Goal: Task Accomplishment & Management: Complete application form

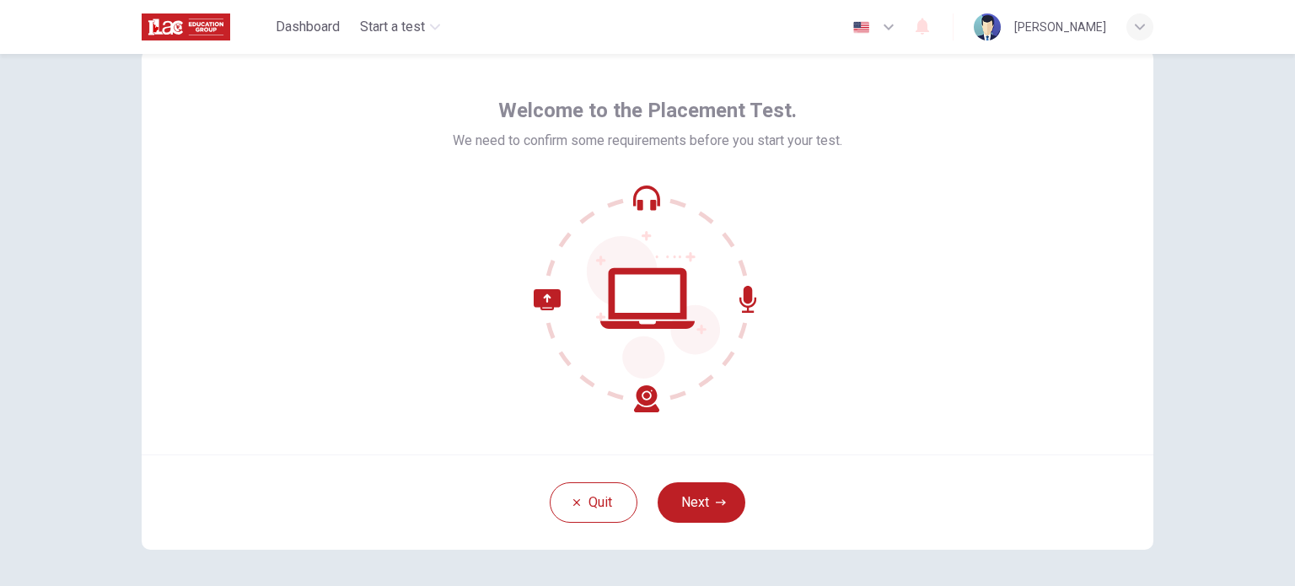
scroll to position [51, 0]
click at [640, 197] on icon at bounding box center [647, 299] width 228 height 228
click at [716, 501] on icon "button" at bounding box center [721, 502] width 10 height 10
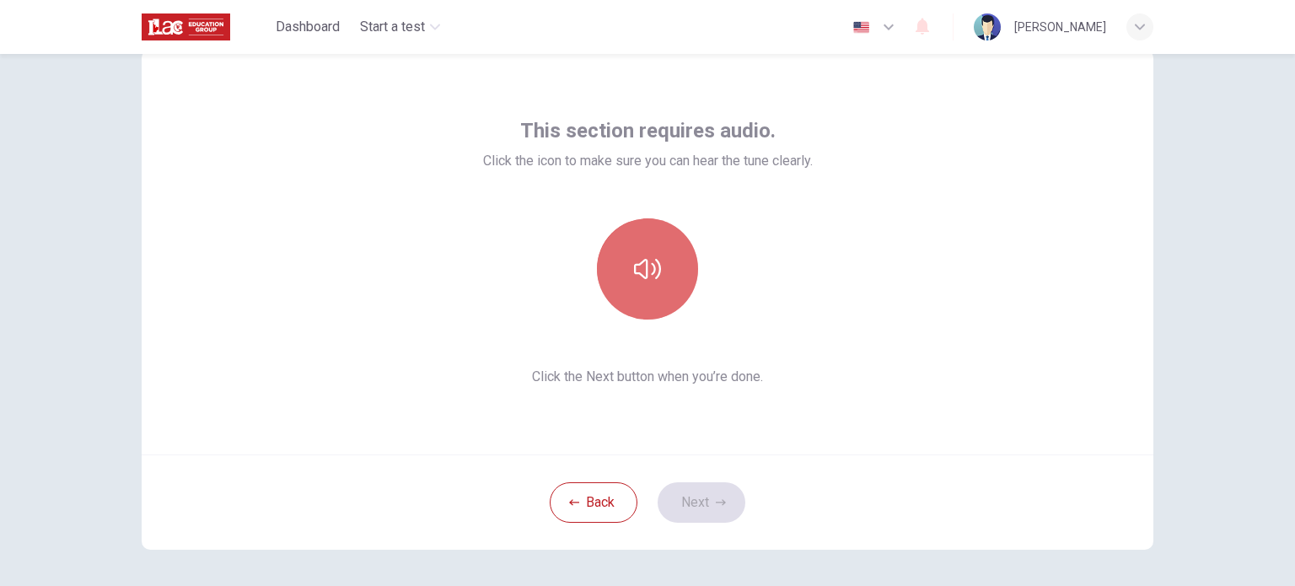
click at [640, 279] on icon "button" at bounding box center [647, 268] width 27 height 27
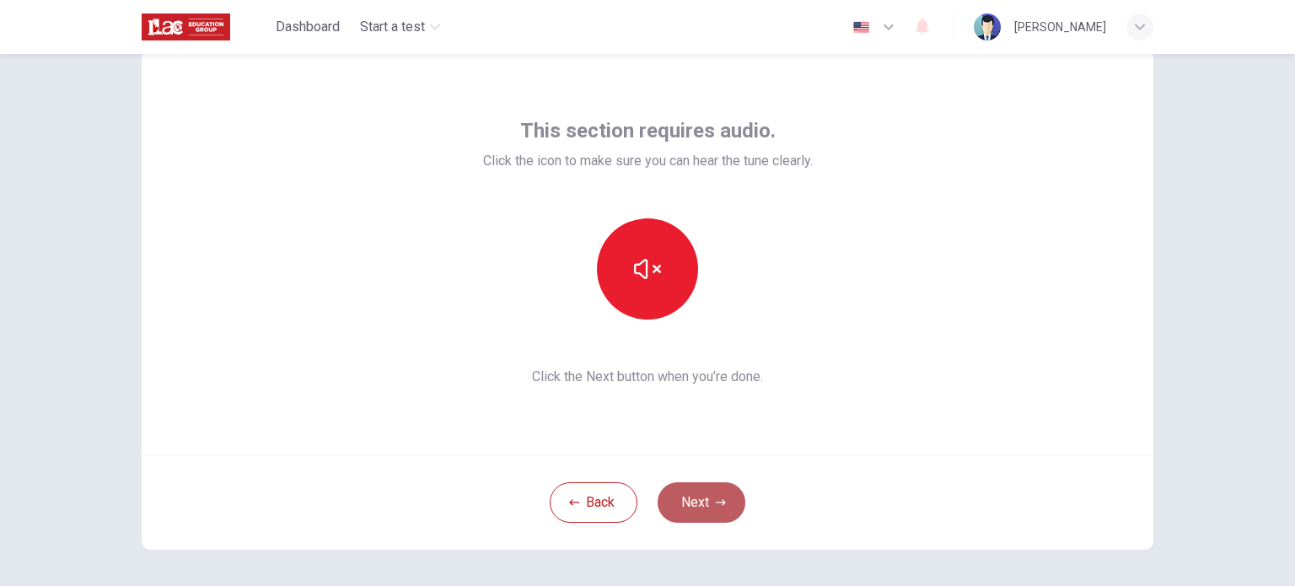
click at [716, 505] on icon "button" at bounding box center [721, 502] width 10 height 10
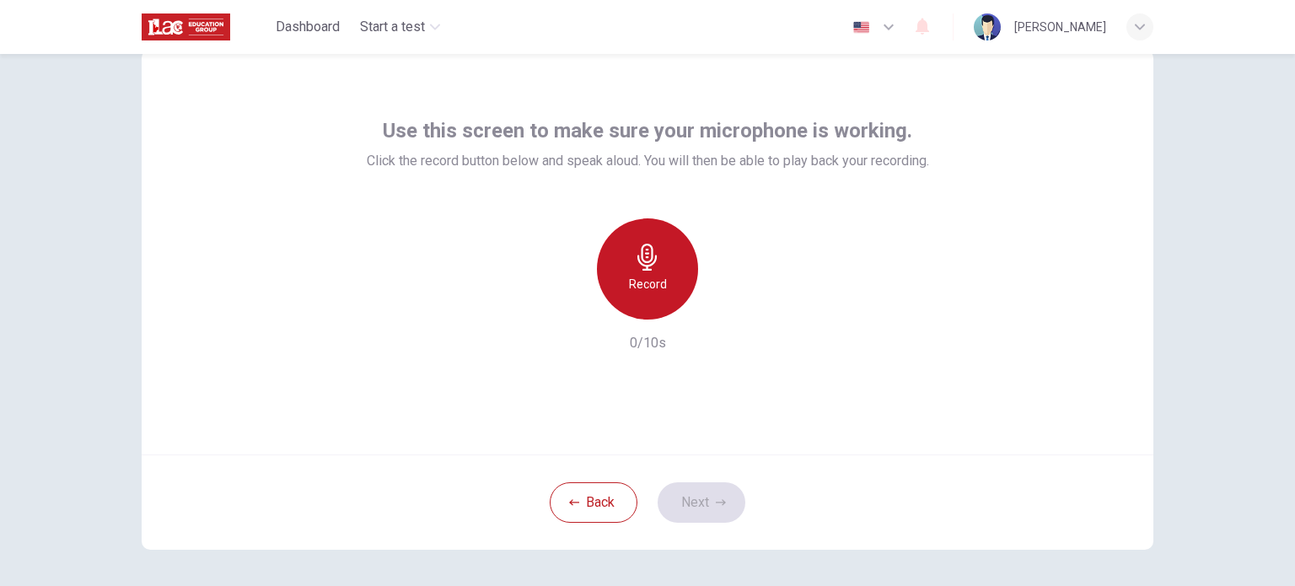
click at [639, 286] on h6 "Record" at bounding box center [648, 284] width 38 height 20
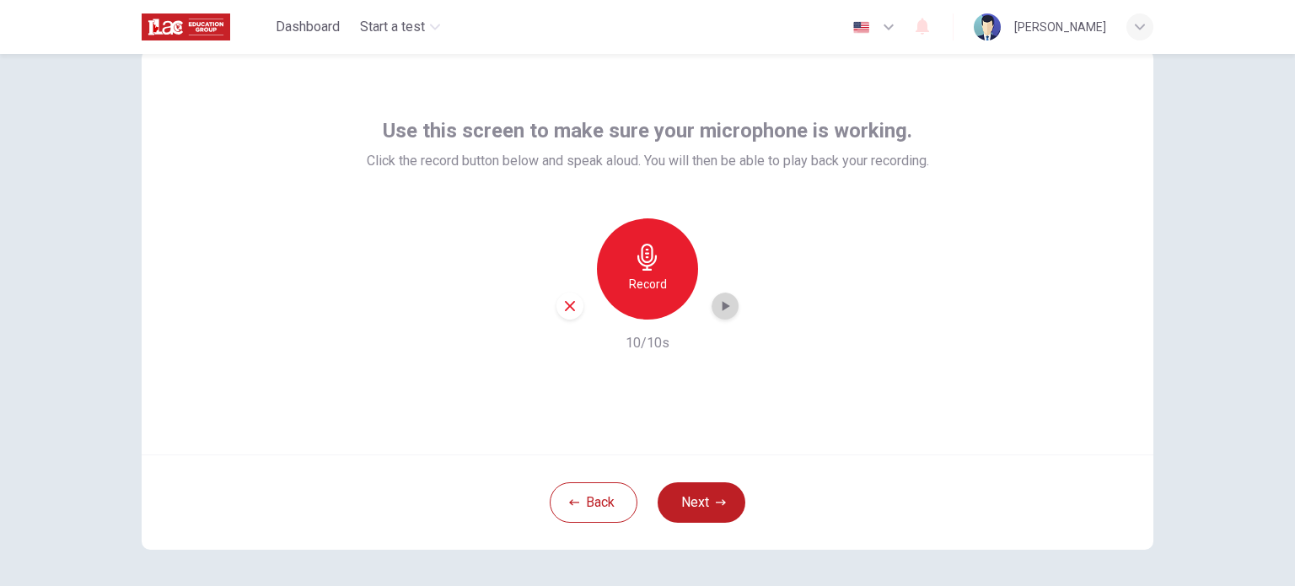
click at [728, 308] on icon "button" at bounding box center [724, 306] width 17 height 17
click at [723, 498] on button "Next" at bounding box center [701, 502] width 88 height 40
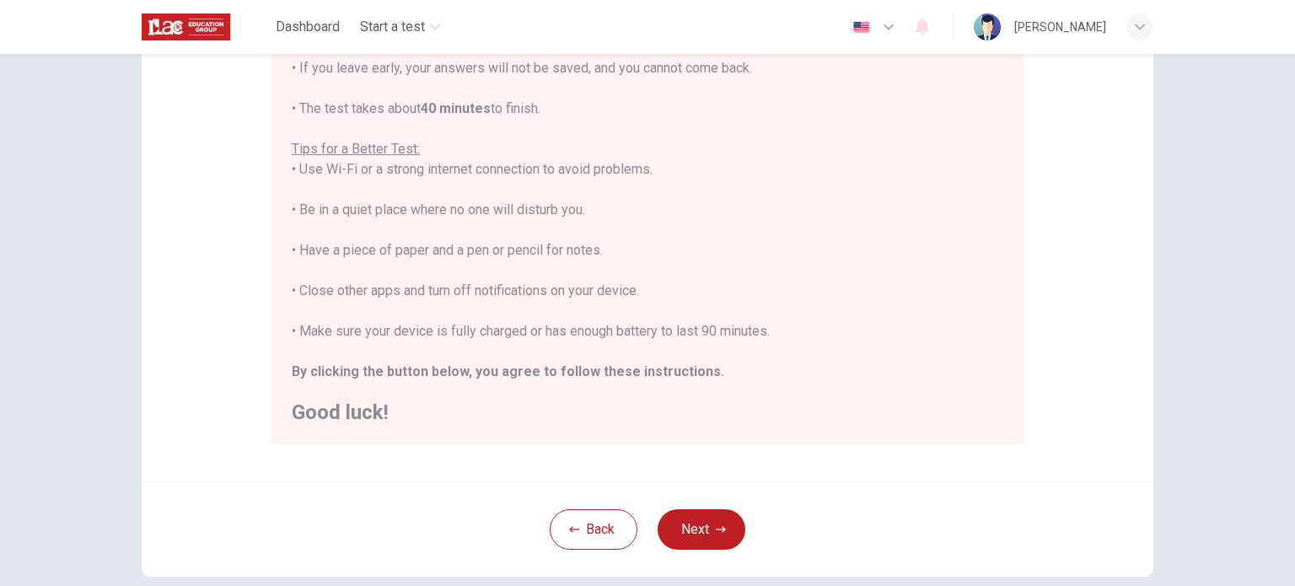
scroll to position [260, 0]
click at [716, 519] on button "Next" at bounding box center [701, 529] width 88 height 40
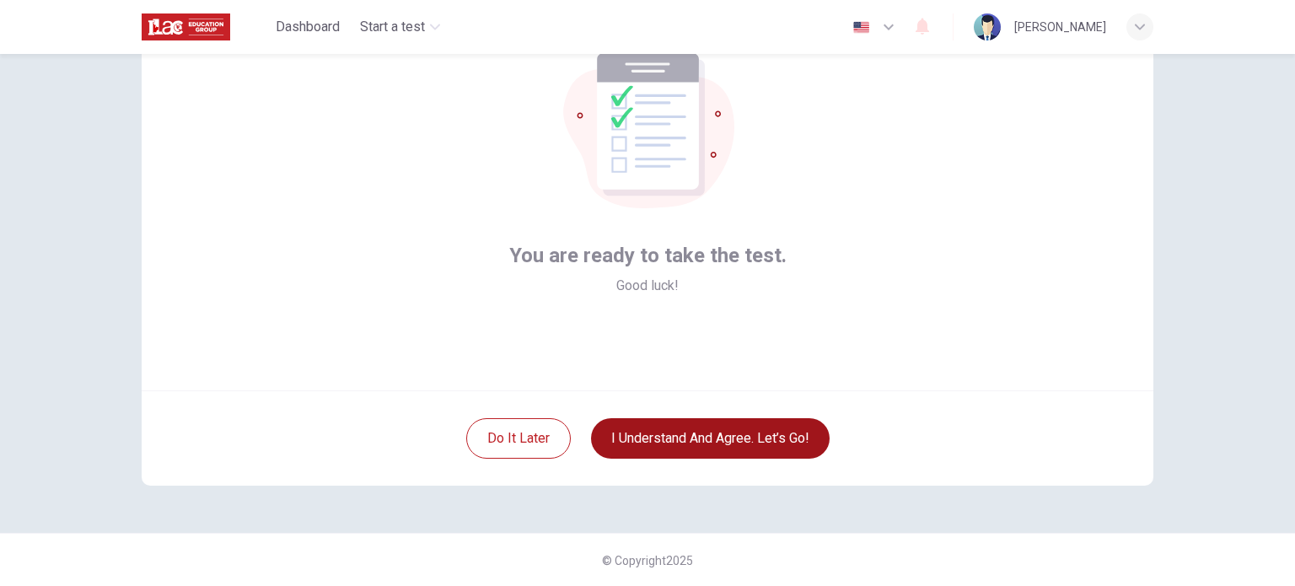
scroll to position [67, 0]
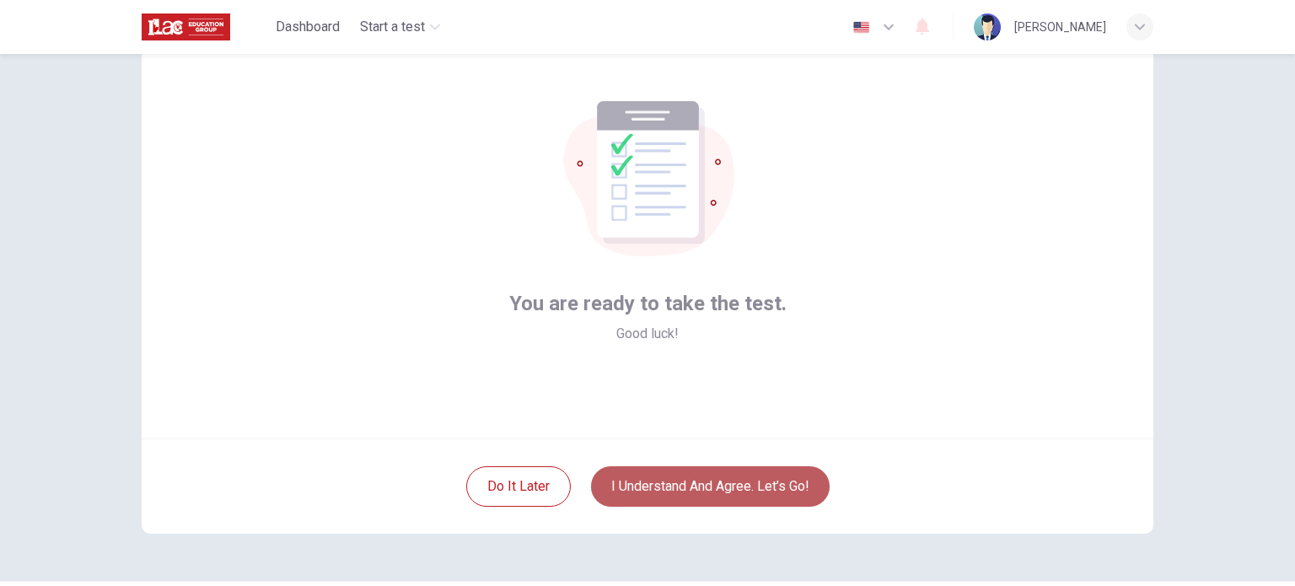
click at [728, 488] on button "I understand and agree. Let’s go!" at bounding box center [710, 486] width 239 height 40
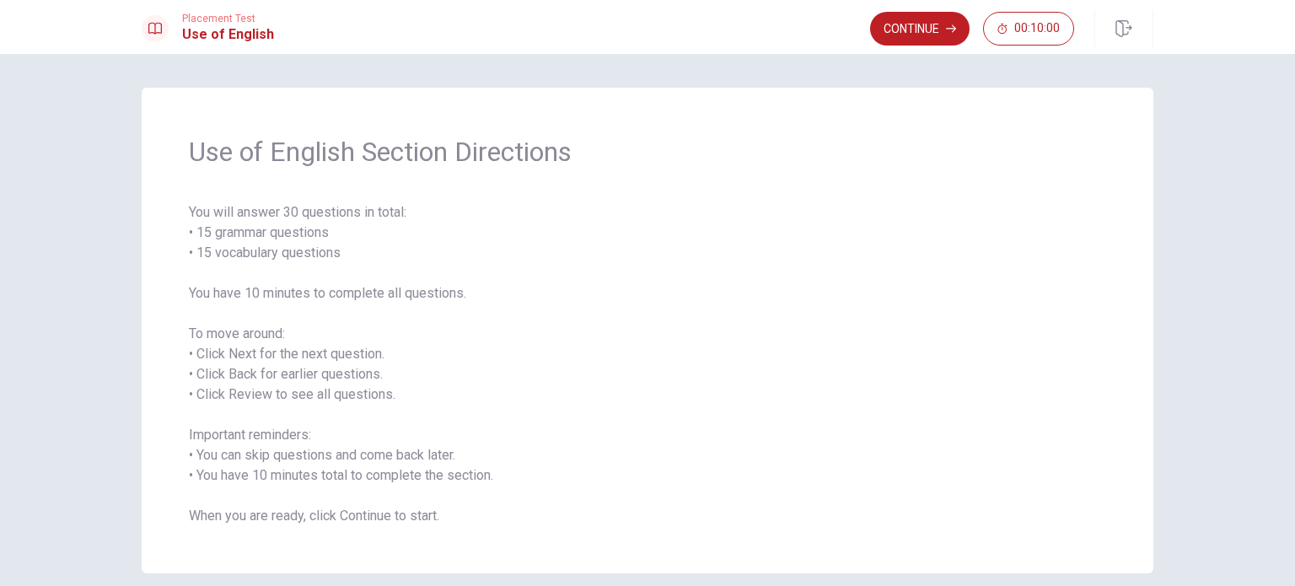
scroll to position [74, 0]
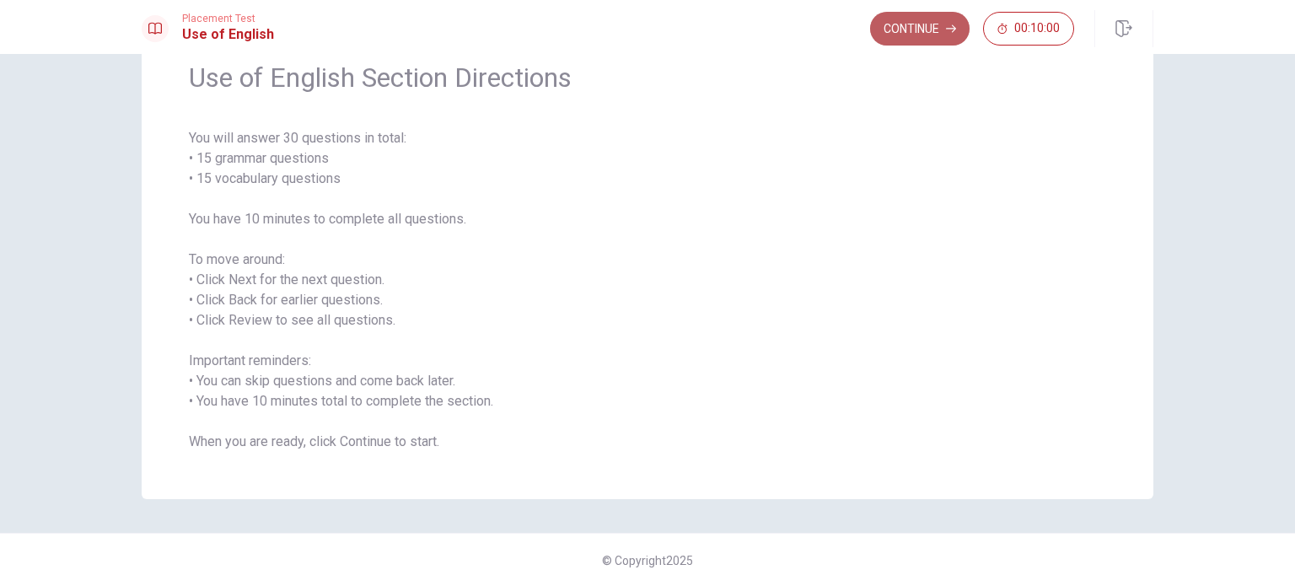
click at [919, 43] on button "Continue" at bounding box center [919, 29] width 99 height 34
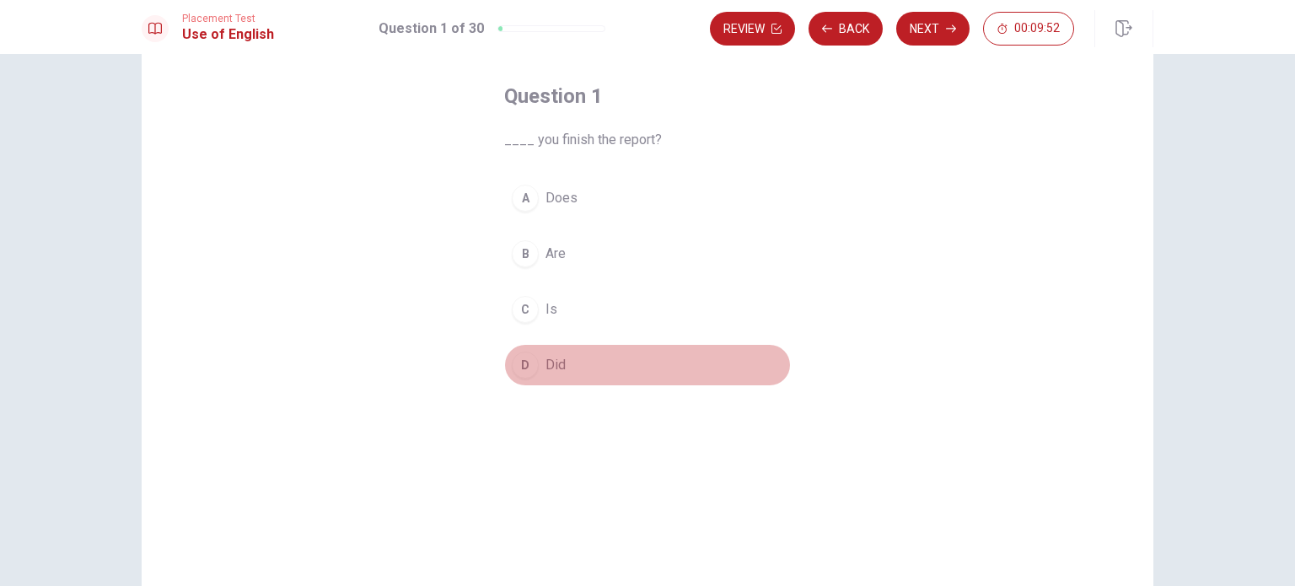
click at [553, 372] on span "Did" at bounding box center [555, 365] width 20 height 20
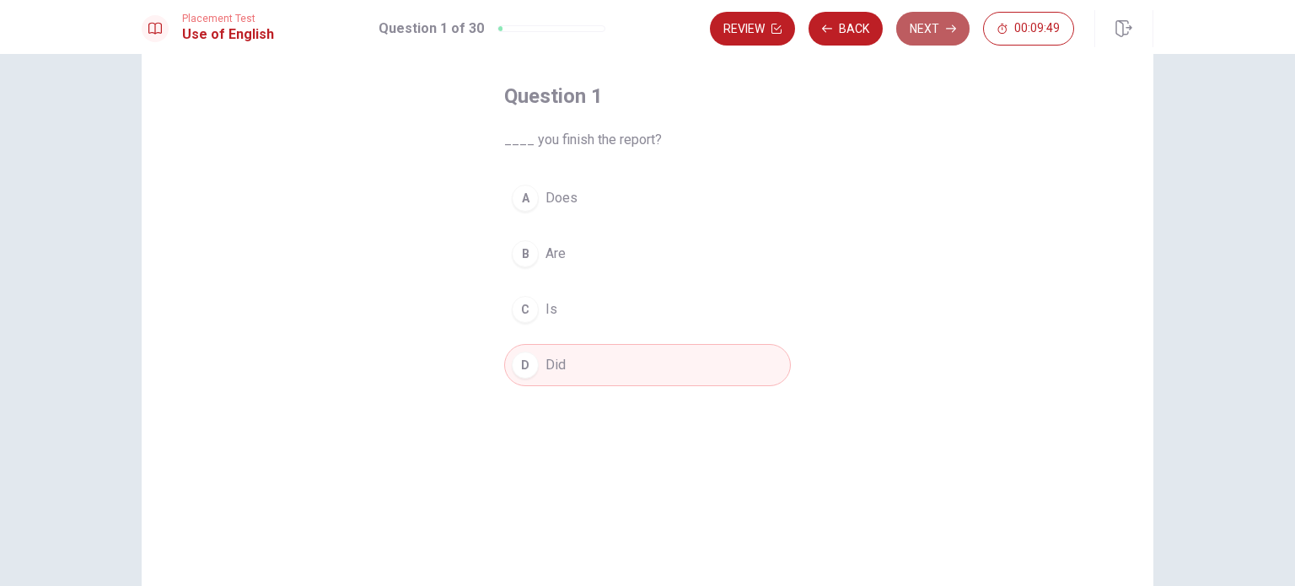
click at [937, 29] on button "Next" at bounding box center [932, 29] width 73 height 34
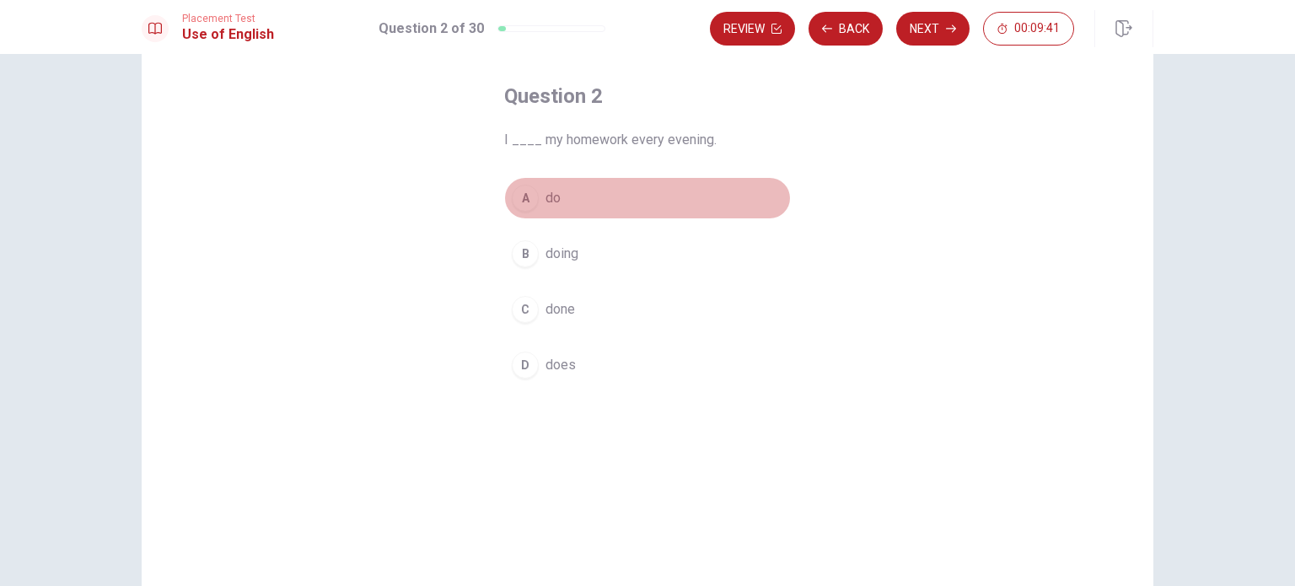
click at [545, 195] on span "do" at bounding box center [552, 198] width 15 height 20
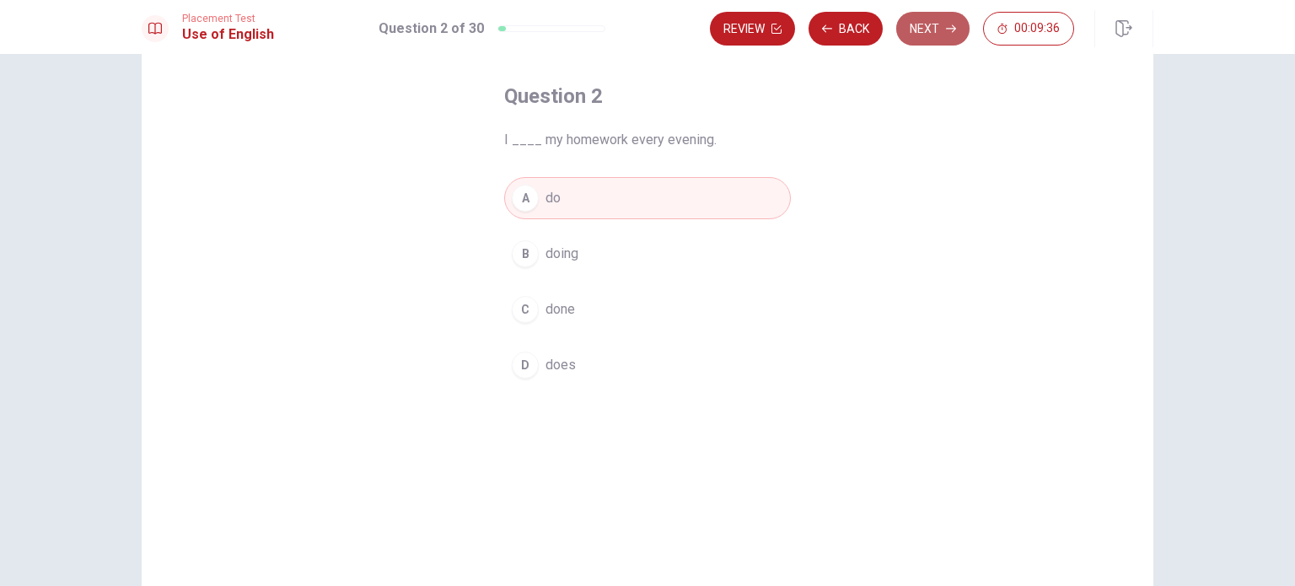
click at [944, 32] on button "Next" at bounding box center [932, 29] width 73 height 34
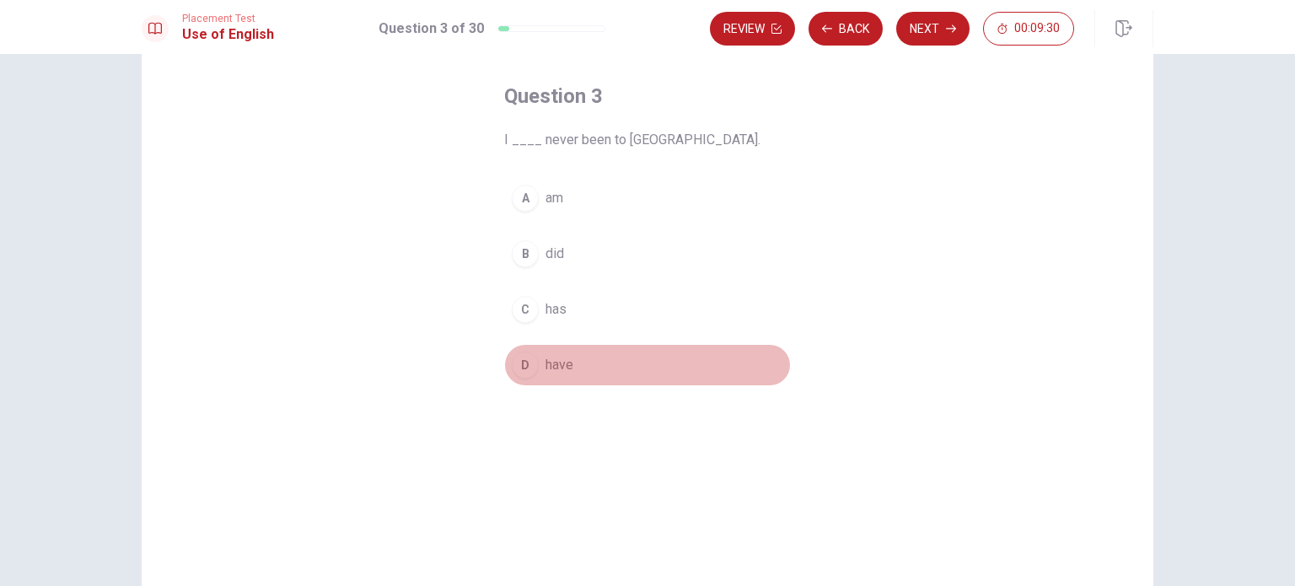
click at [561, 362] on span "have" at bounding box center [559, 365] width 28 height 20
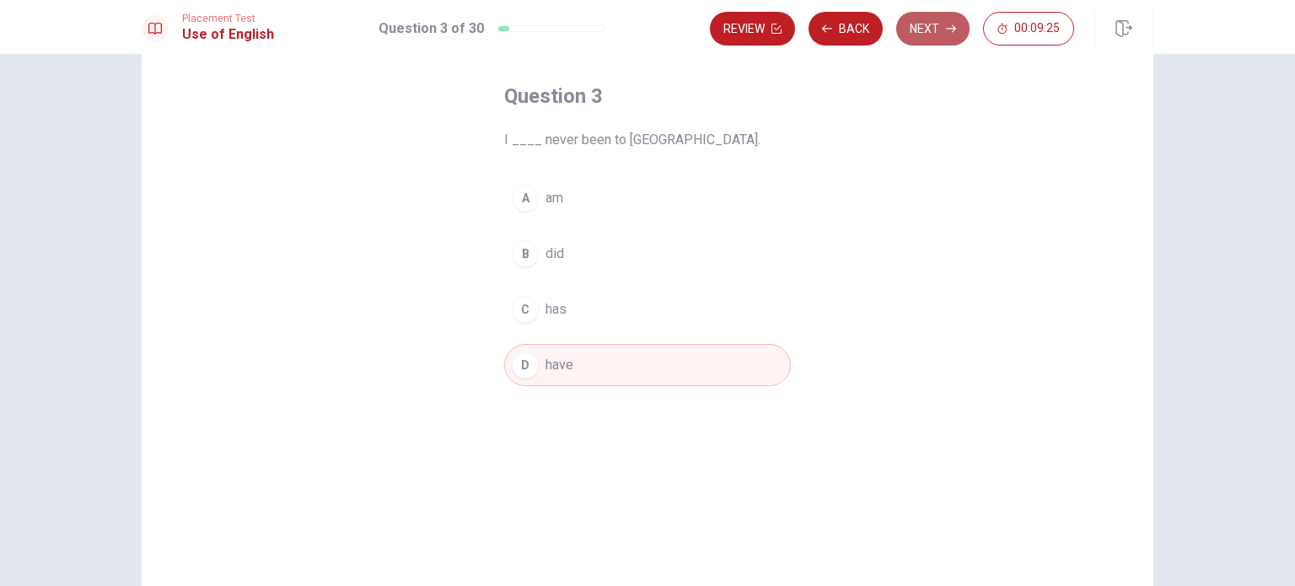
click at [931, 33] on button "Next" at bounding box center [932, 29] width 73 height 34
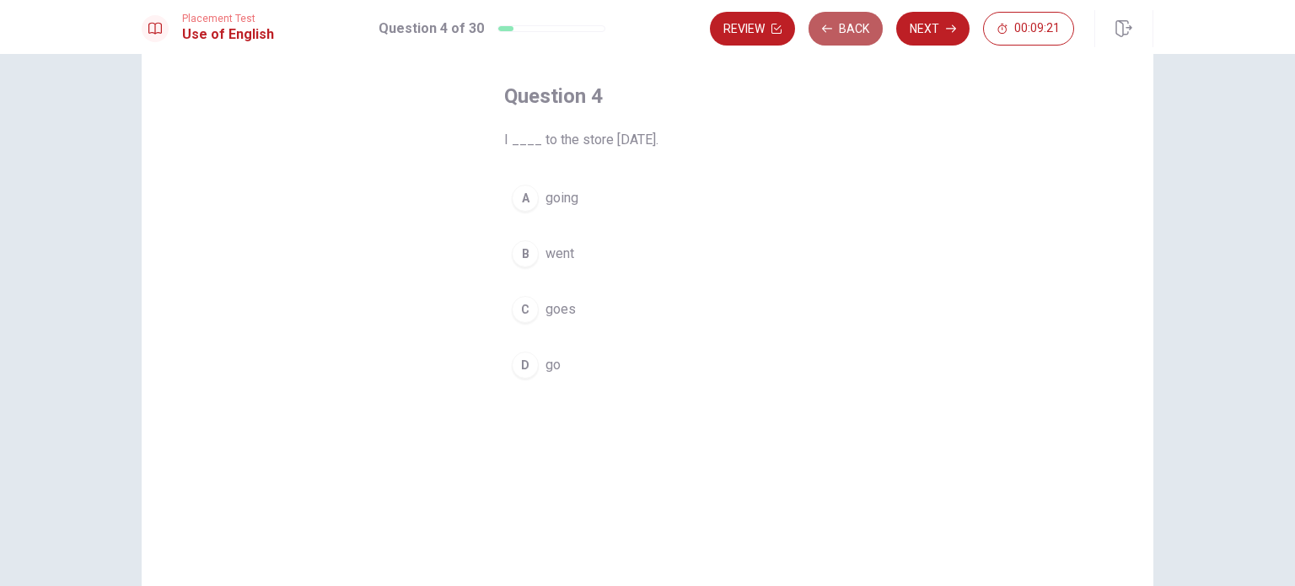
click at [831, 28] on icon "button" at bounding box center [827, 28] width 10 height 8
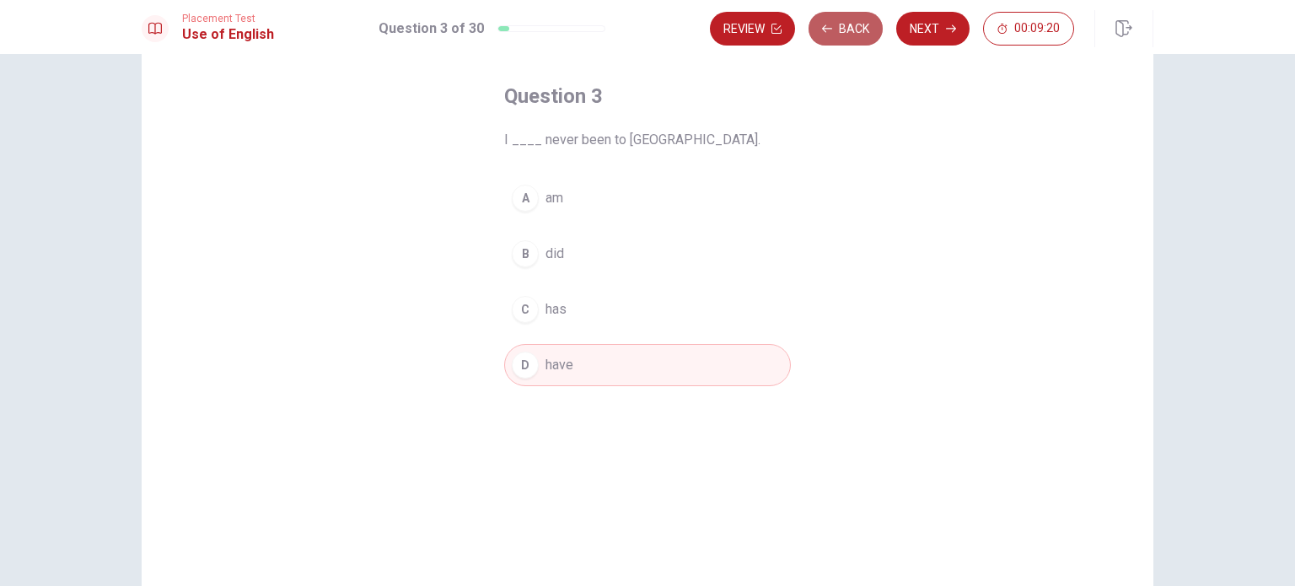
click at [831, 28] on icon "button" at bounding box center [827, 28] width 10 height 8
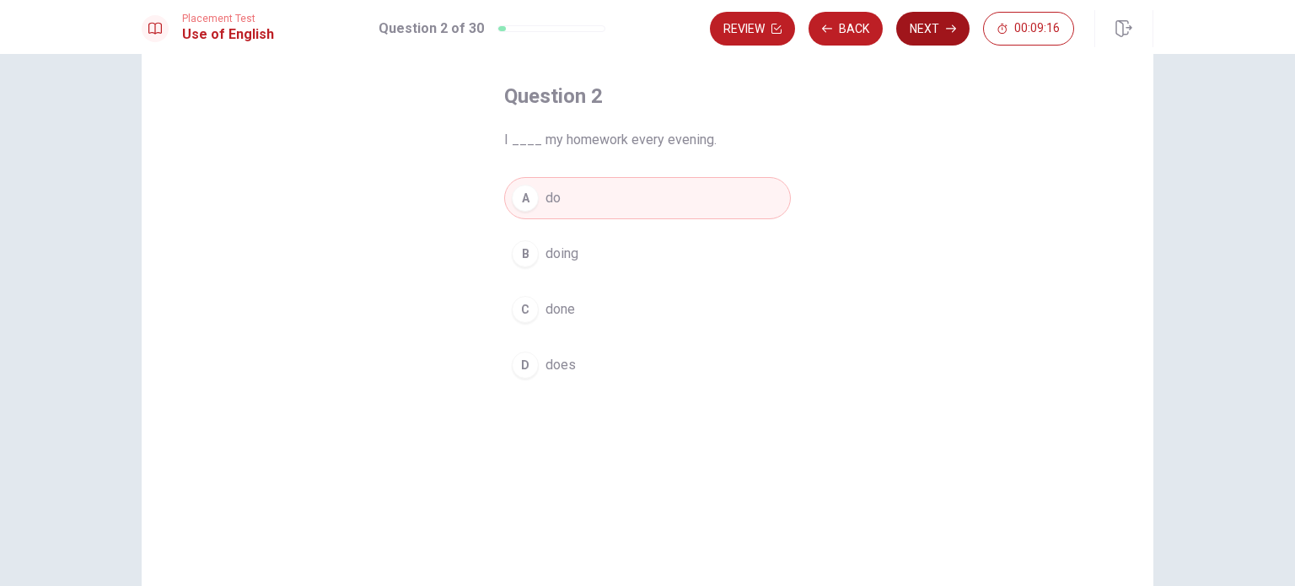
click at [930, 26] on button "Next" at bounding box center [932, 29] width 73 height 34
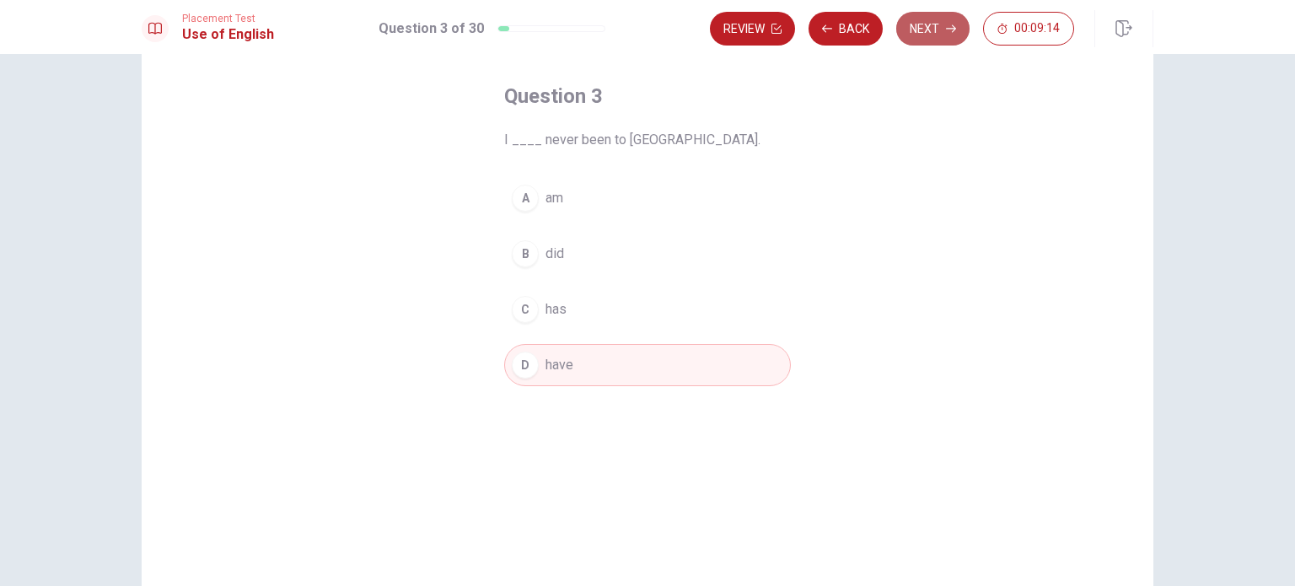
click at [930, 26] on button "Next" at bounding box center [932, 29] width 73 height 34
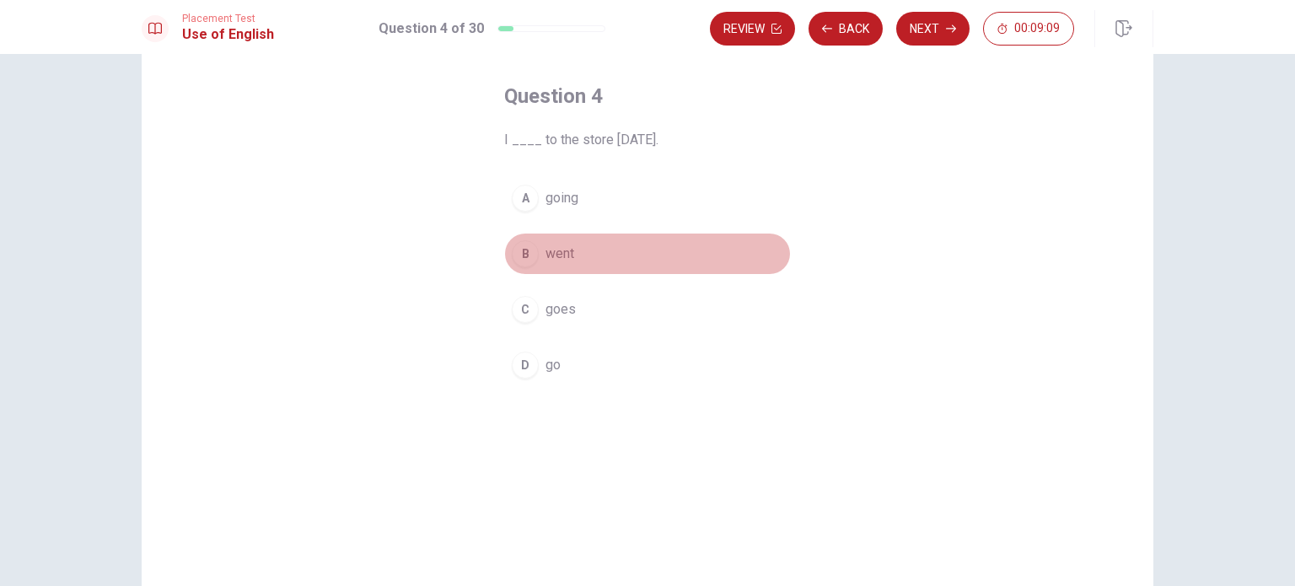
click at [553, 263] on button "B went" at bounding box center [647, 254] width 287 height 42
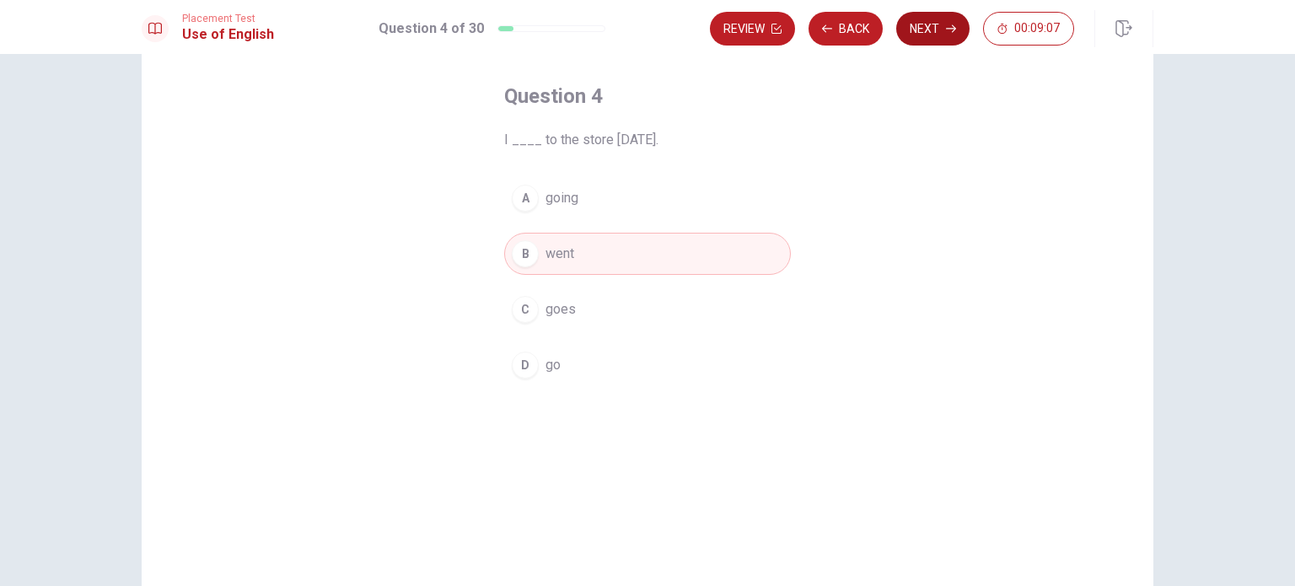
click at [935, 37] on button "Next" at bounding box center [932, 29] width 73 height 34
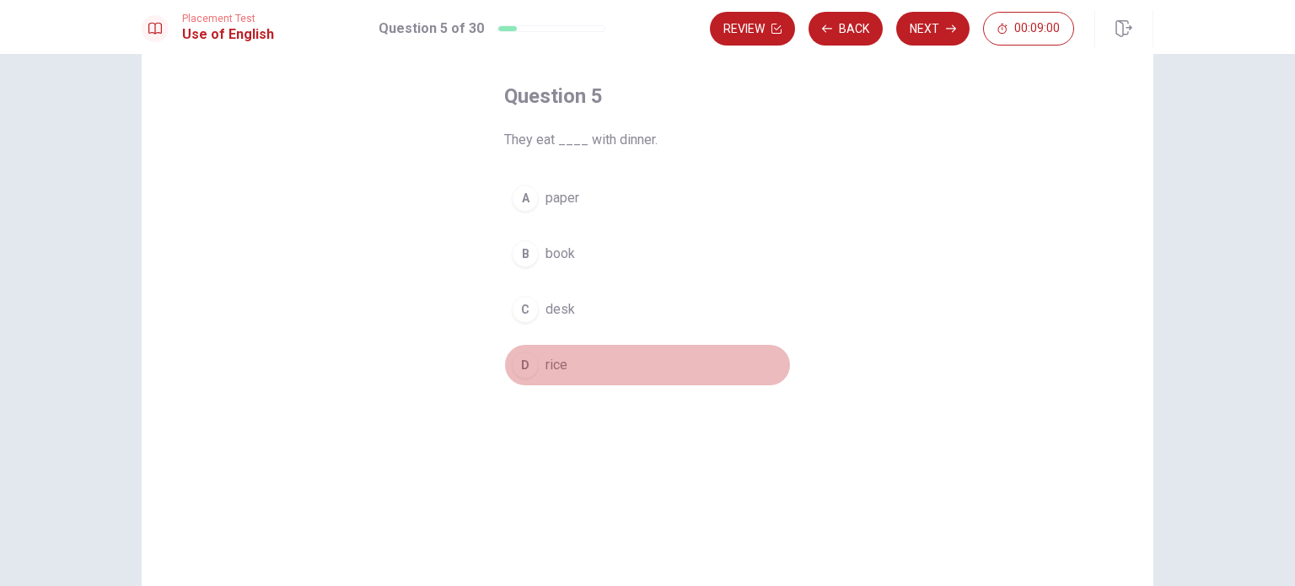
click at [549, 373] on span "rice" at bounding box center [556, 365] width 22 height 20
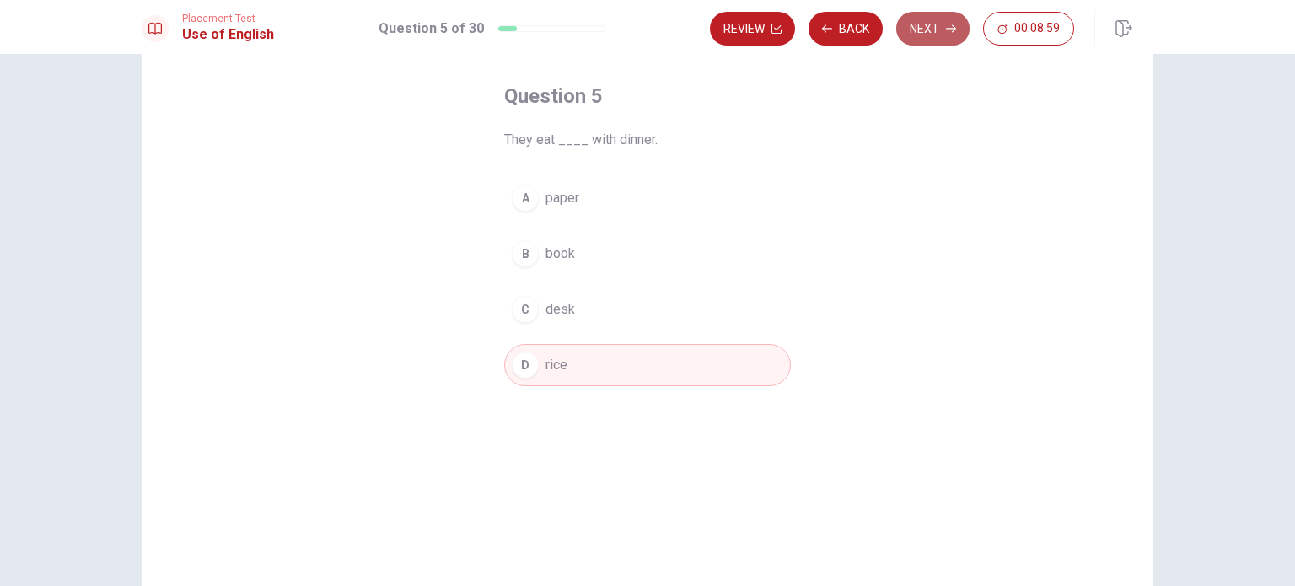
click at [935, 25] on button "Next" at bounding box center [932, 29] width 73 height 34
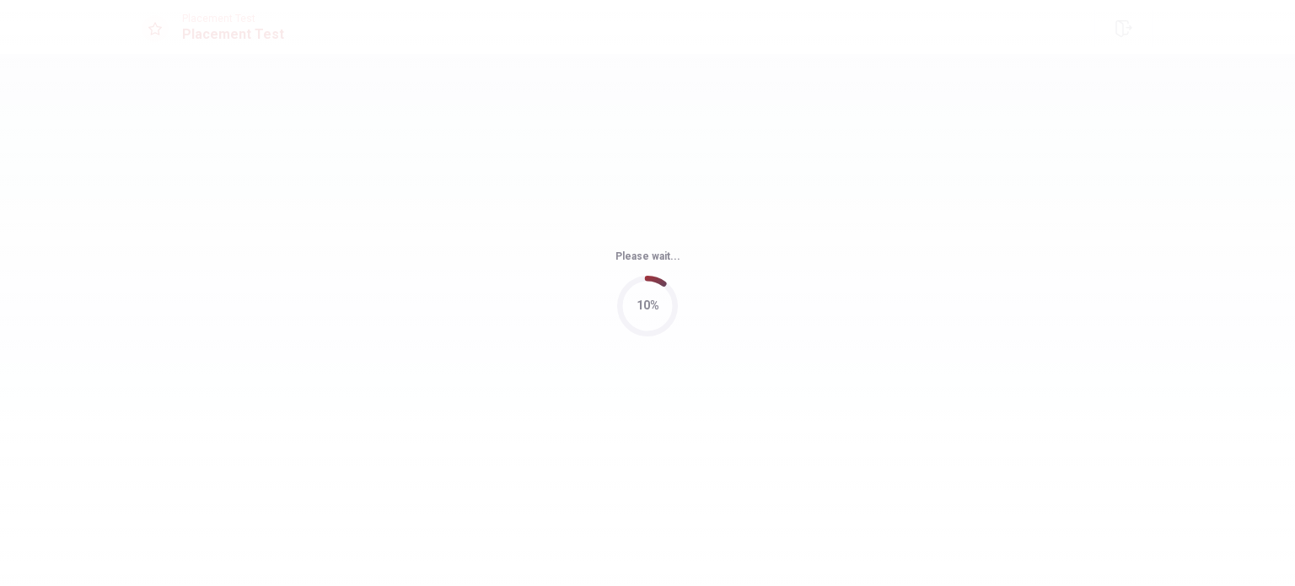
scroll to position [0, 0]
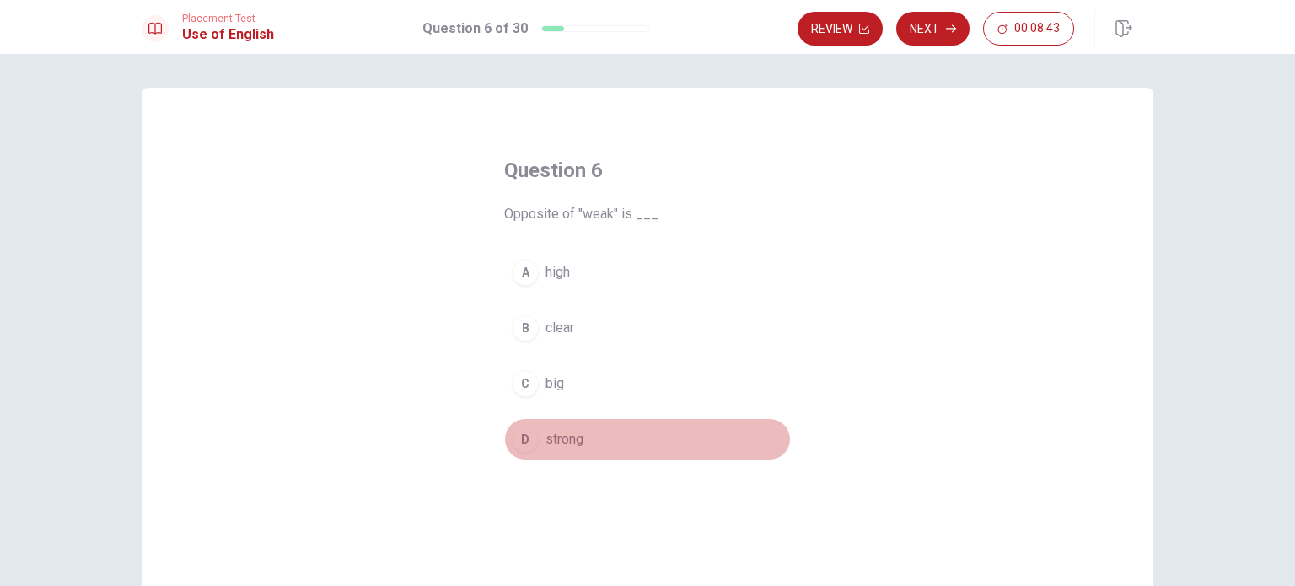
click at [568, 433] on span "strong" at bounding box center [564, 439] width 38 height 20
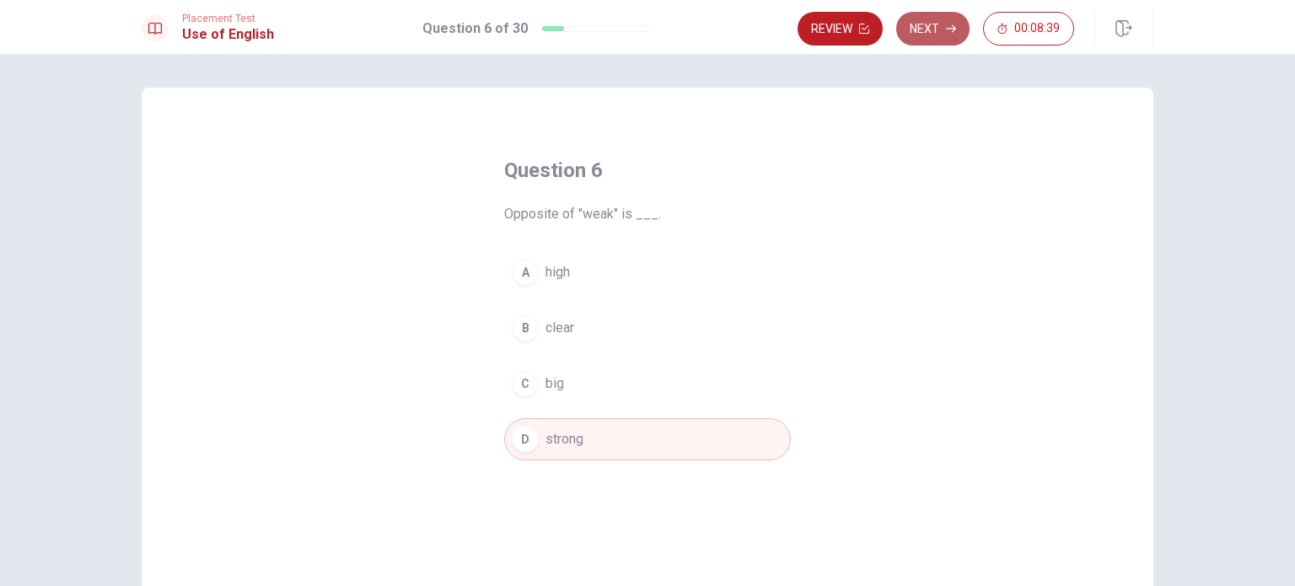
click at [926, 25] on button "Next" at bounding box center [932, 29] width 73 height 34
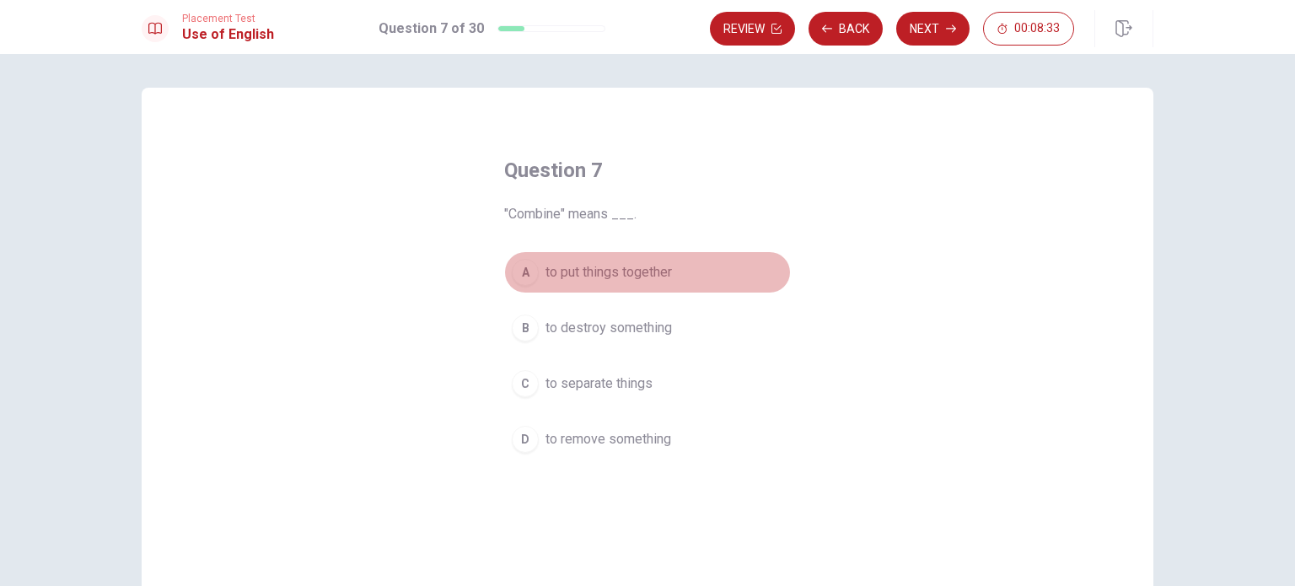
click at [651, 270] on span "to put things together" at bounding box center [608, 272] width 126 height 20
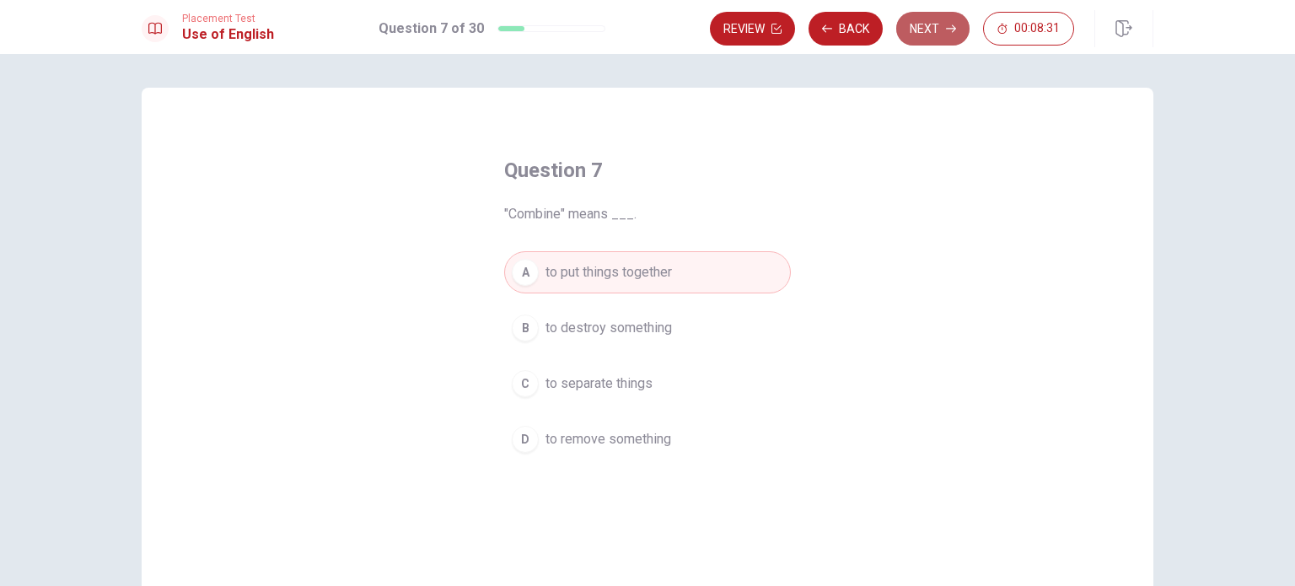
click at [932, 19] on button "Next" at bounding box center [932, 29] width 73 height 34
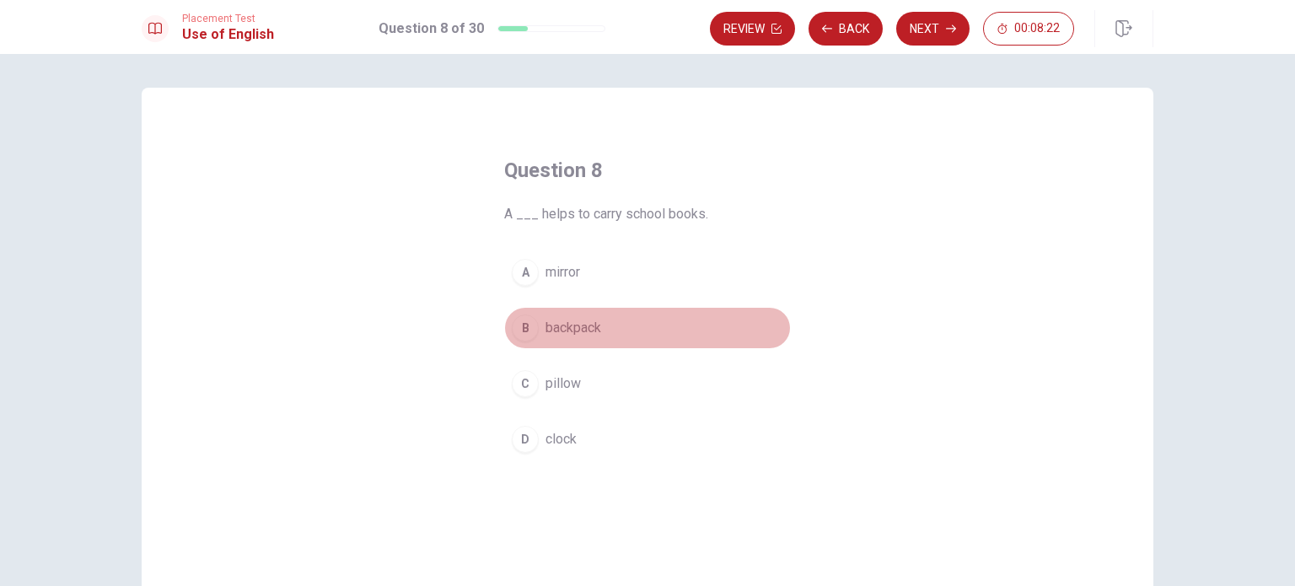
click at [547, 327] on span "backpack" at bounding box center [573, 328] width 56 height 20
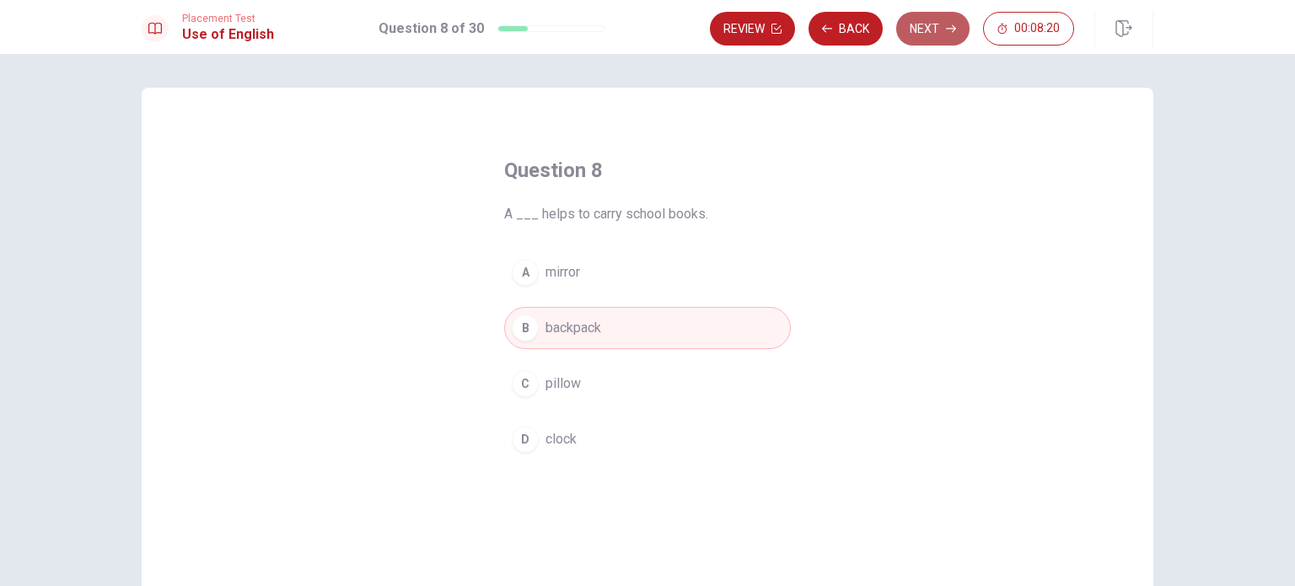
click at [911, 29] on button "Next" at bounding box center [932, 29] width 73 height 34
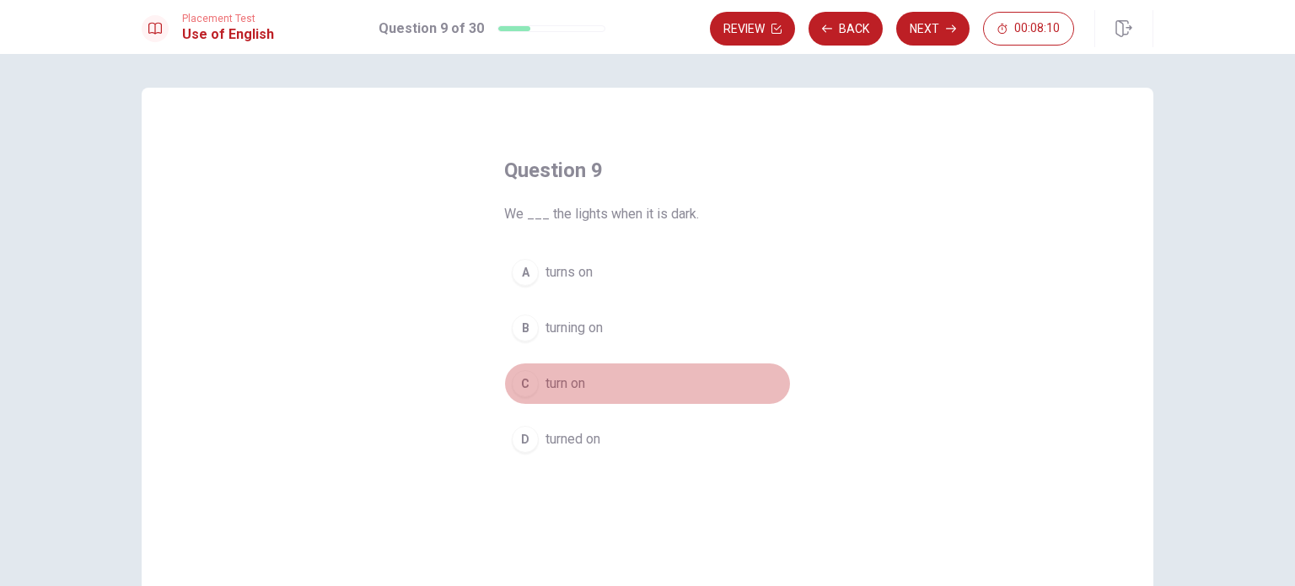
click at [567, 383] on span "turn on" at bounding box center [565, 383] width 40 height 20
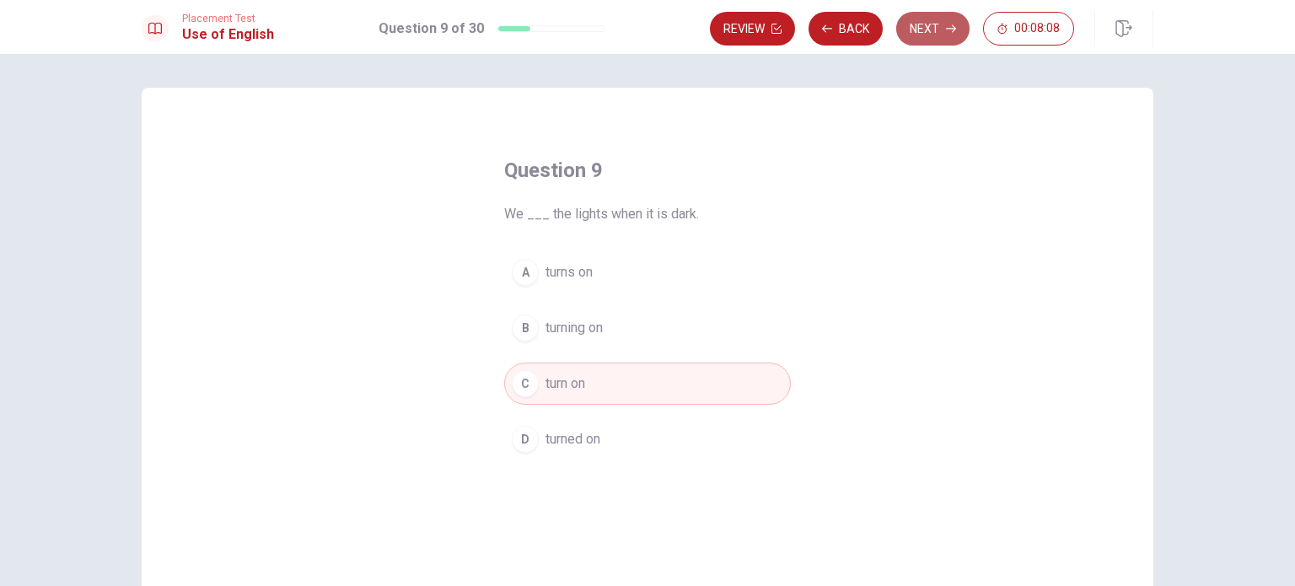
click at [915, 29] on button "Next" at bounding box center [932, 29] width 73 height 34
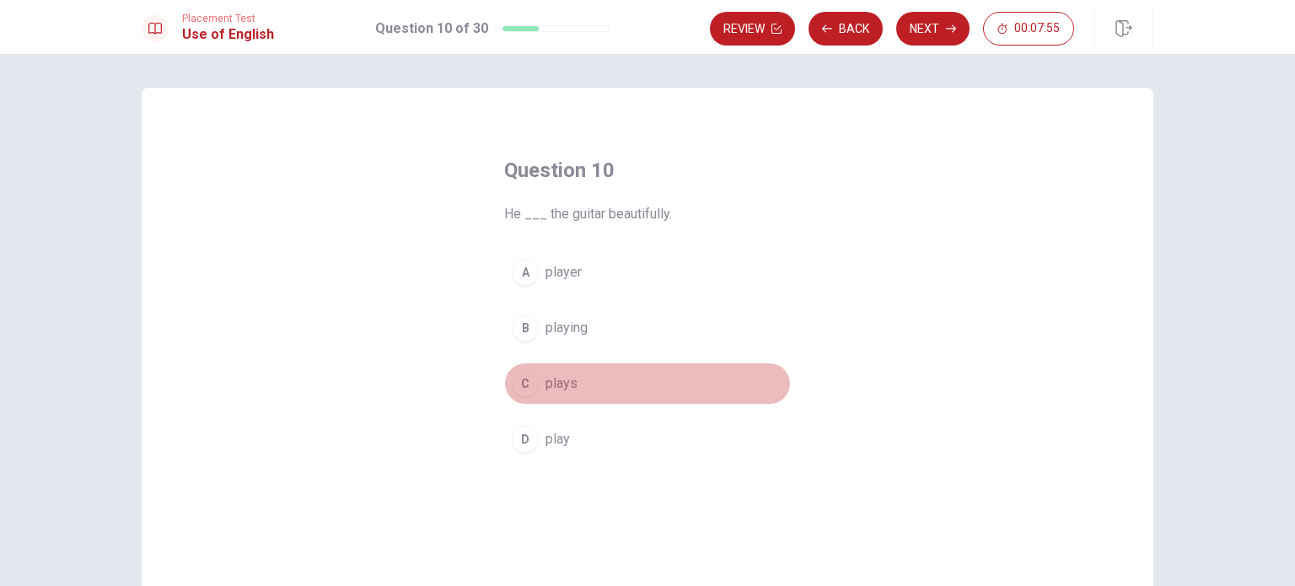
click at [560, 383] on span "plays" at bounding box center [561, 383] width 32 height 20
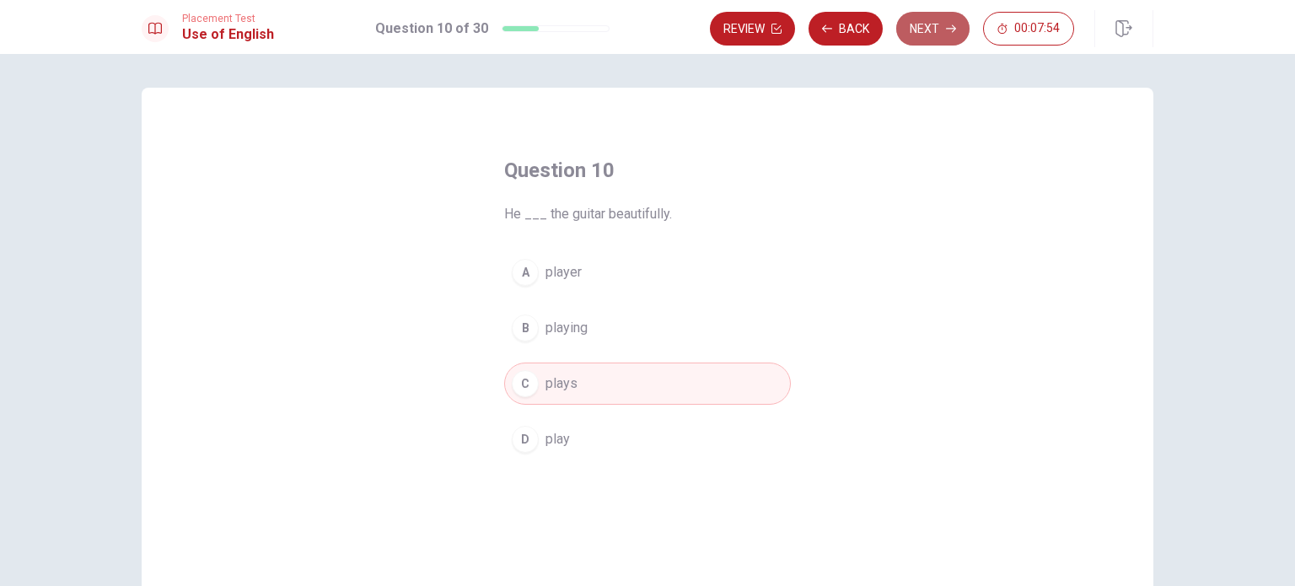
click at [927, 29] on button "Next" at bounding box center [932, 29] width 73 height 34
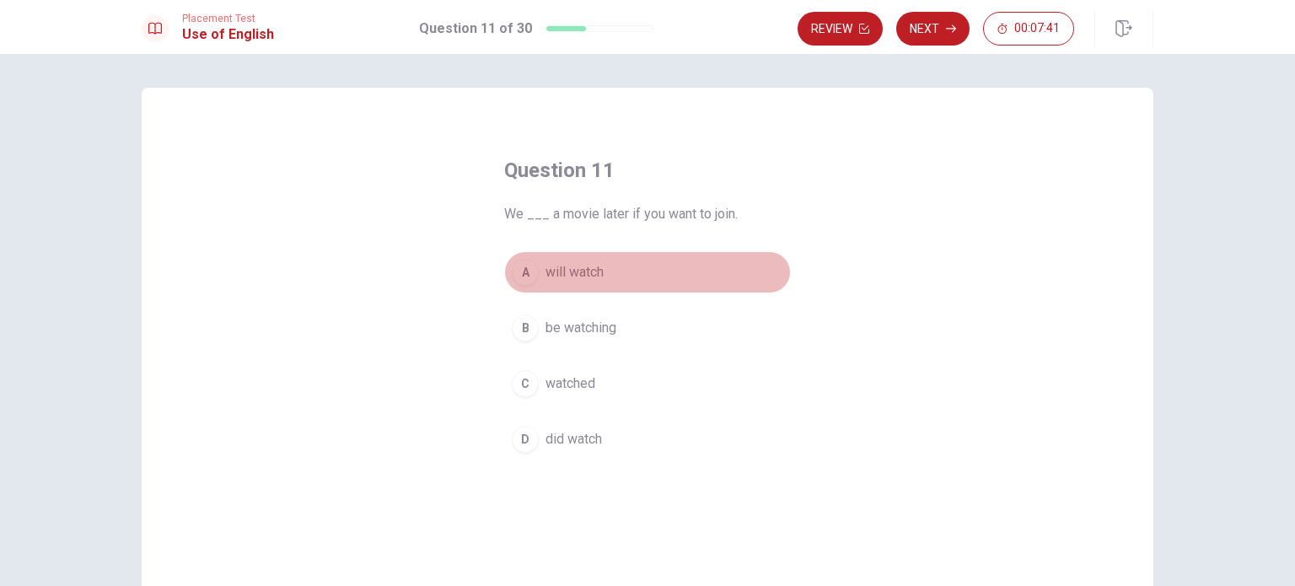
click at [568, 265] on span "will watch" at bounding box center [574, 272] width 58 height 20
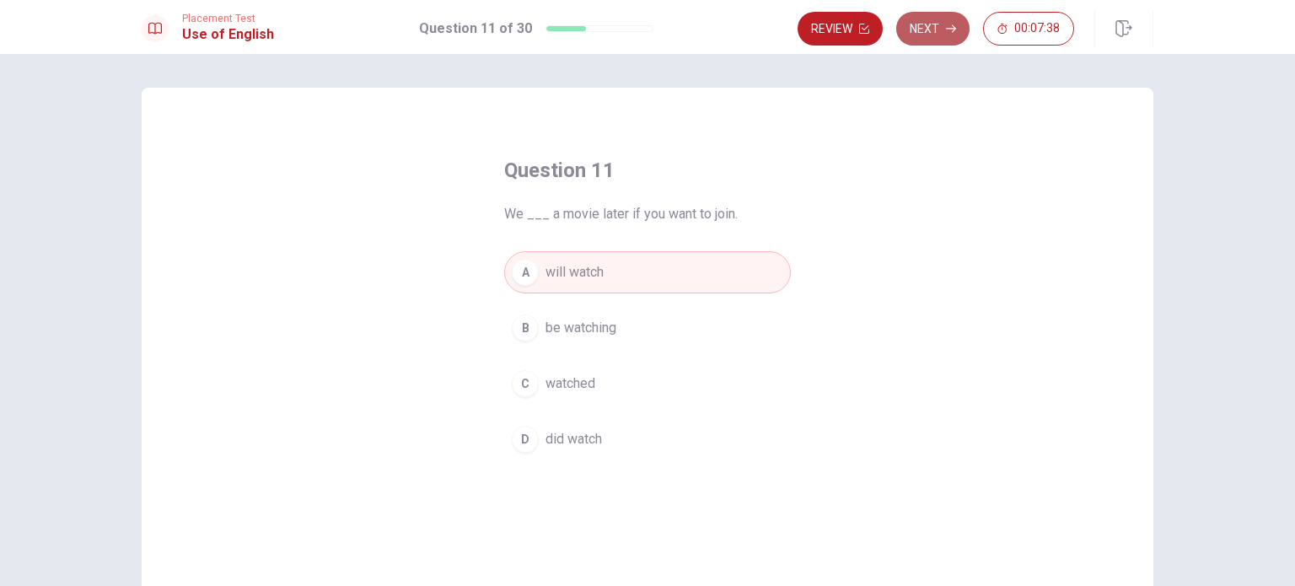
click at [920, 31] on button "Next" at bounding box center [932, 29] width 73 height 34
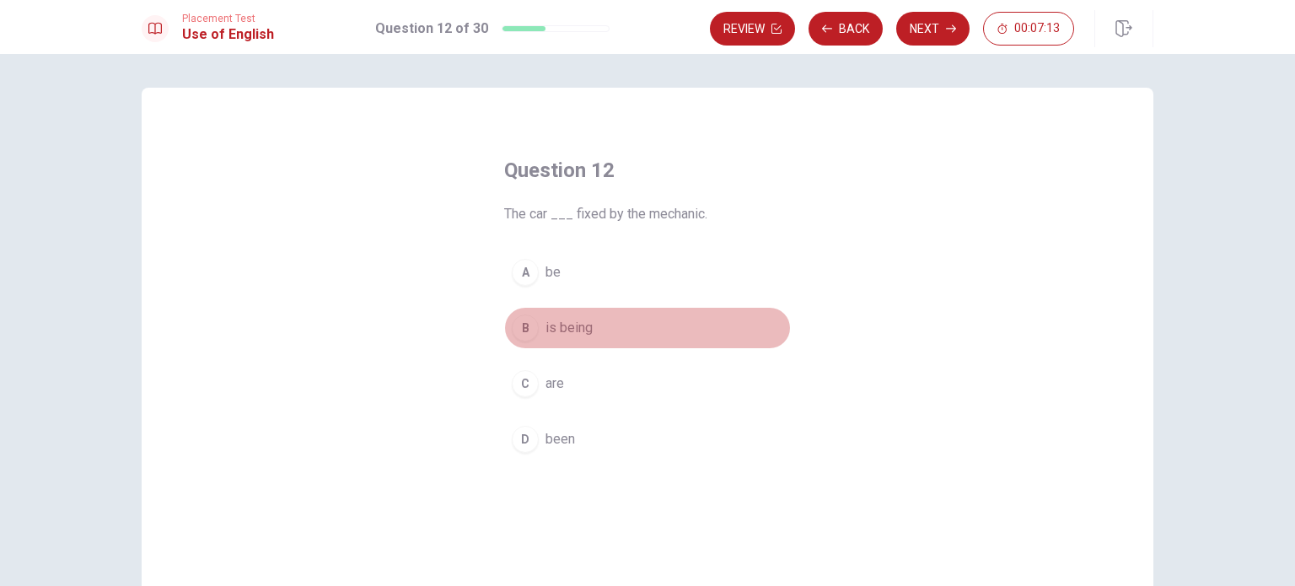
click at [569, 336] on span "is being" at bounding box center [568, 328] width 47 height 20
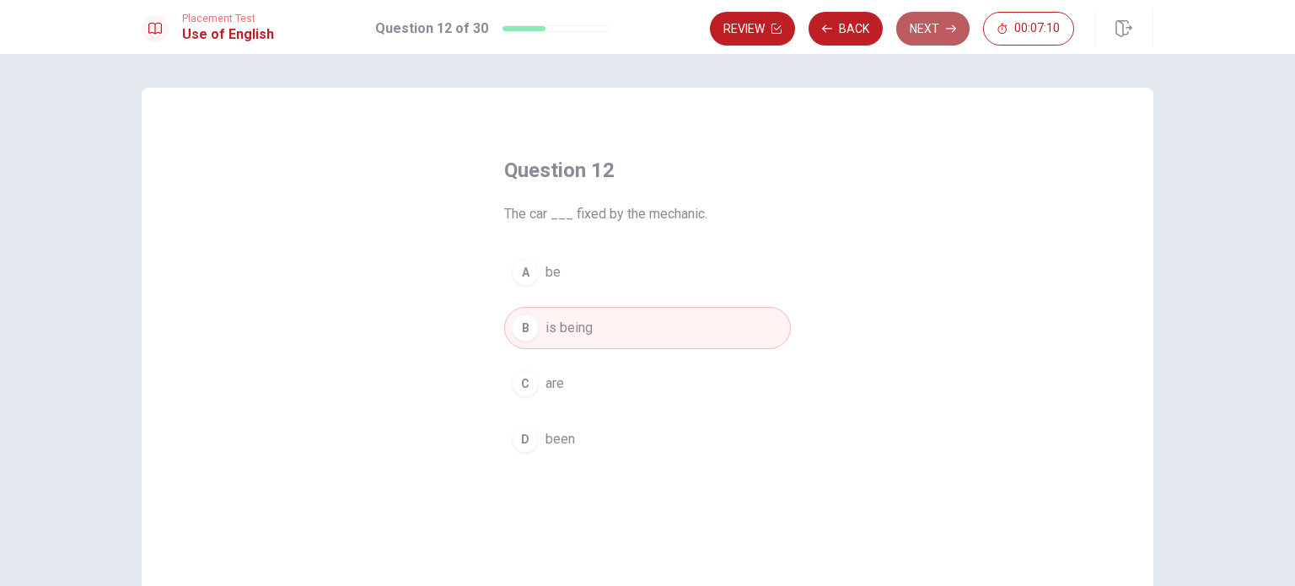
click at [928, 31] on button "Next" at bounding box center [932, 29] width 73 height 34
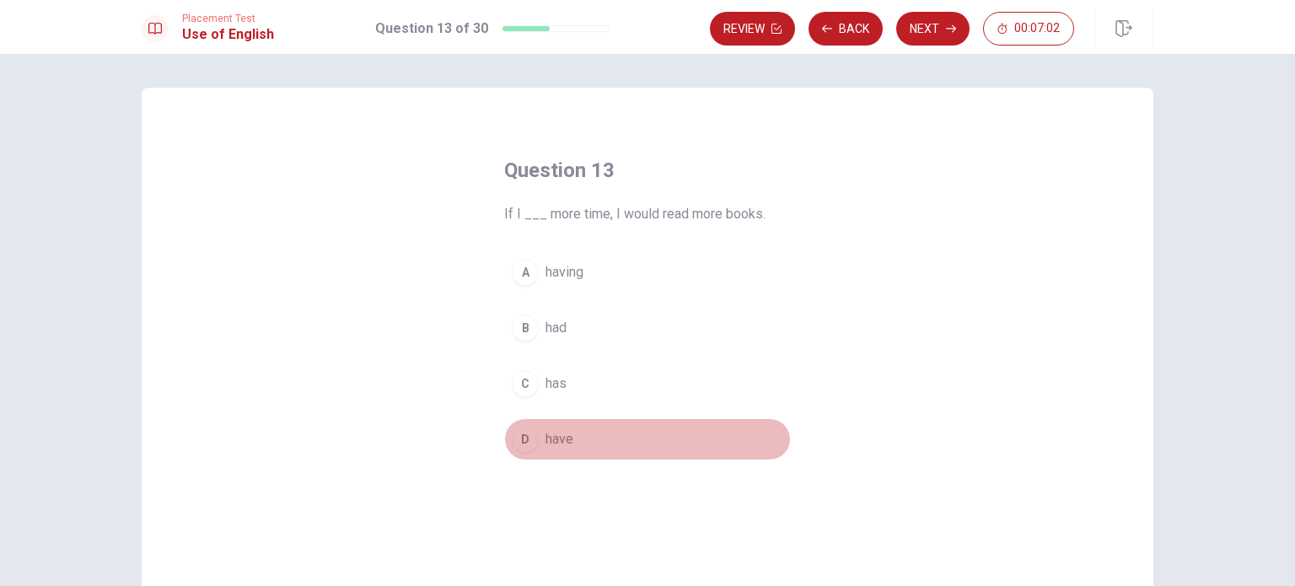
click at [545, 444] on span "have" at bounding box center [559, 439] width 28 height 20
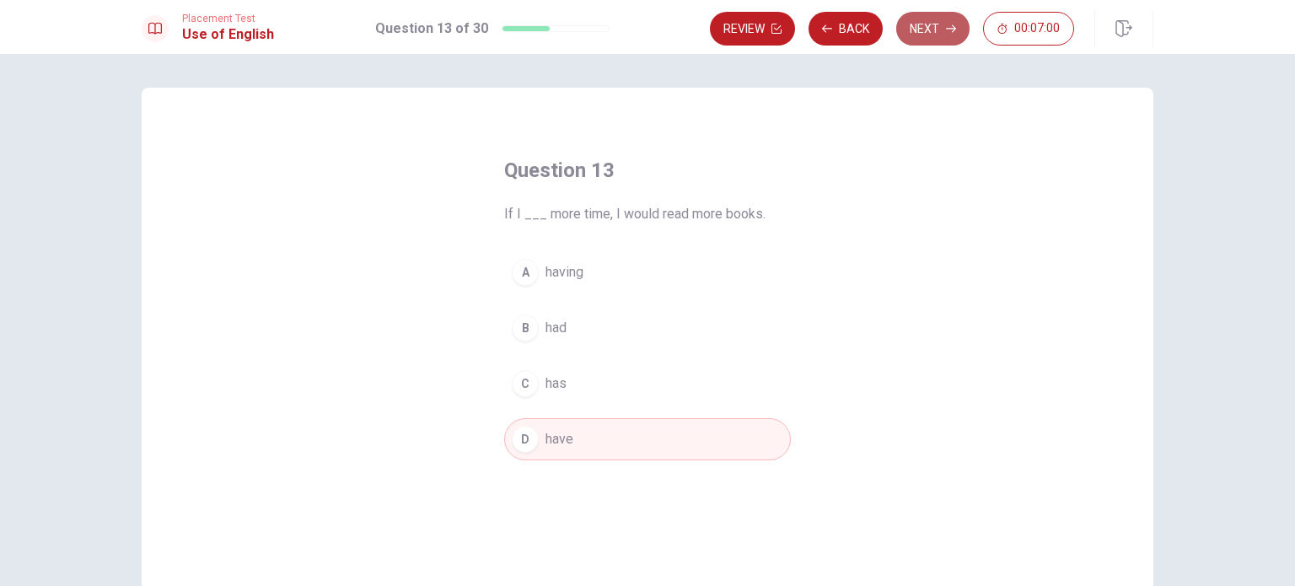
click at [937, 27] on button "Next" at bounding box center [932, 29] width 73 height 34
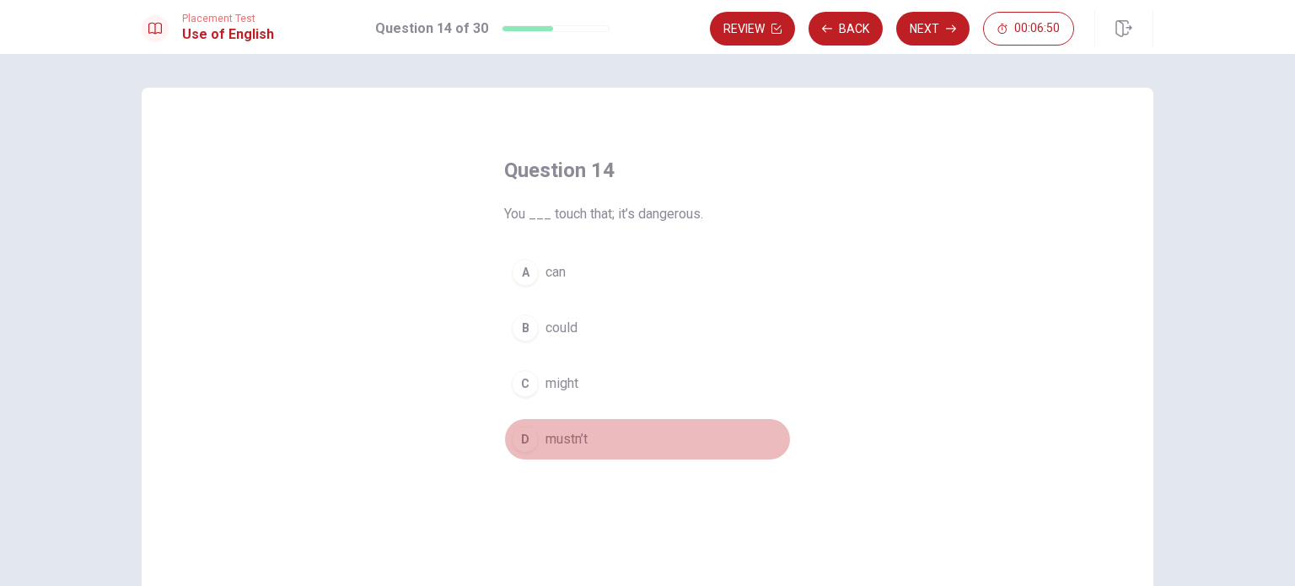
click at [570, 444] on span "mustn’t" at bounding box center [566, 439] width 42 height 20
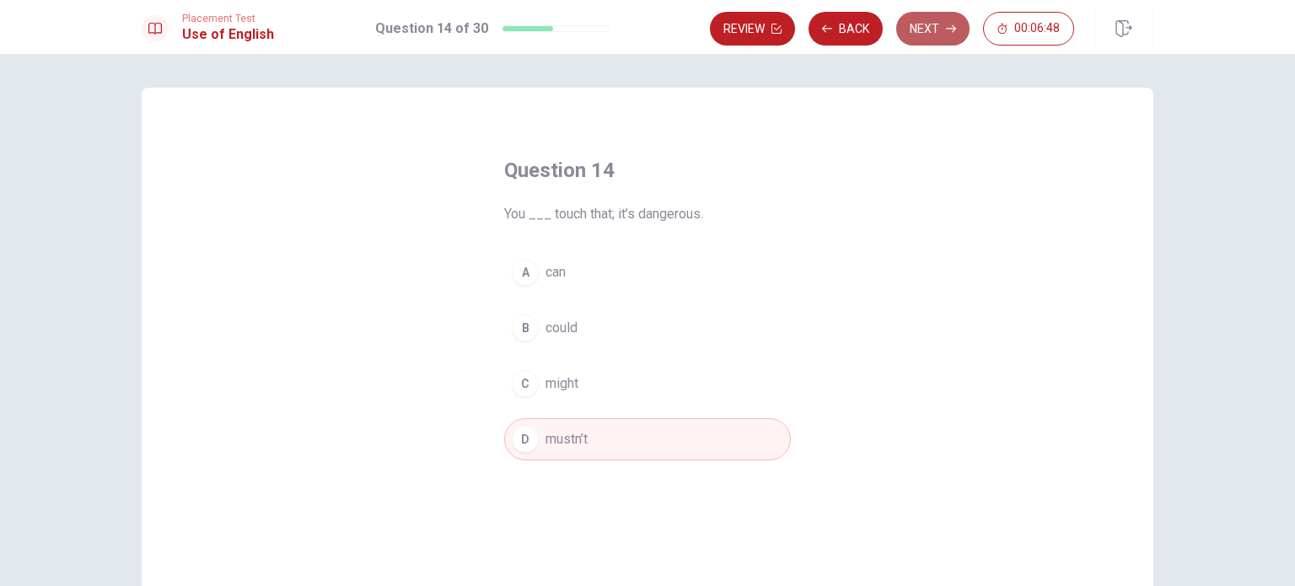
click at [930, 22] on button "Next" at bounding box center [932, 29] width 73 height 34
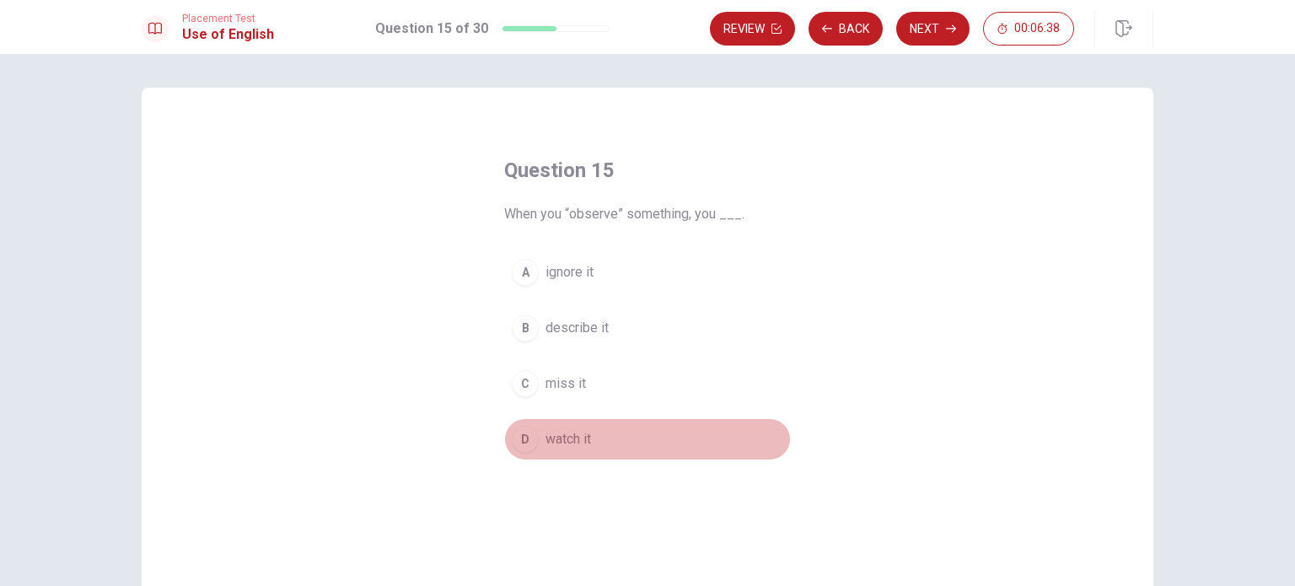
click at [564, 434] on span "watch it" at bounding box center [568, 439] width 46 height 20
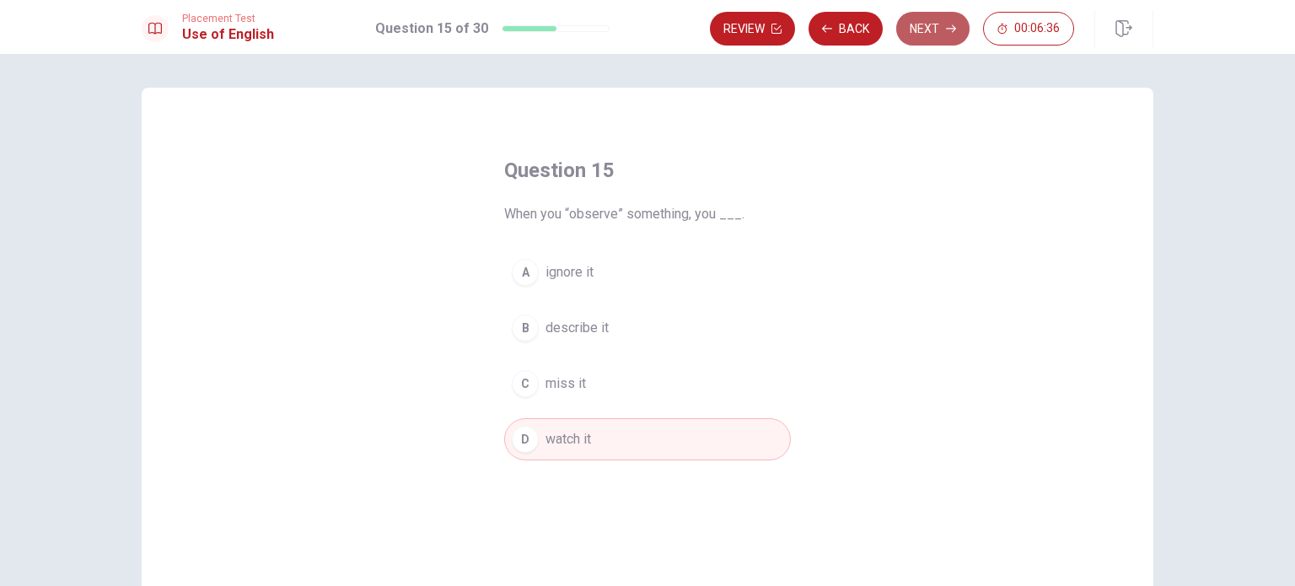
click at [949, 27] on icon "button" at bounding box center [951, 29] width 10 height 10
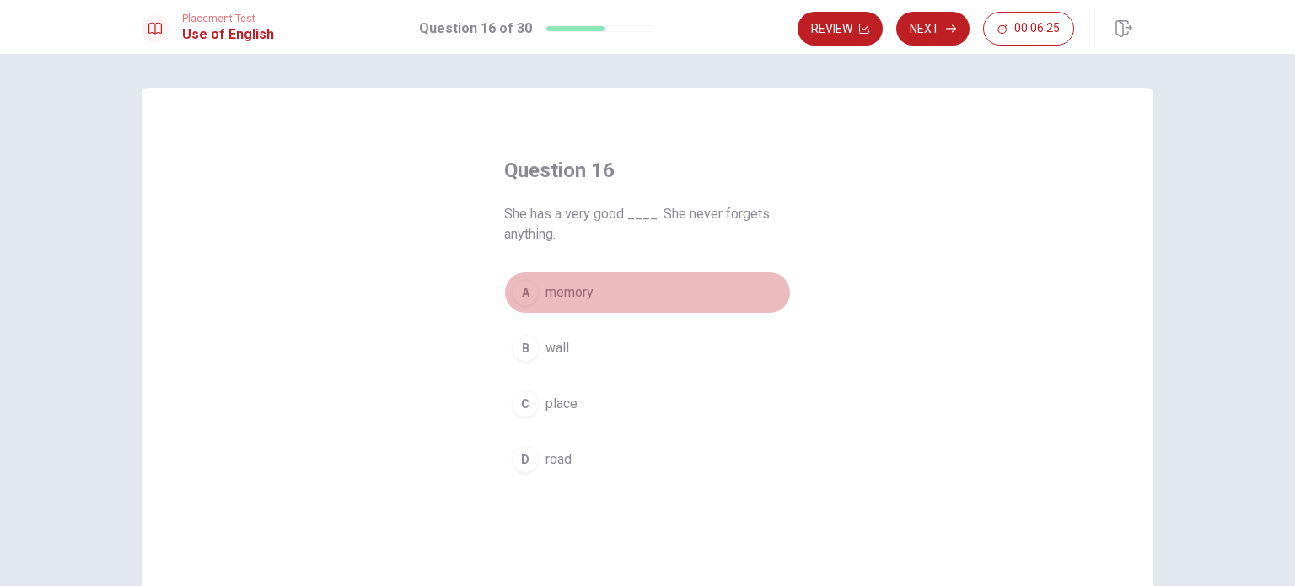
click at [560, 282] on span "memory" at bounding box center [569, 292] width 48 height 20
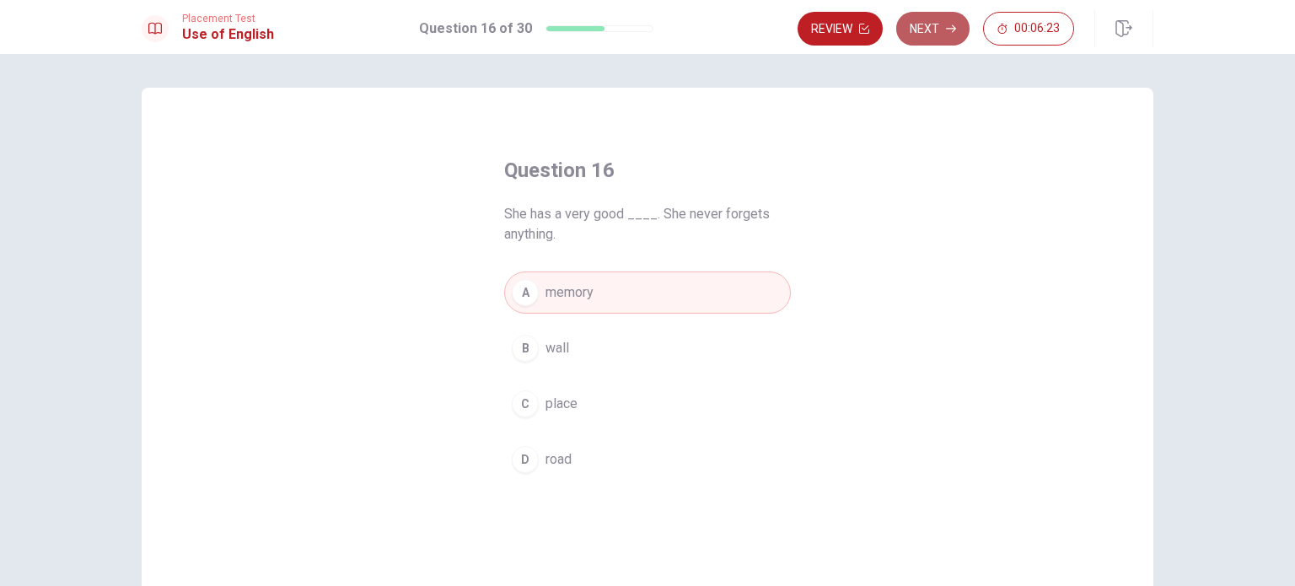
click at [925, 19] on button "Next" at bounding box center [932, 29] width 73 height 34
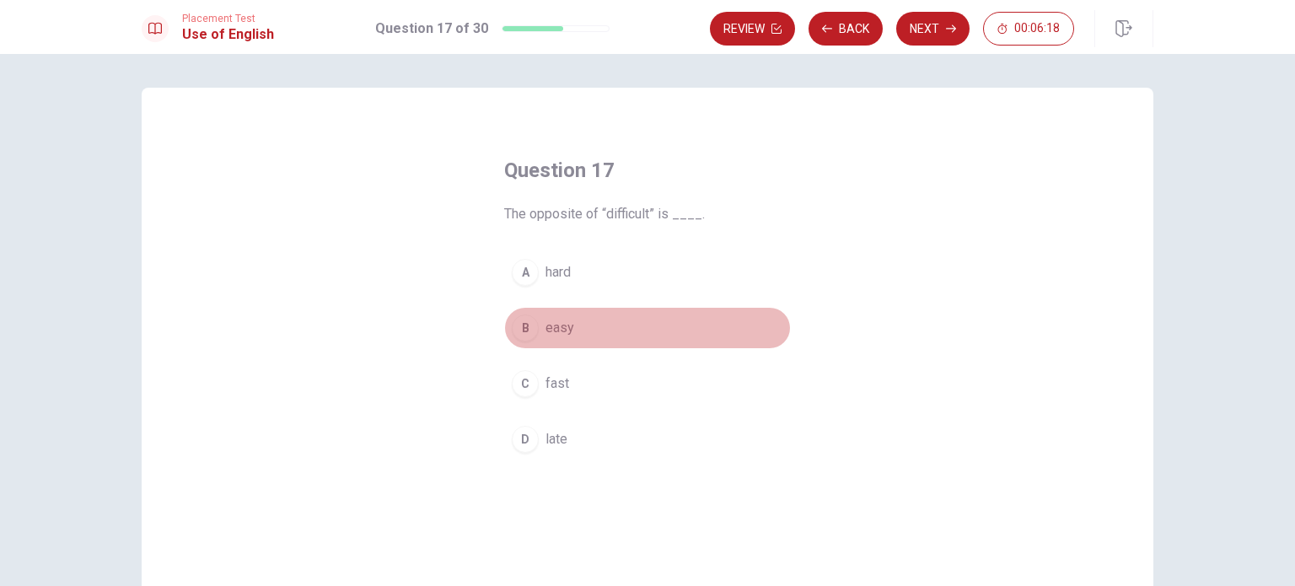
click at [539, 319] on button "B easy" at bounding box center [647, 328] width 287 height 42
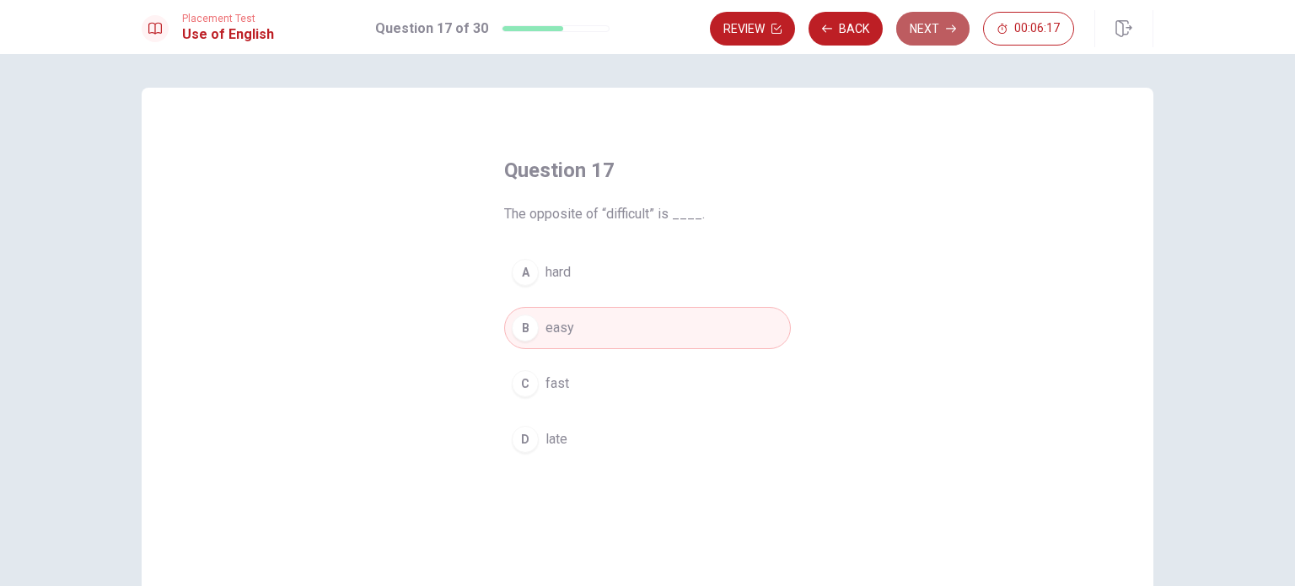
click at [932, 29] on button "Next" at bounding box center [932, 29] width 73 height 34
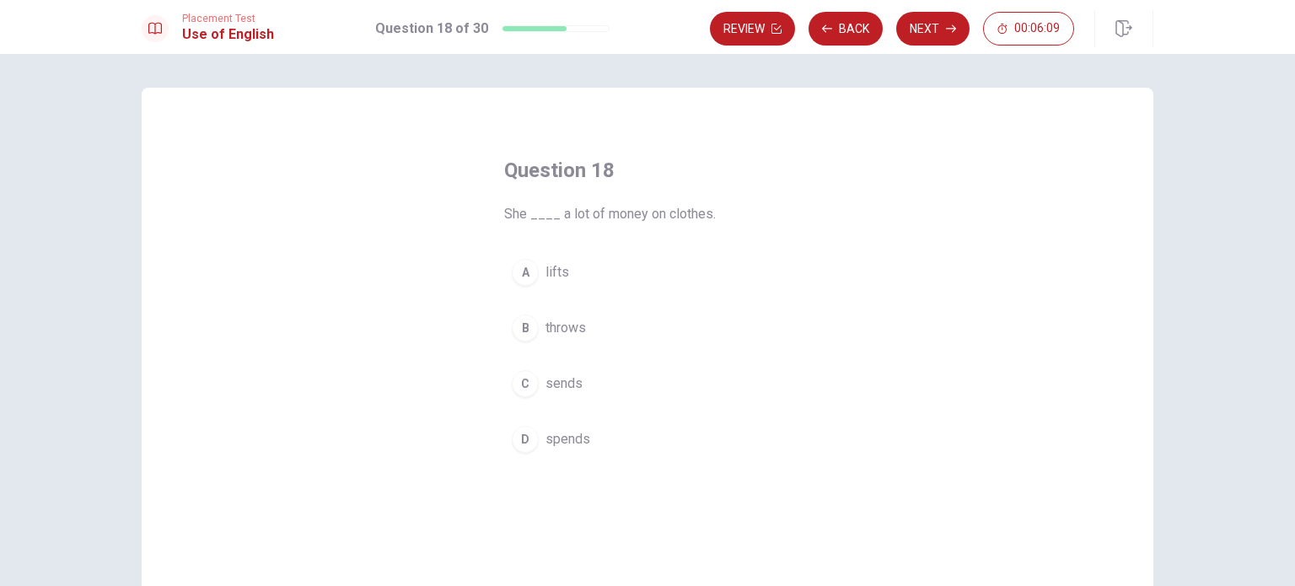
click at [560, 442] on span "spends" at bounding box center [567, 439] width 45 height 20
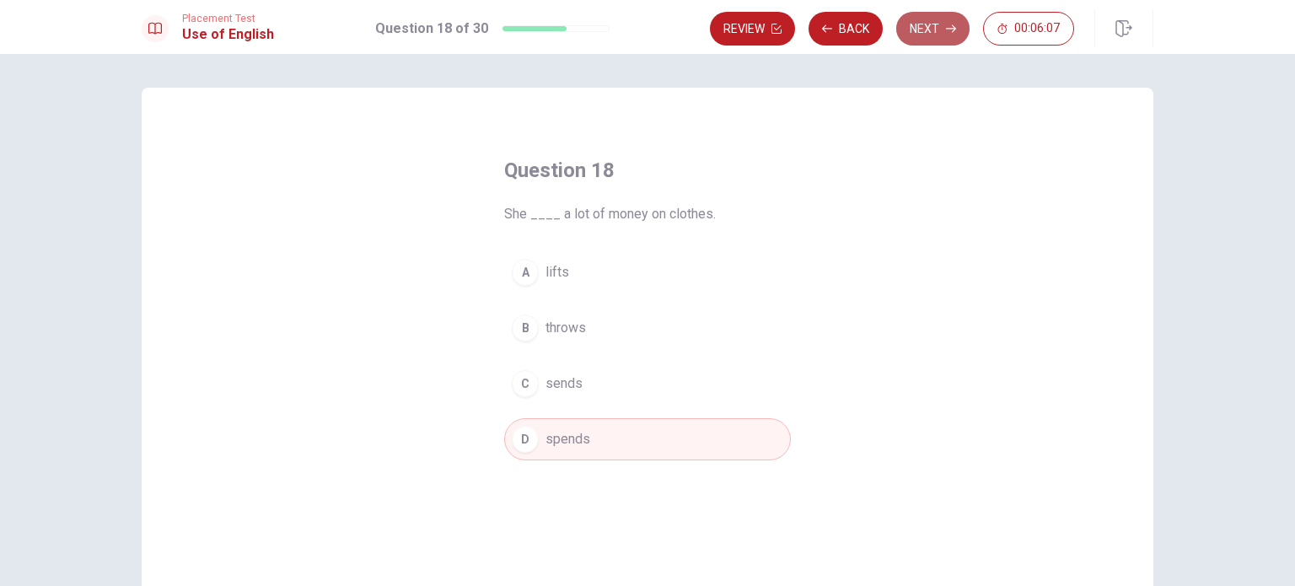
click at [927, 34] on button "Next" at bounding box center [932, 29] width 73 height 34
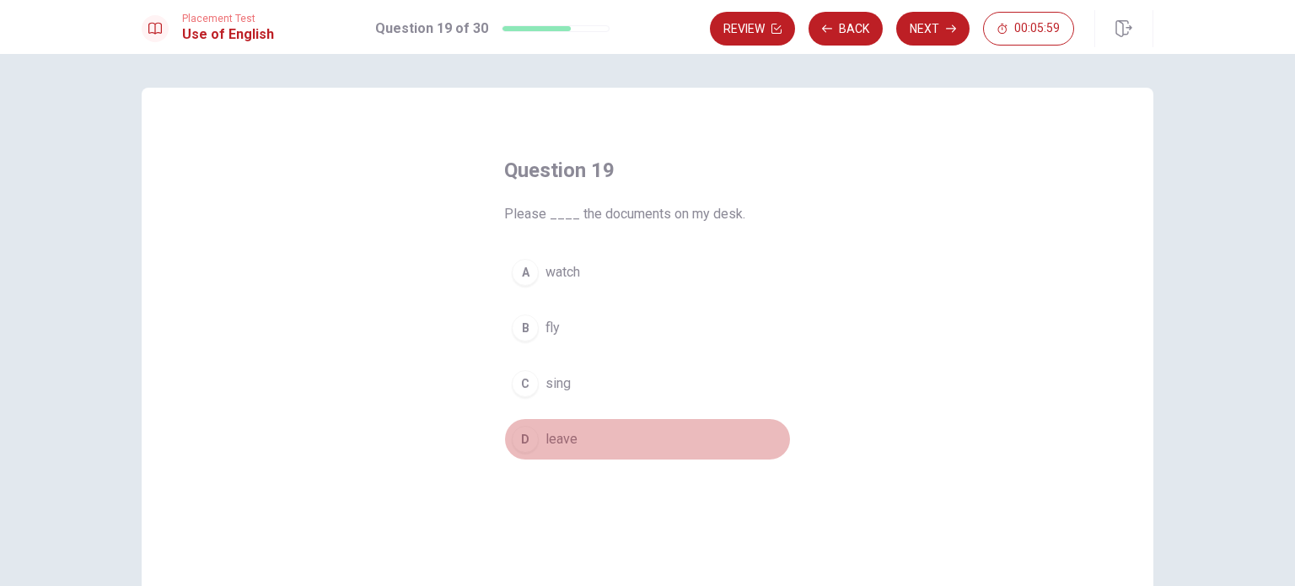
click at [555, 439] on span "leave" at bounding box center [561, 439] width 32 height 20
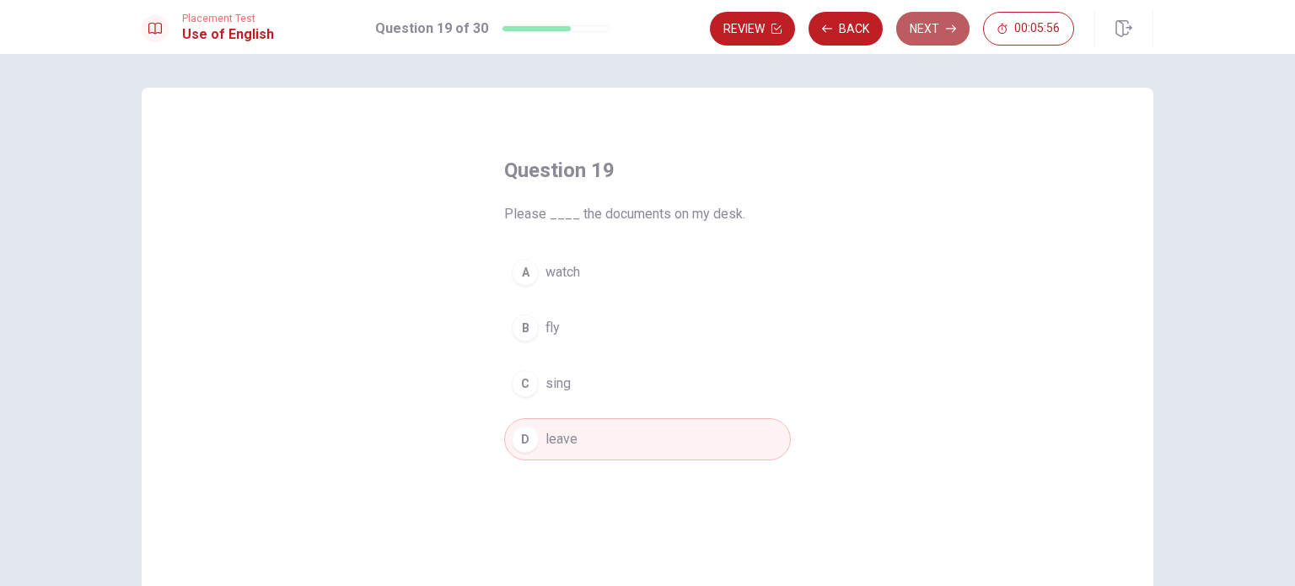
click at [938, 25] on button "Next" at bounding box center [932, 29] width 73 height 34
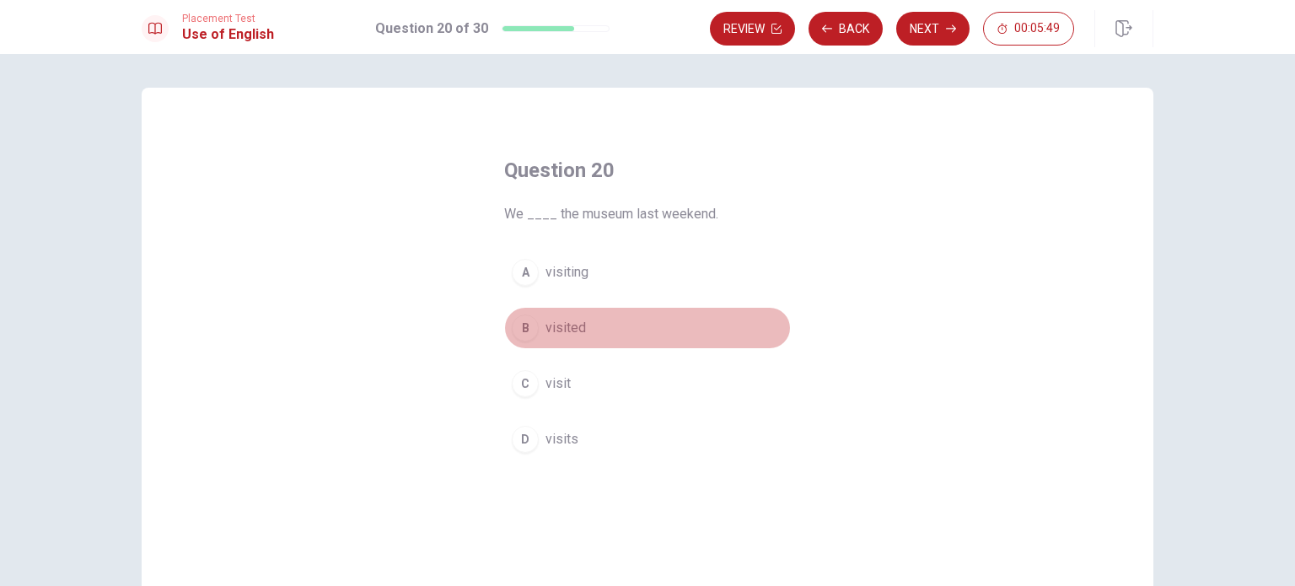
click at [560, 323] on span "visited" at bounding box center [565, 328] width 40 height 20
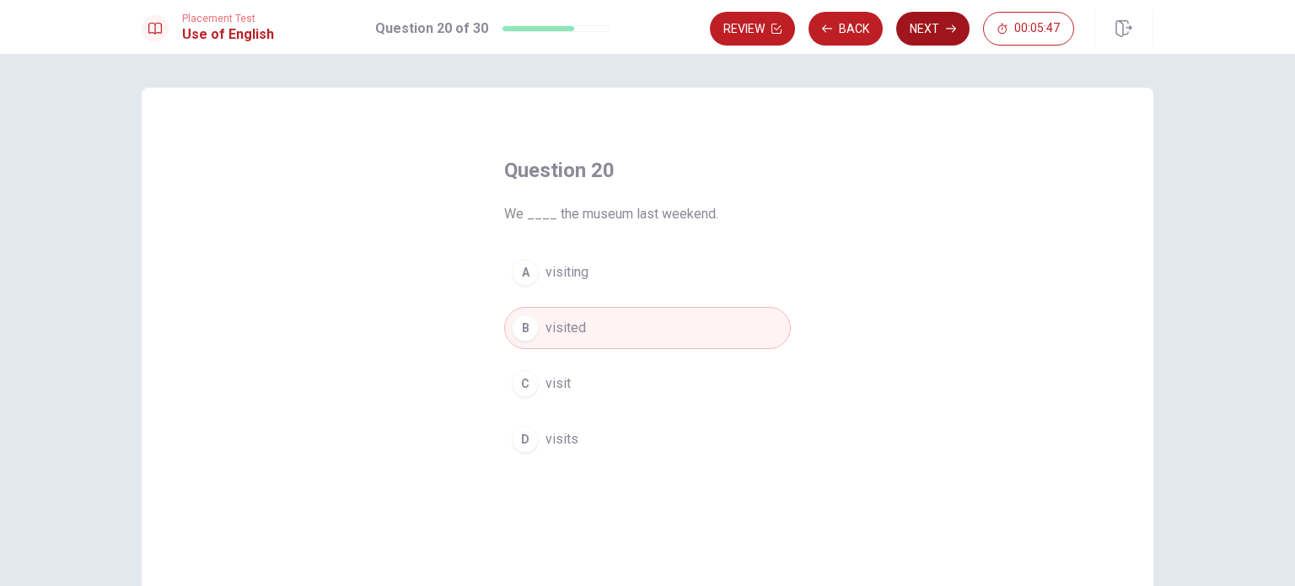
click at [942, 33] on button "Next" at bounding box center [932, 29] width 73 height 34
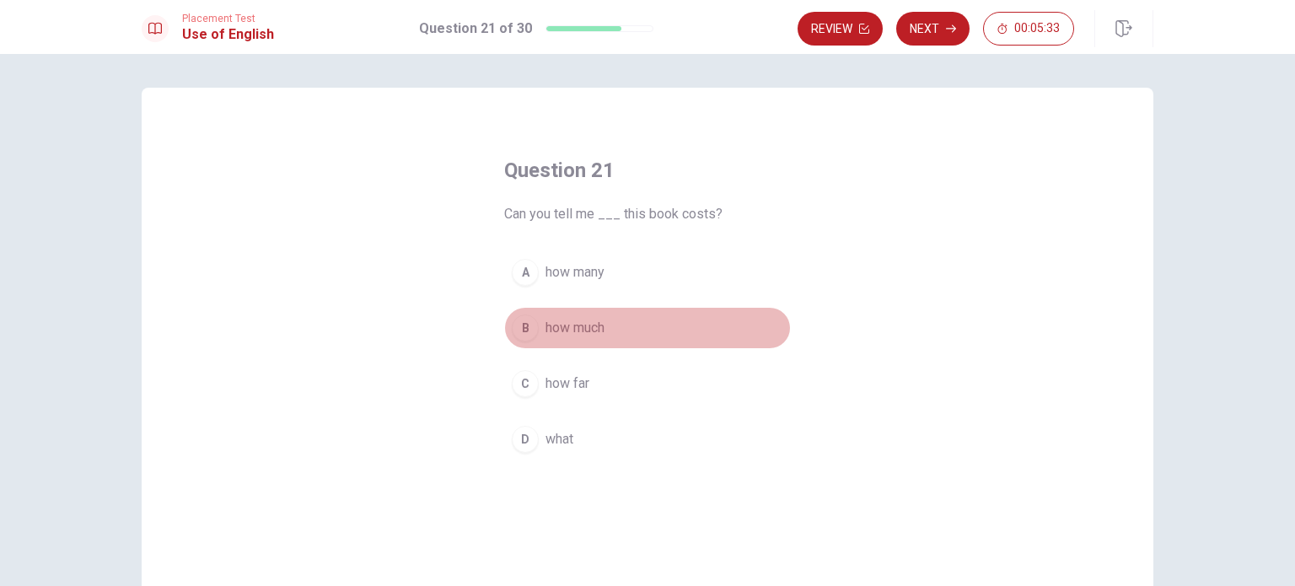
click at [580, 336] on span "how much" at bounding box center [574, 328] width 59 height 20
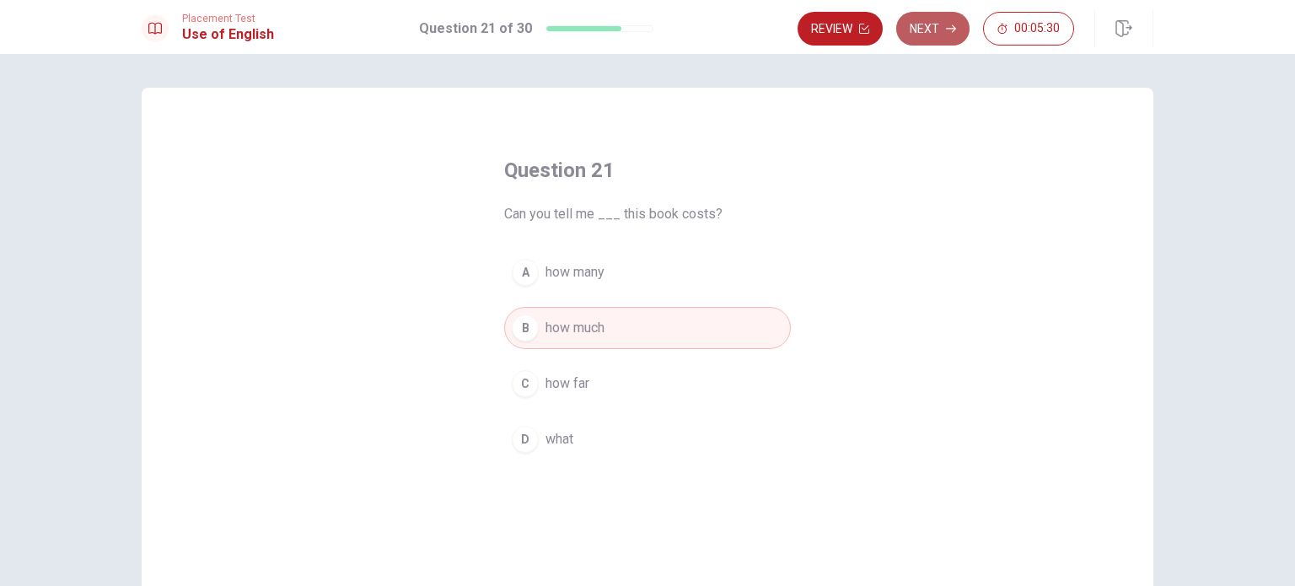
click at [923, 21] on button "Next" at bounding box center [932, 29] width 73 height 34
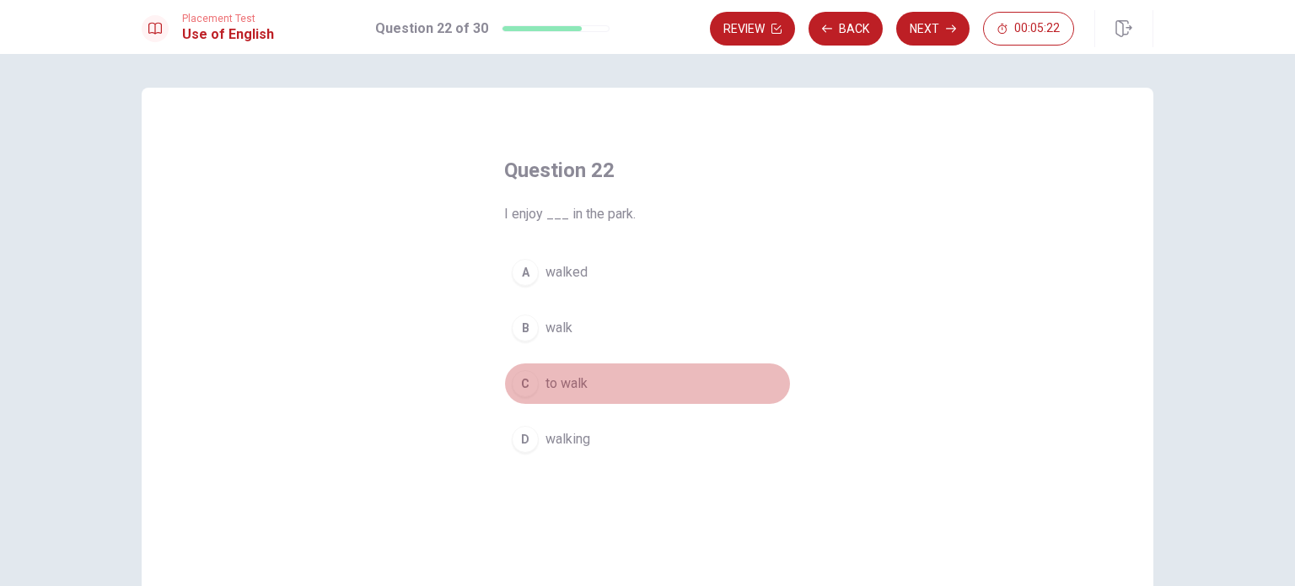
click at [565, 390] on span "to walk" at bounding box center [566, 383] width 42 height 20
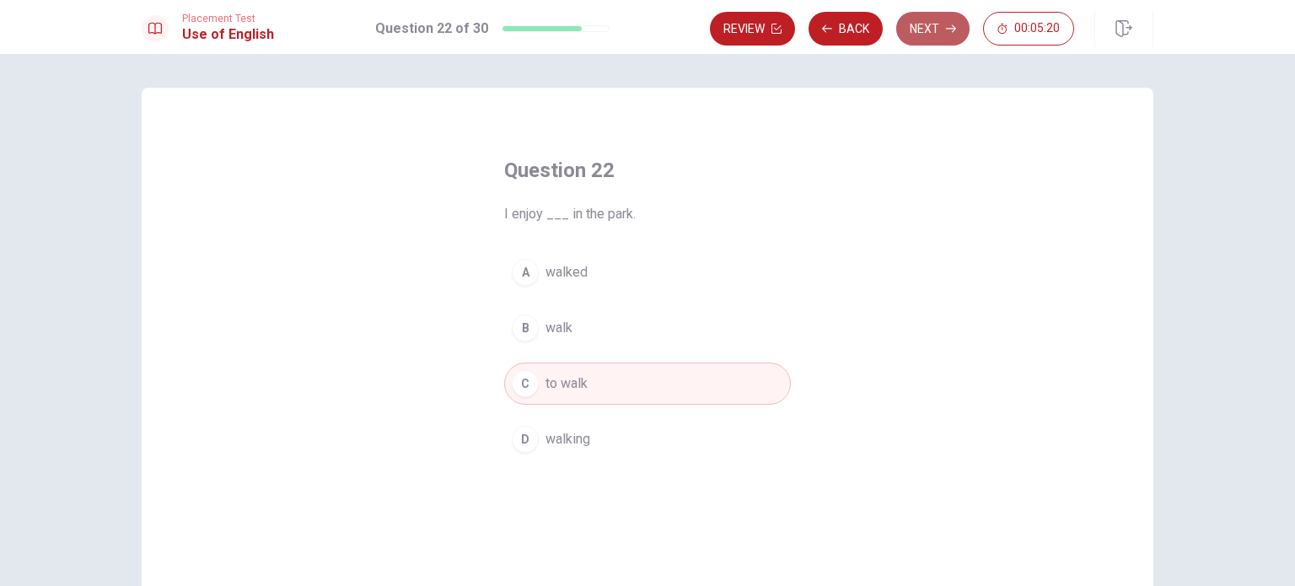
click at [925, 25] on button "Next" at bounding box center [932, 29] width 73 height 34
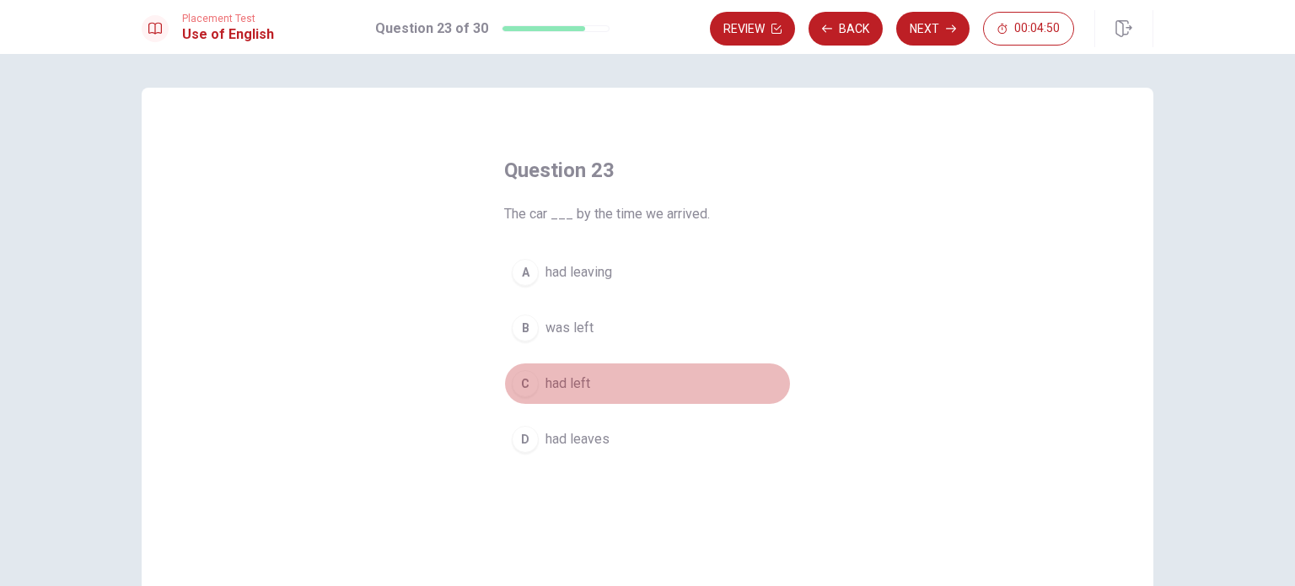
click at [567, 389] on span "had left" at bounding box center [567, 383] width 45 height 20
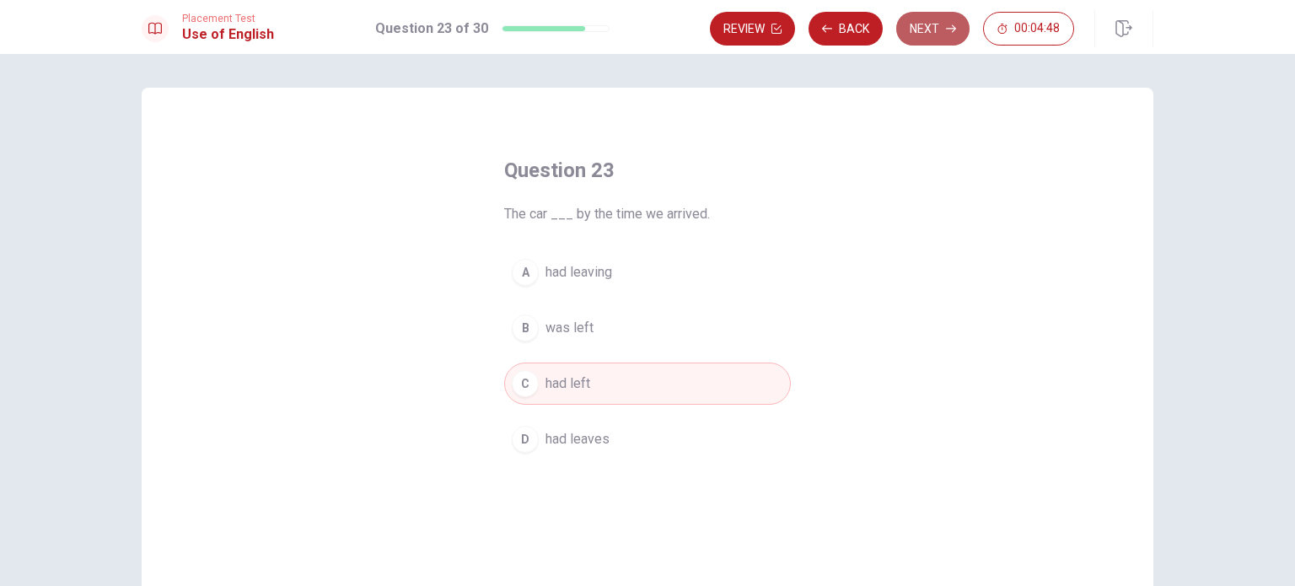
click at [931, 38] on button "Next" at bounding box center [932, 29] width 73 height 34
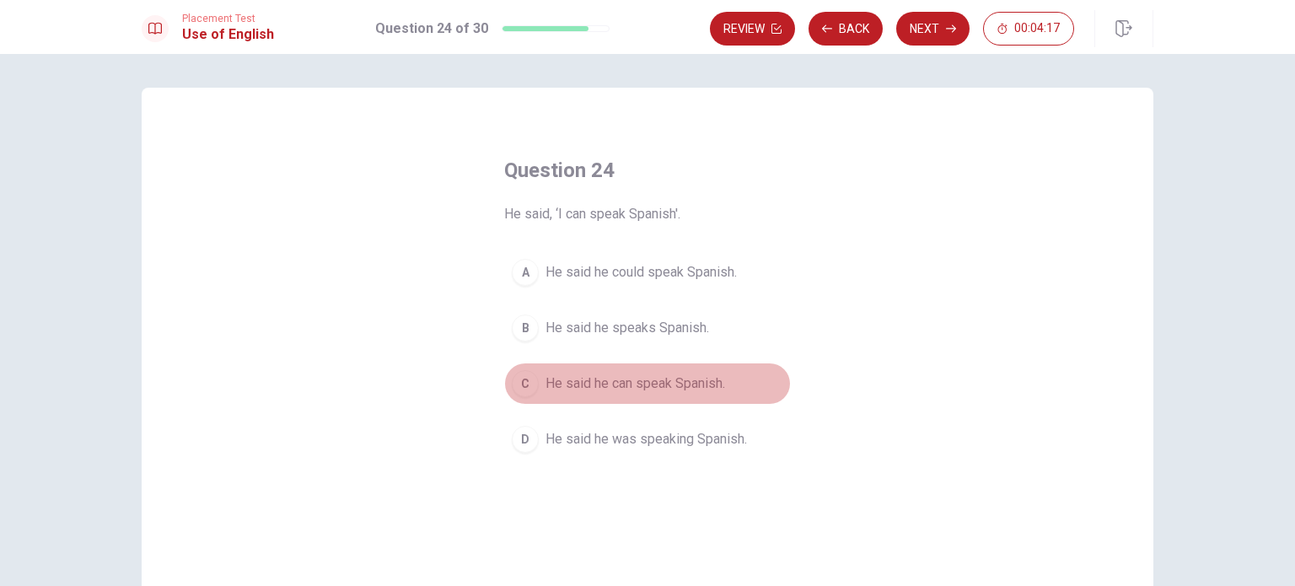
click at [684, 389] on span "He said he can speak Spanish." at bounding box center [635, 383] width 180 height 20
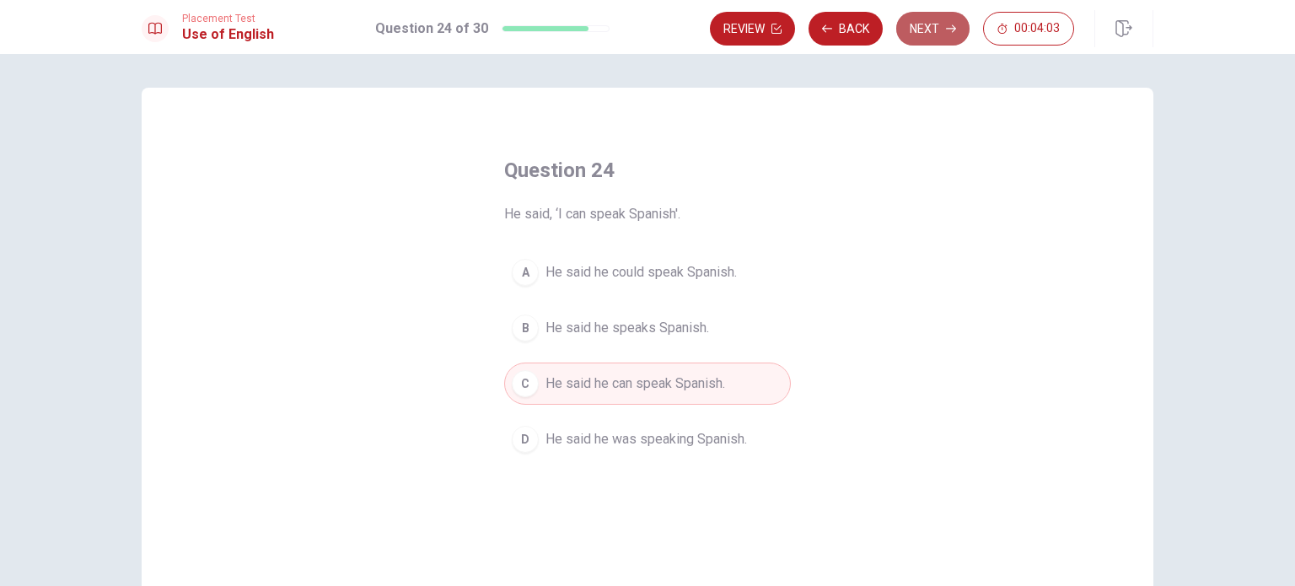
click at [936, 29] on button "Next" at bounding box center [932, 29] width 73 height 34
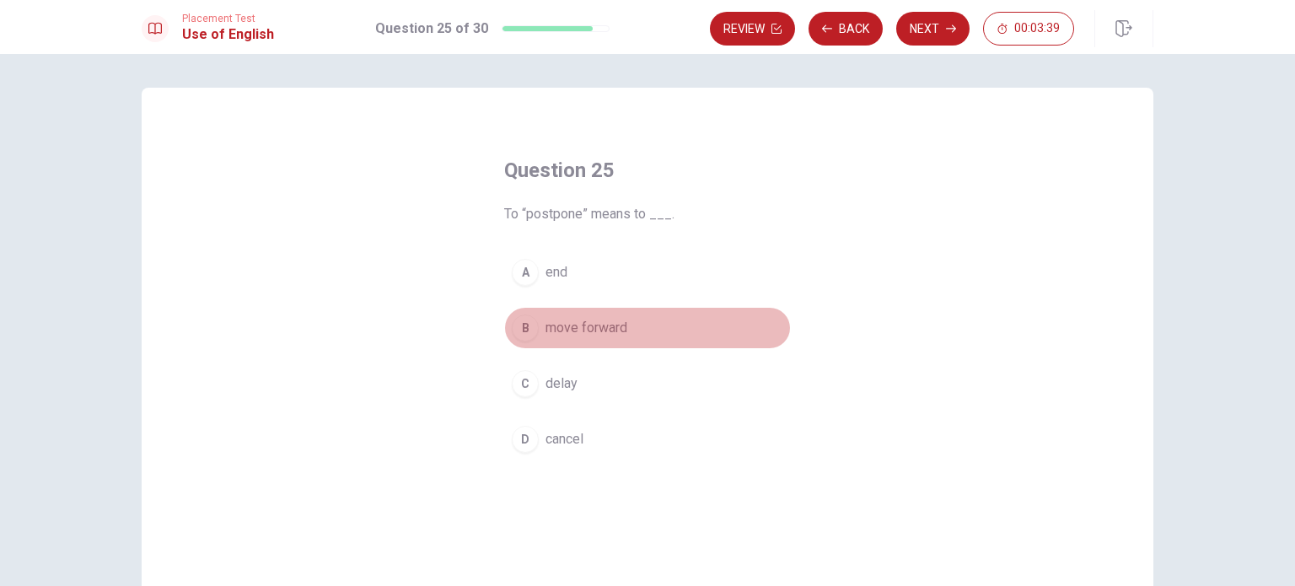
click at [614, 337] on button "B move forward" at bounding box center [647, 328] width 287 height 42
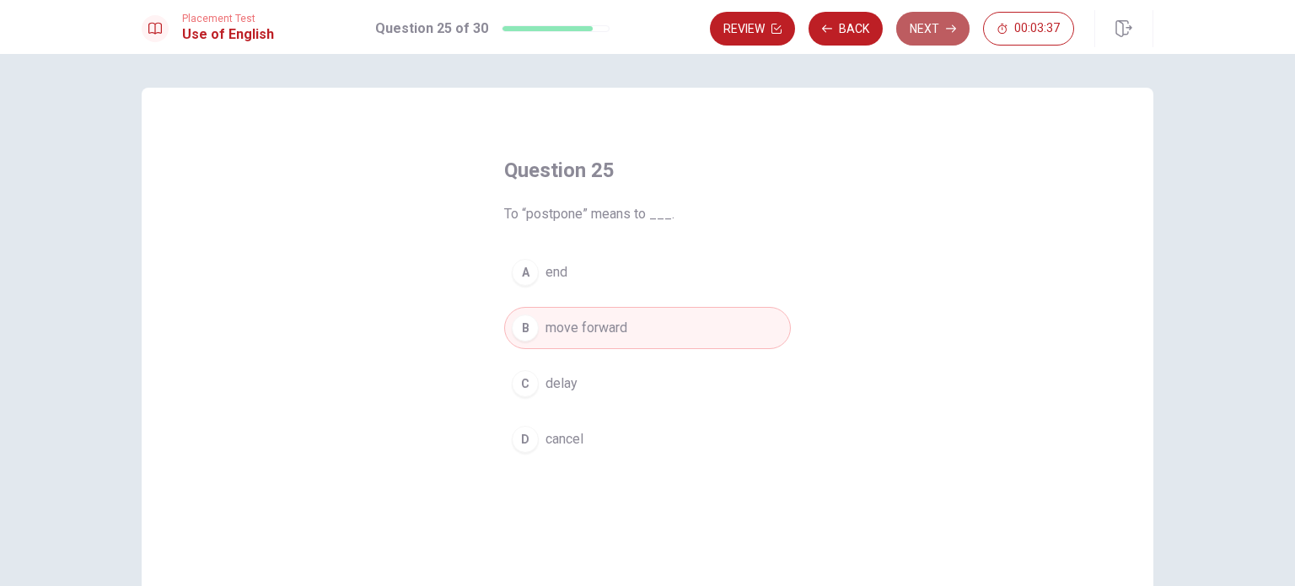
click at [929, 29] on button "Next" at bounding box center [932, 29] width 73 height 34
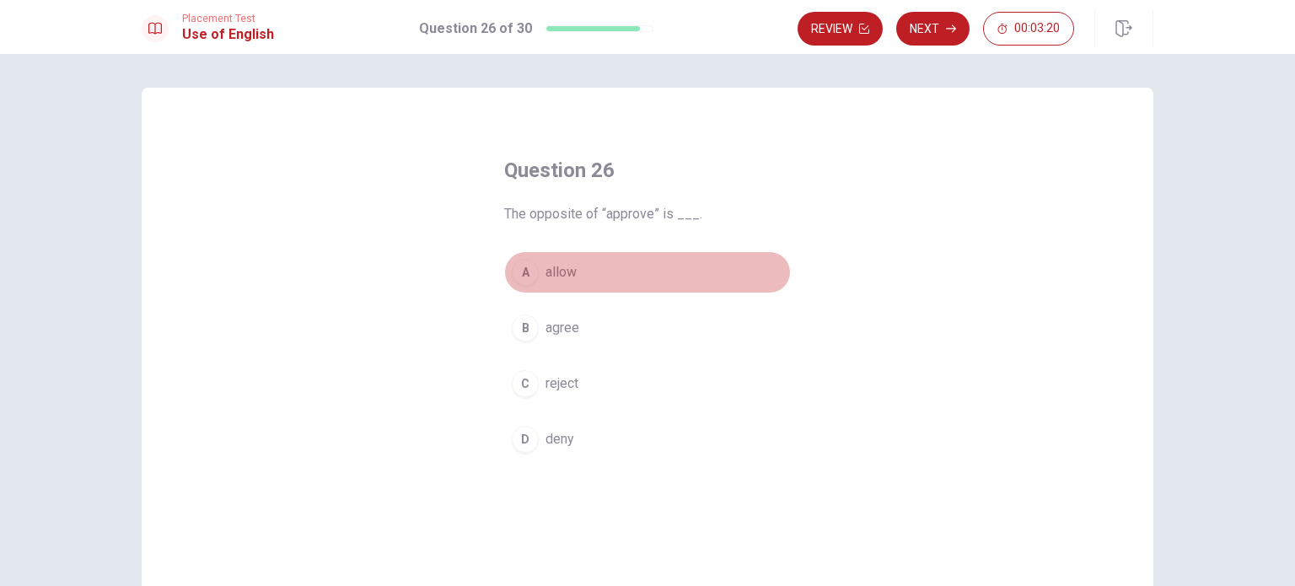
click at [563, 266] on span "allow" at bounding box center [560, 272] width 31 height 20
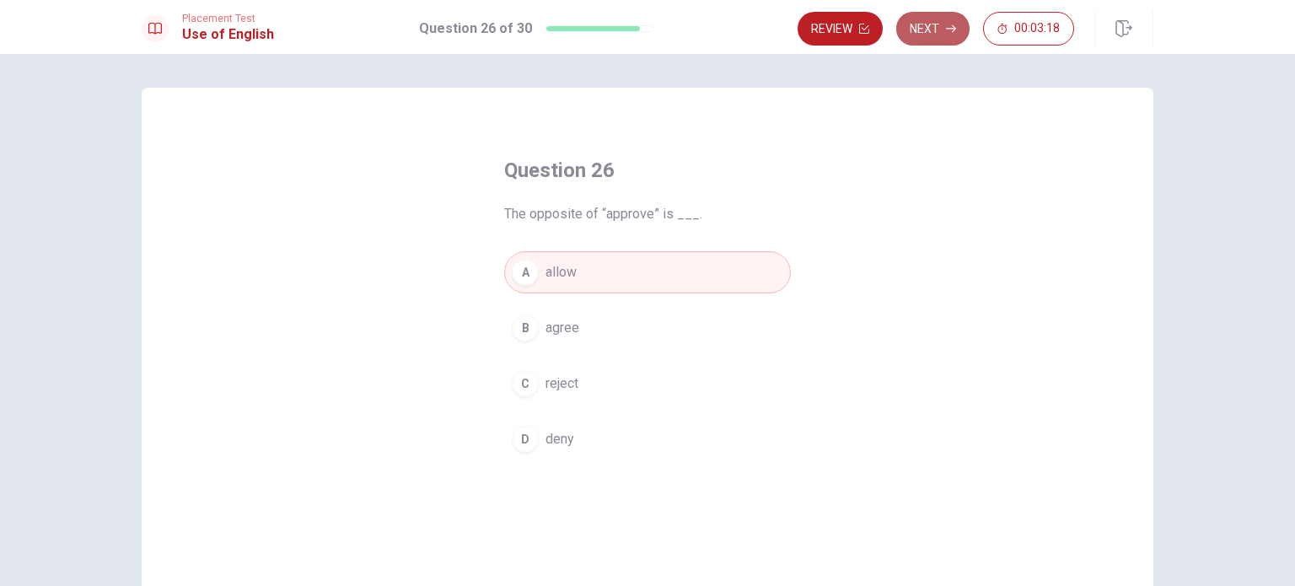
click at [946, 13] on button "Next" at bounding box center [932, 29] width 73 height 34
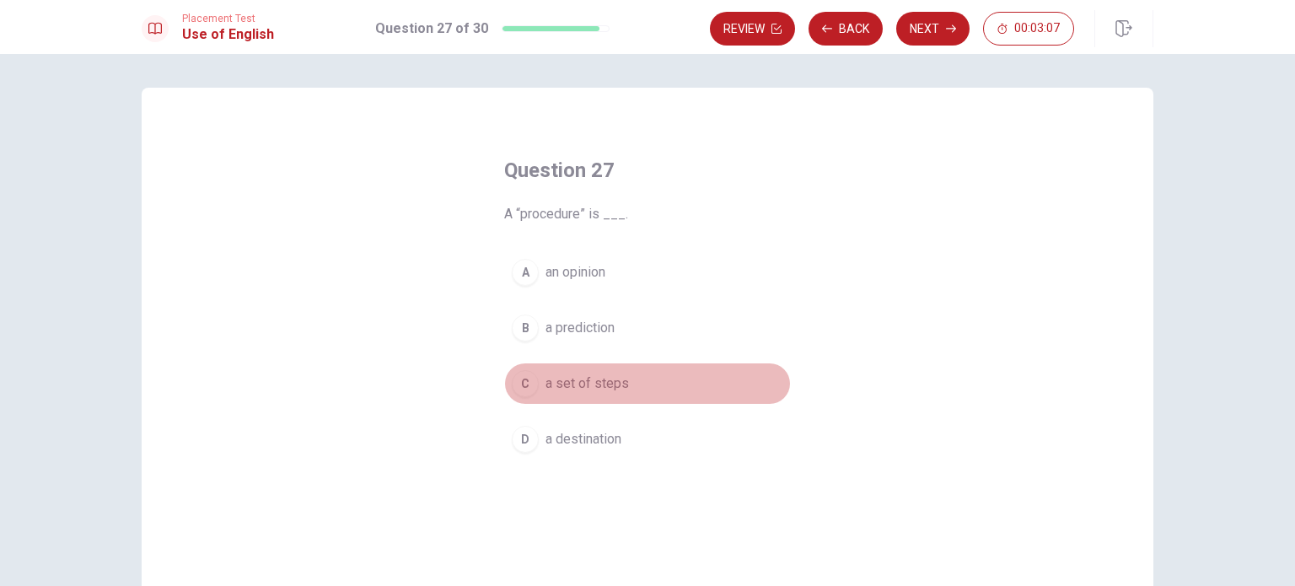
click at [582, 375] on span "a set of steps" at bounding box center [586, 383] width 83 height 20
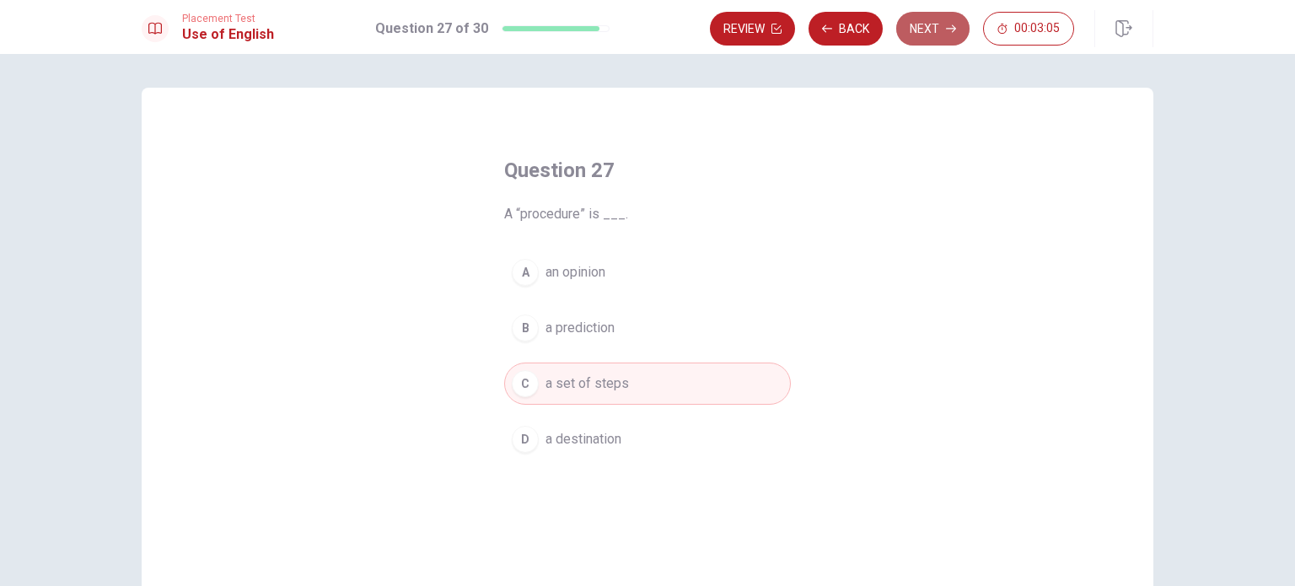
click at [934, 25] on button "Next" at bounding box center [932, 29] width 73 height 34
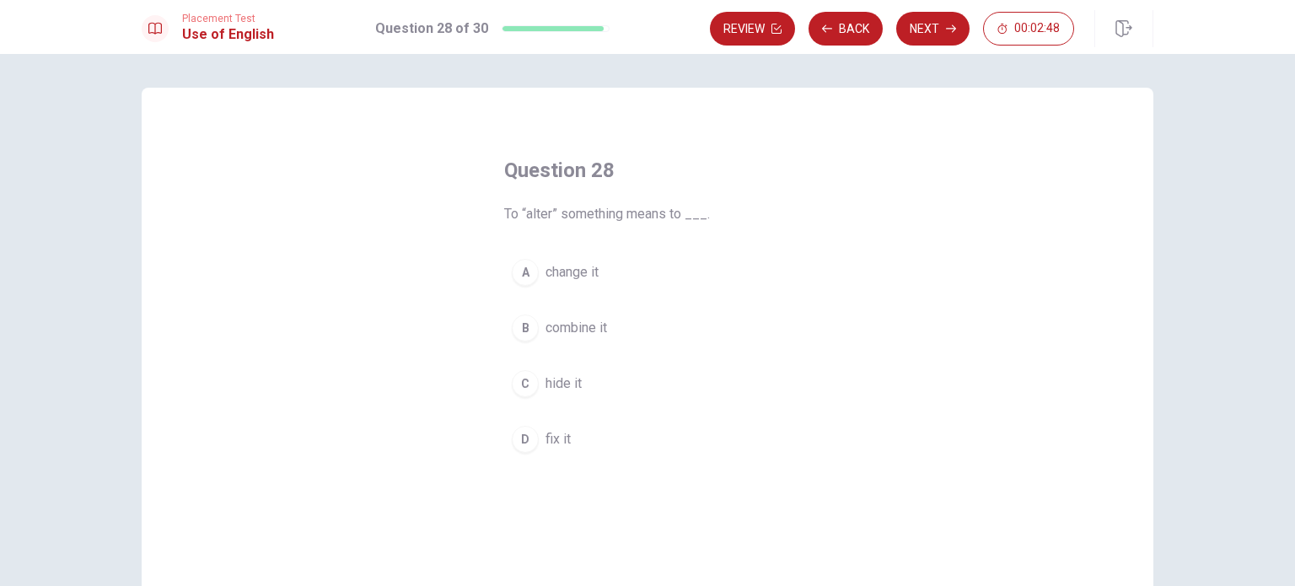
click at [580, 274] on span "change it" at bounding box center [571, 272] width 53 height 20
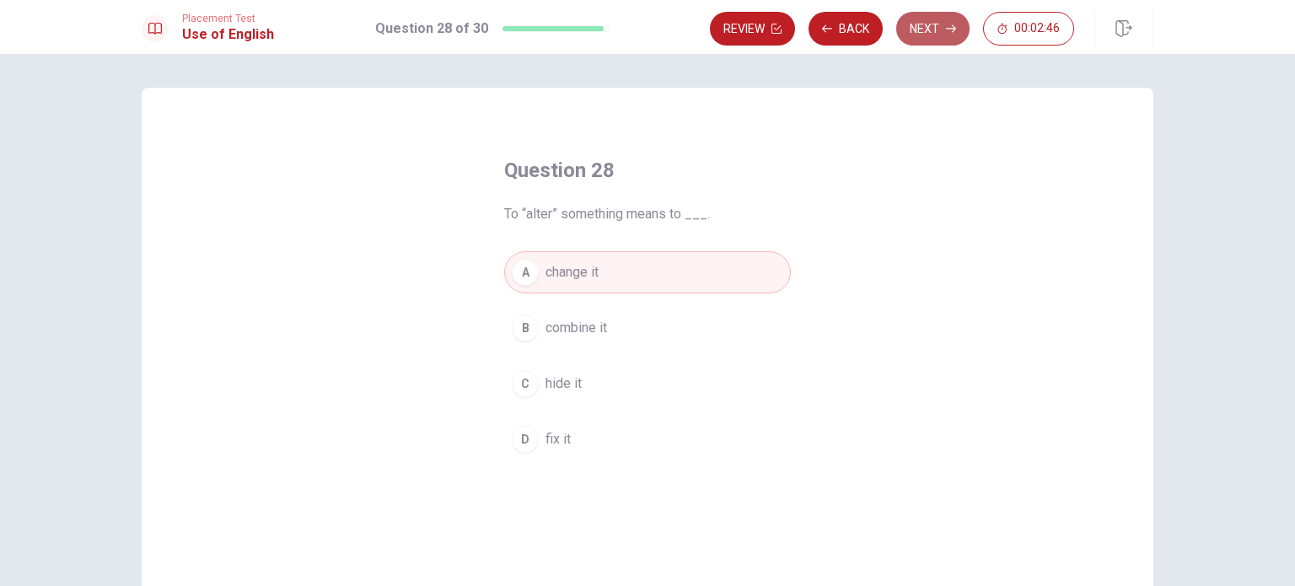
click at [935, 18] on button "Next" at bounding box center [932, 29] width 73 height 34
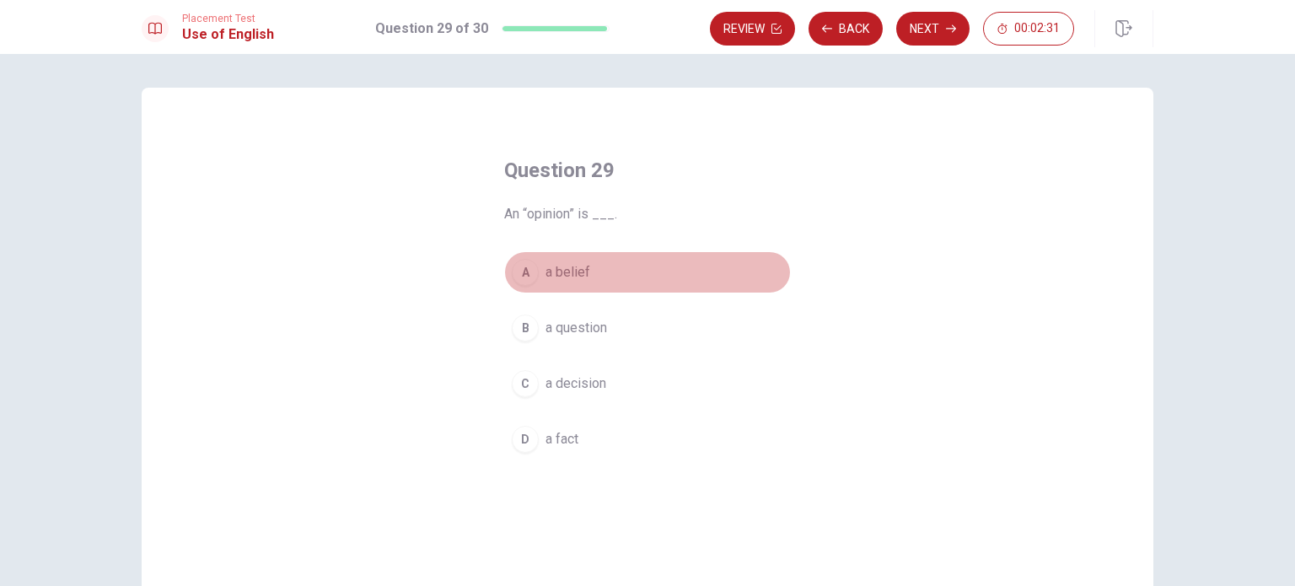
click at [560, 269] on span "a belief" at bounding box center [567, 272] width 45 height 20
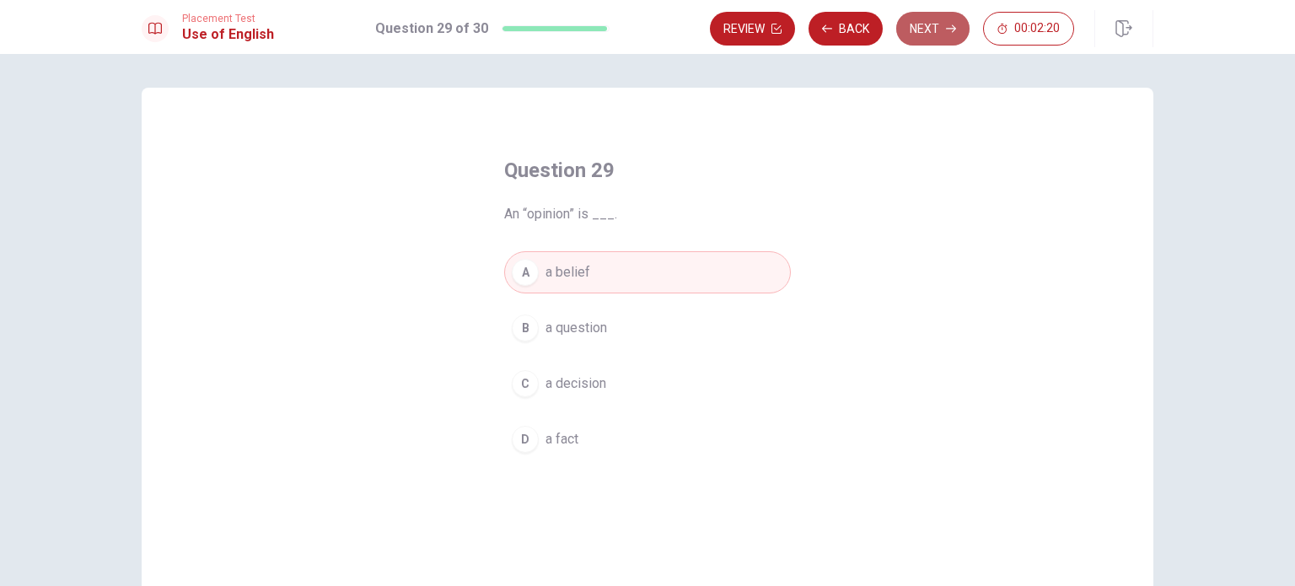
click at [923, 23] on button "Next" at bounding box center [932, 29] width 73 height 34
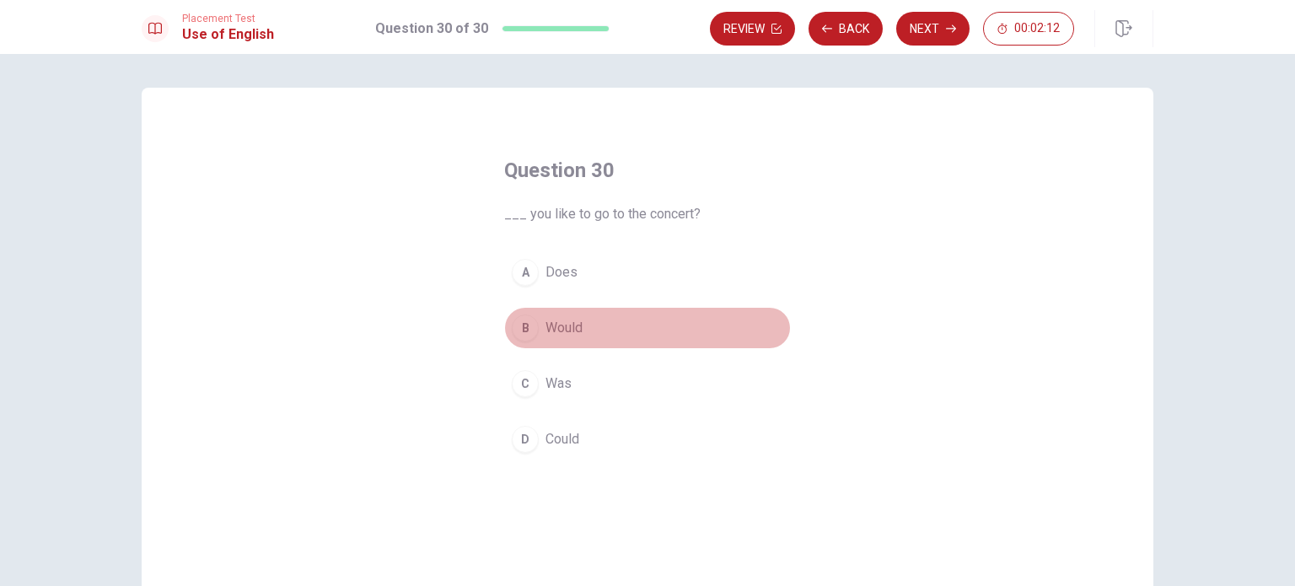
click at [570, 319] on span "Would" at bounding box center [563, 328] width 37 height 20
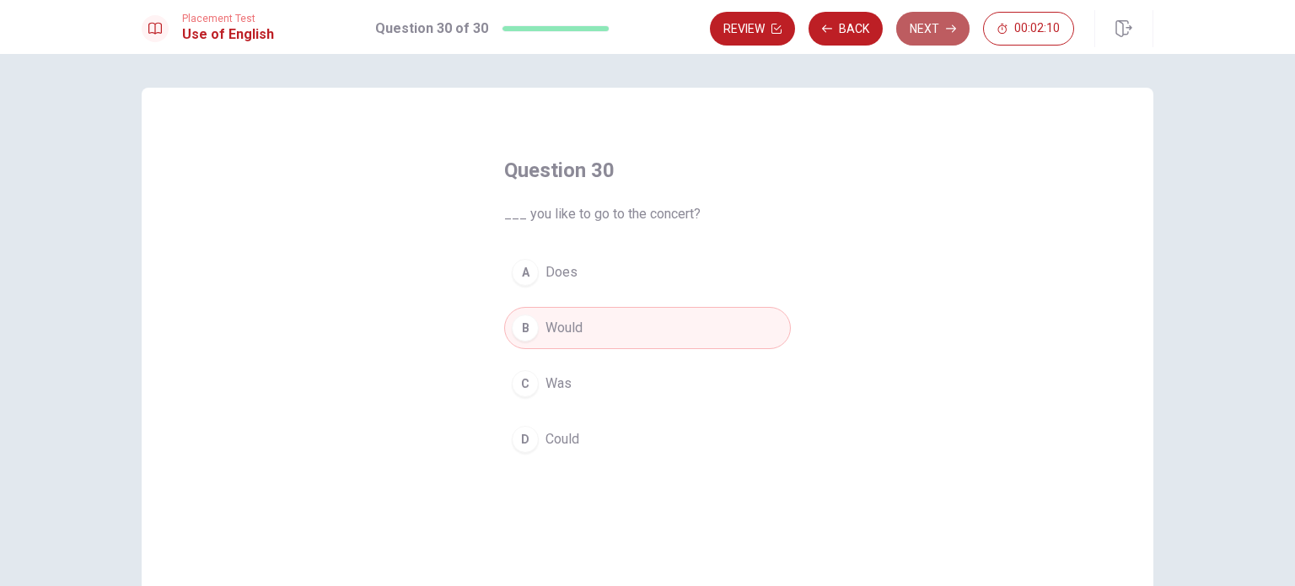
click at [941, 29] on button "Next" at bounding box center [932, 29] width 73 height 34
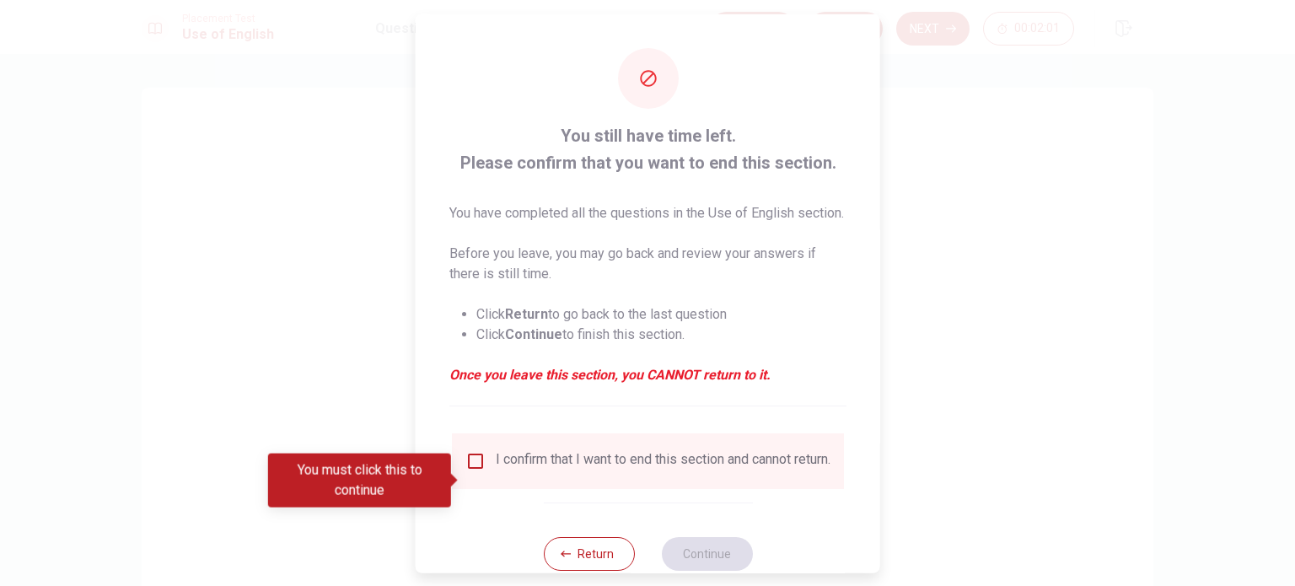
scroll to position [62, 0]
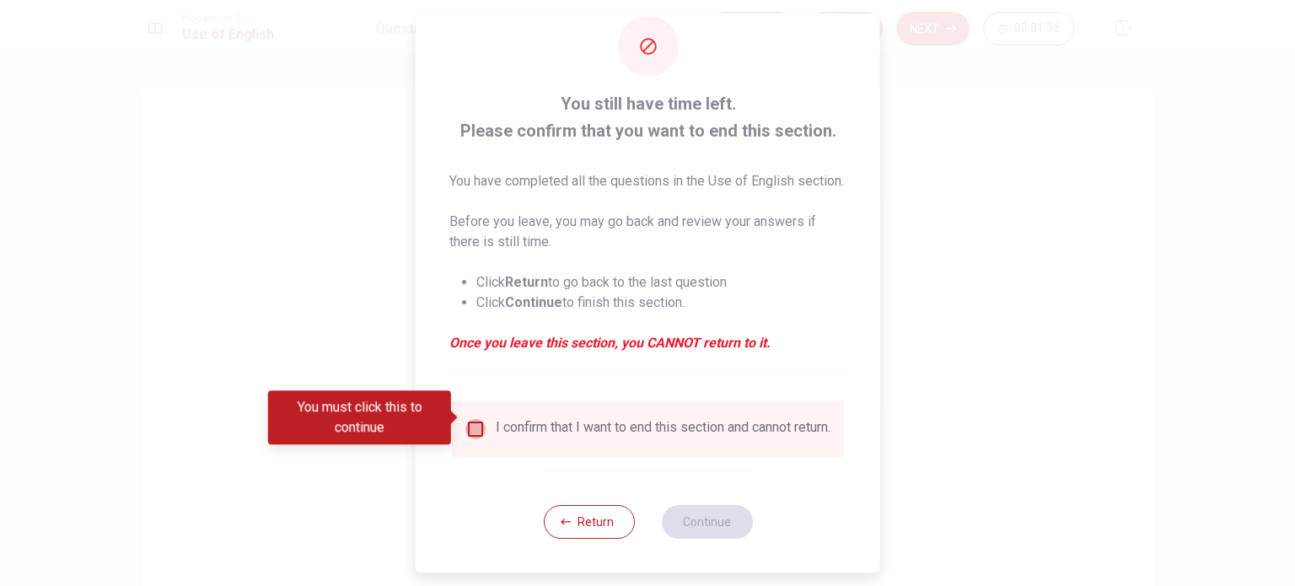
click at [474, 419] on input "You must click this to continue" at bounding box center [475, 429] width 20 height 20
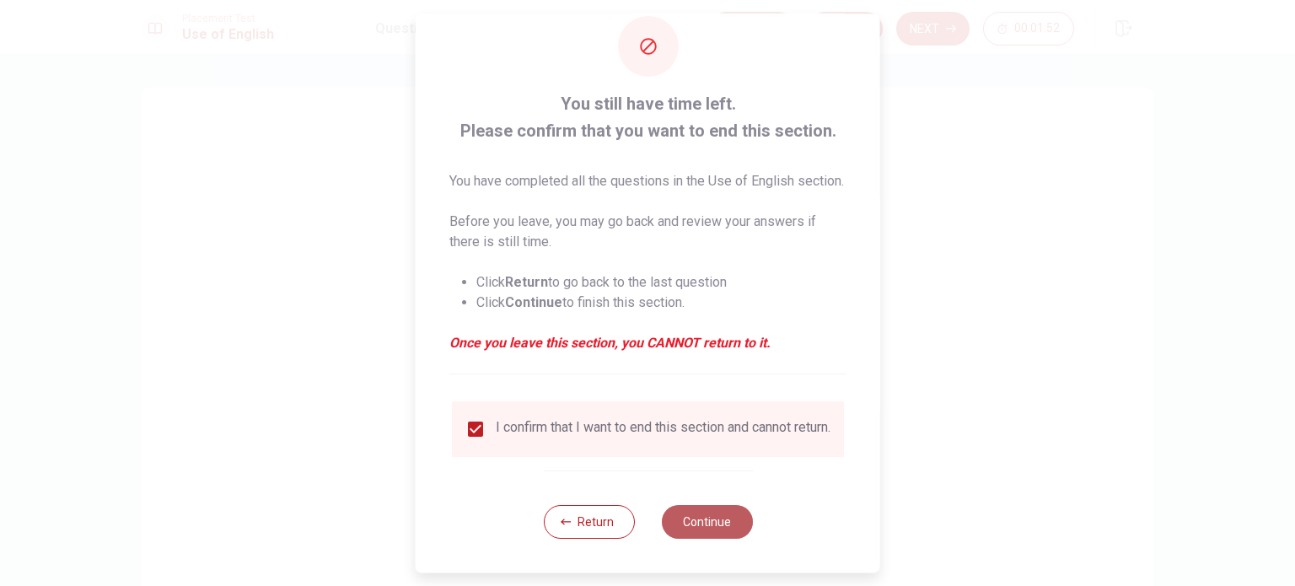
click at [717, 529] on button "Continue" at bounding box center [706, 522] width 91 height 34
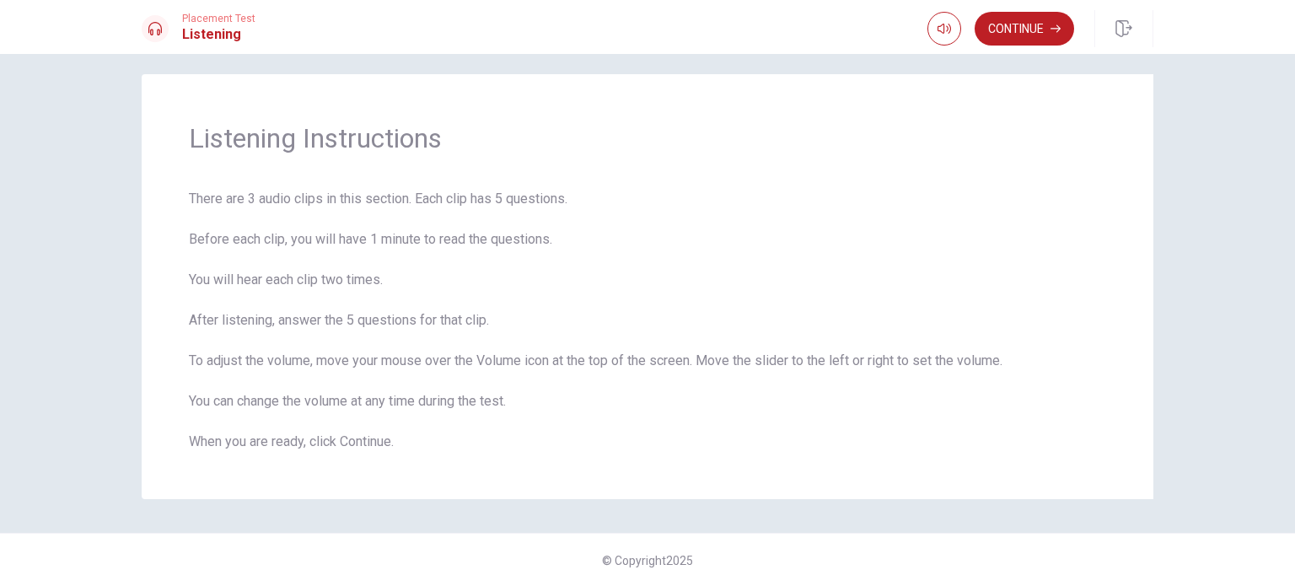
scroll to position [0, 0]
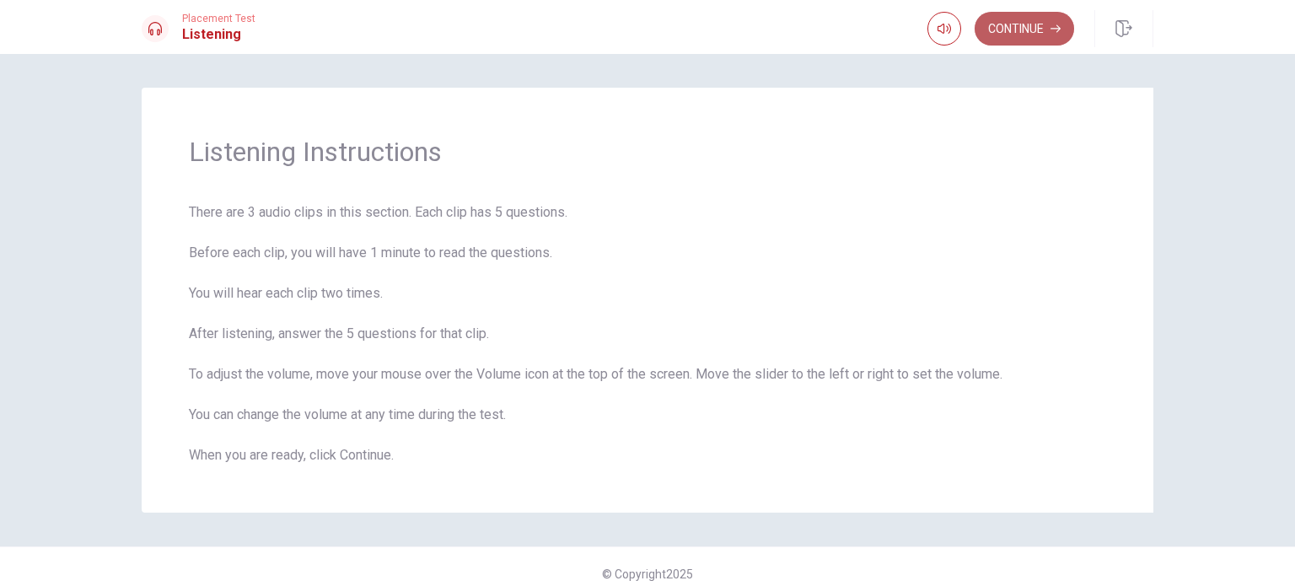
click at [1011, 28] on button "Continue" at bounding box center [1023, 29] width 99 height 34
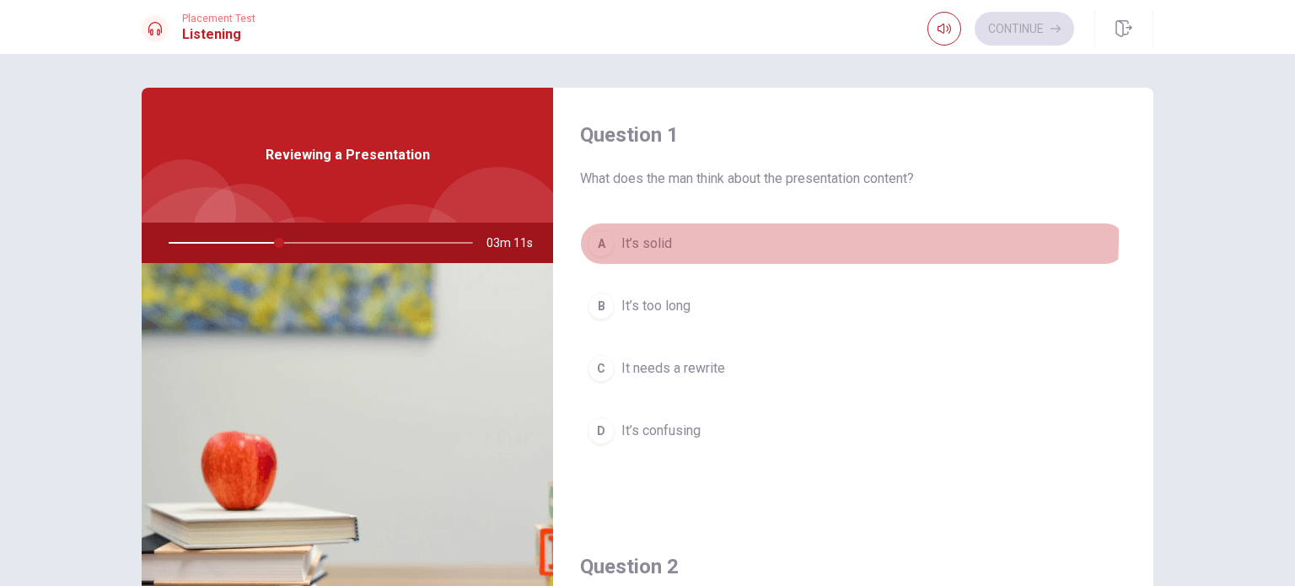
click at [651, 235] on span "It’s solid" at bounding box center [646, 243] width 51 height 20
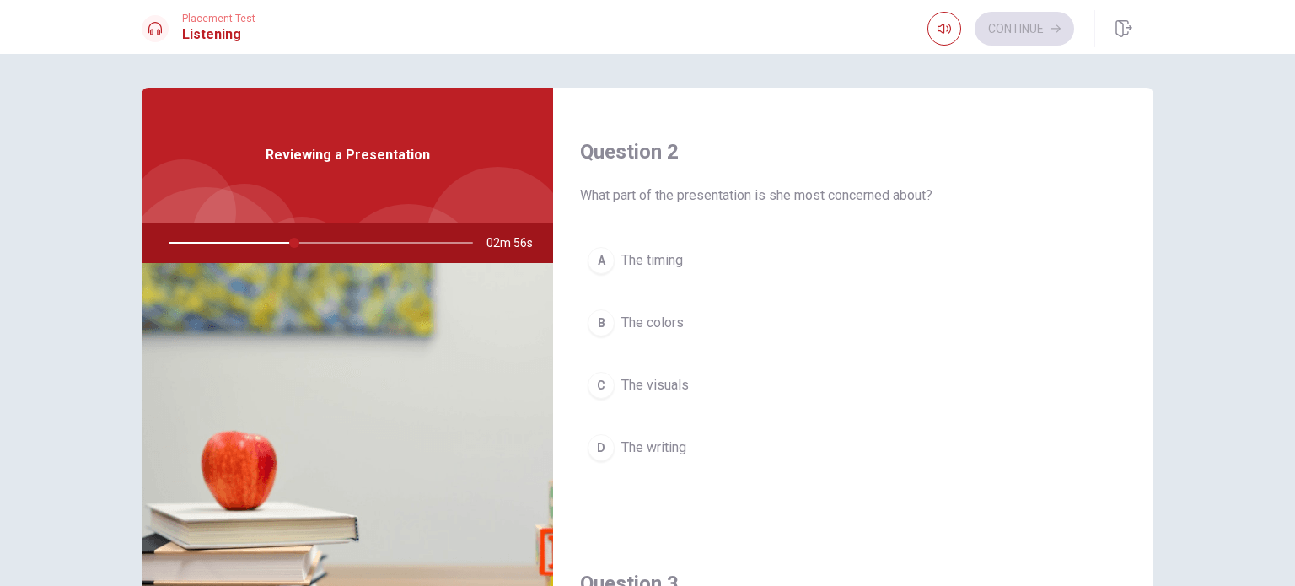
scroll to position [435, 0]
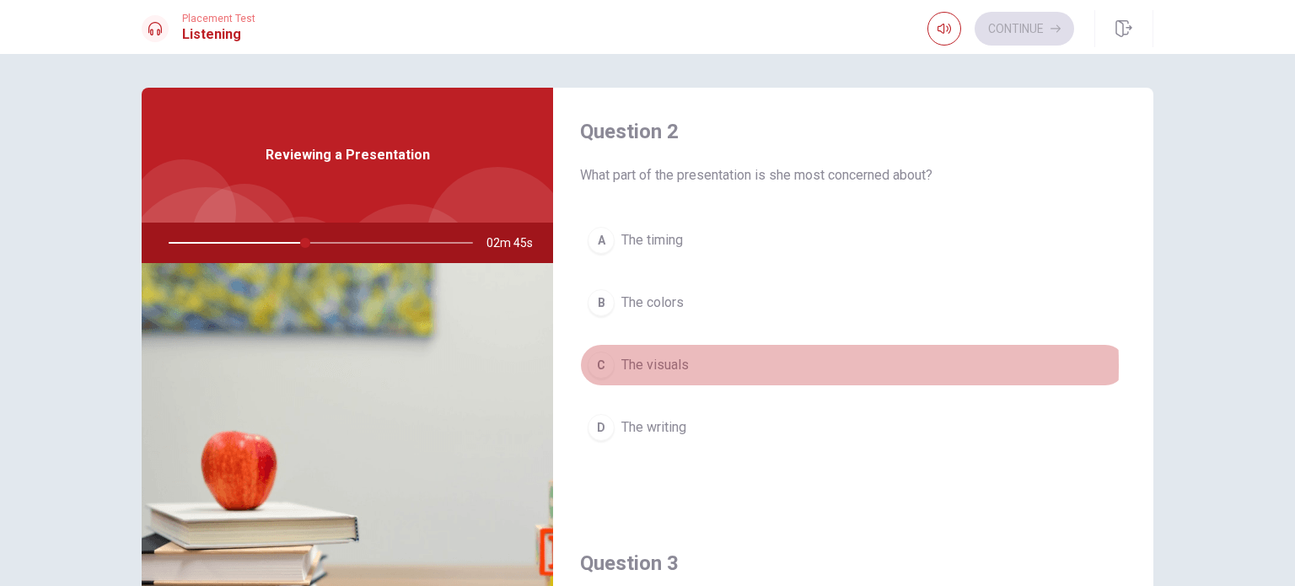
click at [653, 363] on span "The visuals" at bounding box center [654, 365] width 67 height 20
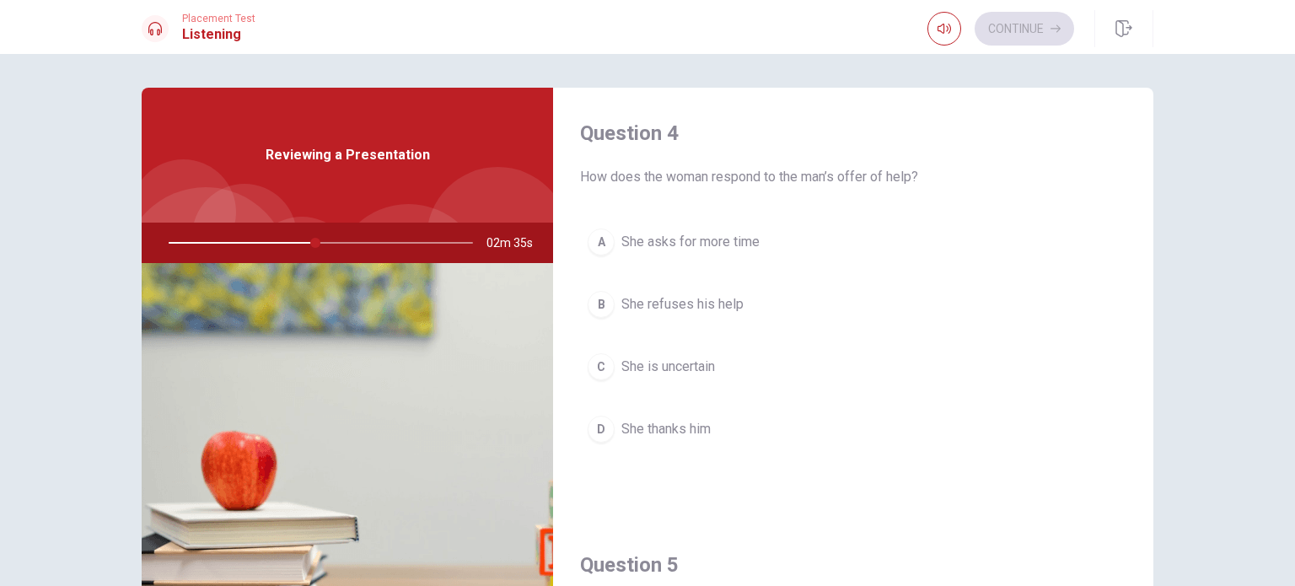
scroll to position [1307, 0]
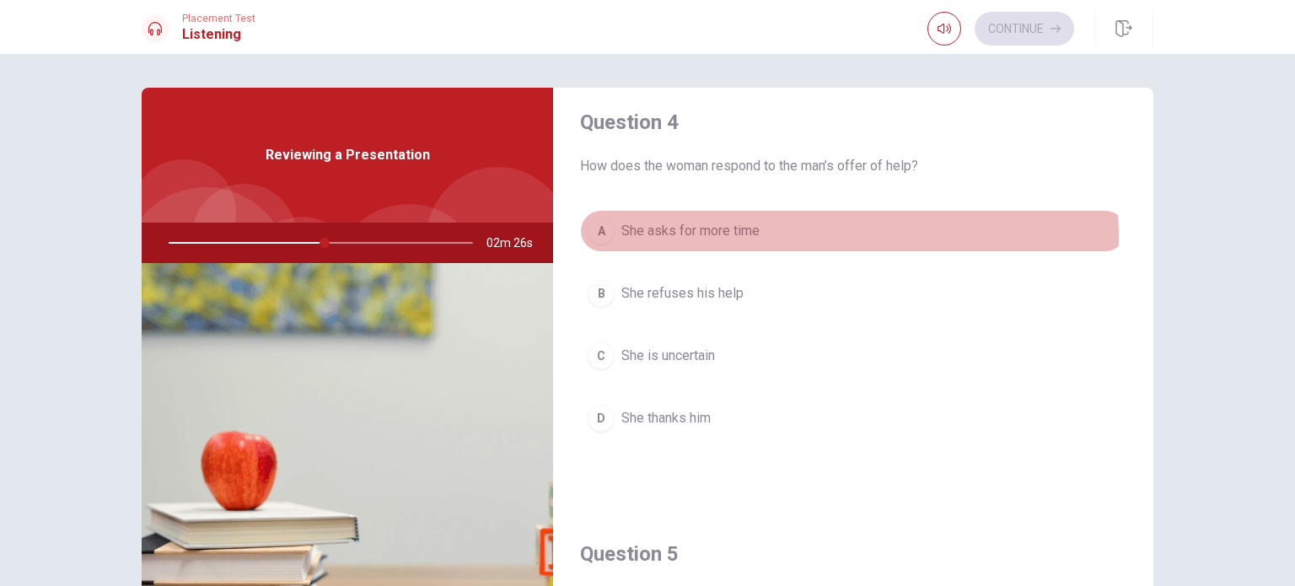
click at [750, 233] on span "She asks for more time" at bounding box center [690, 231] width 138 height 20
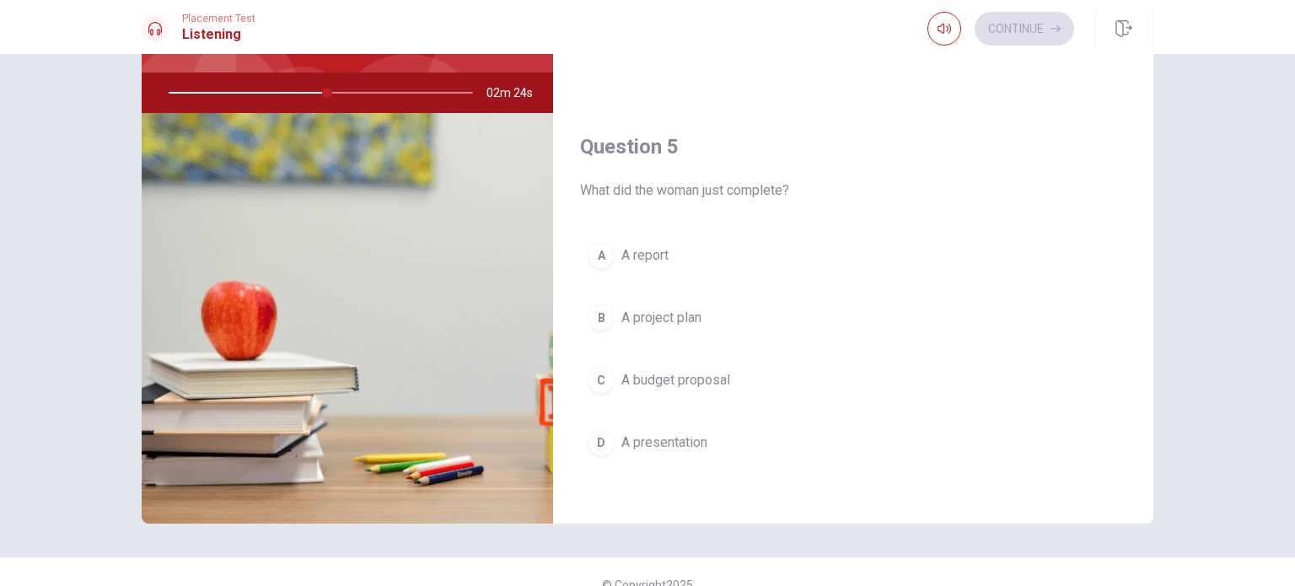
scroll to position [175, 0]
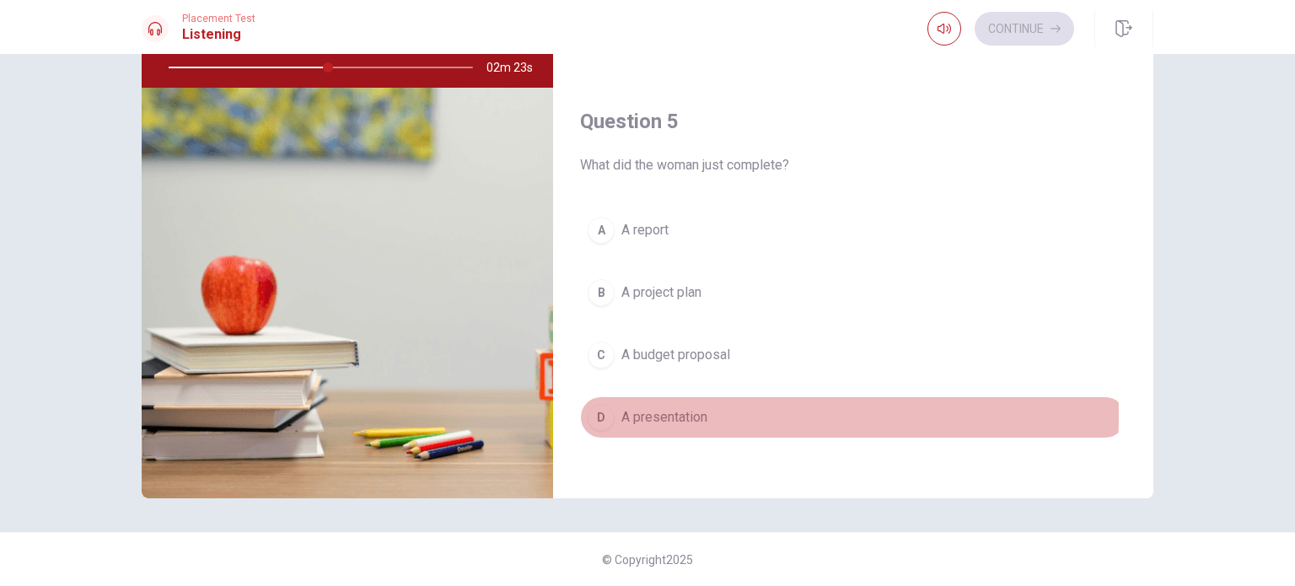
click at [641, 407] on span "A presentation" at bounding box center [664, 417] width 86 height 20
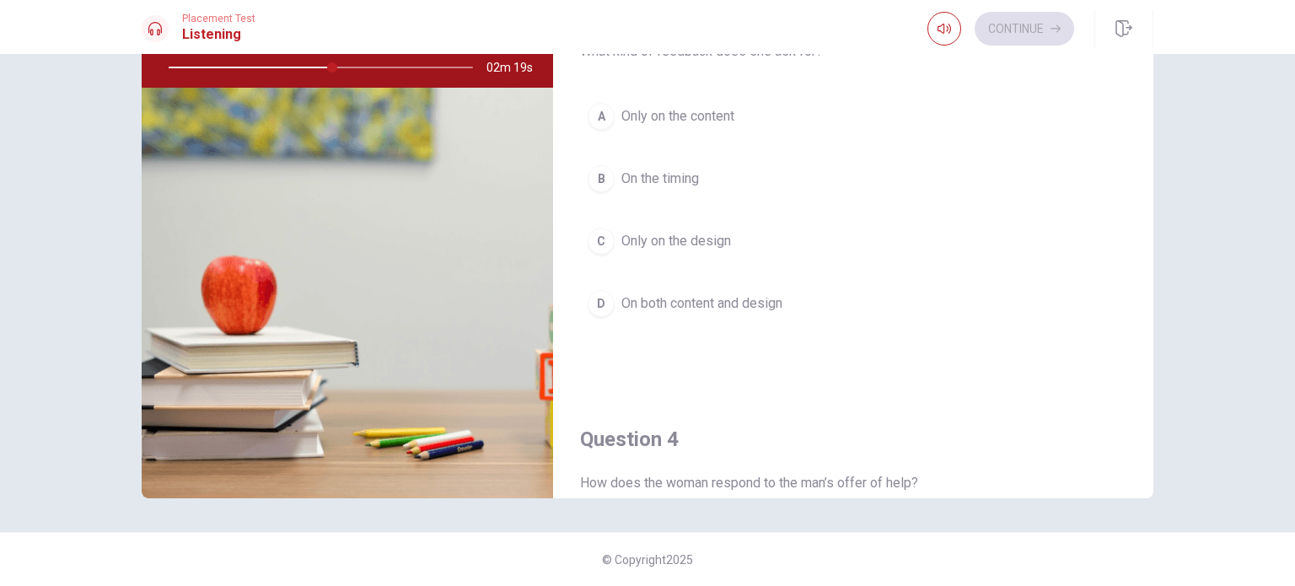
scroll to position [708, 0]
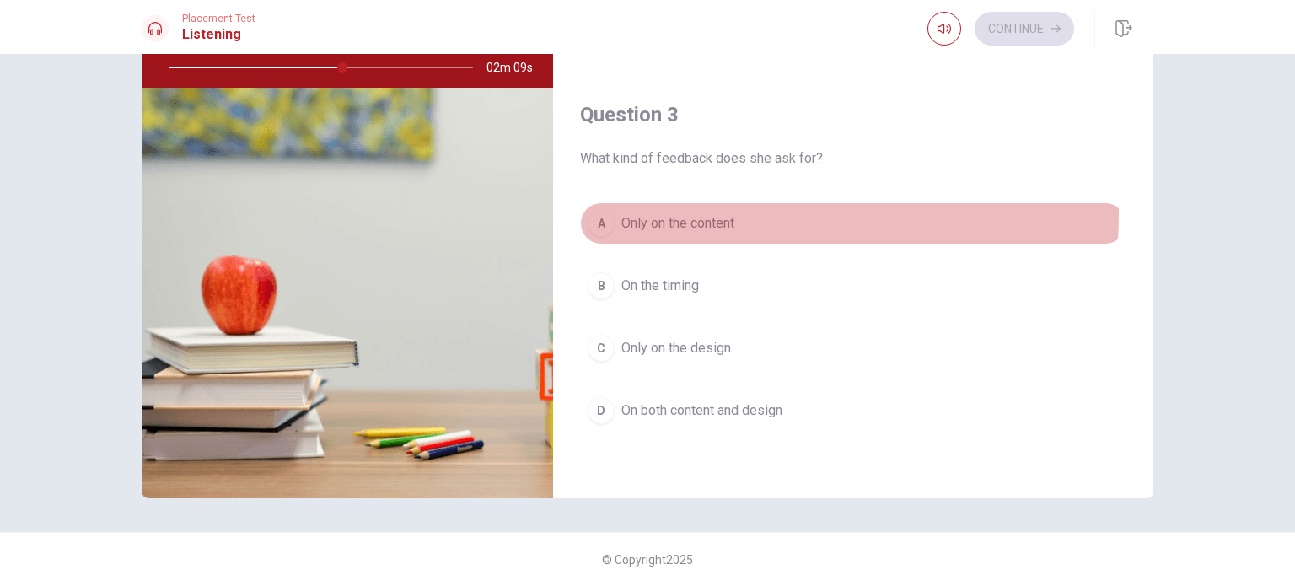
click at [710, 213] on span "Only on the content" at bounding box center [677, 223] width 113 height 20
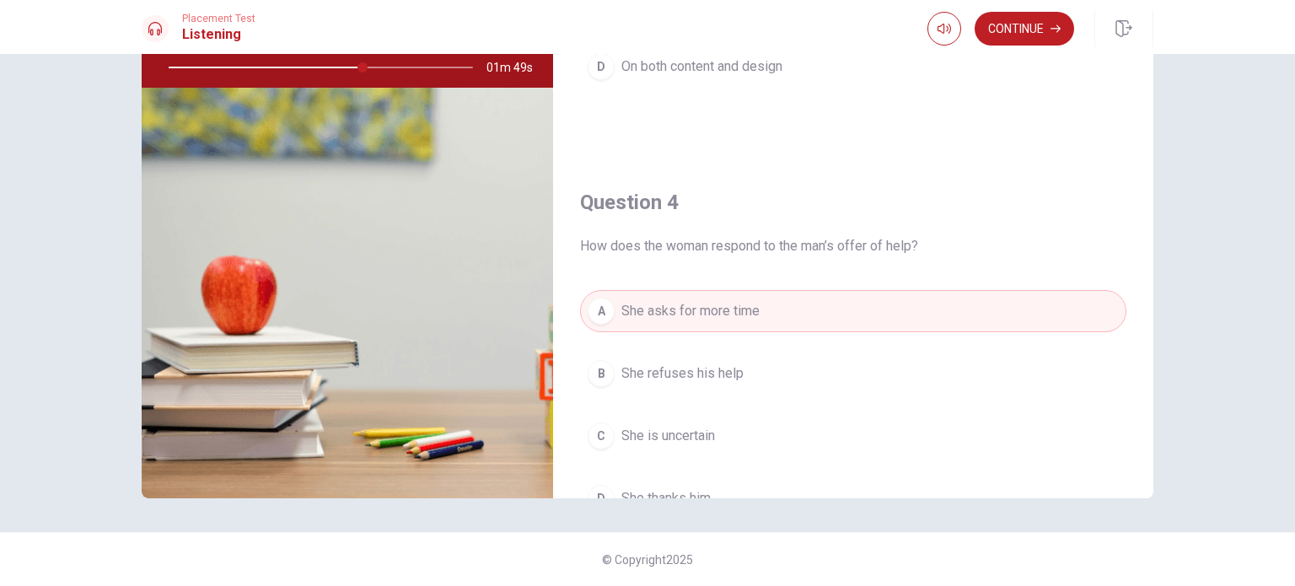
scroll to position [1170, 0]
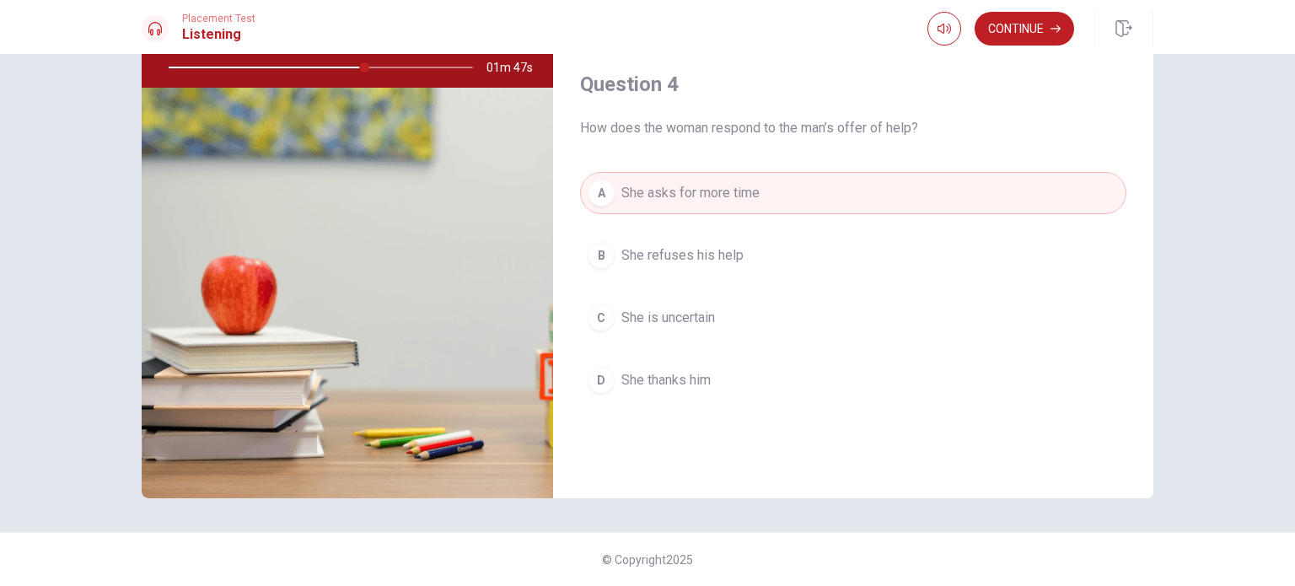
click at [671, 308] on span "She is uncertain" at bounding box center [668, 318] width 94 height 20
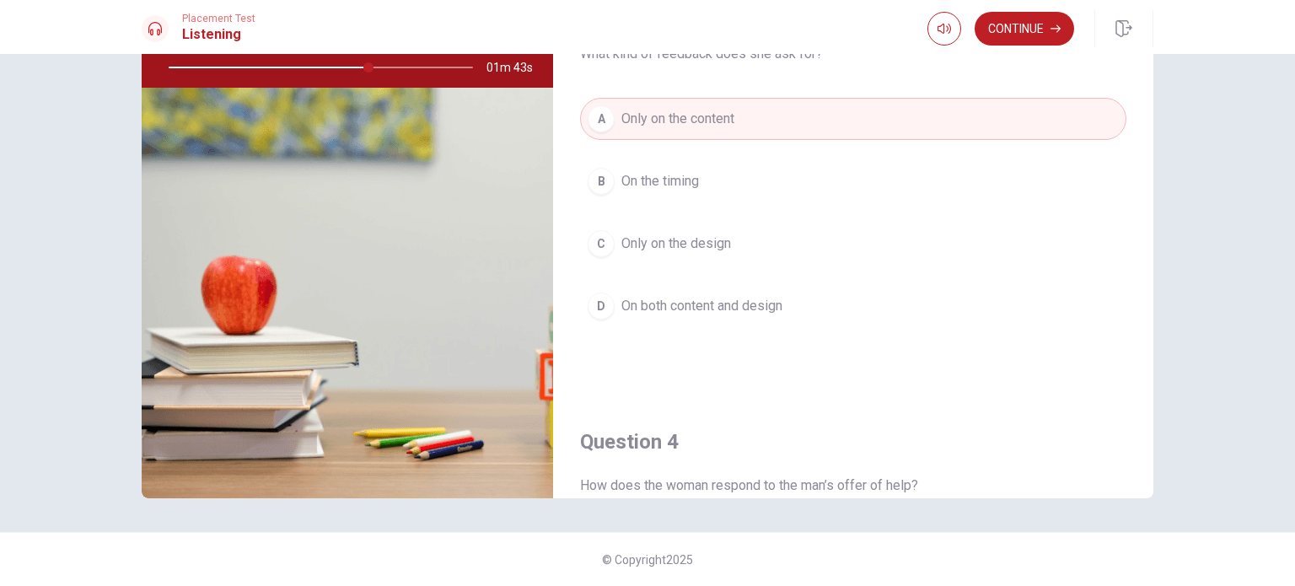
scroll to position [812, 0]
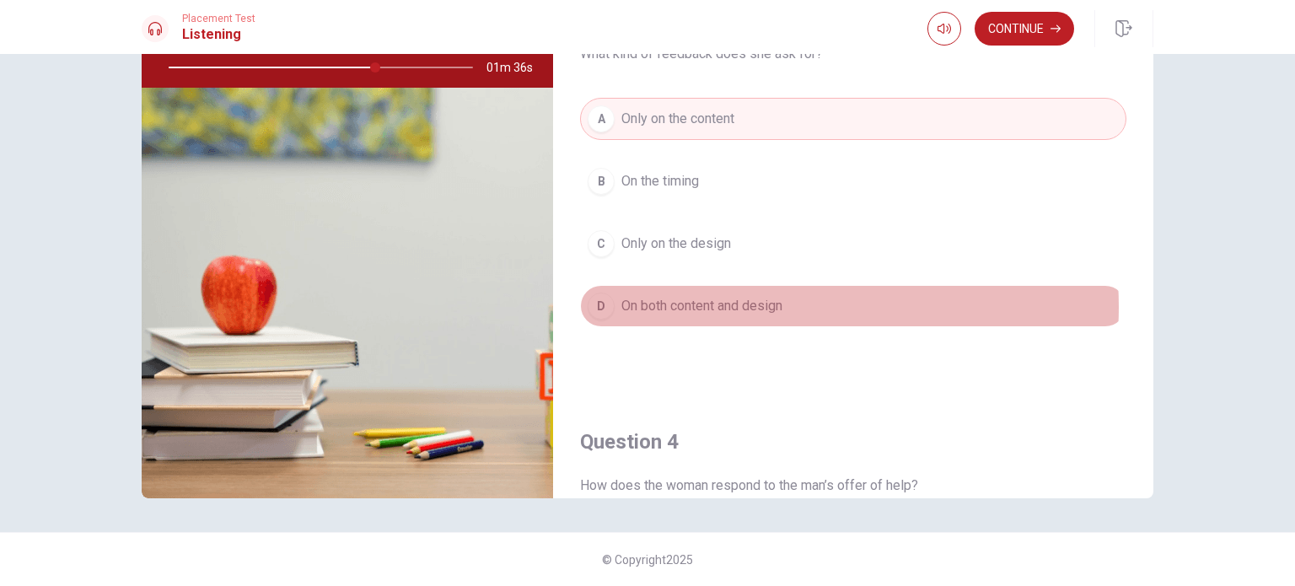
click at [762, 303] on span "On both content and design" at bounding box center [701, 306] width 161 height 20
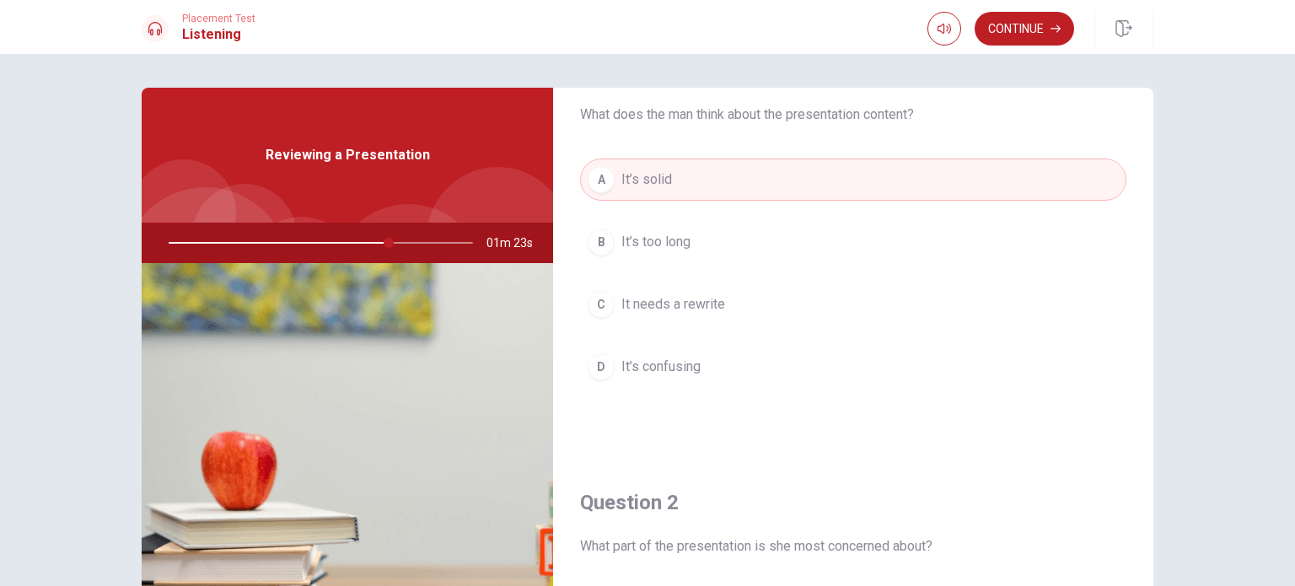
scroll to position [0, 0]
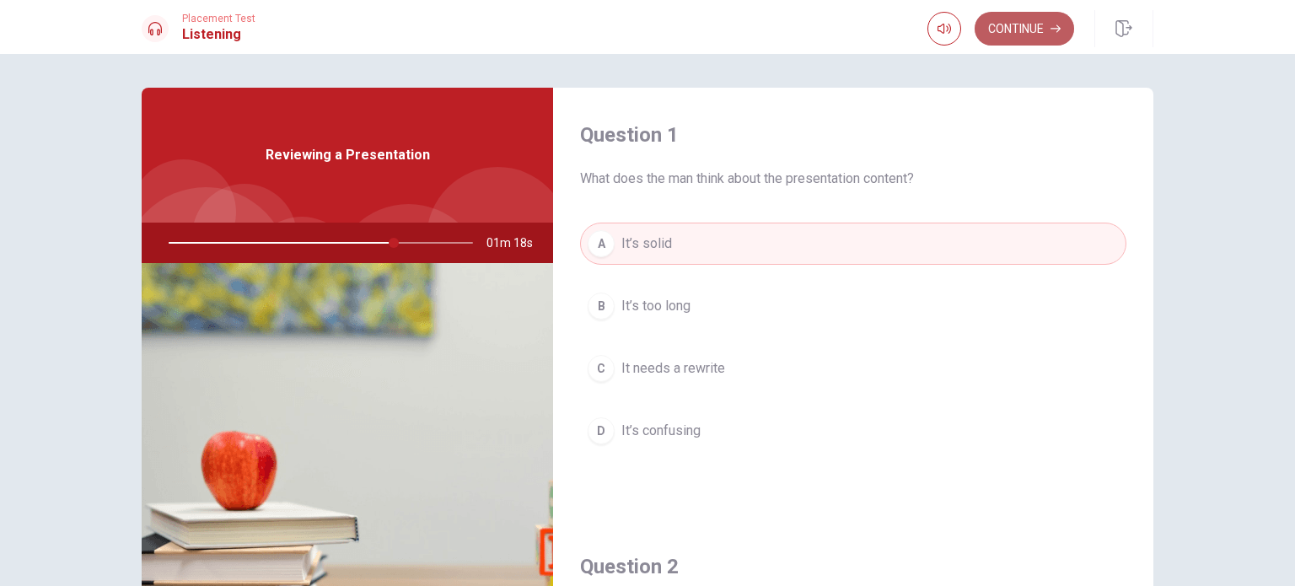
click at [1016, 37] on button "Continue" at bounding box center [1023, 29] width 99 height 34
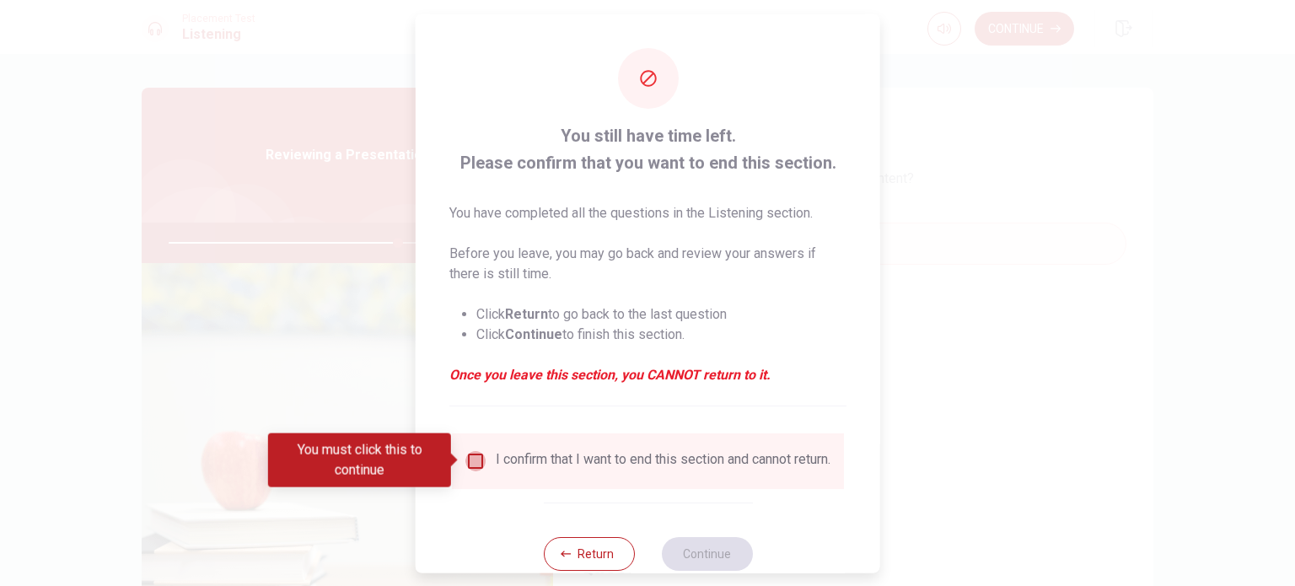
click at [474, 456] on input "You must click this to continue" at bounding box center [475, 460] width 20 height 20
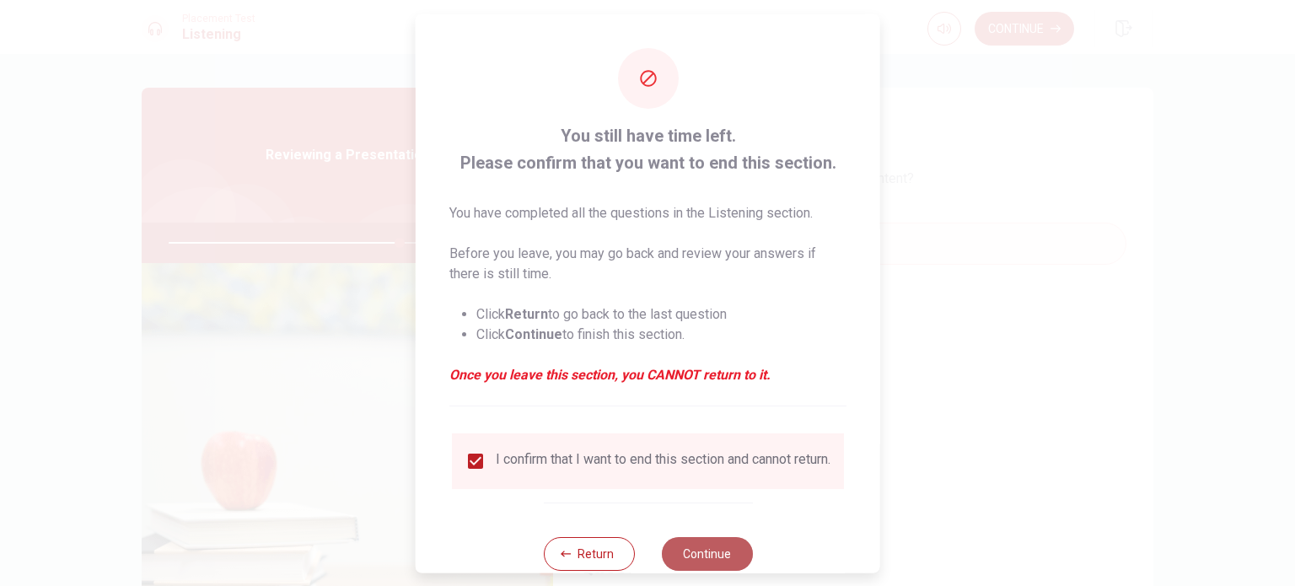
click at [714, 555] on button "Continue" at bounding box center [706, 553] width 91 height 34
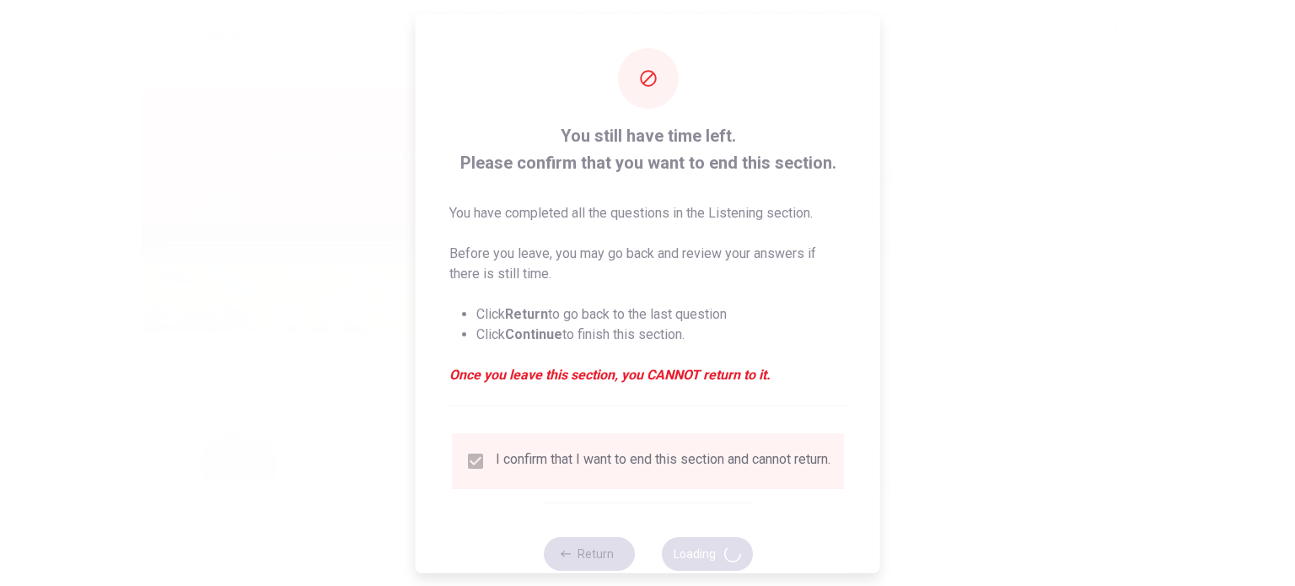
type input "77"
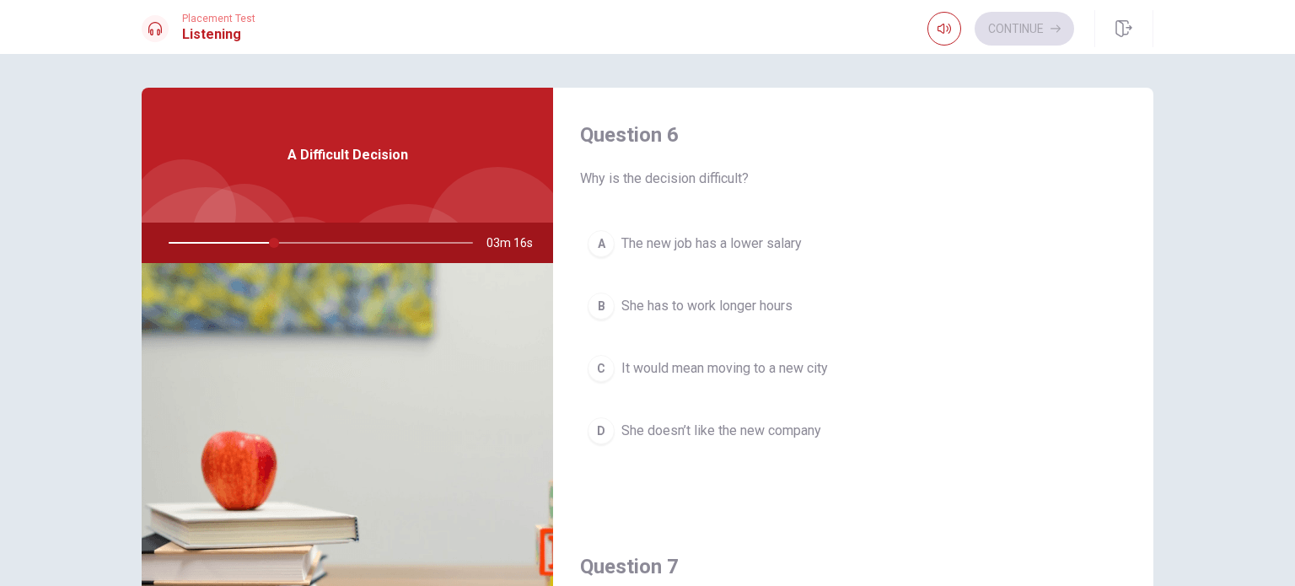
click at [756, 367] on span "It would mean moving to a new city" at bounding box center [724, 368] width 206 height 20
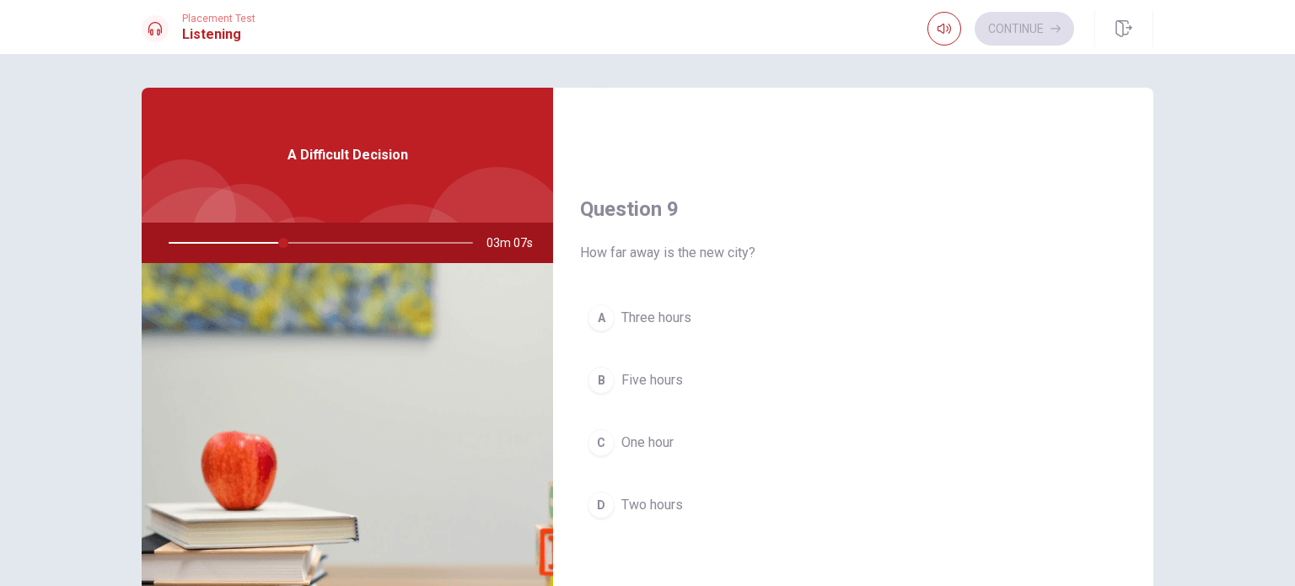
scroll to position [1220, 0]
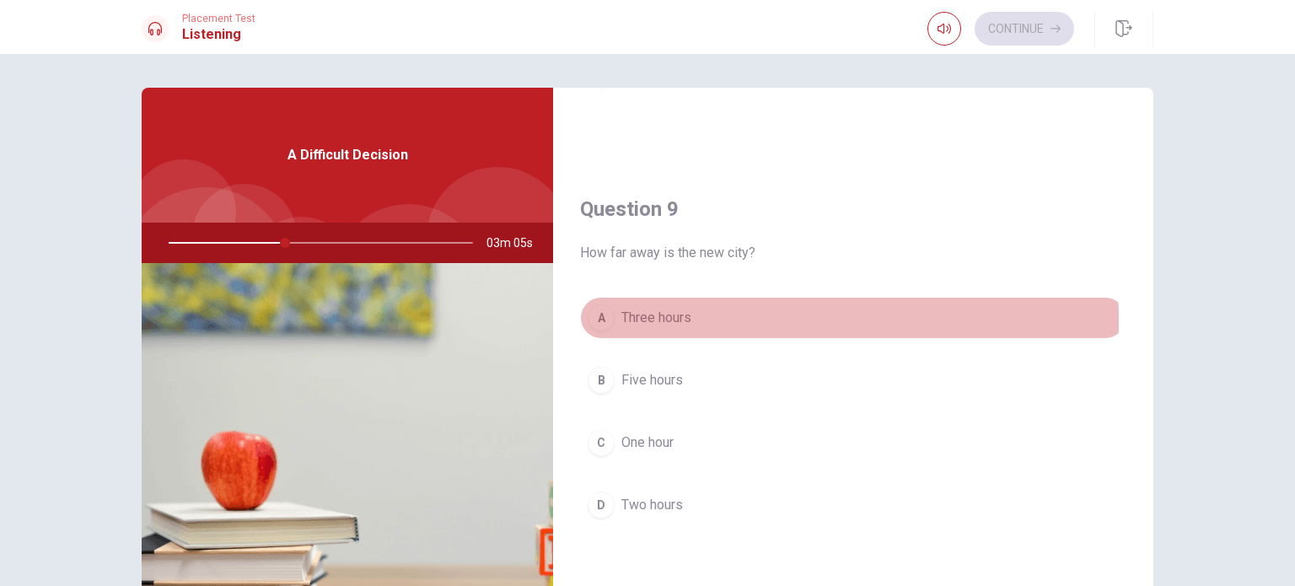
click at [646, 317] on span "Three hours" at bounding box center [656, 318] width 70 height 20
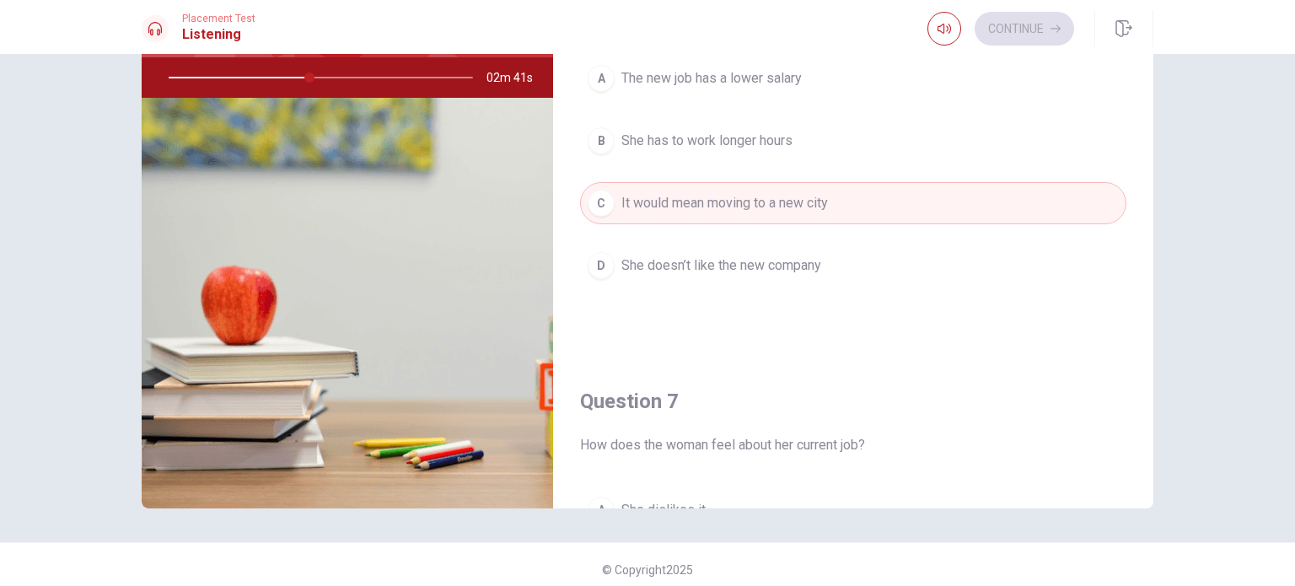
scroll to position [270, 0]
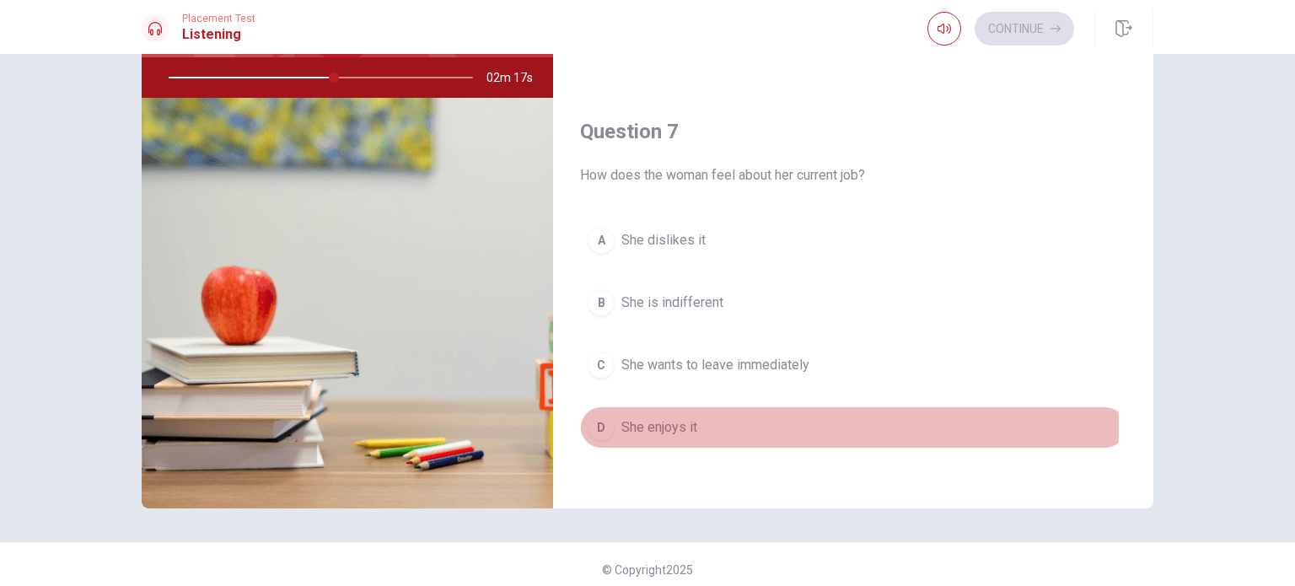
click at [683, 423] on span "She enjoys it" at bounding box center [659, 427] width 76 height 20
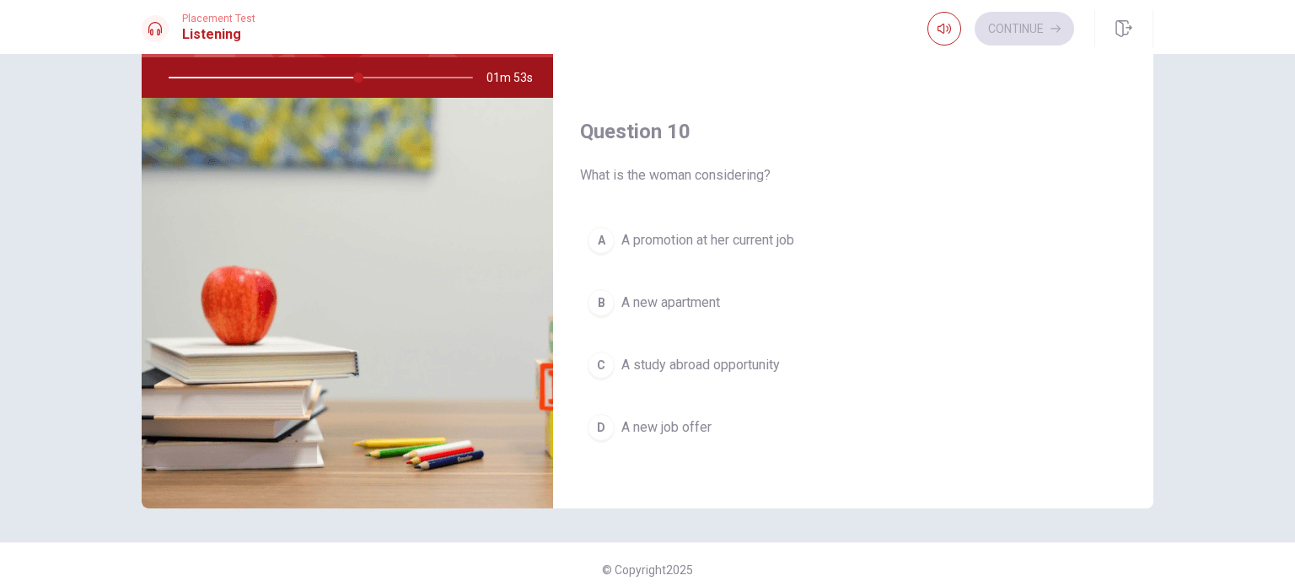
scroll to position [175, 0]
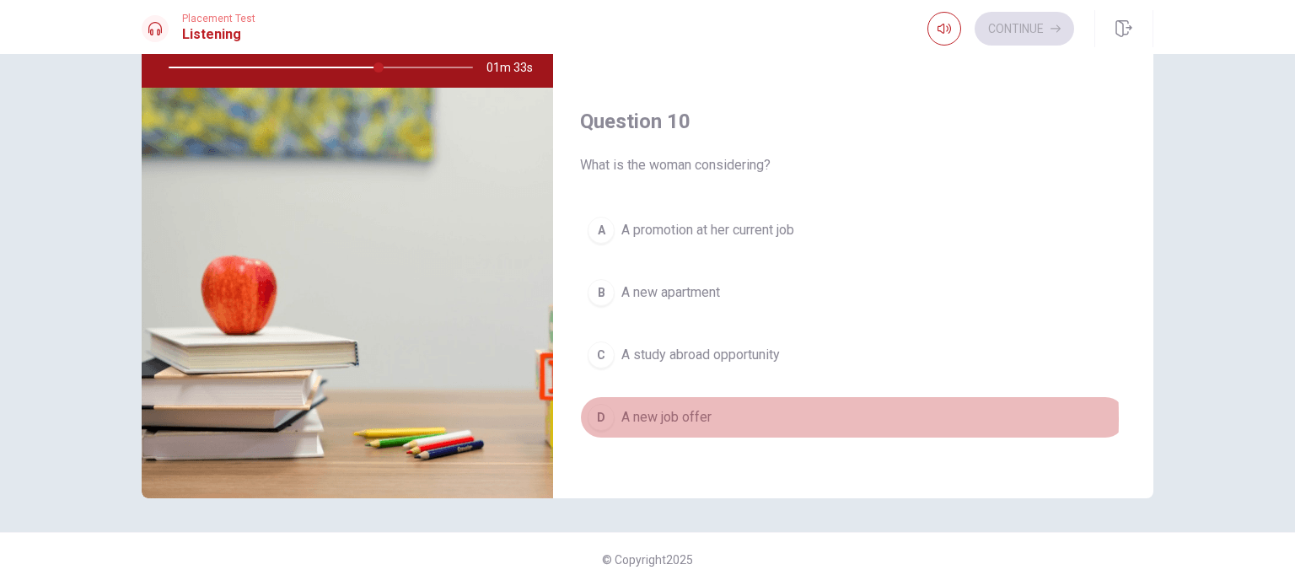
click at [671, 410] on span "A new job offer" at bounding box center [666, 417] width 90 height 20
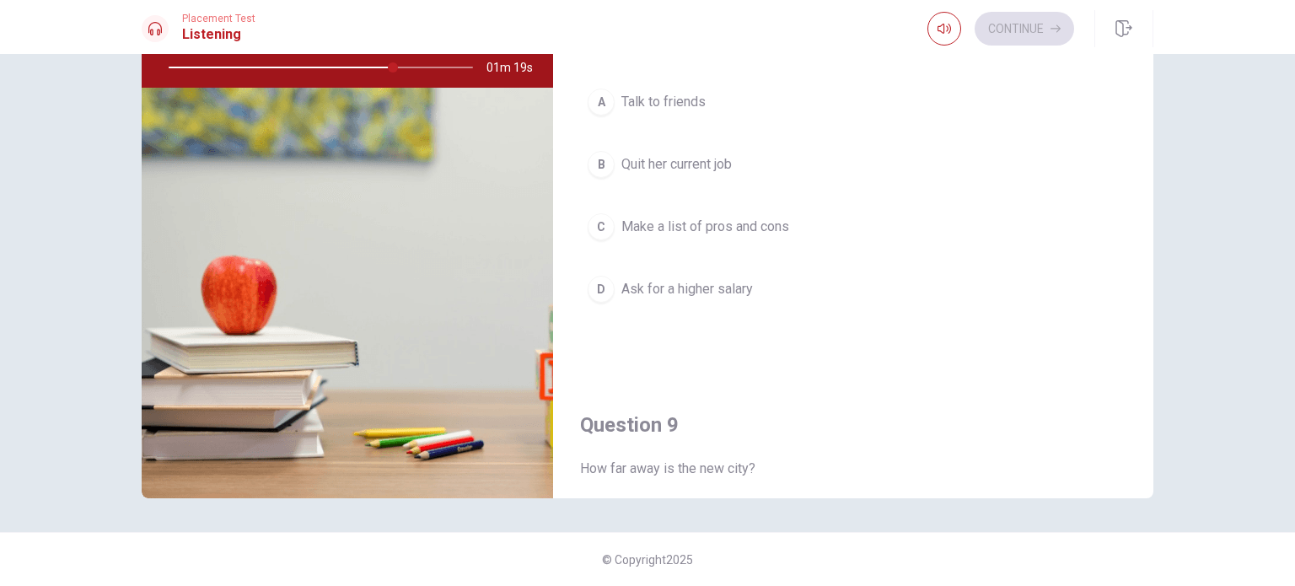
scroll to position [829, 0]
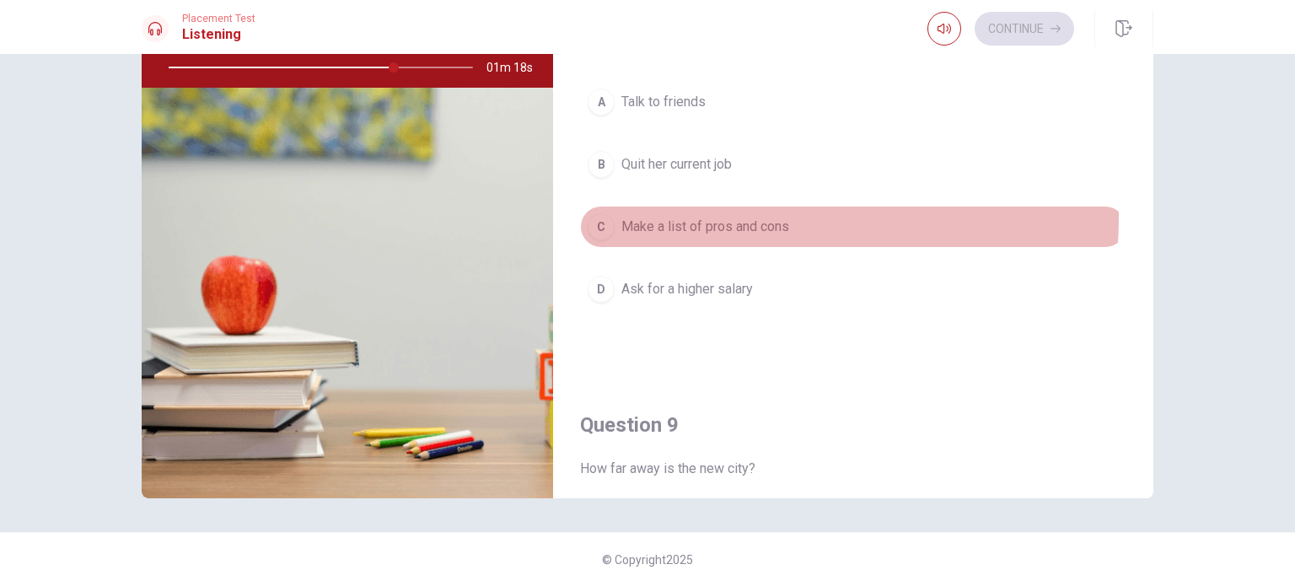
click at [712, 217] on span "Make a list of pros and cons" at bounding box center [705, 227] width 168 height 20
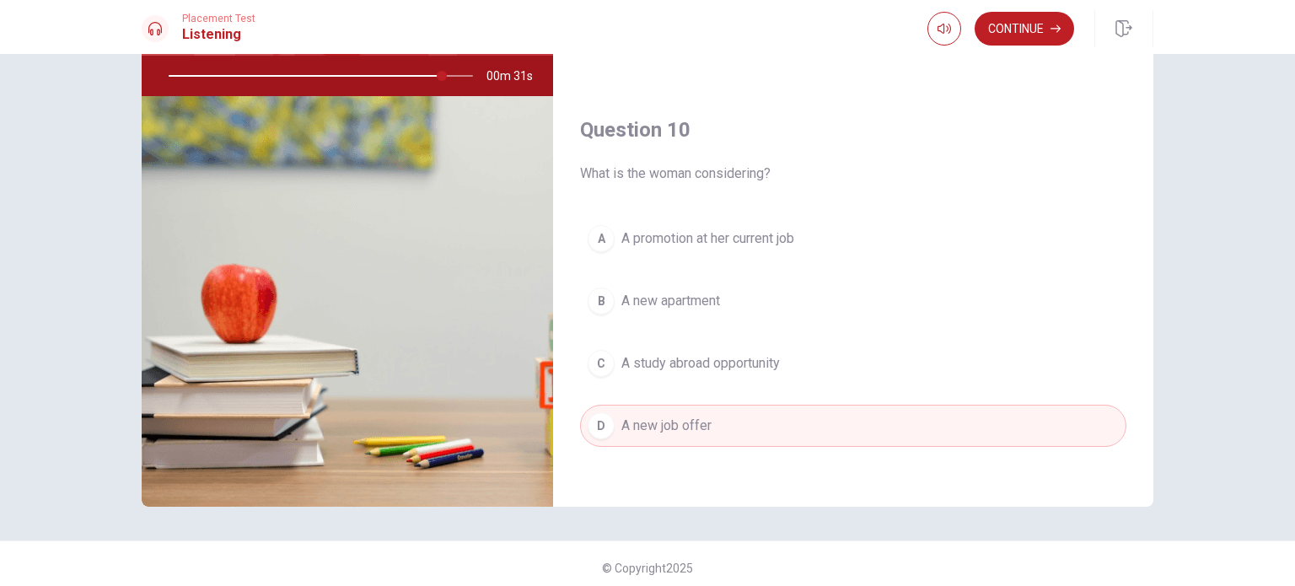
scroll to position [165, 0]
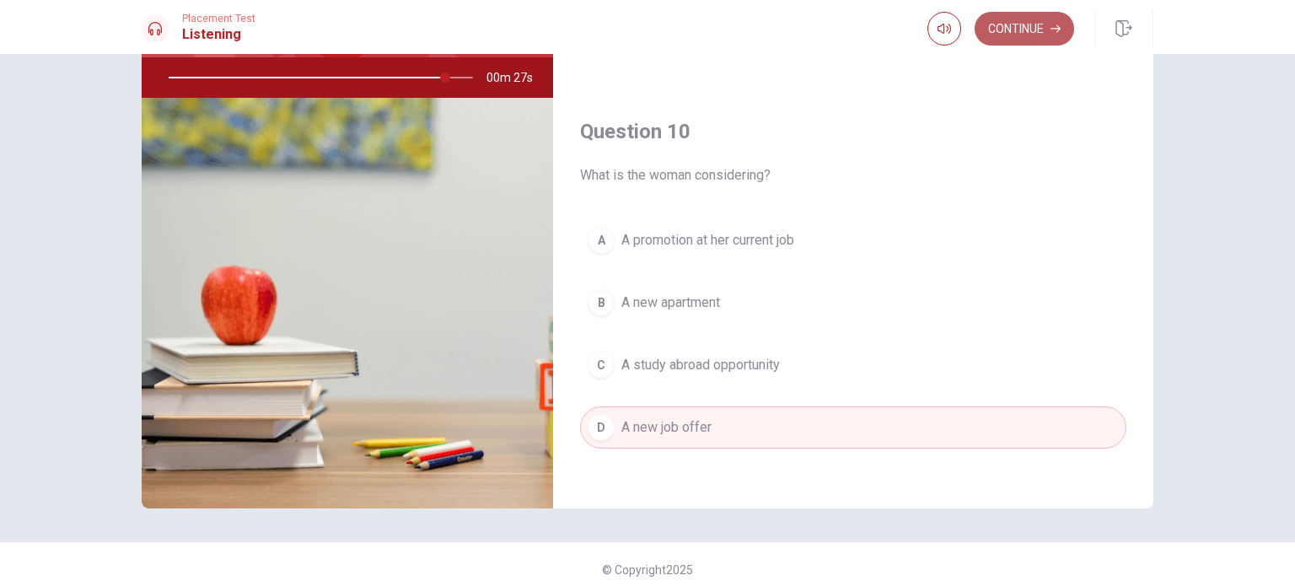
click at [1032, 30] on button "Continue" at bounding box center [1023, 29] width 99 height 34
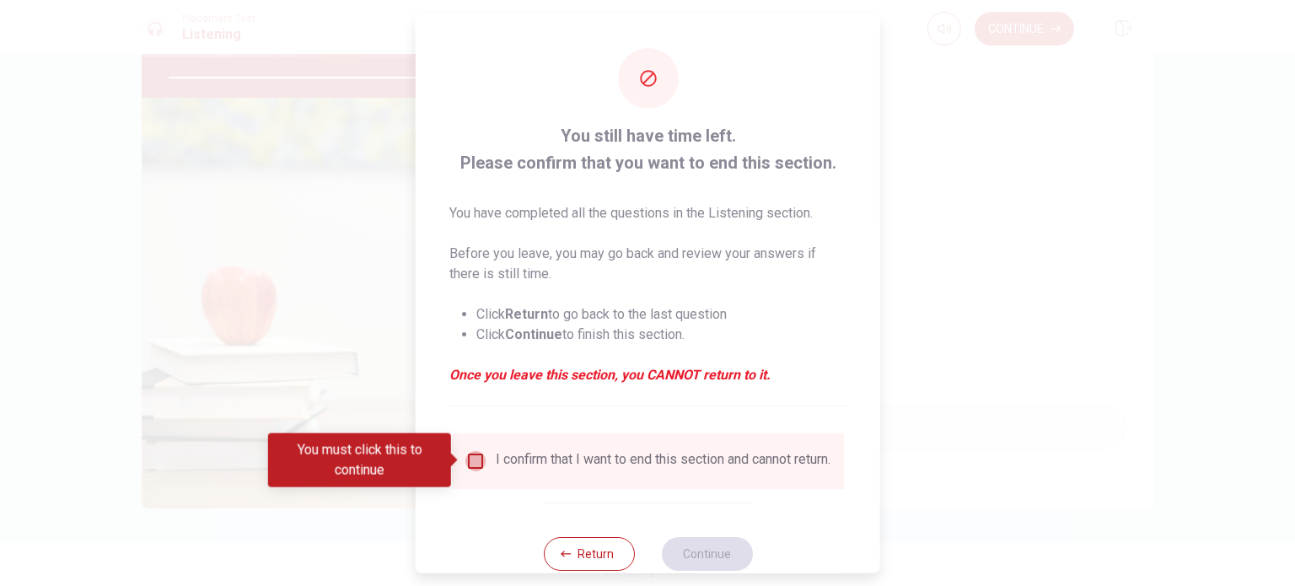
click at [472, 461] on input "You must click this to continue" at bounding box center [475, 460] width 20 height 20
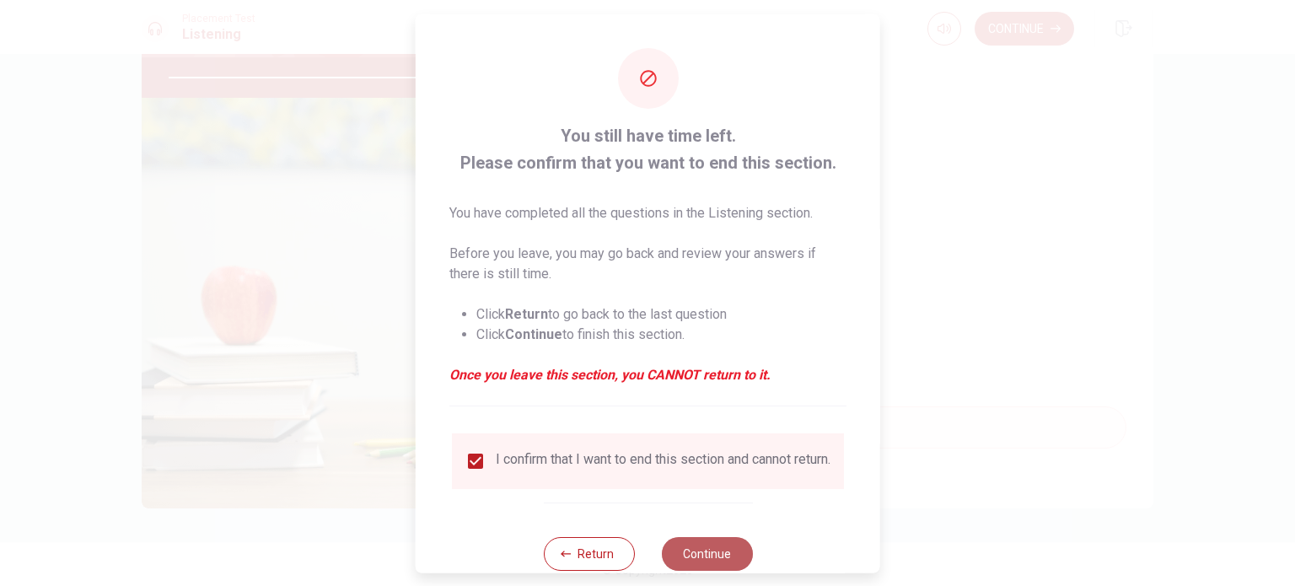
click at [685, 551] on button "Continue" at bounding box center [706, 553] width 91 height 34
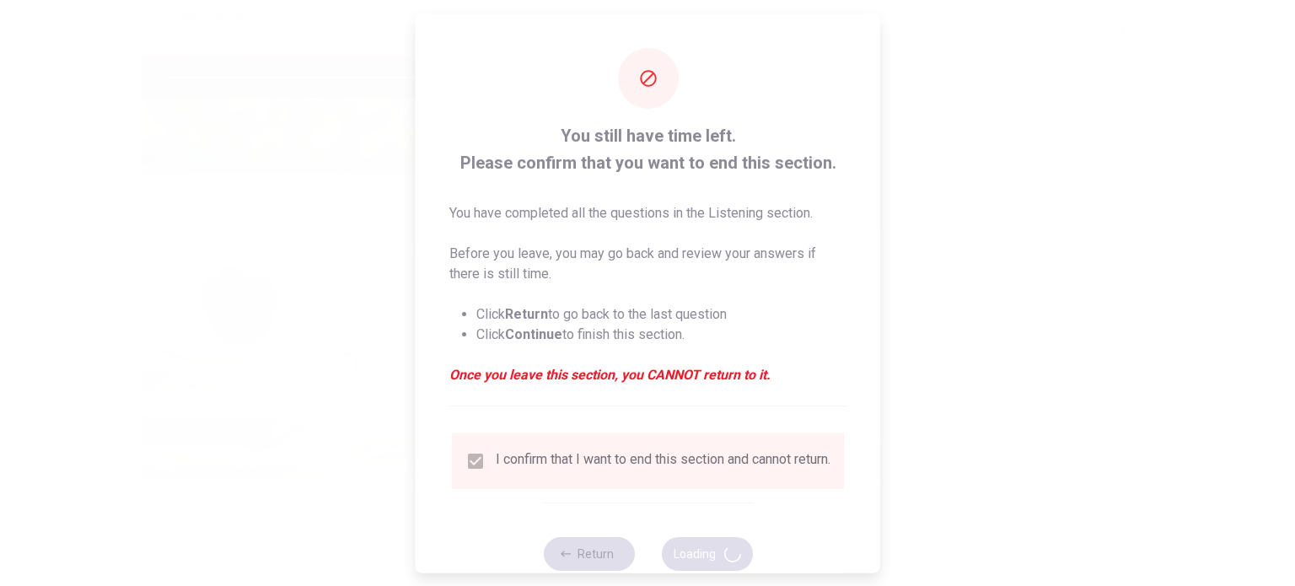
type input "94"
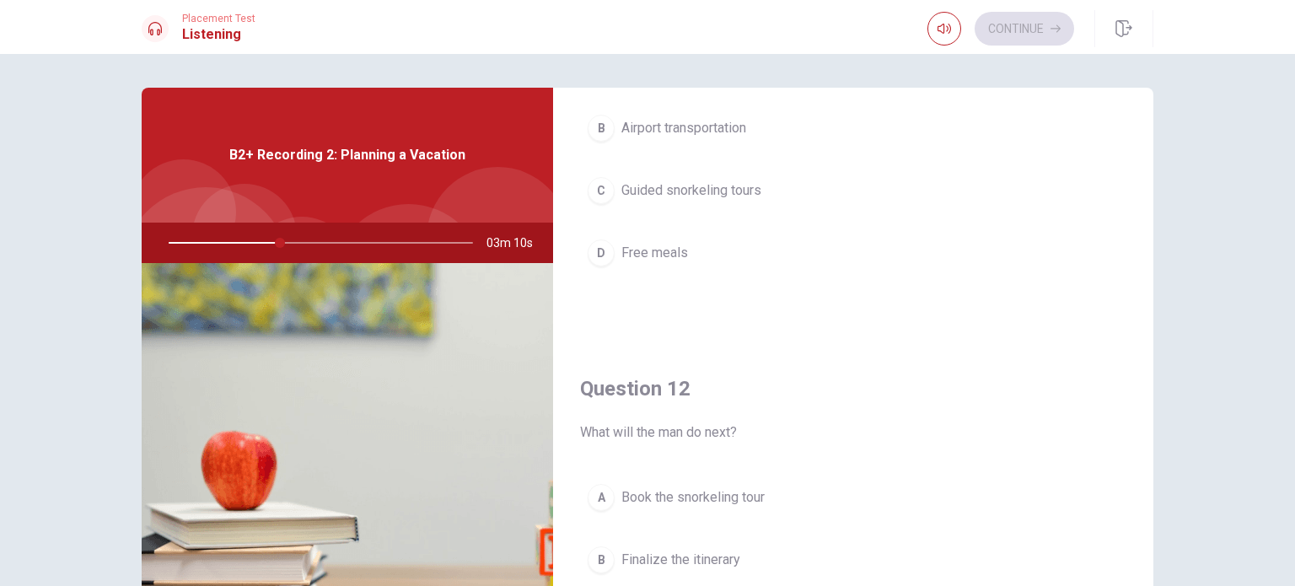
scroll to position [0, 0]
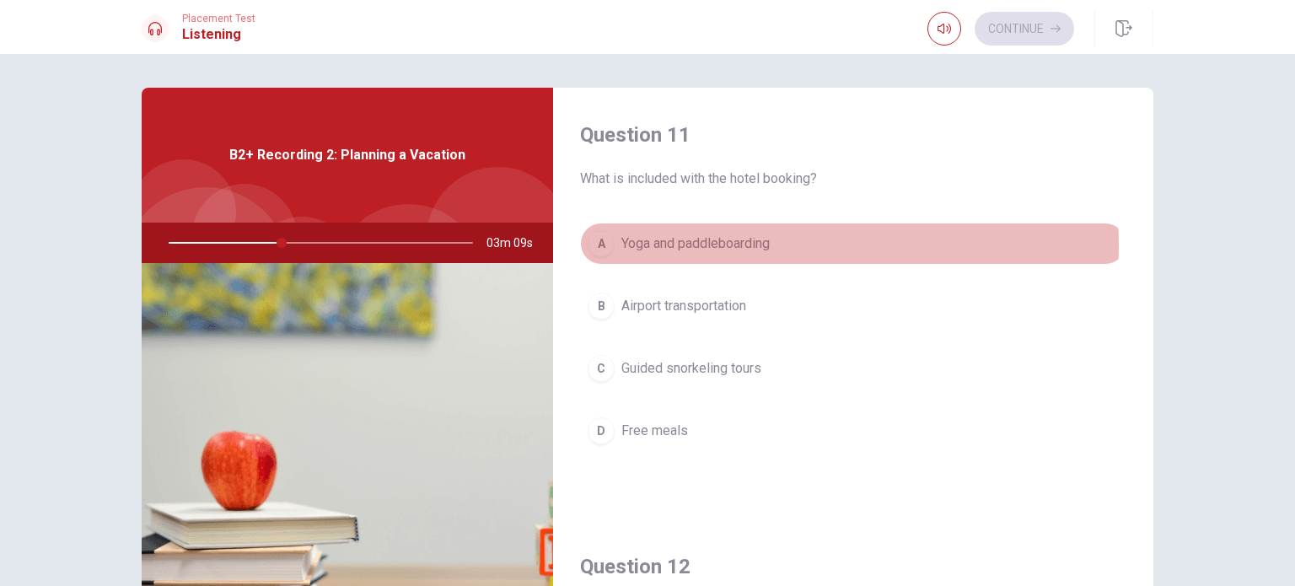
click at [706, 246] on span "Yoga and paddleboarding" at bounding box center [695, 243] width 148 height 20
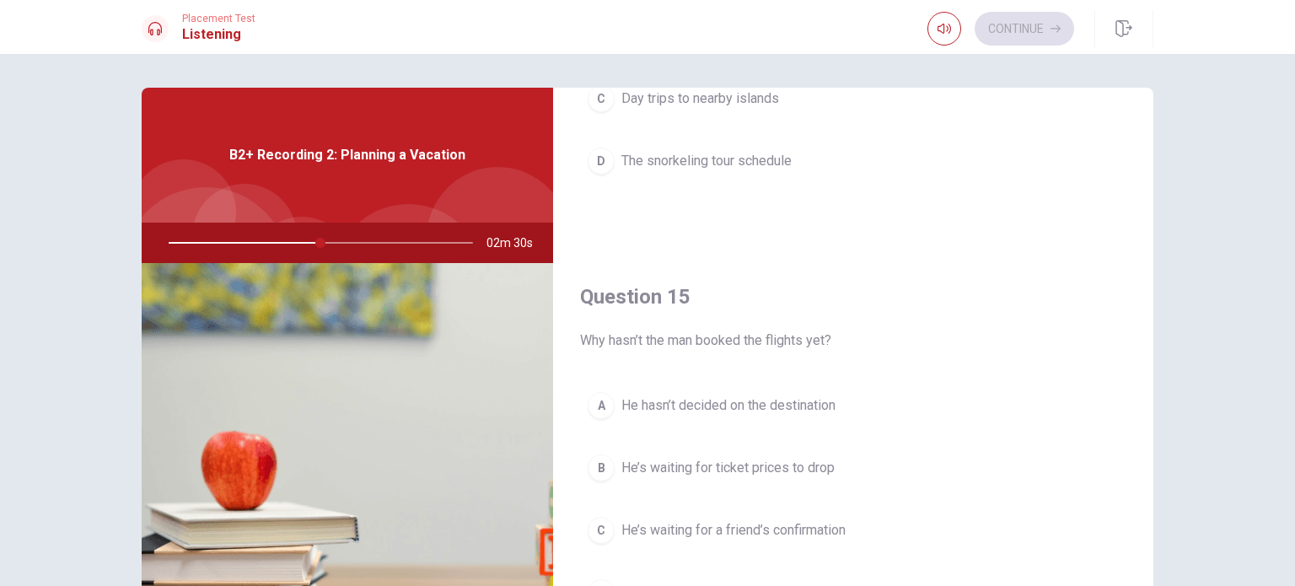
scroll to position [175, 0]
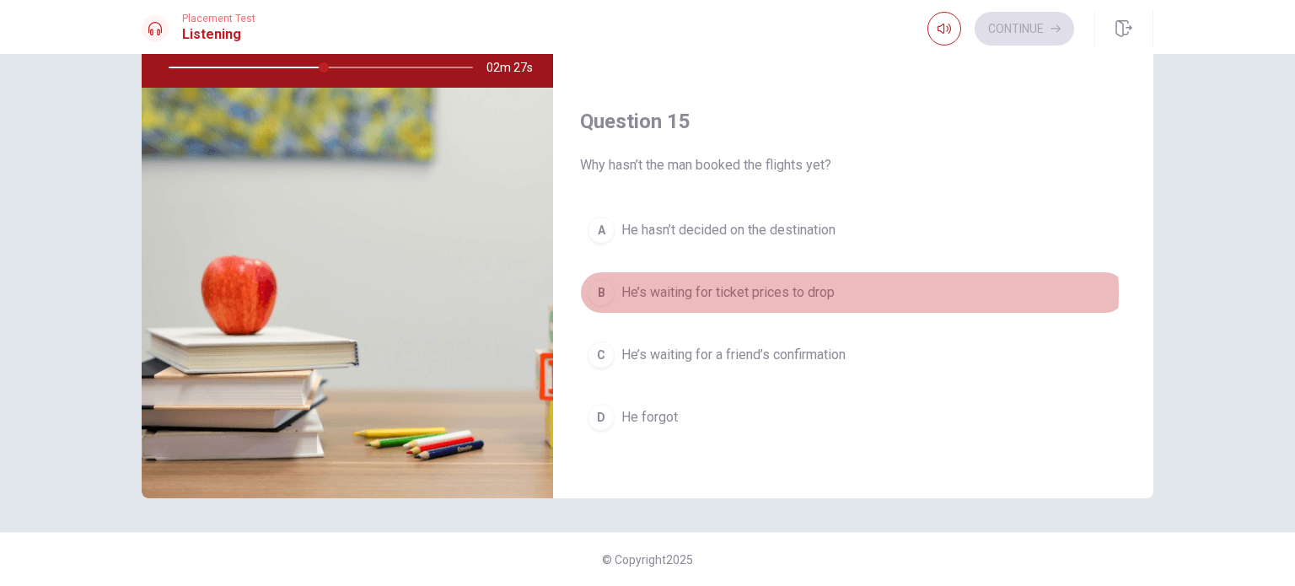
click at [823, 286] on span "He’s waiting for ticket prices to drop" at bounding box center [727, 292] width 213 height 20
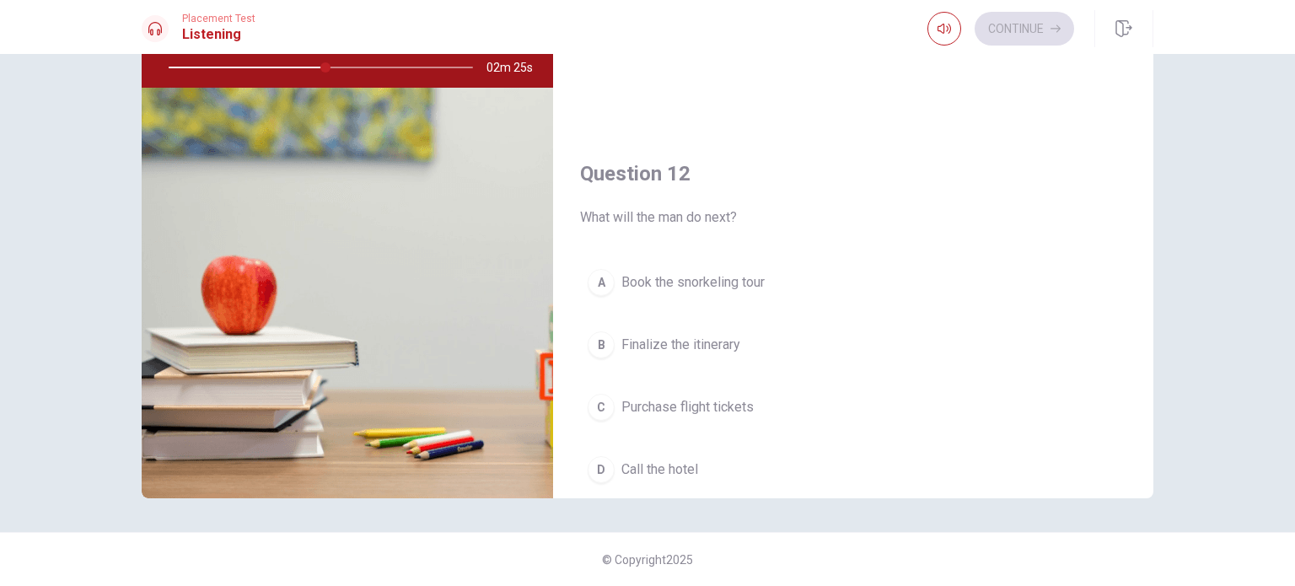
scroll to position [350, 0]
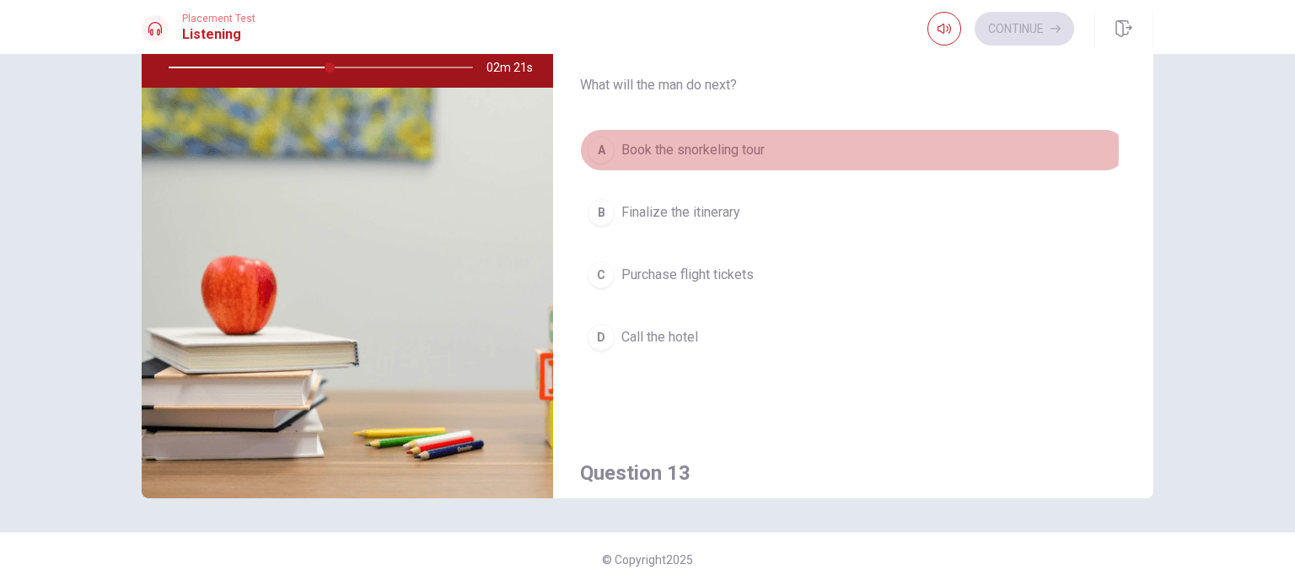
click at [735, 147] on span "Book the snorkeling tour" at bounding box center [692, 150] width 143 height 20
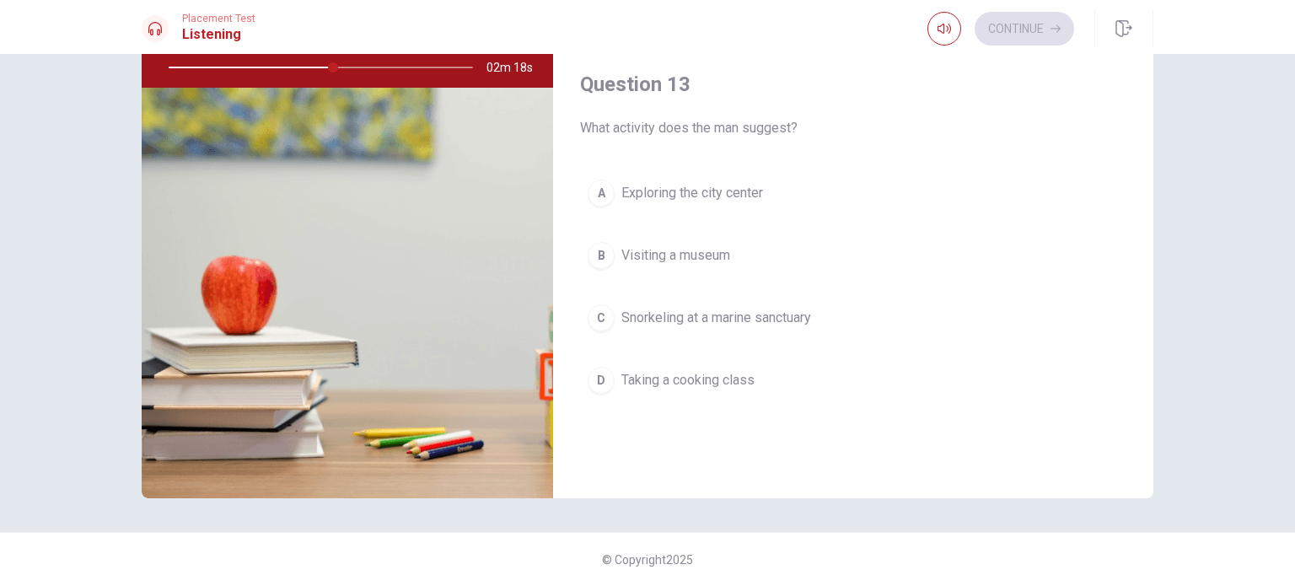
scroll to position [740, 0]
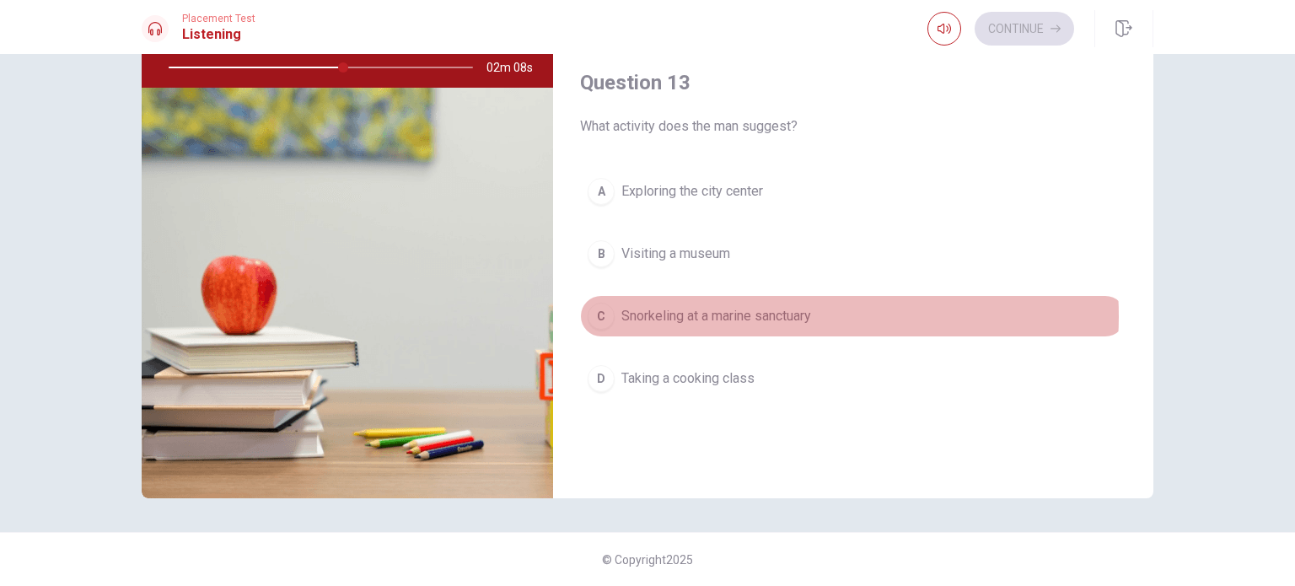
click at [773, 312] on span "Snorkeling at a marine sanctuary" at bounding box center [716, 316] width 190 height 20
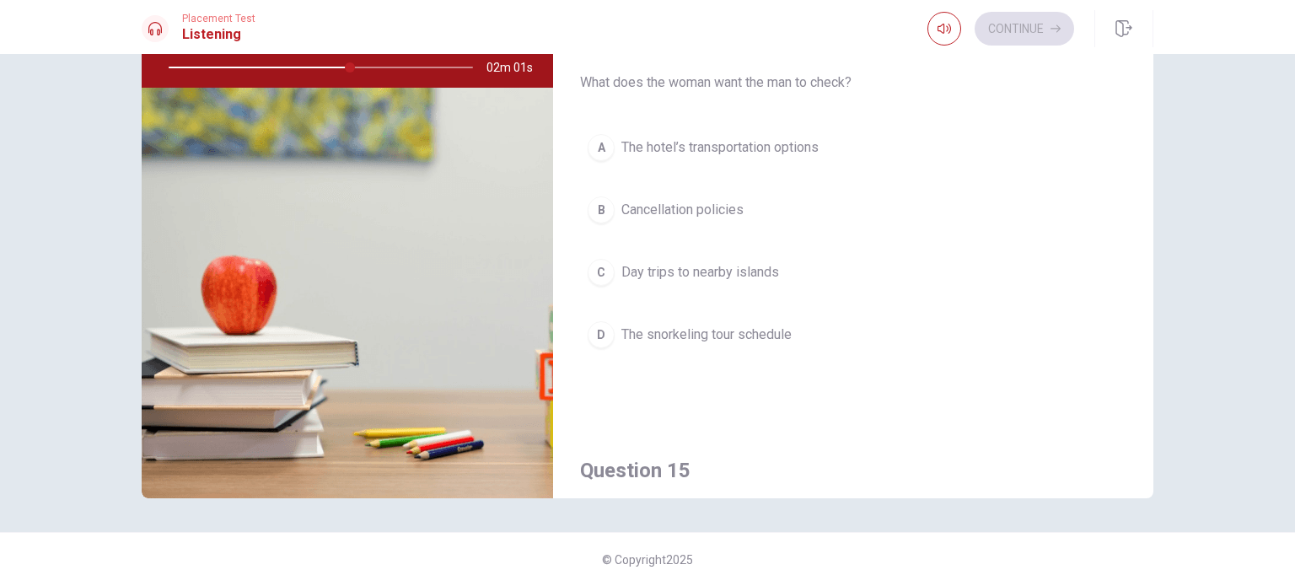
scroll to position [1203, 0]
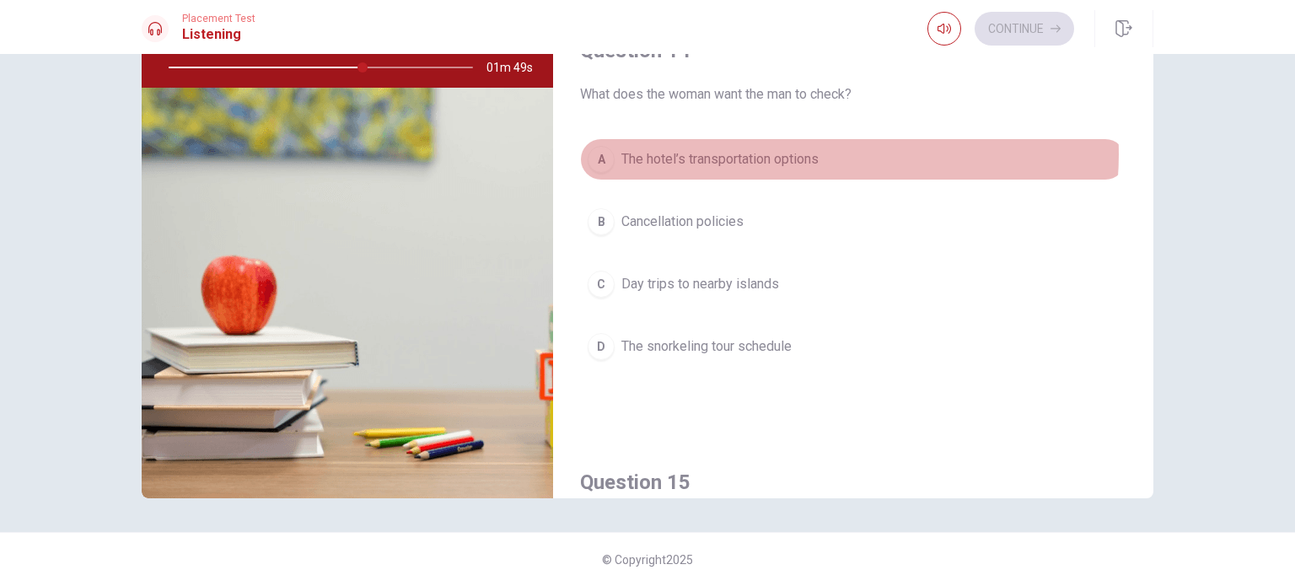
click at [796, 149] on span "The hotel’s transportation options" at bounding box center [719, 159] width 197 height 20
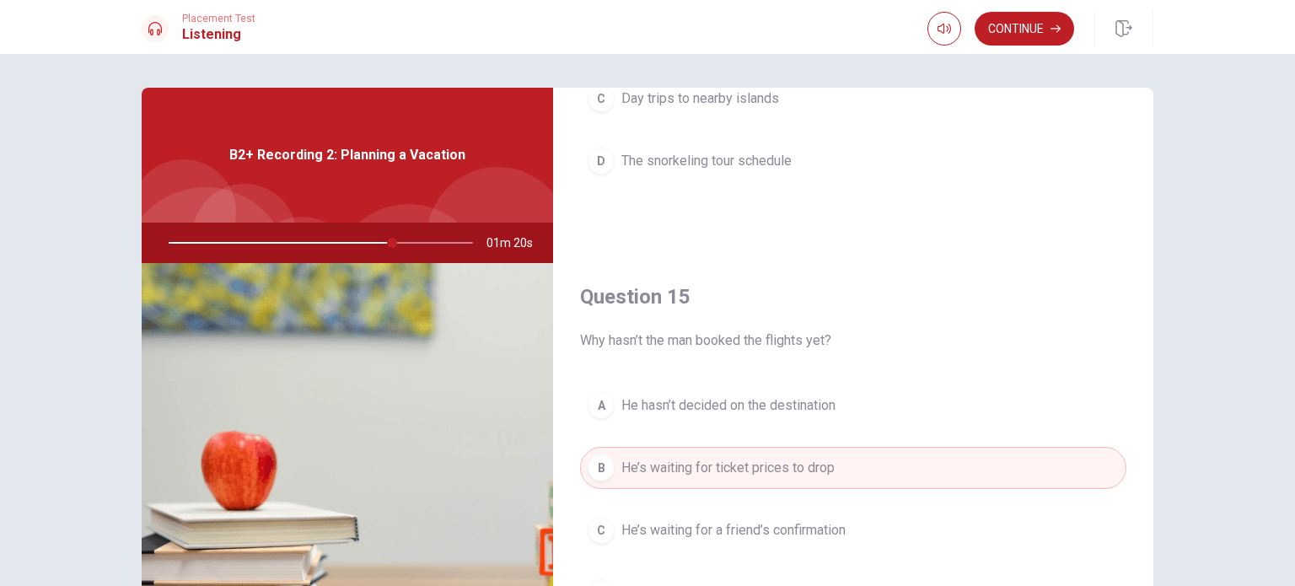
scroll to position [175, 0]
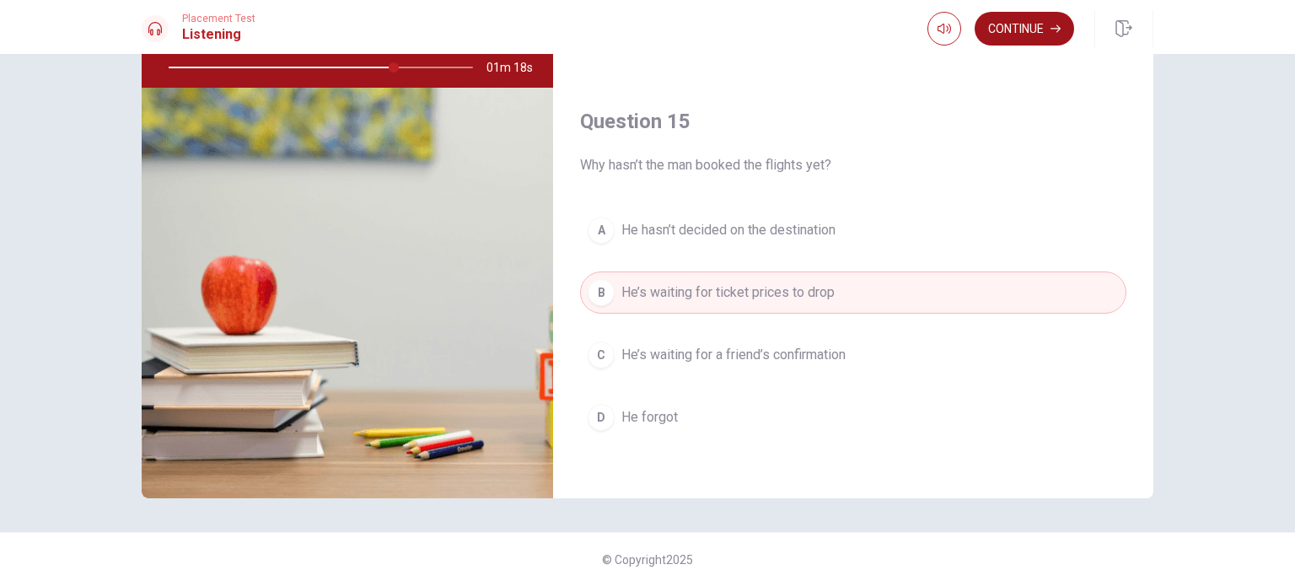
click at [1057, 24] on icon "button" at bounding box center [1055, 29] width 10 height 10
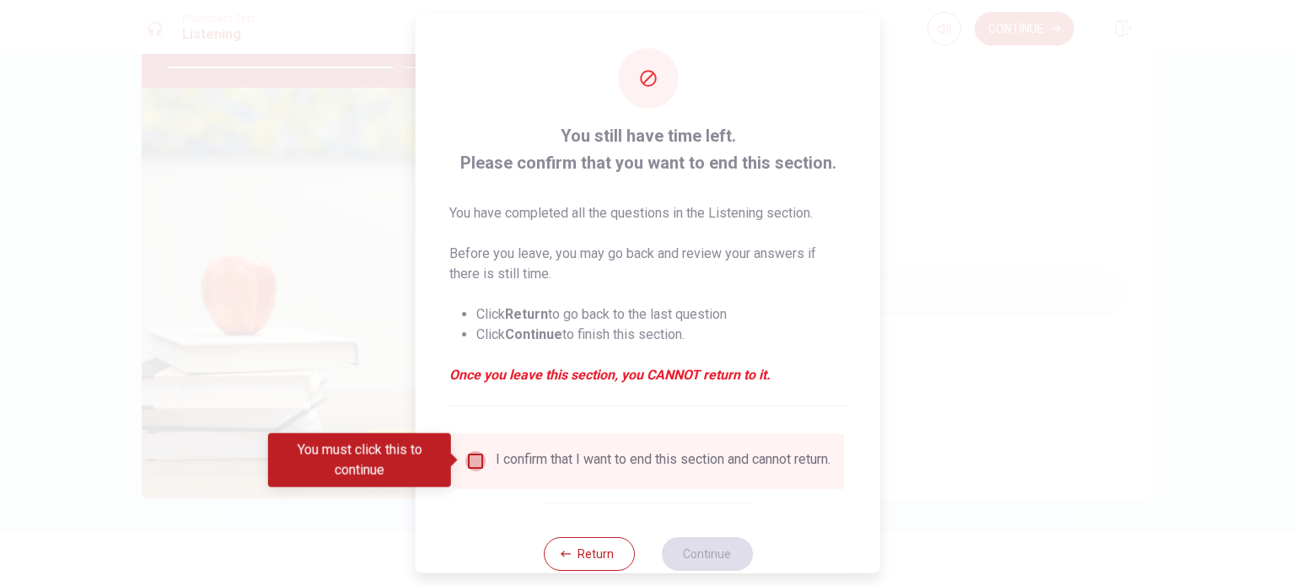
click at [475, 460] on input "You must click this to continue" at bounding box center [475, 460] width 20 height 20
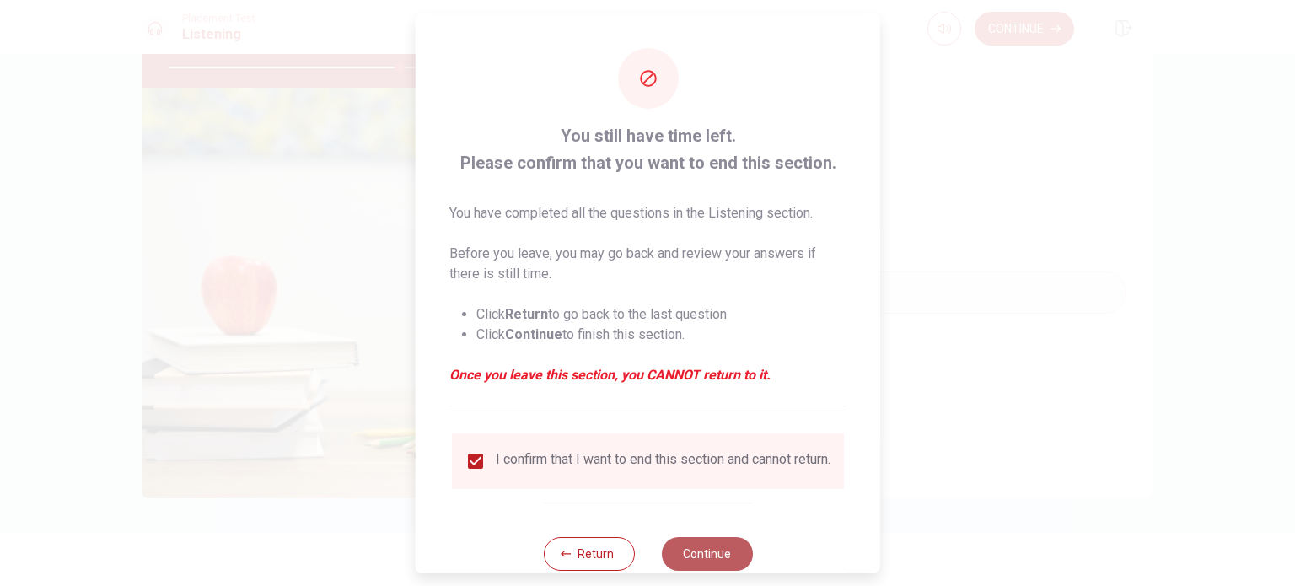
click at [705, 552] on button "Continue" at bounding box center [706, 553] width 91 height 34
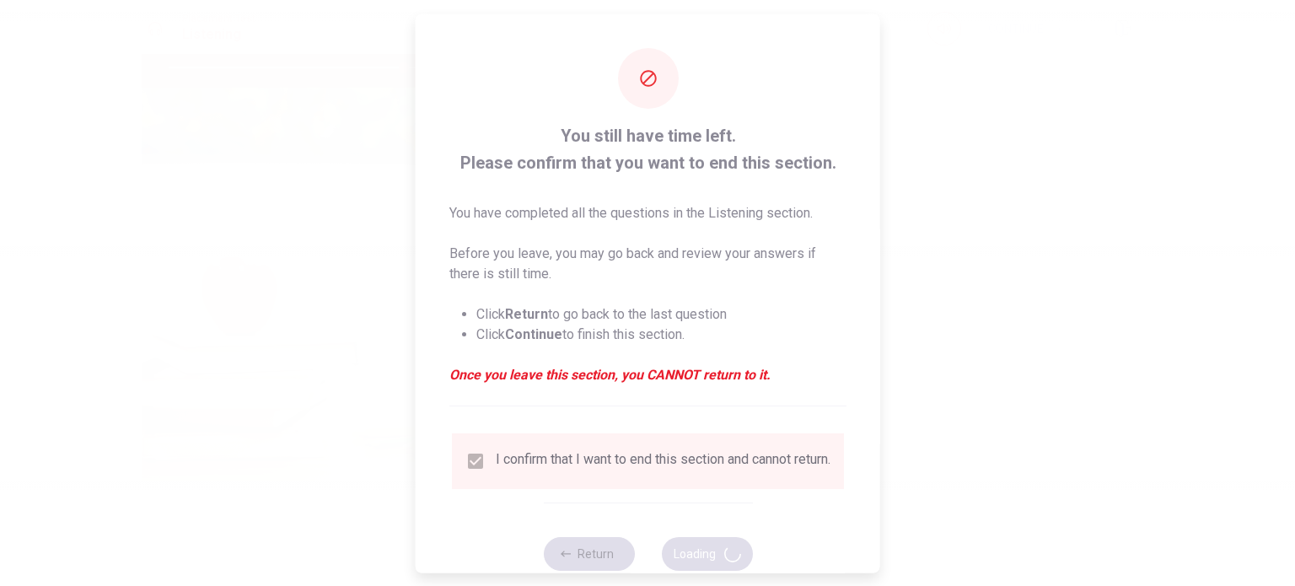
type input "78"
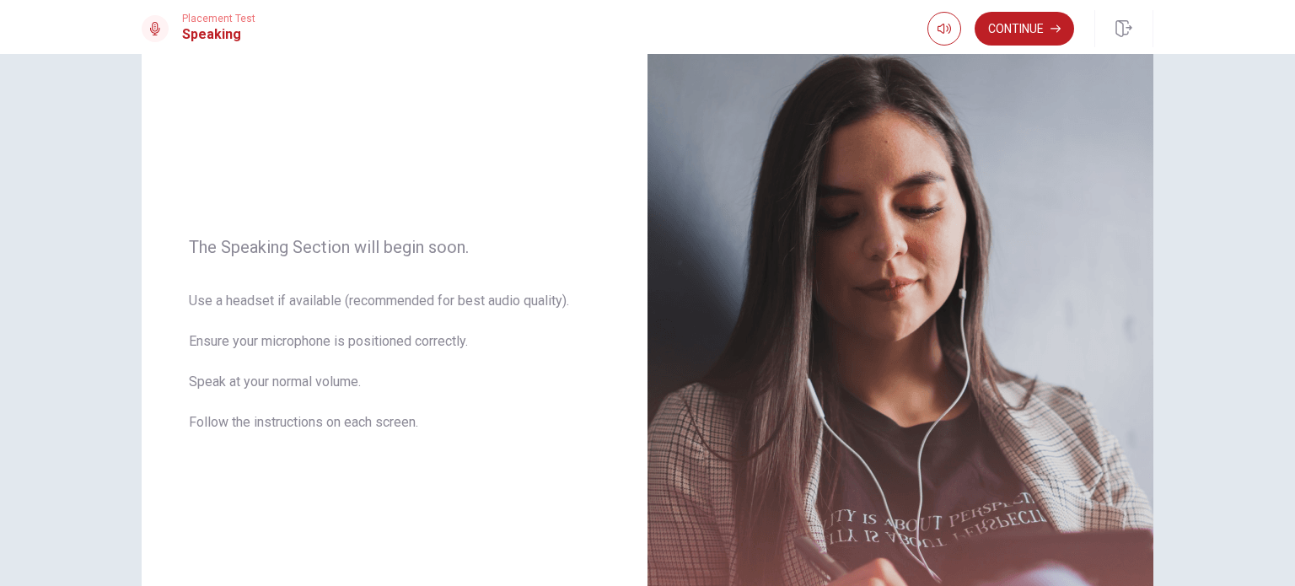
scroll to position [105, 0]
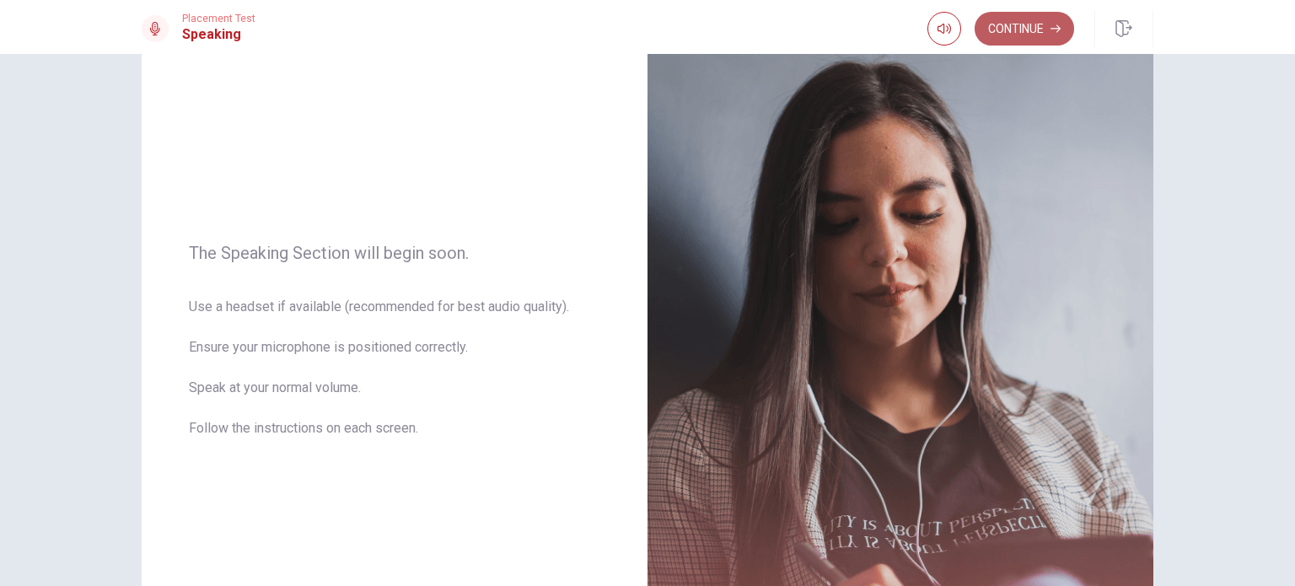
click at [1042, 29] on button "Continue" at bounding box center [1023, 29] width 99 height 34
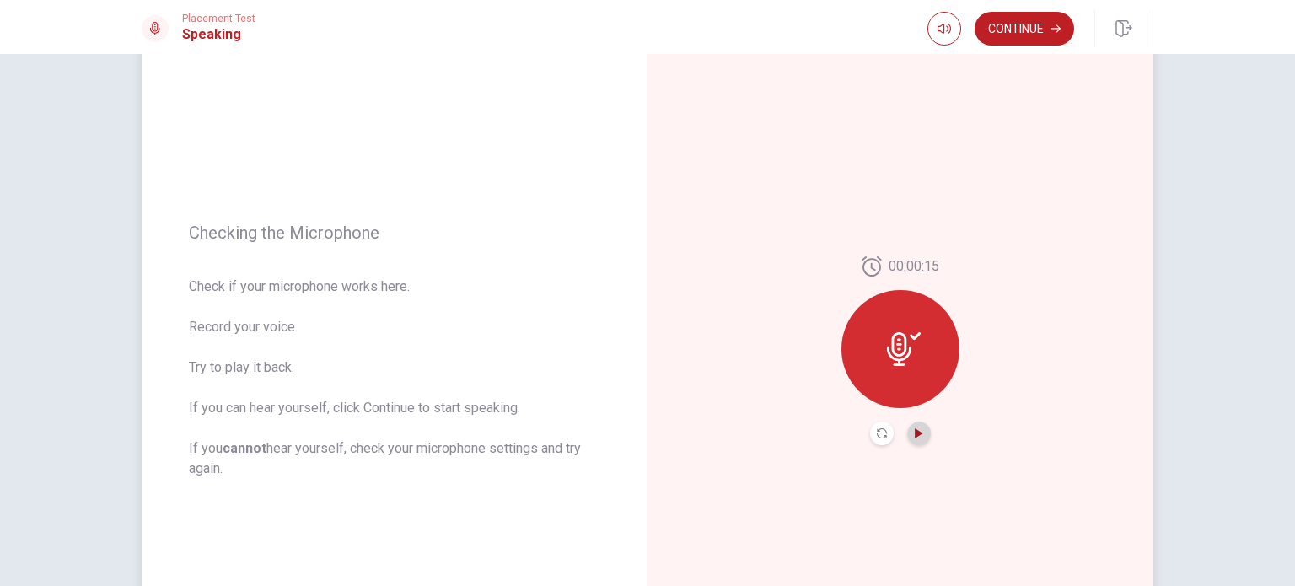
click at [914, 431] on icon "Play Audio" at bounding box center [919, 433] width 10 height 10
click at [1027, 40] on button "Continue" at bounding box center [1023, 29] width 99 height 34
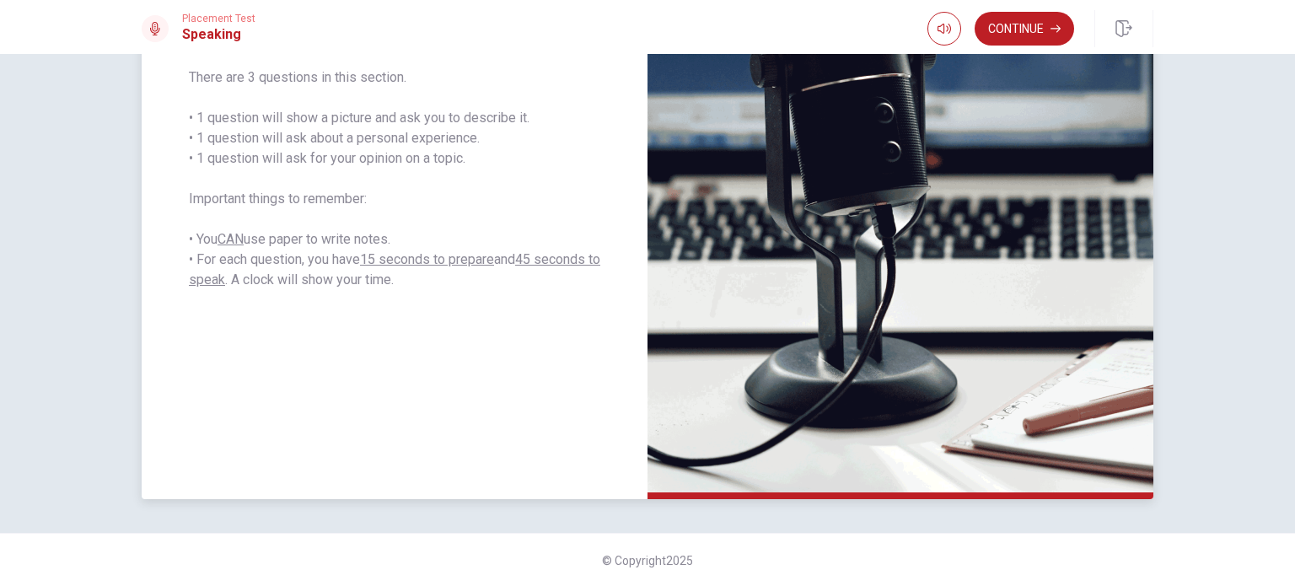
scroll to position [0, 0]
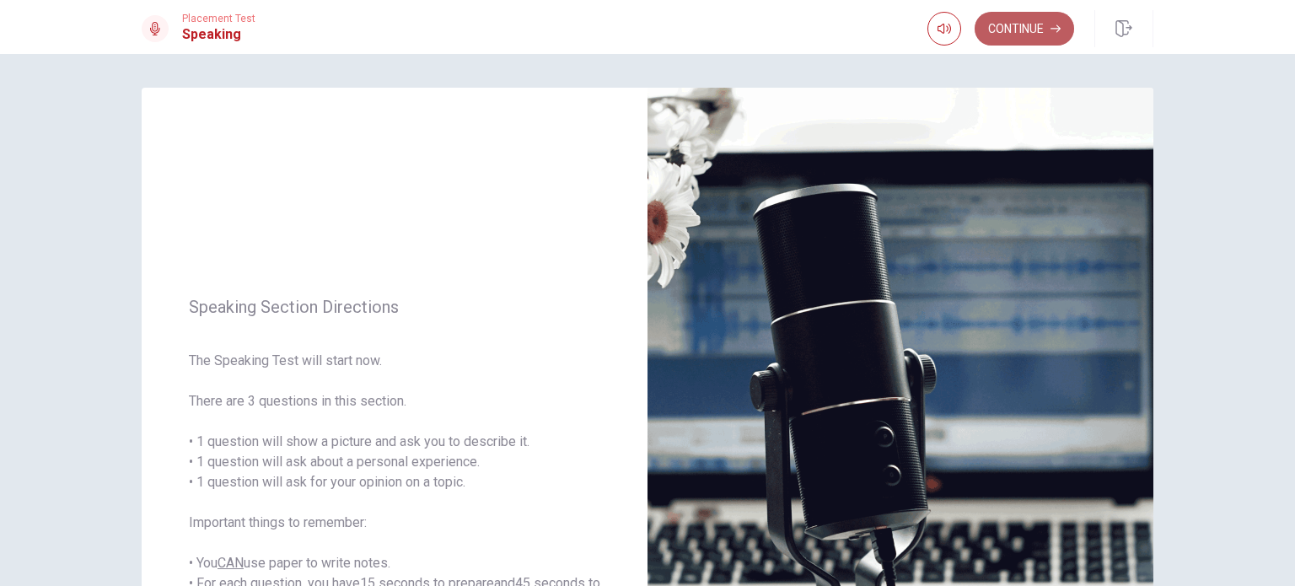
click at [1025, 26] on button "Continue" at bounding box center [1023, 29] width 99 height 34
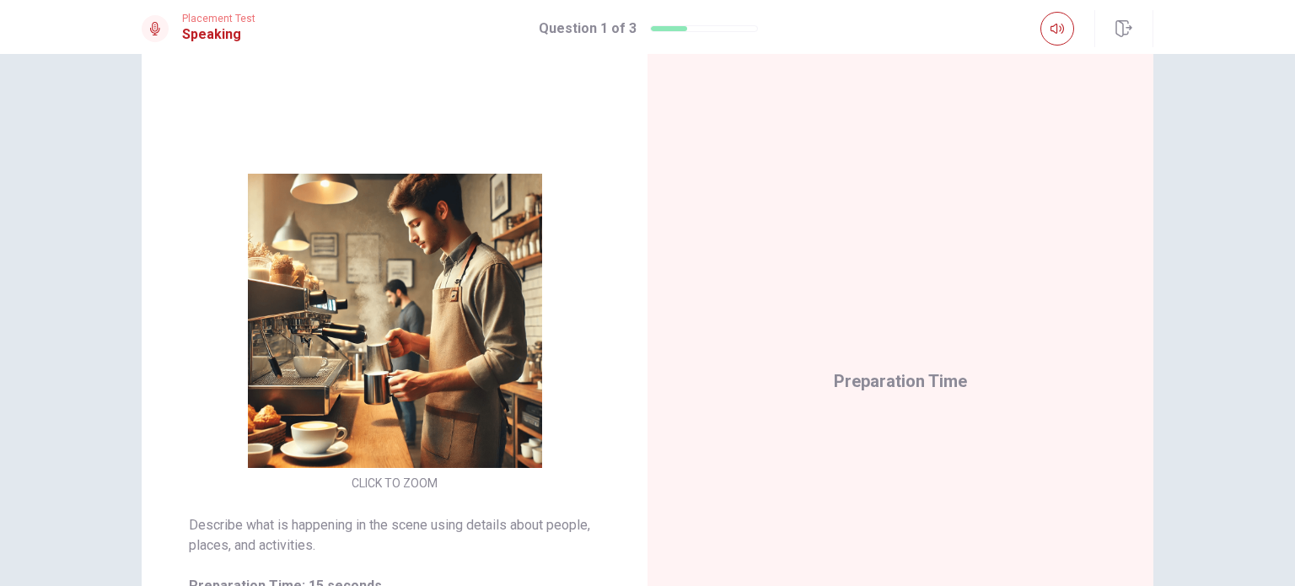
scroll to position [147, 0]
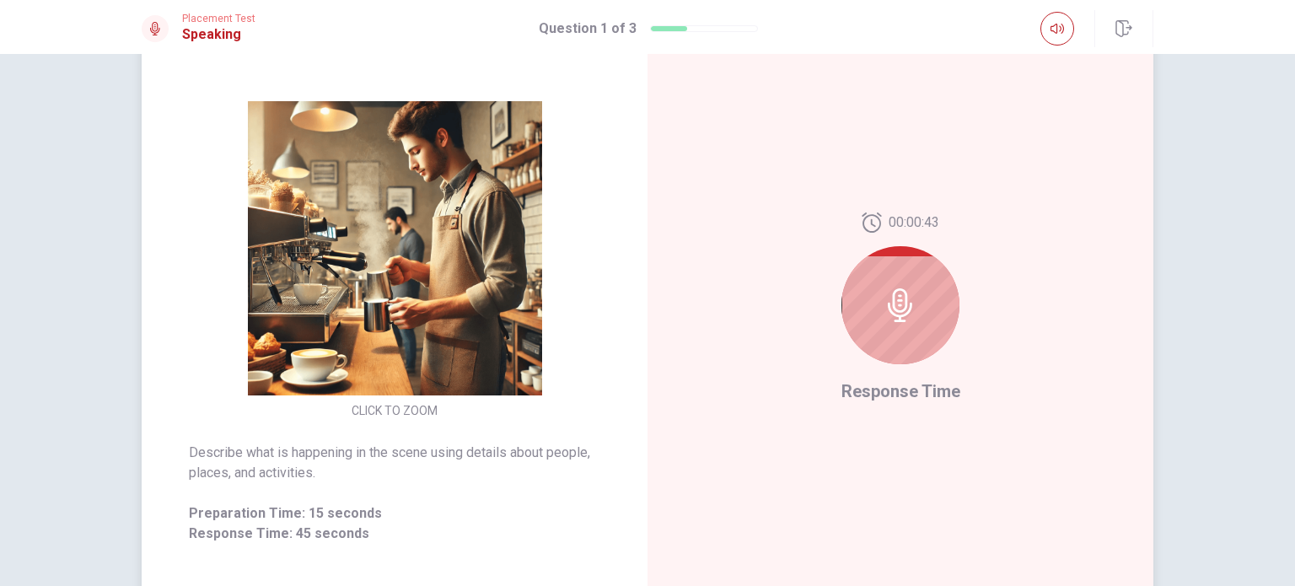
click at [923, 299] on div at bounding box center [900, 305] width 118 height 118
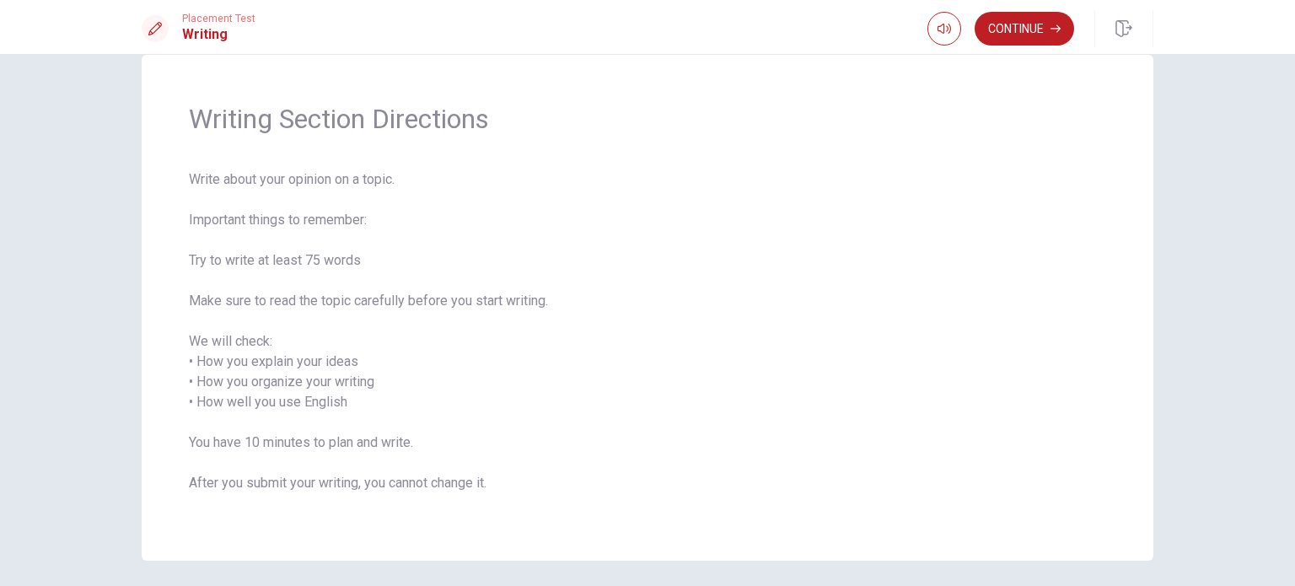
scroll to position [34, 0]
click at [1059, 22] on button "Continue" at bounding box center [1023, 29] width 99 height 34
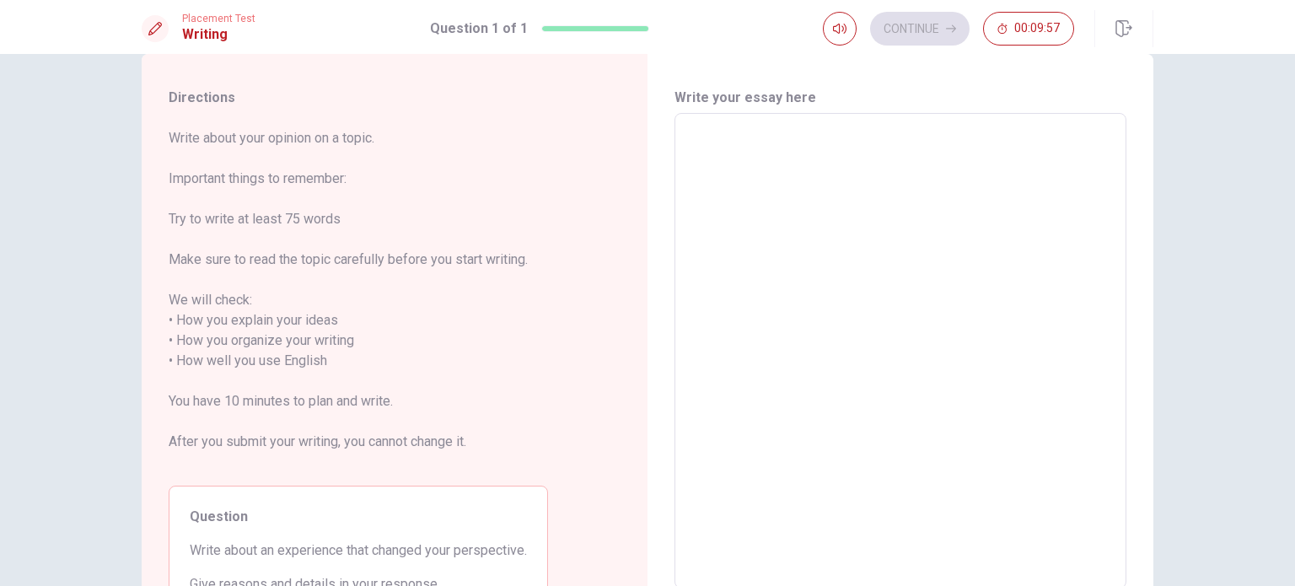
click at [918, 283] on textarea at bounding box center [900, 351] width 428 height 448
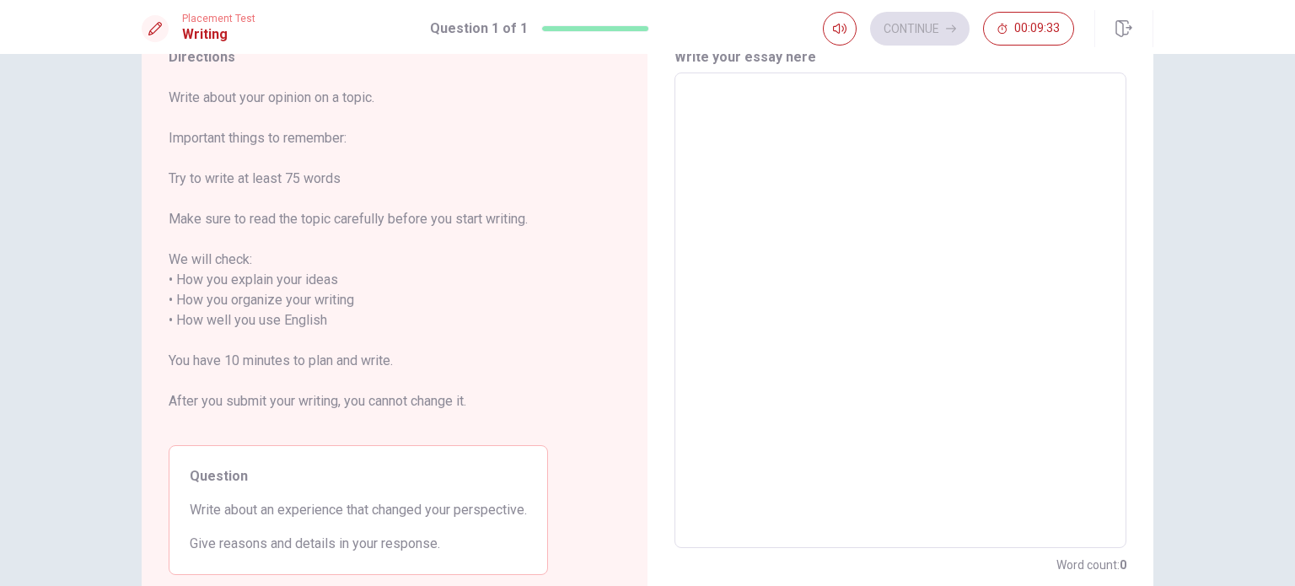
scroll to position [67, 0]
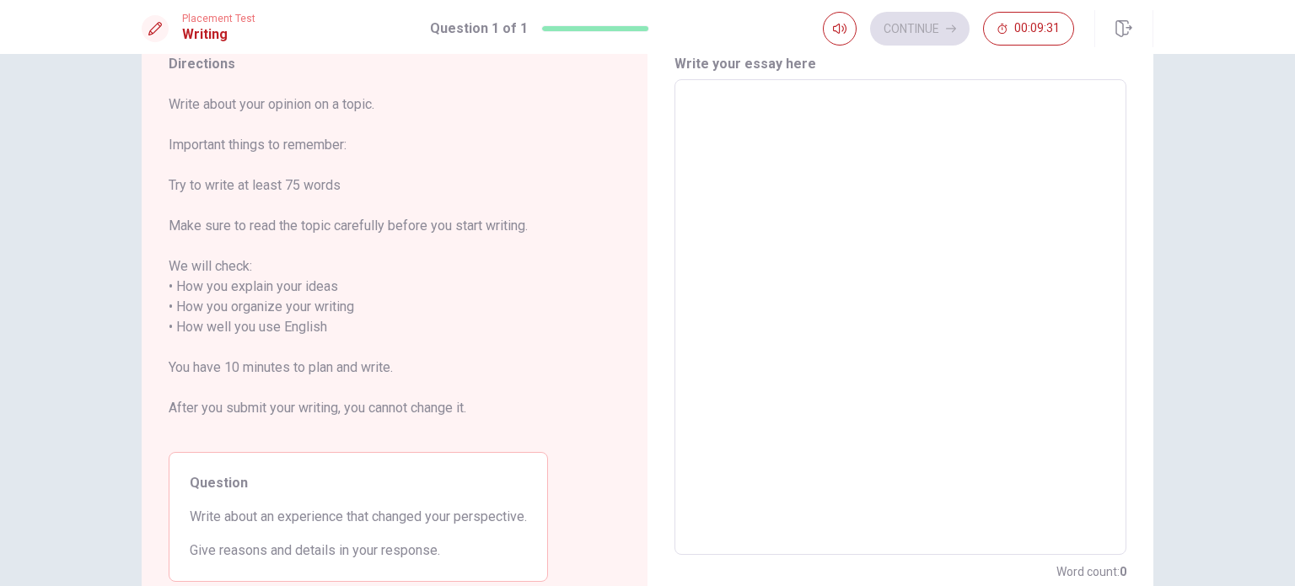
type textarea "A"
type textarea "x"
type textarea "Ah"
type textarea "x"
type textarea "[PERSON_NAME]"
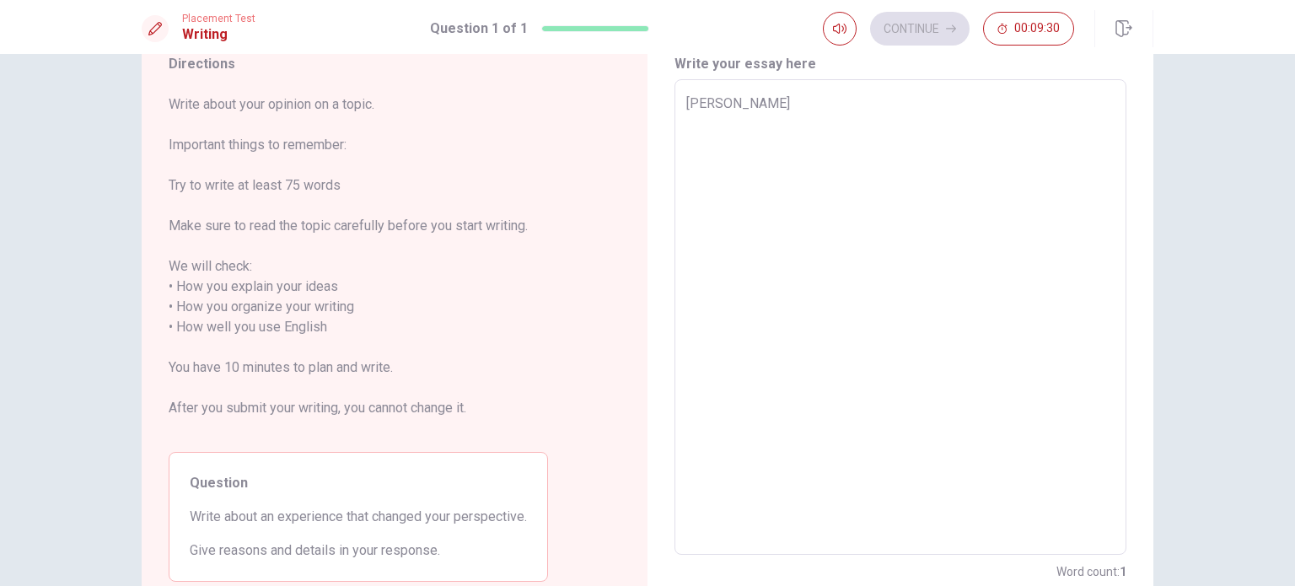
type textarea "x"
type textarea "Ahout"
type textarea "x"
type textarea "Ahout"
type textarea "x"
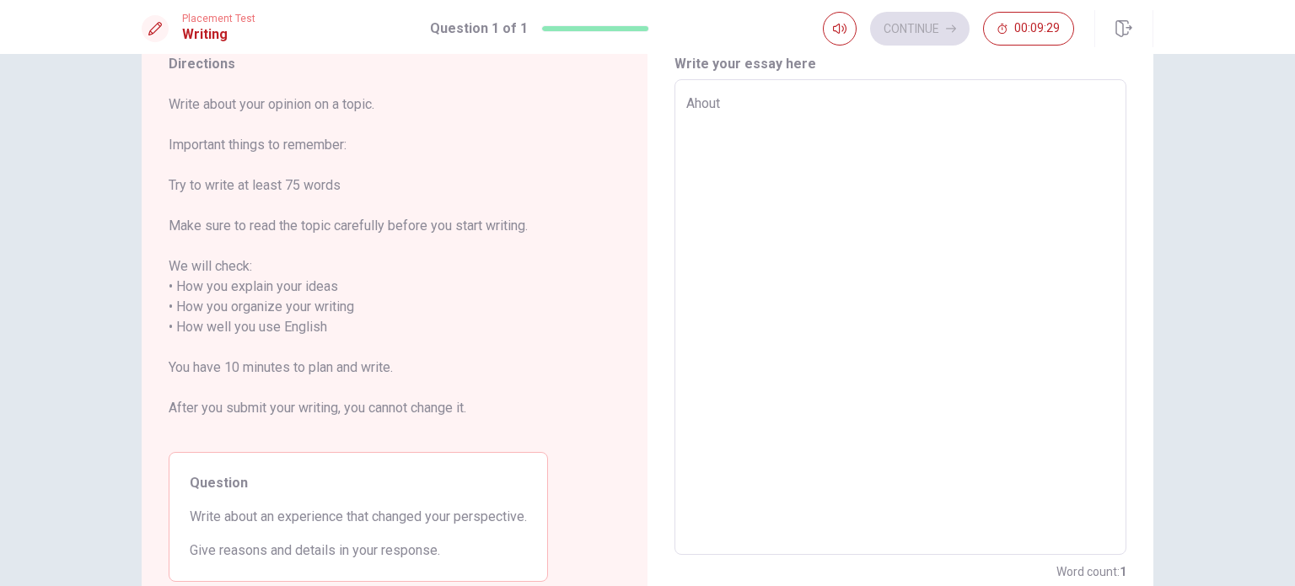
type textarea "Ahout"
type textarea "x"
type textarea "Ahou"
type textarea "x"
type textarea "[PERSON_NAME]"
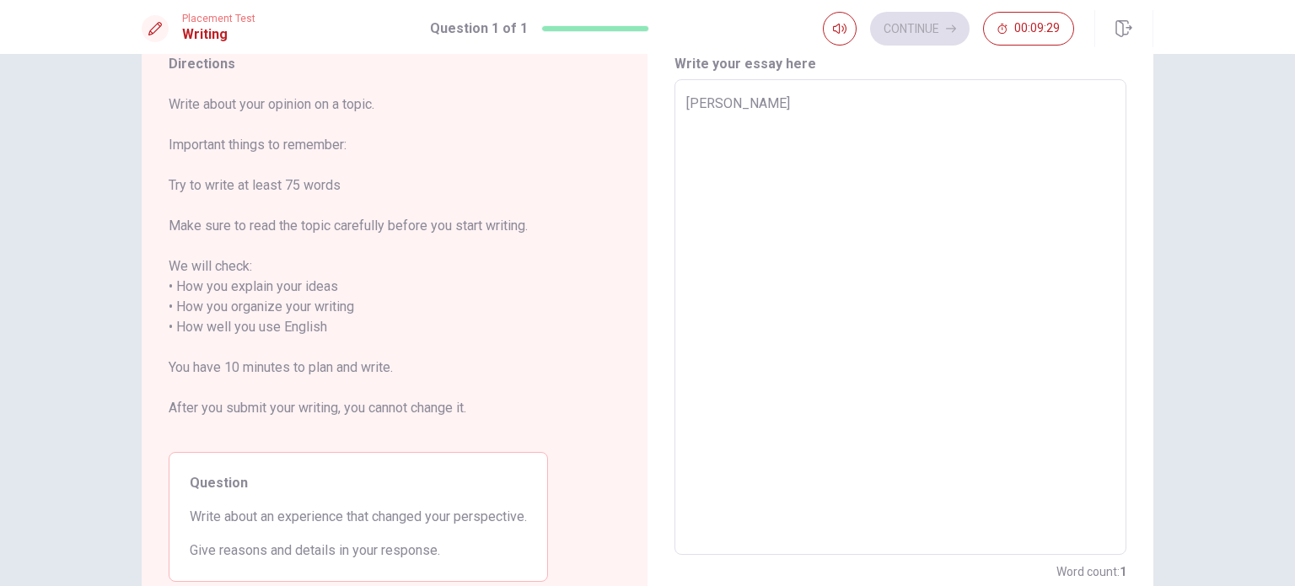
type textarea "x"
type textarea "Ah"
type textarea "x"
type textarea "A"
type textarea "x"
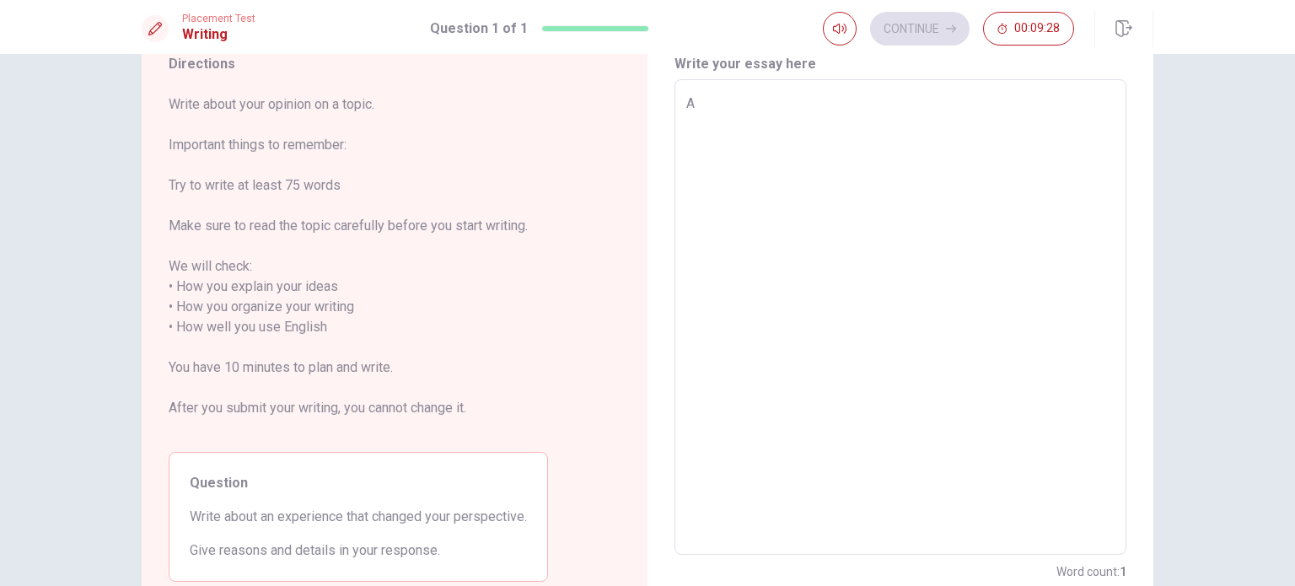
type textarea "Ab"
type textarea "x"
type textarea "Abo"
type textarea "x"
type textarea "Abou"
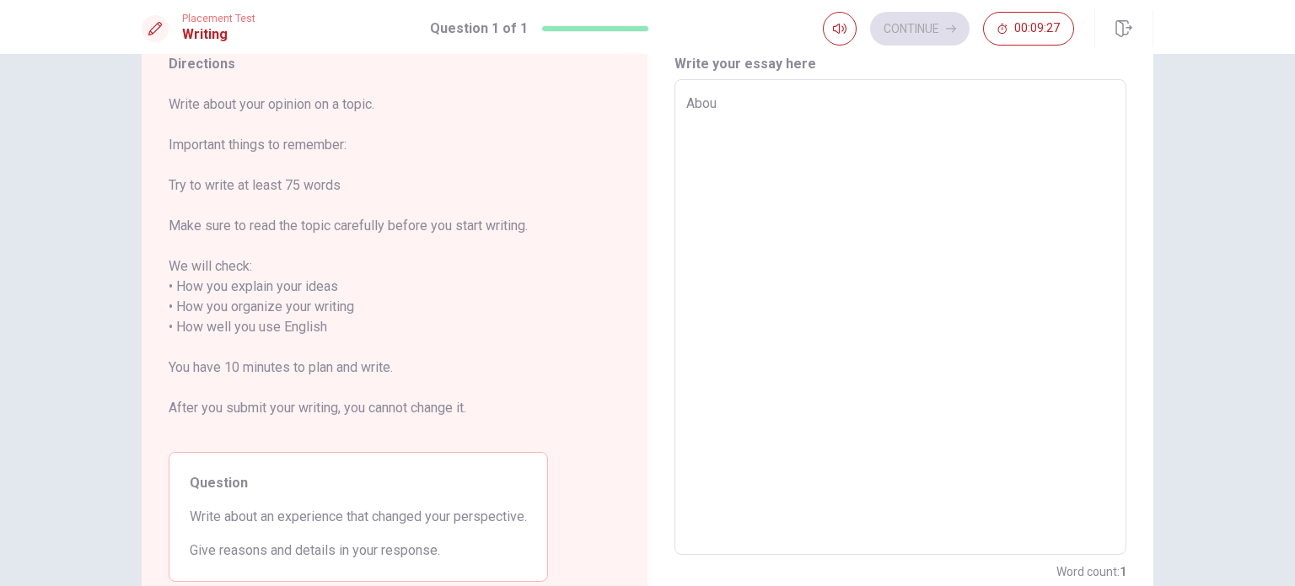
type textarea "x"
type textarea "About"
type textarea "x"
type textarea "About"
type textarea "x"
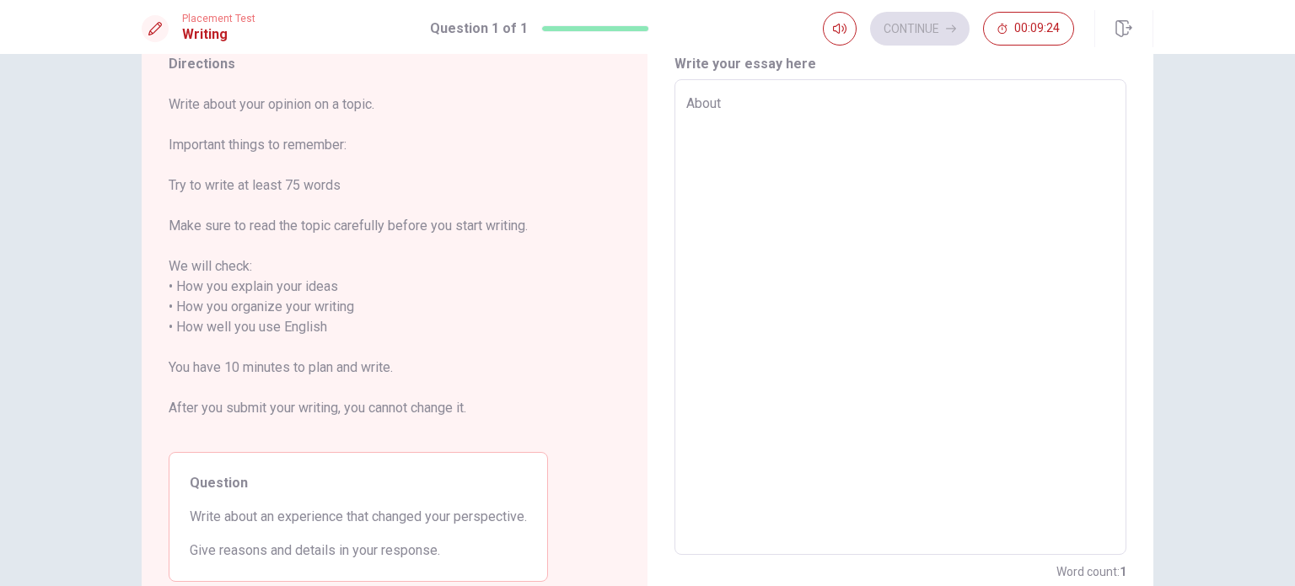
type textarea "About t"
type textarea "x"
type textarea "About th"
type textarea "x"
type textarea "About the"
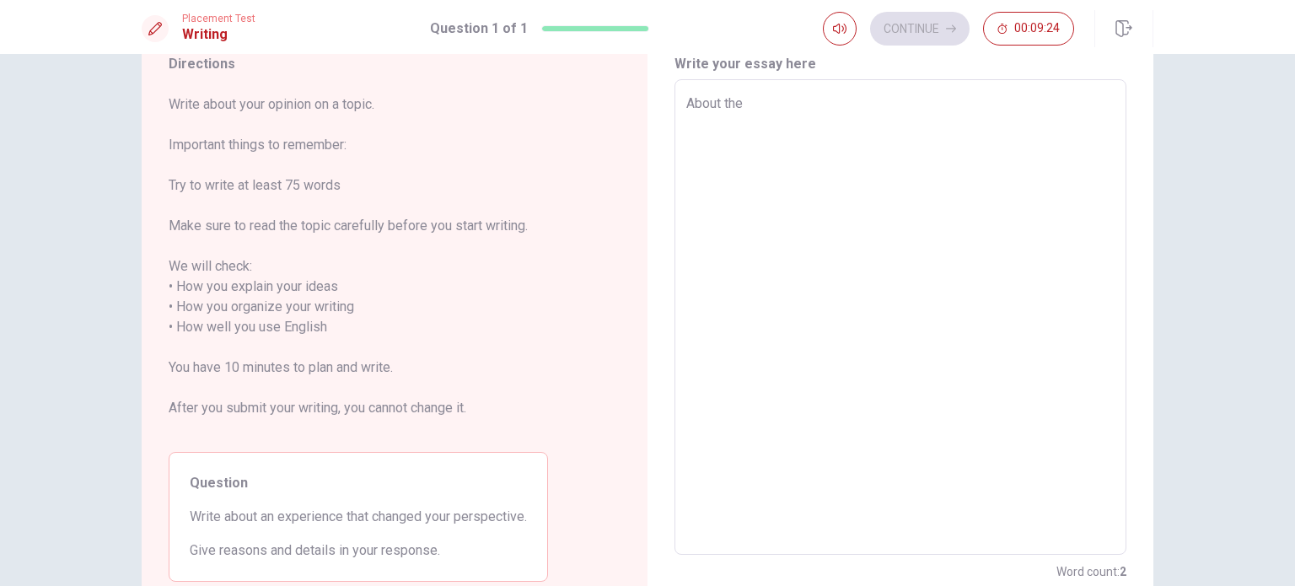
type textarea "x"
type textarea "About the"
type textarea "x"
type textarea "About the e"
type textarea "x"
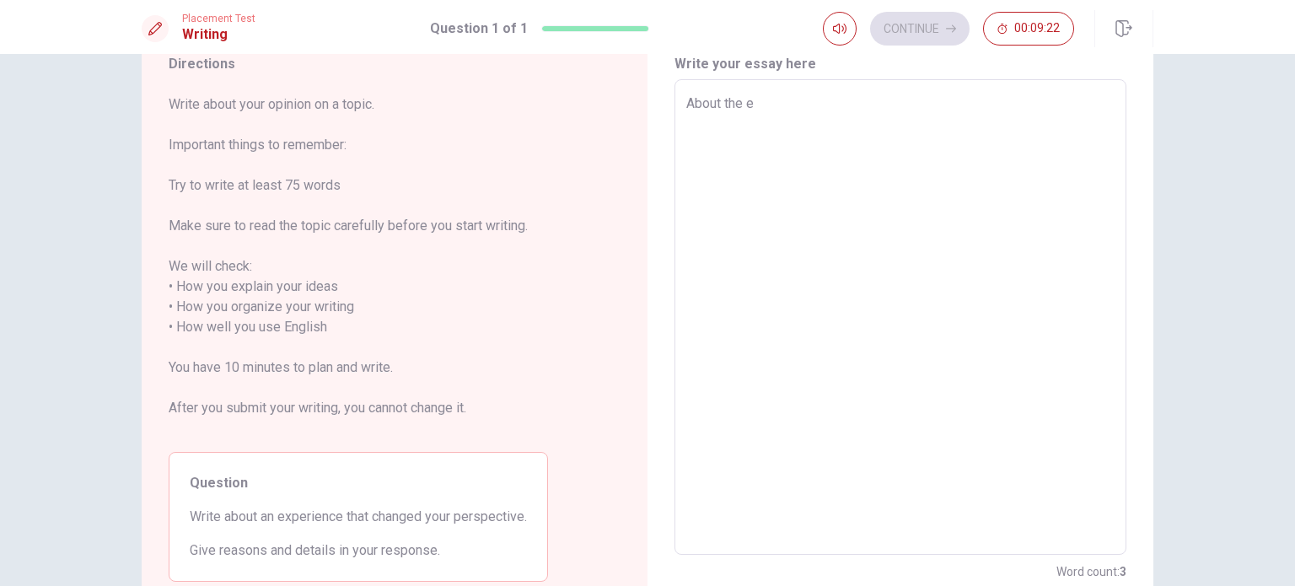
type textarea "About the ex"
type textarea "x"
type textarea "About the exp"
type textarea "x"
type textarea "About the expe"
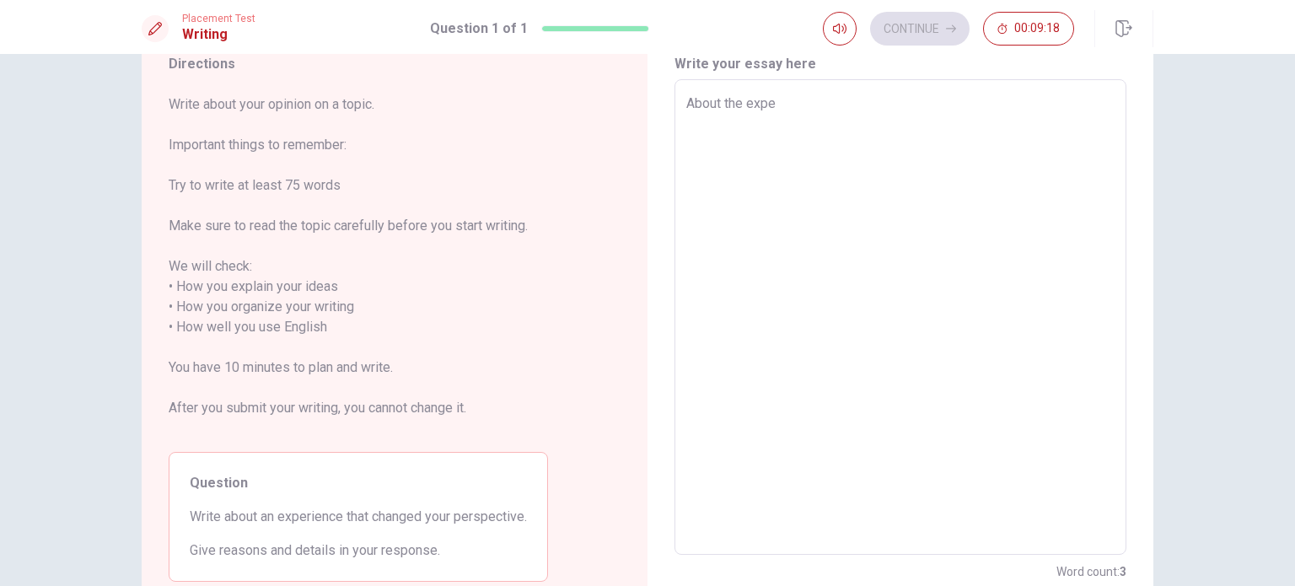
type textarea "x"
type textarea "About the exper"
type textarea "x"
type textarea "About the experi"
type textarea "x"
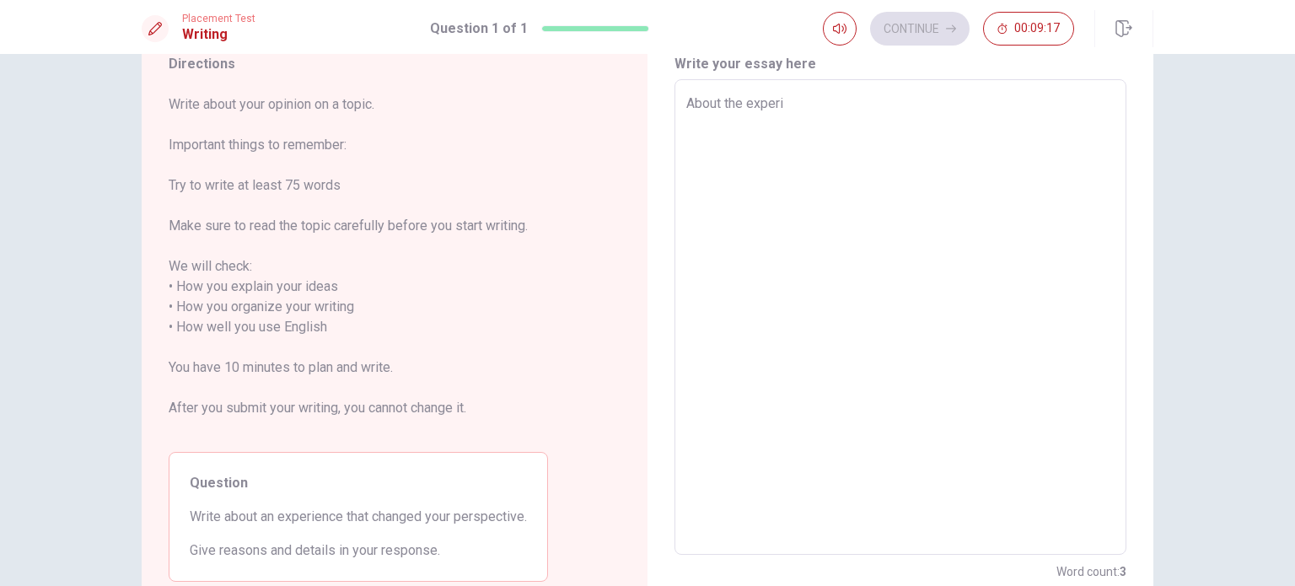
type textarea "About the experie"
type textarea "x"
type textarea "About the experien"
type textarea "x"
type textarea "About the experienc"
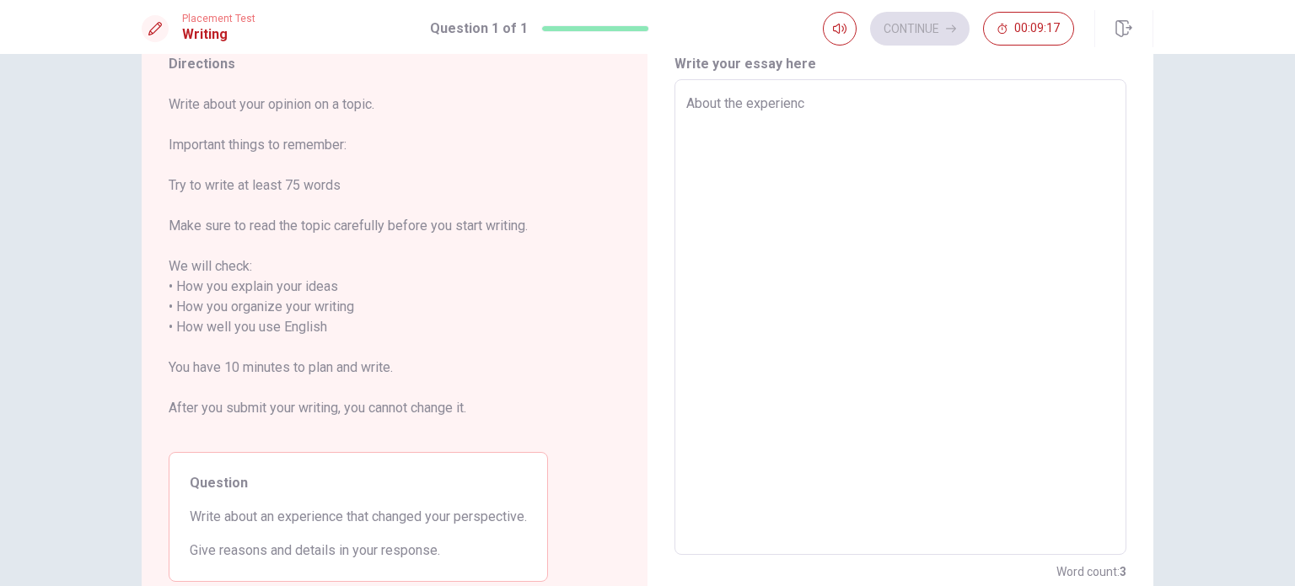
type textarea "x"
type textarea "About the experience"
type textarea "x"
type textarea "About the experience"
type textarea "x"
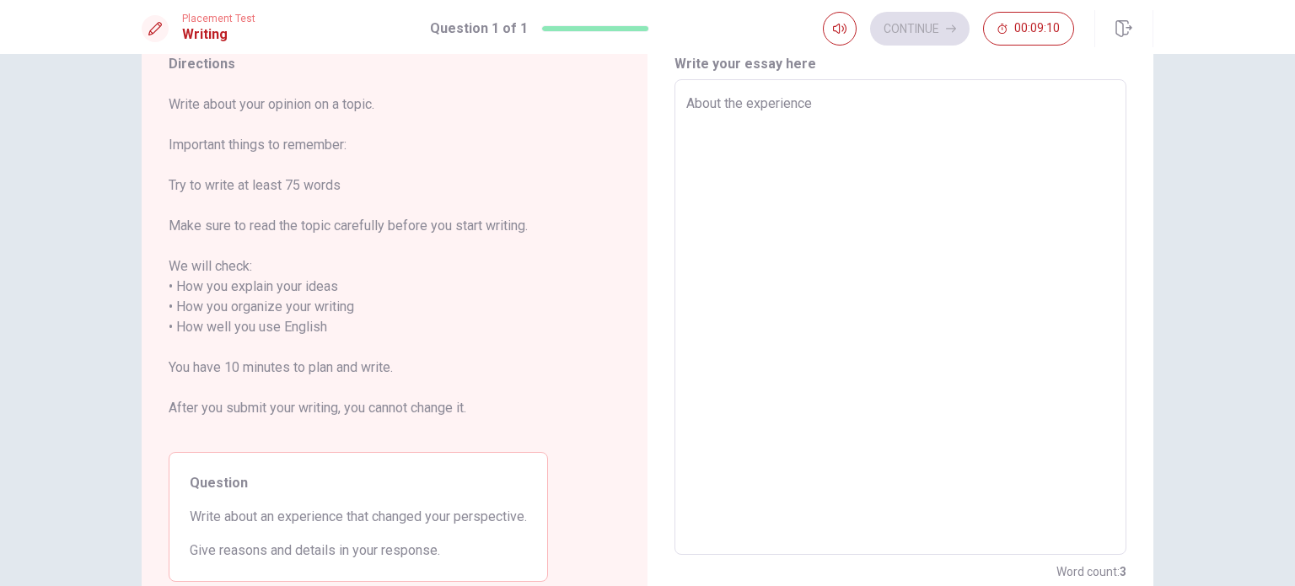
type textarea "About the experience t"
type textarea "x"
type textarea "About the experience th"
type textarea "x"
type textarea "About the experience tha"
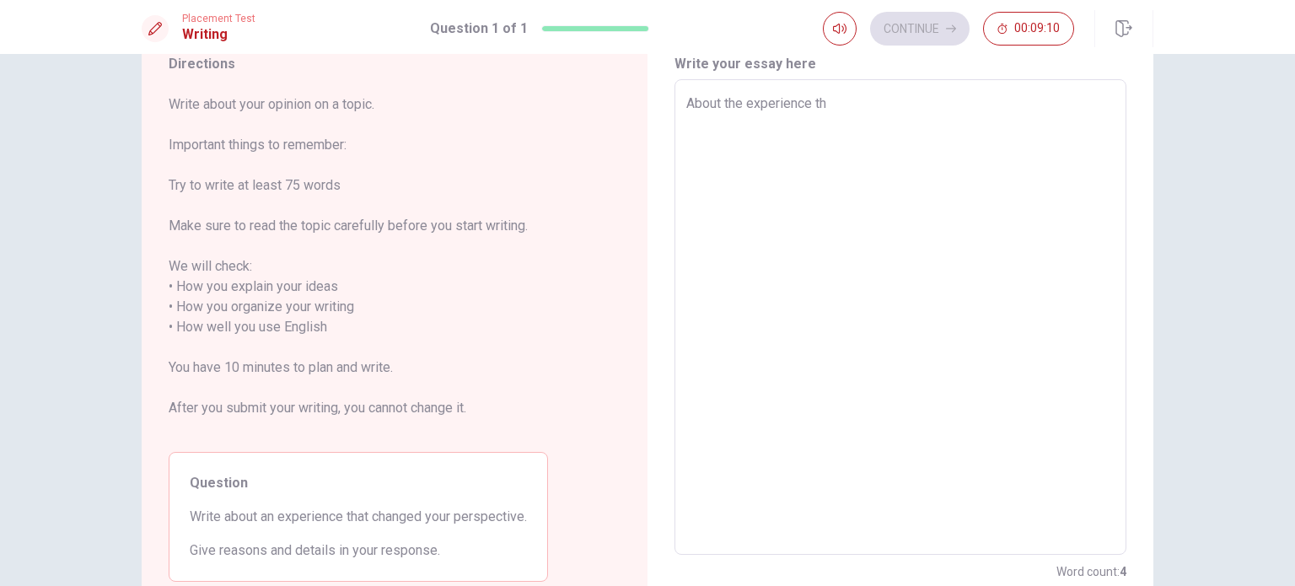
type textarea "x"
type textarea "About the experience that"
type textarea "x"
type textarea "About the experience that"
type textarea "x"
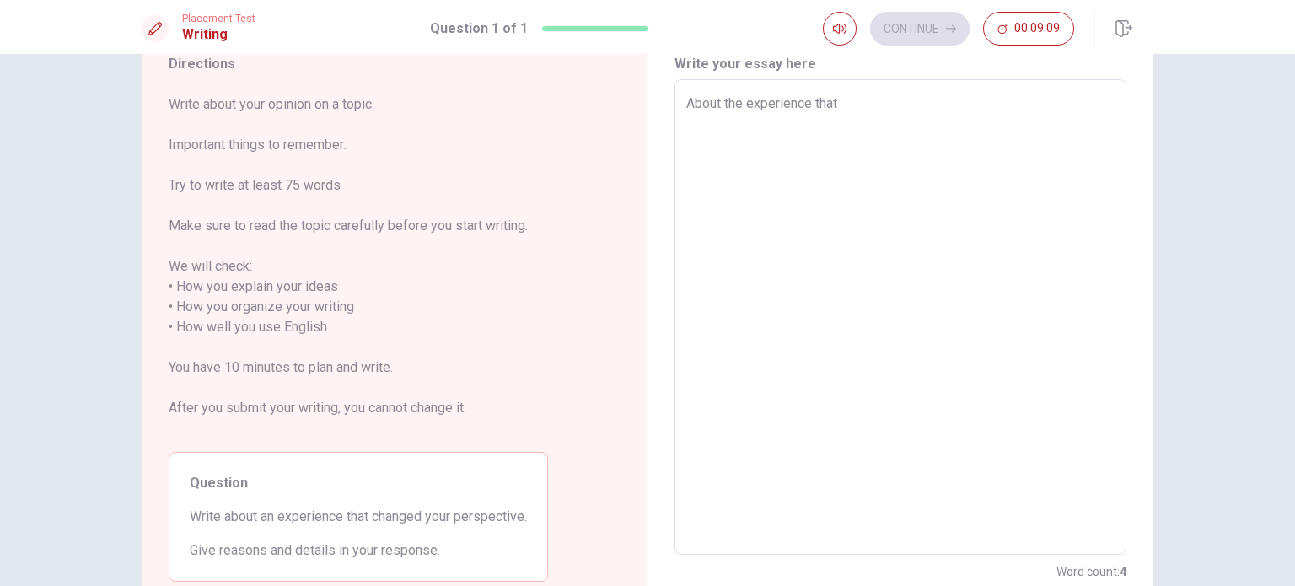
type textarea "About the experience that c"
type textarea "x"
type textarea "About the experience that ch"
type textarea "x"
type textarea "About the experience that cha"
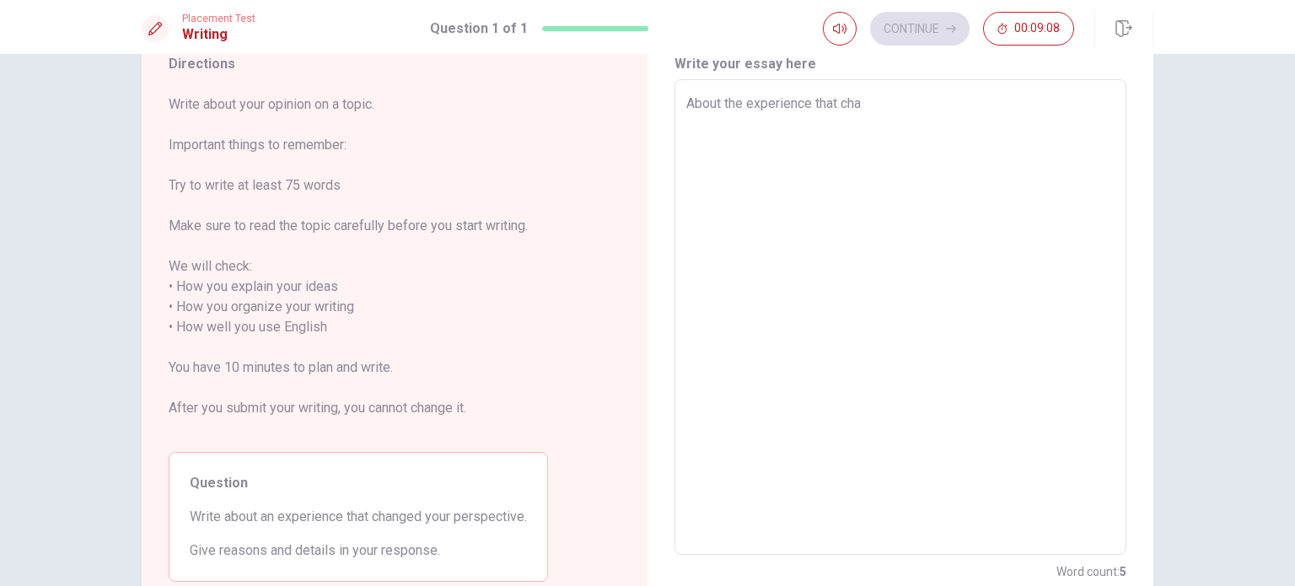
type textarea "x"
type textarea "About the experience that [PERSON_NAME]"
type textarea "x"
type textarea "About the experience that [PERSON_NAME]"
type textarea "x"
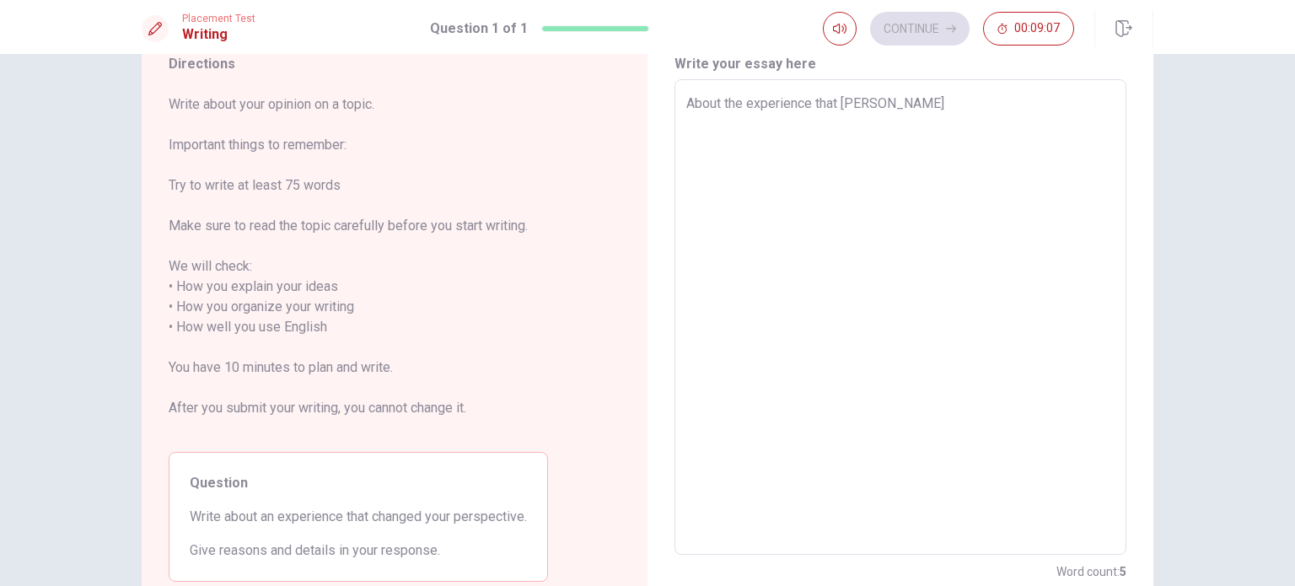
type textarea "About the experience that change"
type textarea "x"
type textarea "About the experience that changed"
type textarea "x"
type textarea "About the experience that changed"
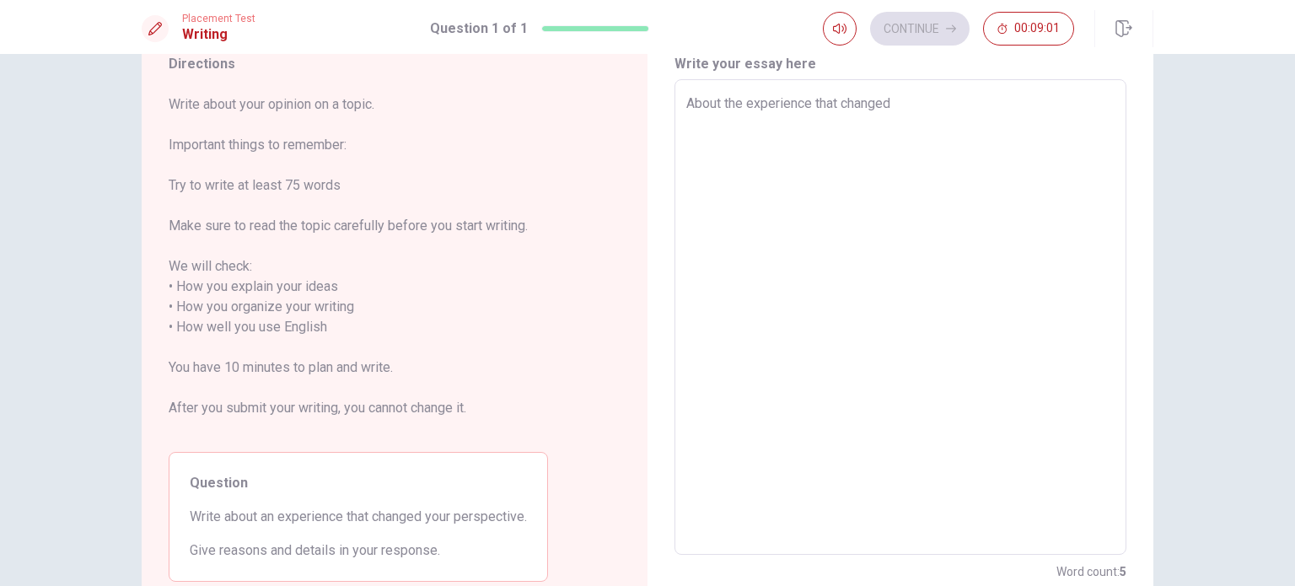
type textarea "x"
type textarea "About the experience that changed p"
type textarea "x"
type textarea "About the experience that changed pe"
type textarea "x"
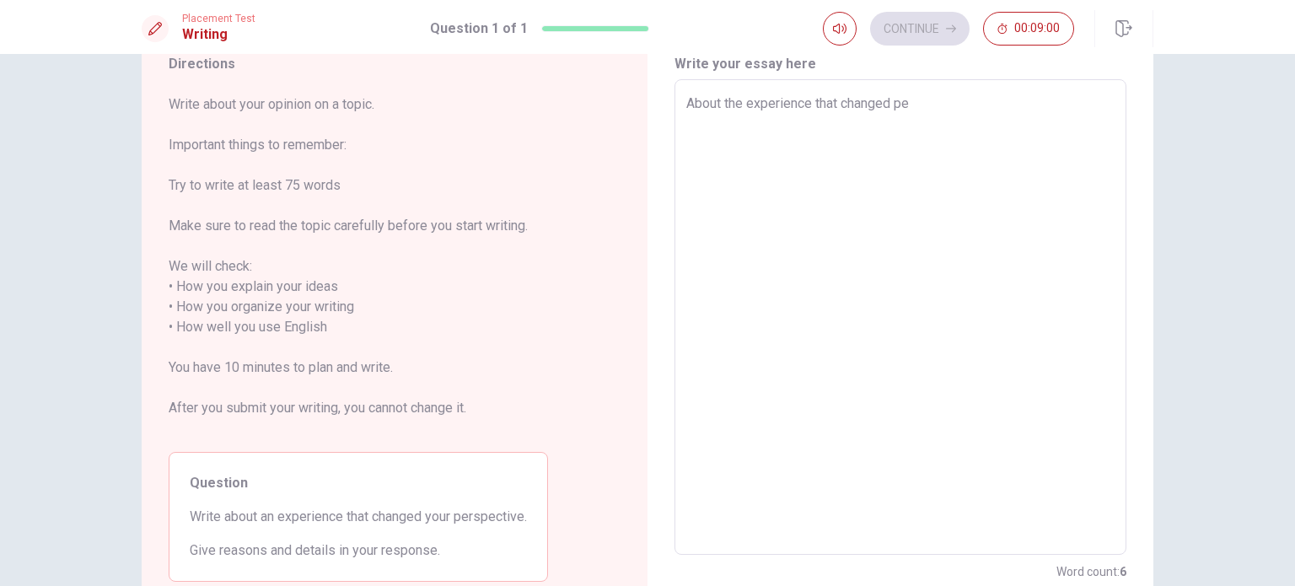
type textarea "About the experience that changed per"
type textarea "x"
type textarea "About the experience that changed pers"
type textarea "x"
type textarea "About the experience that changed persp"
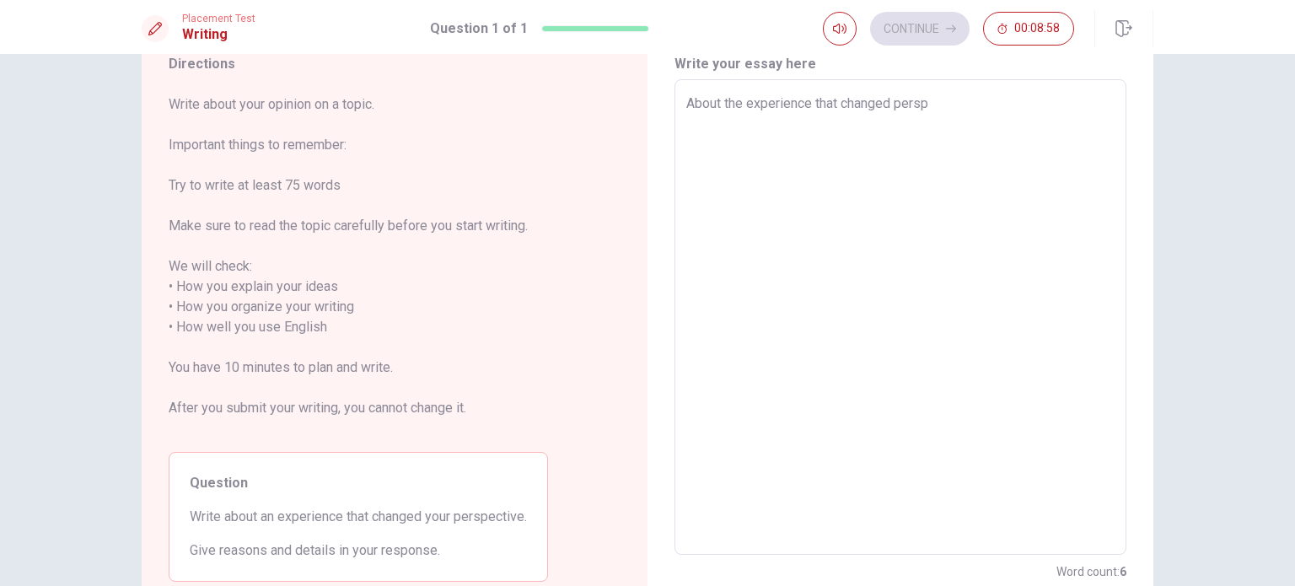
type textarea "x"
type textarea "About the experience that changed perspe"
type textarea "x"
type textarea "About the experience that changed perspec"
type textarea "x"
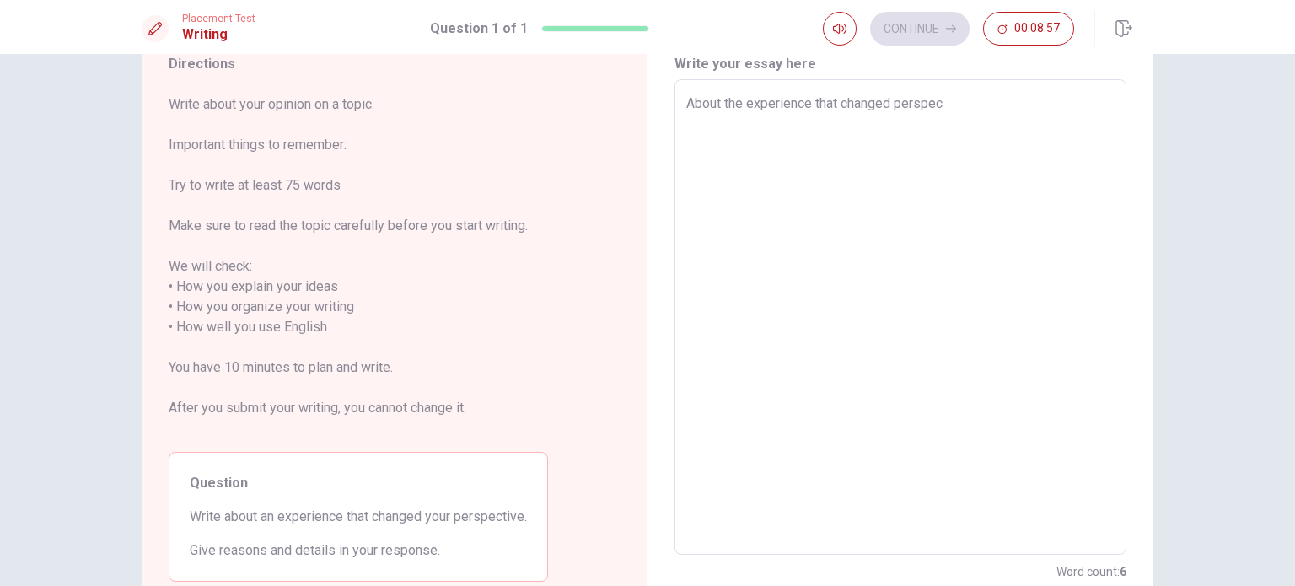
type textarea "About the experience that changed perspect"
type textarea "x"
type textarea "About the experience that changed perspecti"
type textarea "x"
type textarea "About the experience that changed perspectiv"
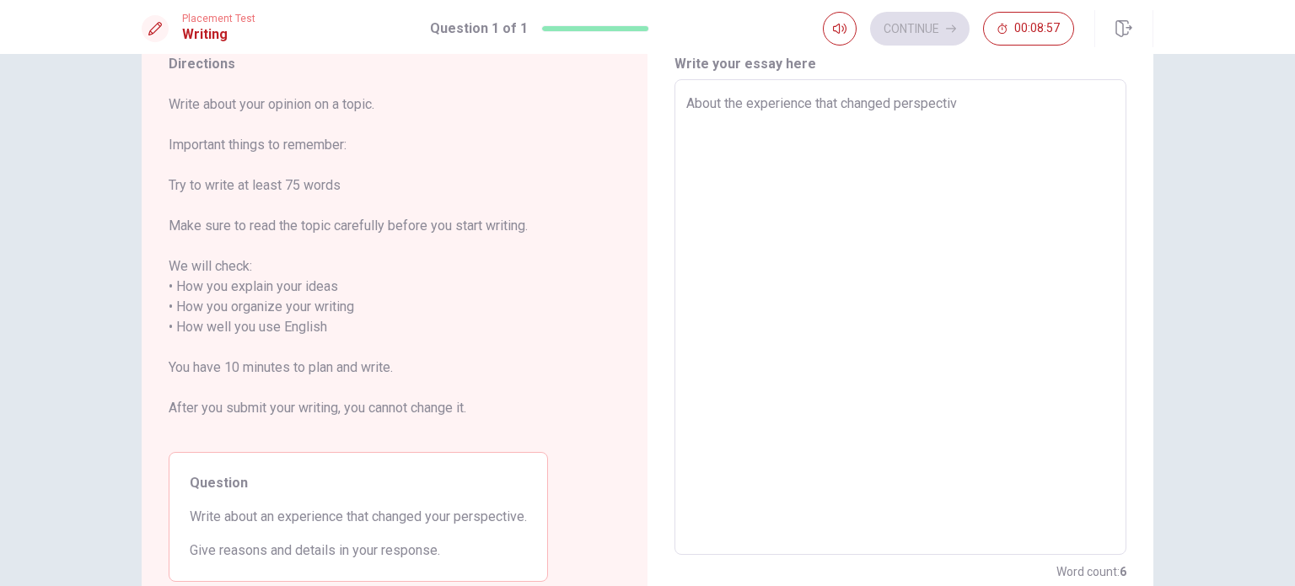
type textarea "x"
type textarea "About the experience that changed perspective"
type textarea "x"
type textarea "About the experience that changed perspective,"
type textarea "x"
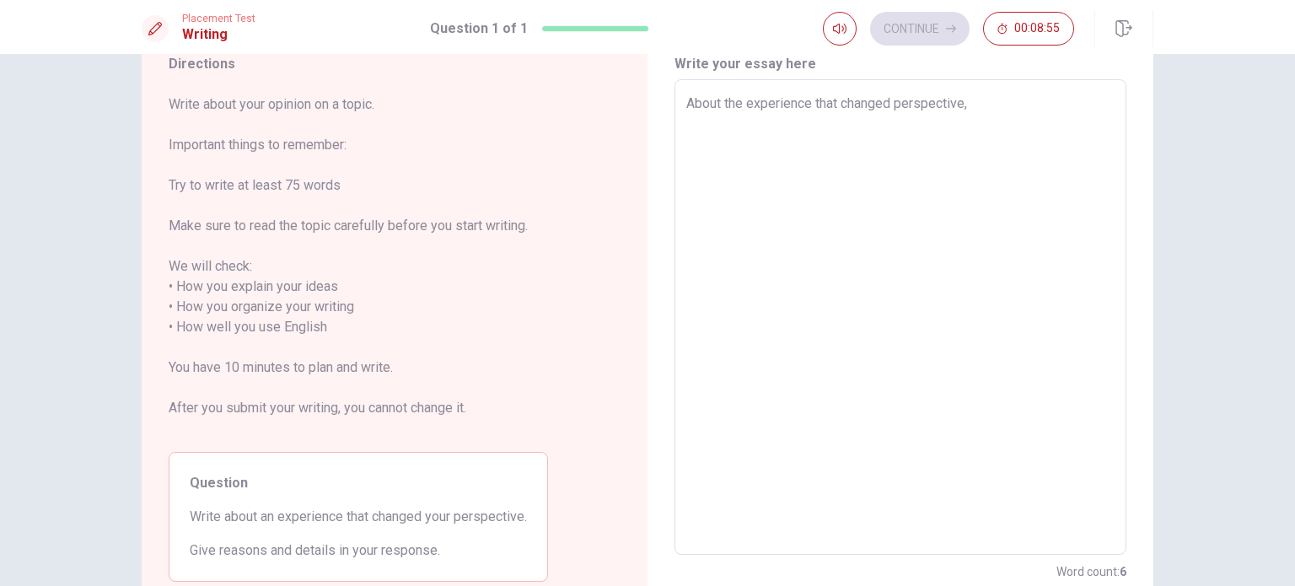
type textarea "About the experience that changed perspective,"
type textarea "x"
type textarea "About the experience that changed perspective, ,"
type textarea "x"
type textarea "About the experience that changed perspective,"
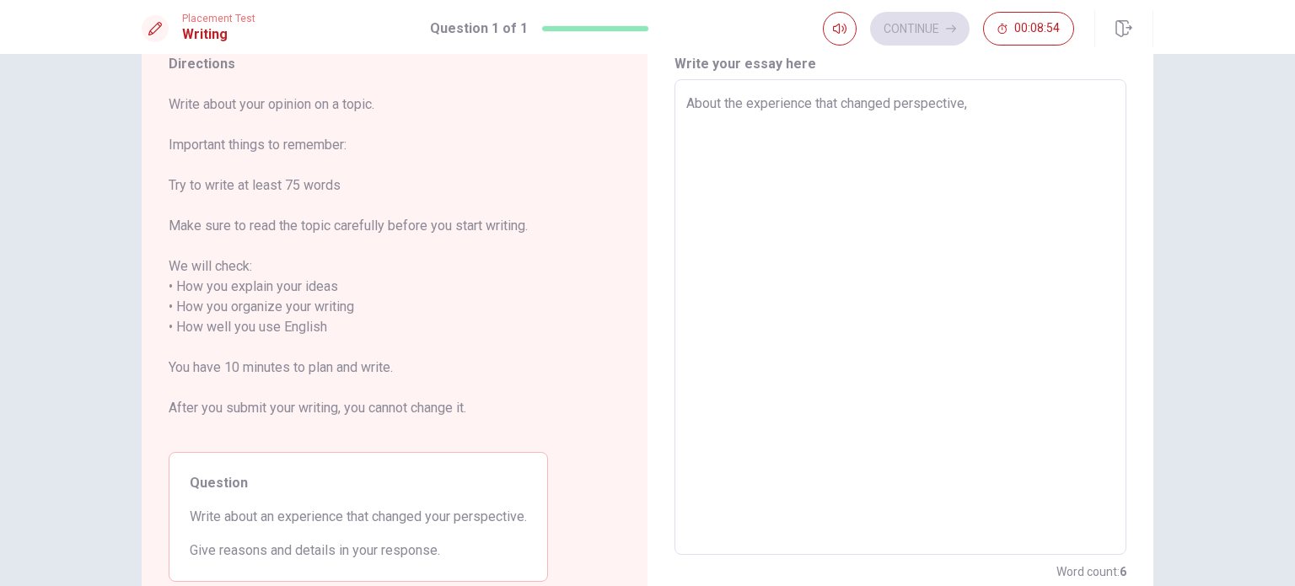
type textarea "x"
type textarea "About the experience that changed perspective, m"
type textarea "x"
type textarea "About the experience that changed perspective, ma"
type textarea "x"
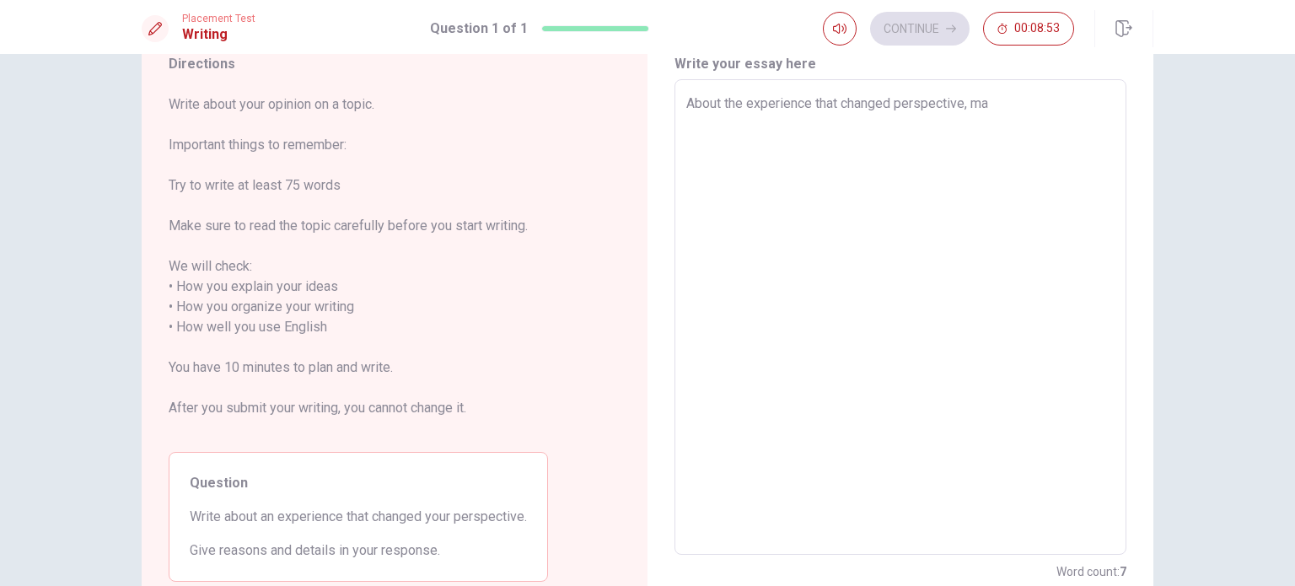
type textarea "About the experience that changed perspective, man"
type textarea "x"
type textarea "About the experience that changed perspective, many"
type textarea "x"
type textarea "About the experience that changed perspective, many"
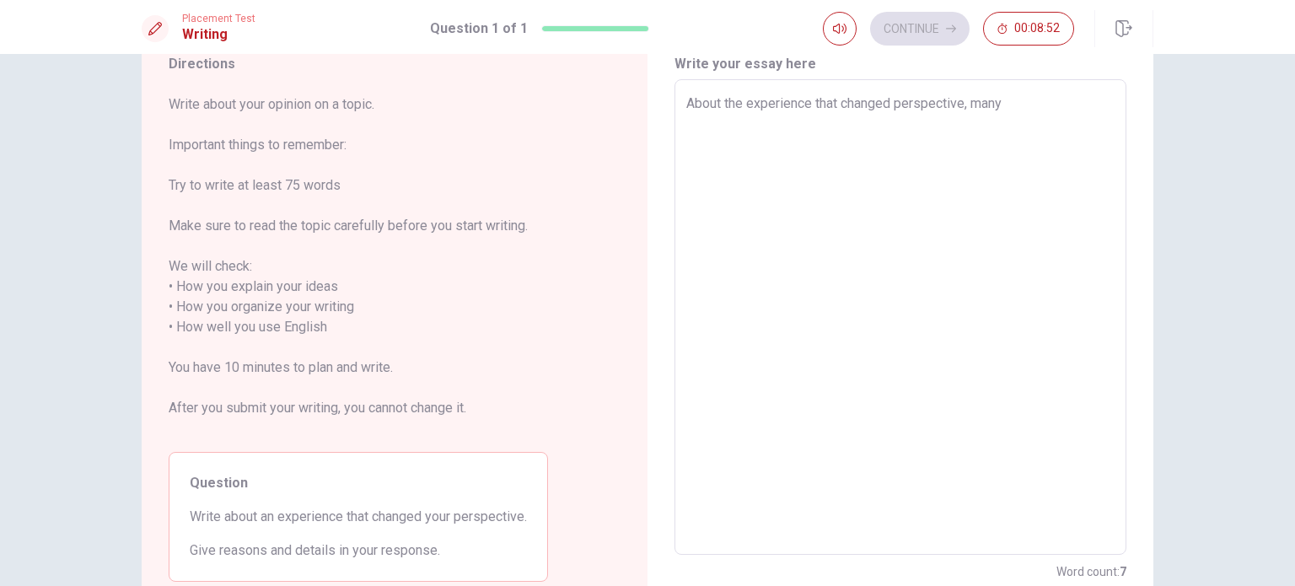
type textarea "x"
type textarea "About the experience that changed perspective, many p"
type textarea "x"
type textarea "About the experience that changed perspective, many pe"
type textarea "x"
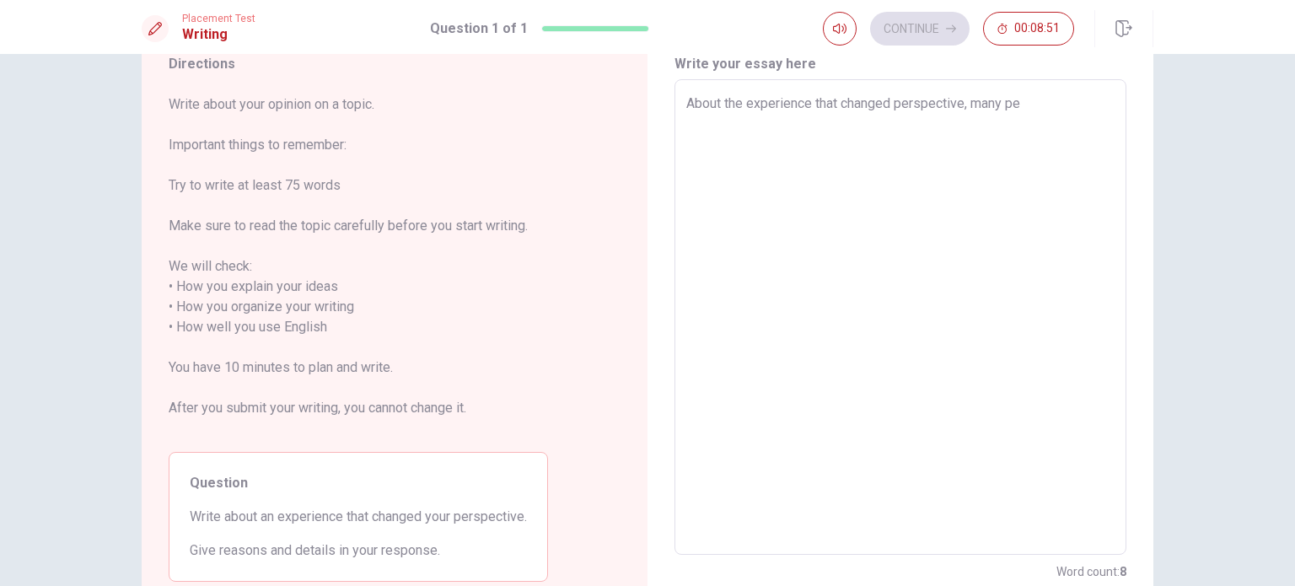
type textarea "About the experience that changed perspective, many peo"
type textarea "x"
type textarea "About the experience that changed perspective, many peop"
type textarea "x"
type textarea "About the experience that changed perspective, many peopl"
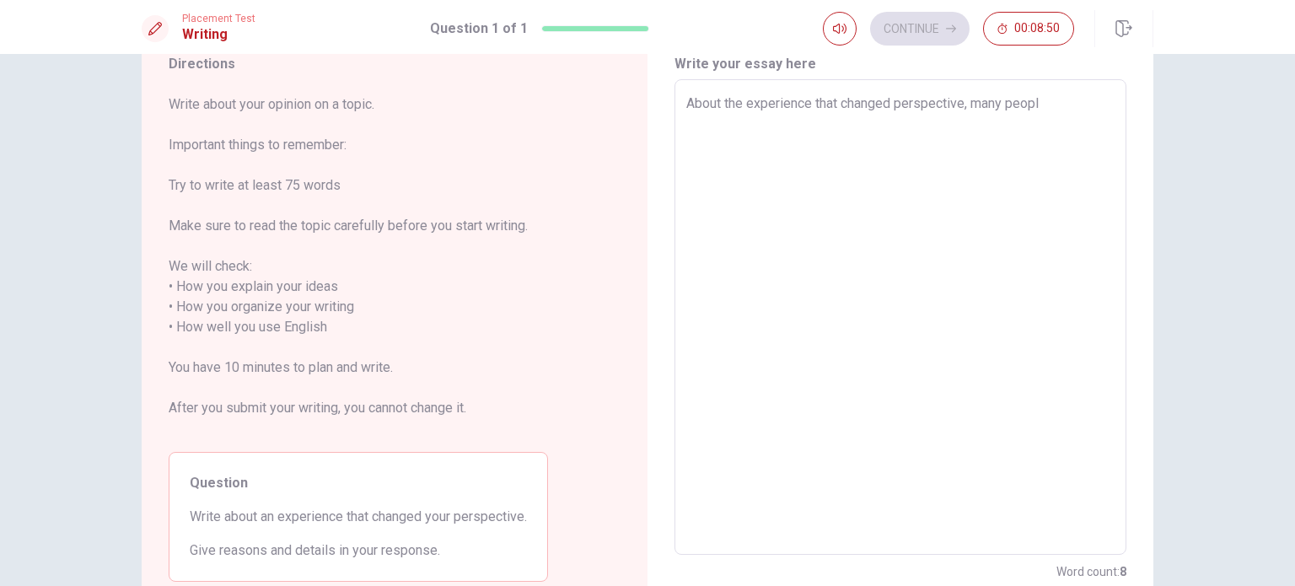
type textarea "x"
type textarea "About the experience that changed perspective, many people"
type textarea "x"
type textarea "About the experience that changed perspective, many people"
type textarea "x"
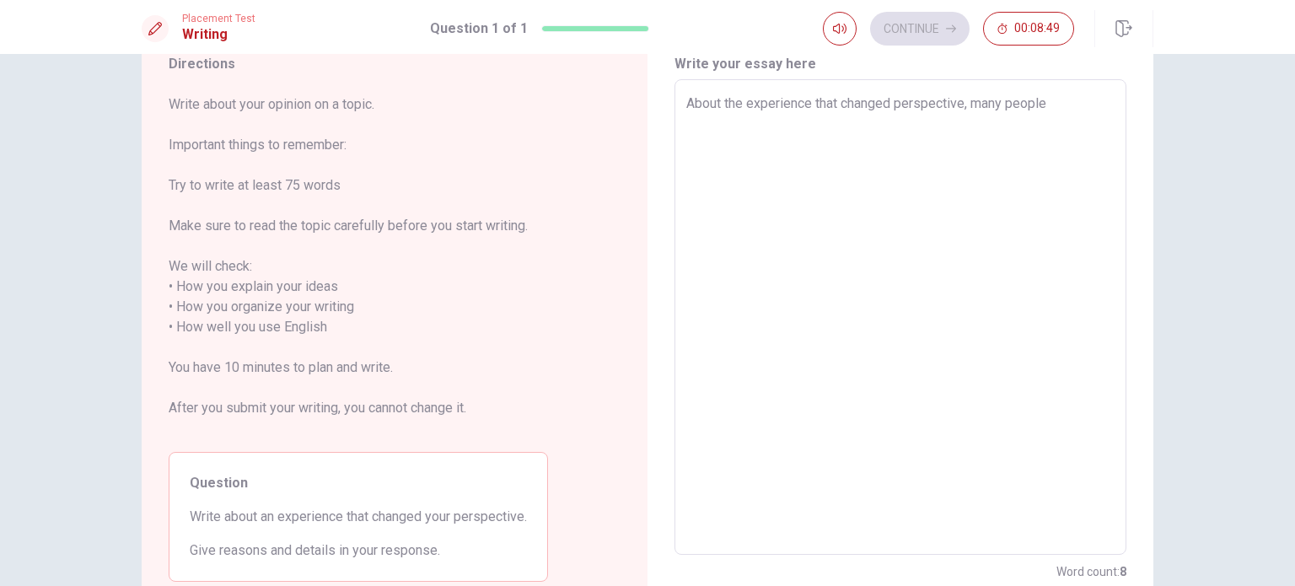
type textarea "About the experience that changed perspective, many people h"
type textarea "x"
type textarea "About the experience that changed perspective, many people ha"
type textarea "x"
type textarea "About the experience that changed perspective, many people hav"
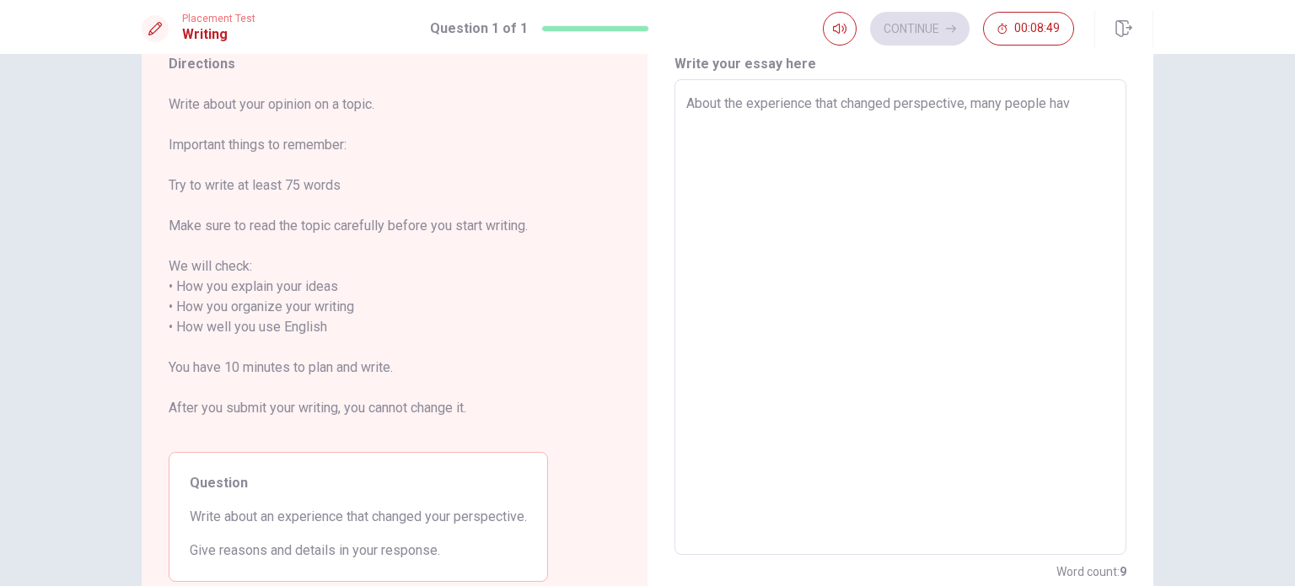
type textarea "x"
type textarea "About the experience that changed perspective, many people have"
type textarea "x"
type textarea "About the experience that changed perspective, many people have"
type textarea "x"
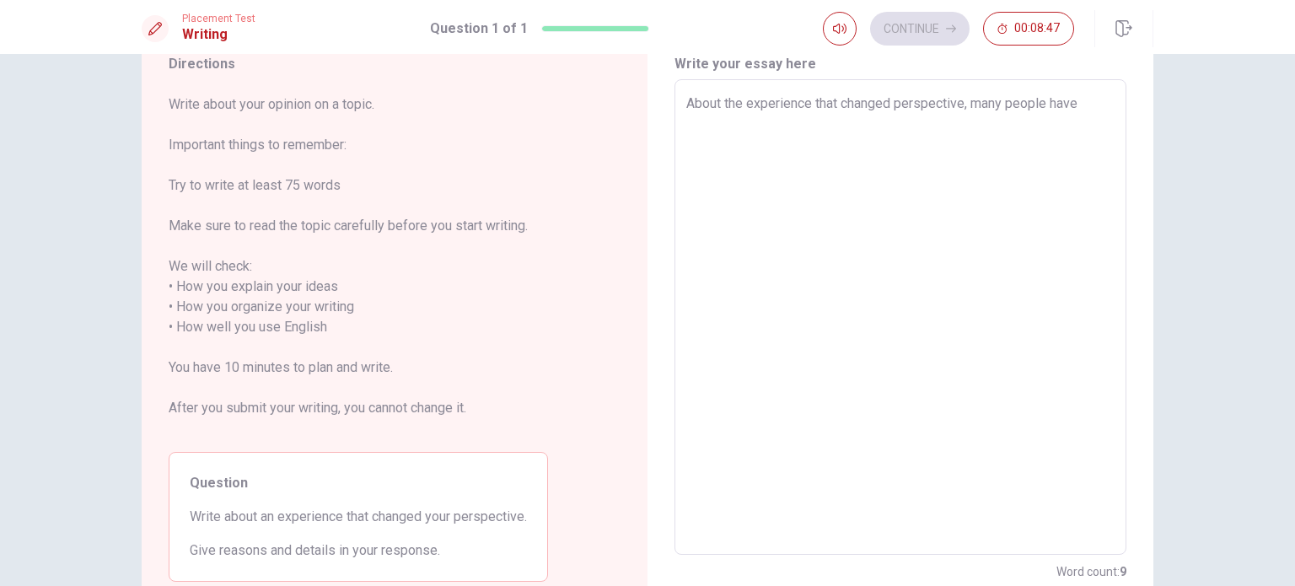
type textarea "About the experience that changed perspective, many people have `"
type textarea "x"
type textarea "About the experience that changed perspective, many people have `w"
type textarea "x"
type textarea "About the experience that changed perspective, many people have `wh"
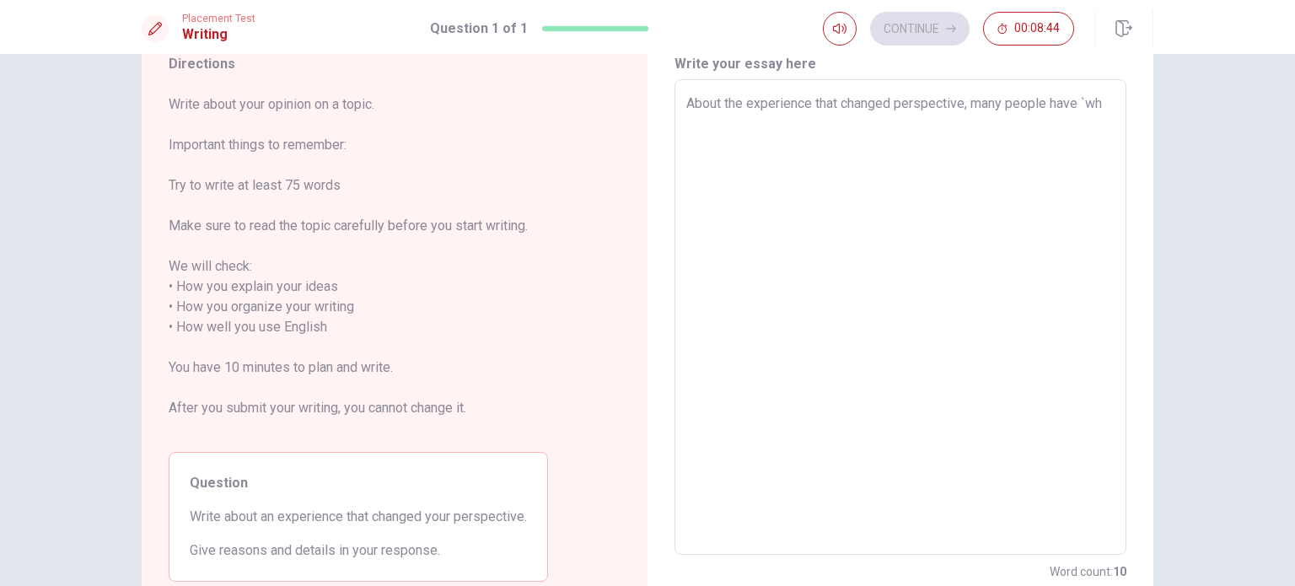
type textarea "x"
type textarea "About the experience that changed perspective, many people have `who"
type textarea "x"
type textarea "About the experience that changed perspective, many people have `wh"
type textarea "x"
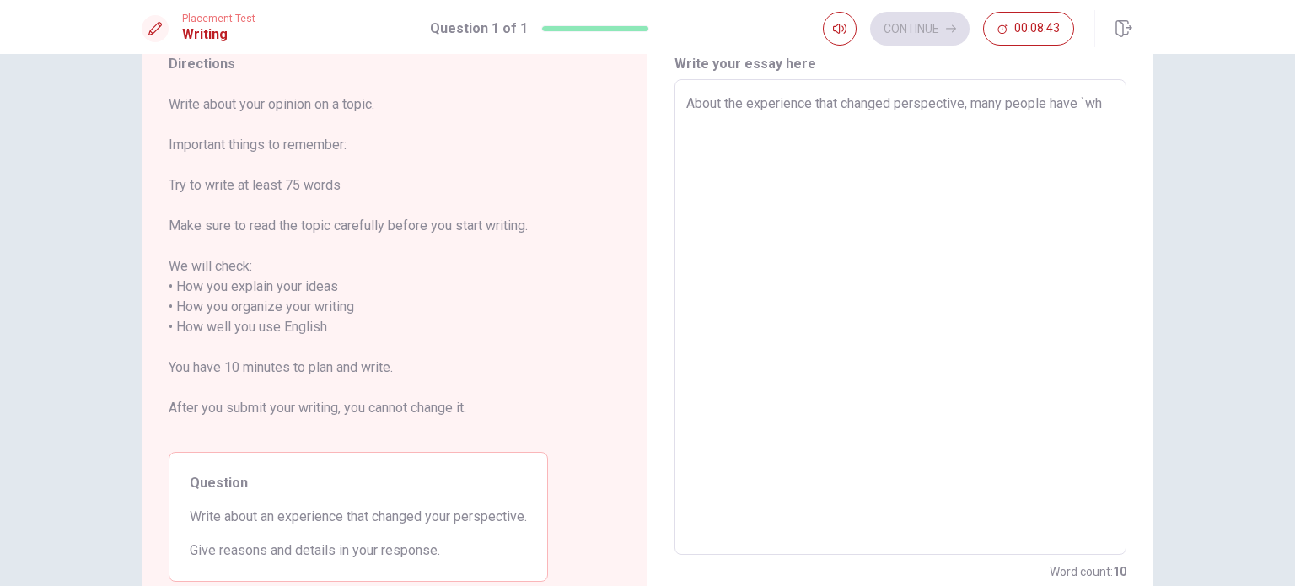
type textarea "About the experience that changed perspective, many people have `w"
type textarea "x"
type textarea "About the experience that changed perspective, many people have `"
type textarea "x"
type textarea "About the experience that changed perspective, many people have"
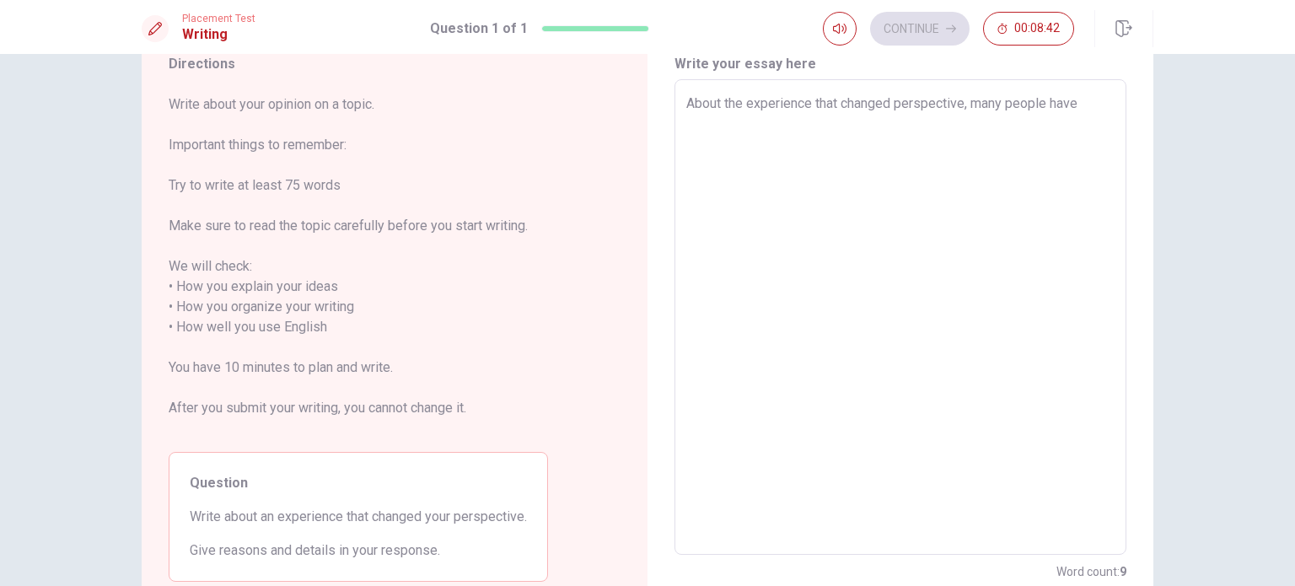
type textarea "x"
type textarea "About the experience that changed perspective, many people have w"
type textarea "x"
type textarea "About the experience that changed perspective, many people have wh"
type textarea "x"
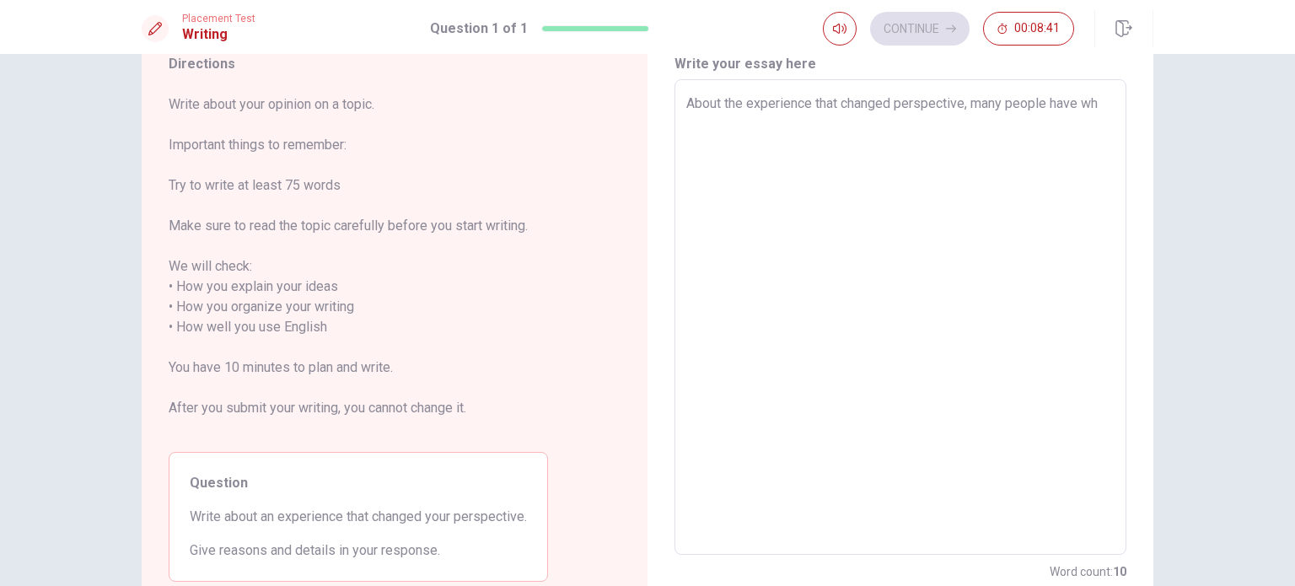
type textarea "About the experience that changed perspective, many people have who"
type textarea "x"
type textarea "About the experience that changed perspective, many people have whoo"
type textarea "x"
type textarea "About the experience that changed perspective, many people have who"
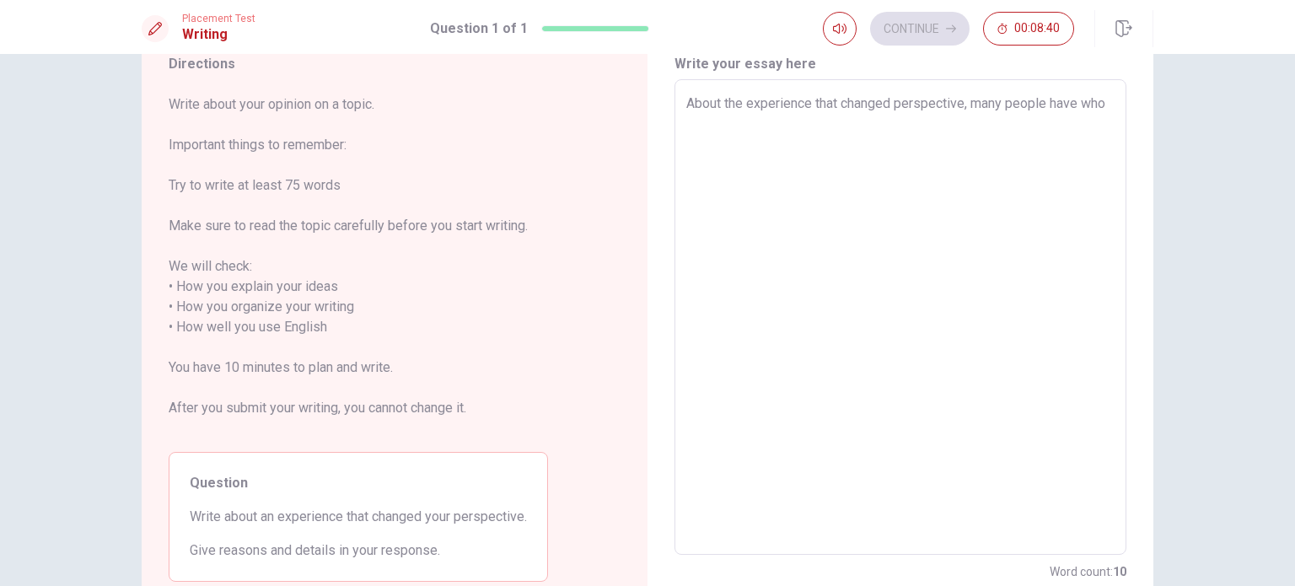
type textarea "x"
type textarea "About the experience that changed perspective, many people have whol"
type textarea "x"
type textarea "About the experience that changed perspective, many people have wholl"
type textarea "x"
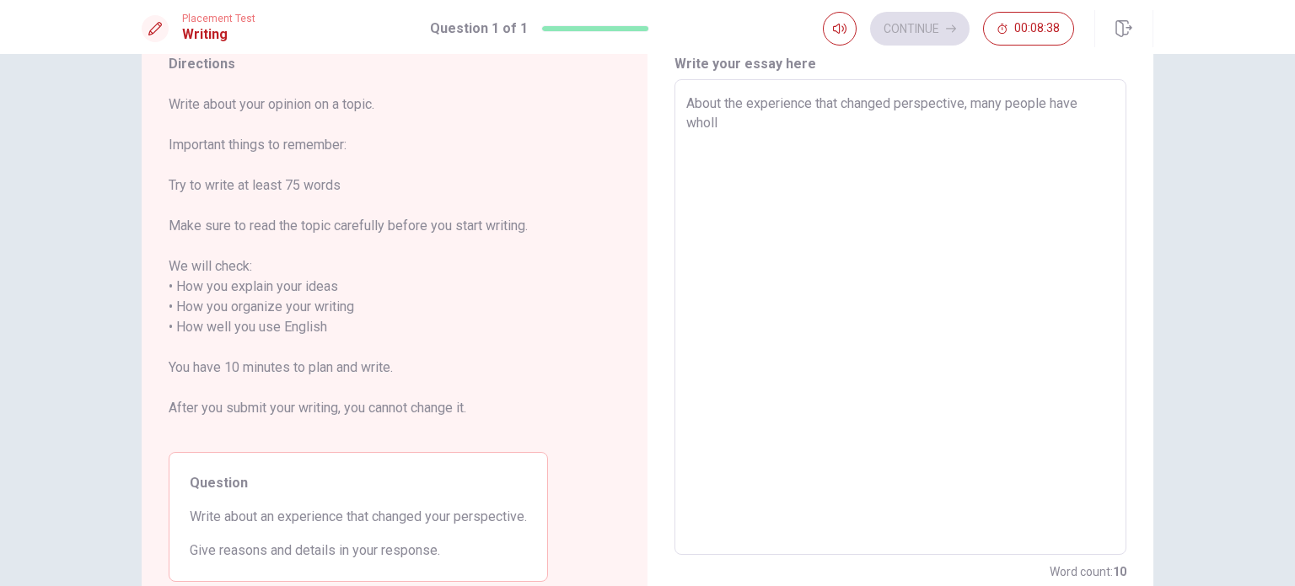
type textarea "About the experience that changed perspective, many people have wholly"
type textarea "x"
type textarea "About the experience that changed perspective, many people have wholly"
type textarea "x"
type textarea "About the experience that changed perspective, many people have wholly o"
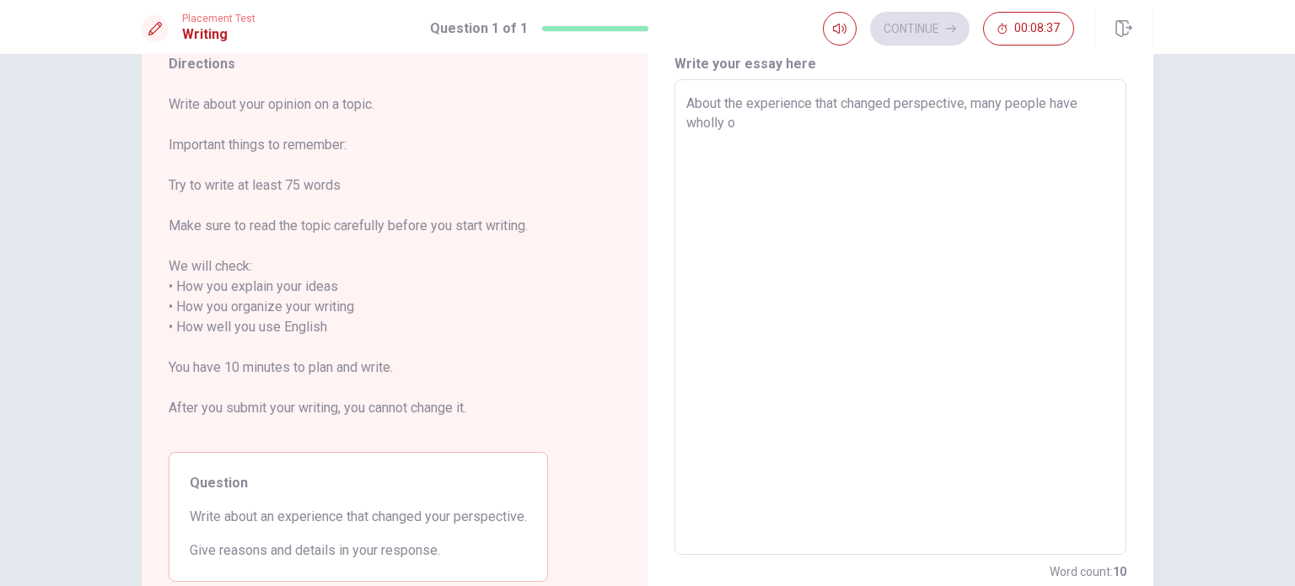
type textarea "x"
type textarea "About the experience that changed perspective, many people have wholly op"
type textarea "x"
type textarea "About the experience that changed perspective, many people have wholly opi"
type textarea "x"
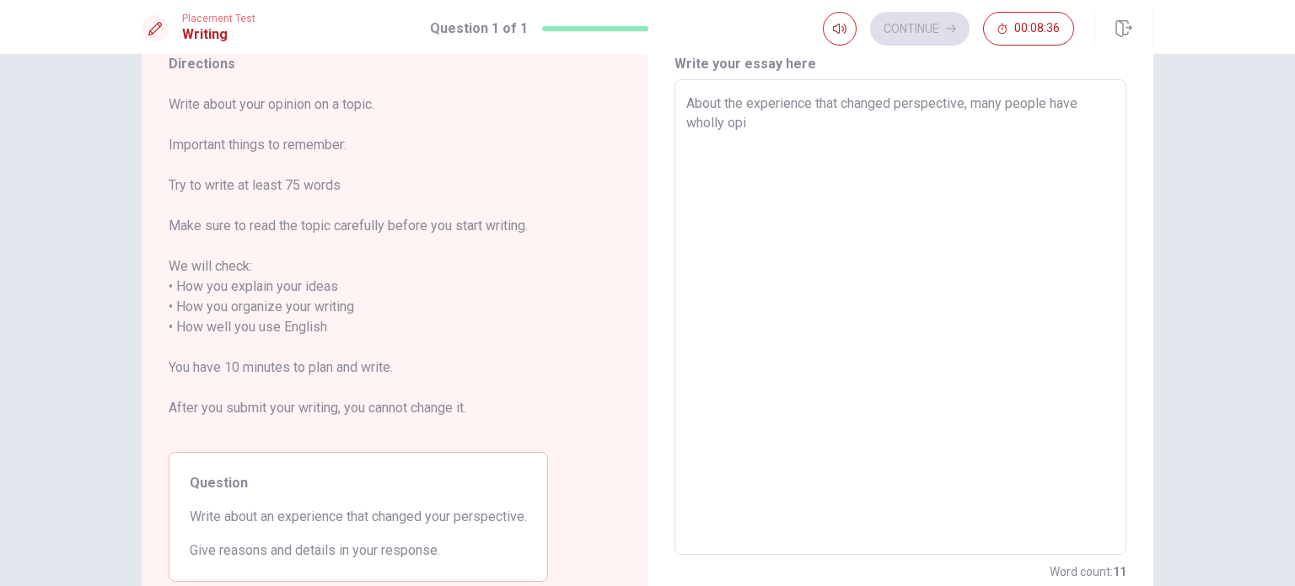
type textarea "About the experience that changed perspective, many people have wholly opin"
type textarea "x"
type textarea "About the experience that changed perspective, many people have wholly opini"
type textarea "x"
type textarea "About the experience that changed perspective, many people have wholly opinio"
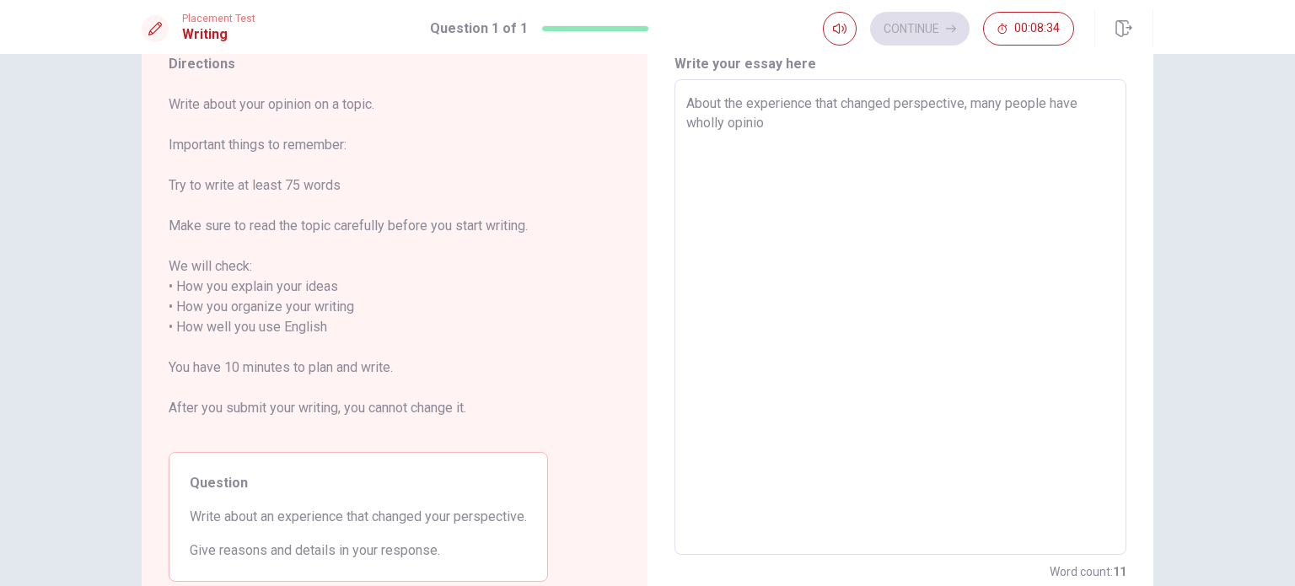
type textarea "x"
type textarea "About the experience that changed perspective, many people have wholly opinion"
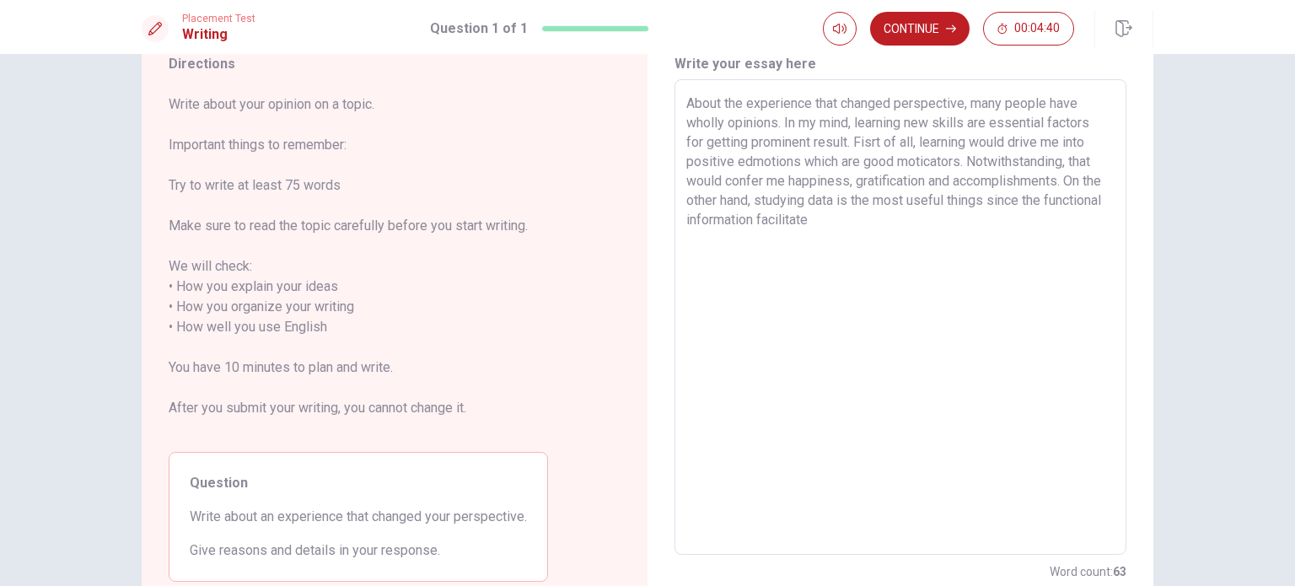
click at [816, 212] on textarea "About the experience that changed perspective, many people have wholly opinions…" at bounding box center [900, 318] width 428 height 448
click at [913, 236] on textarea "About the experience that changed perspective, many people have wholly opinions…" at bounding box center [900, 318] width 428 height 448
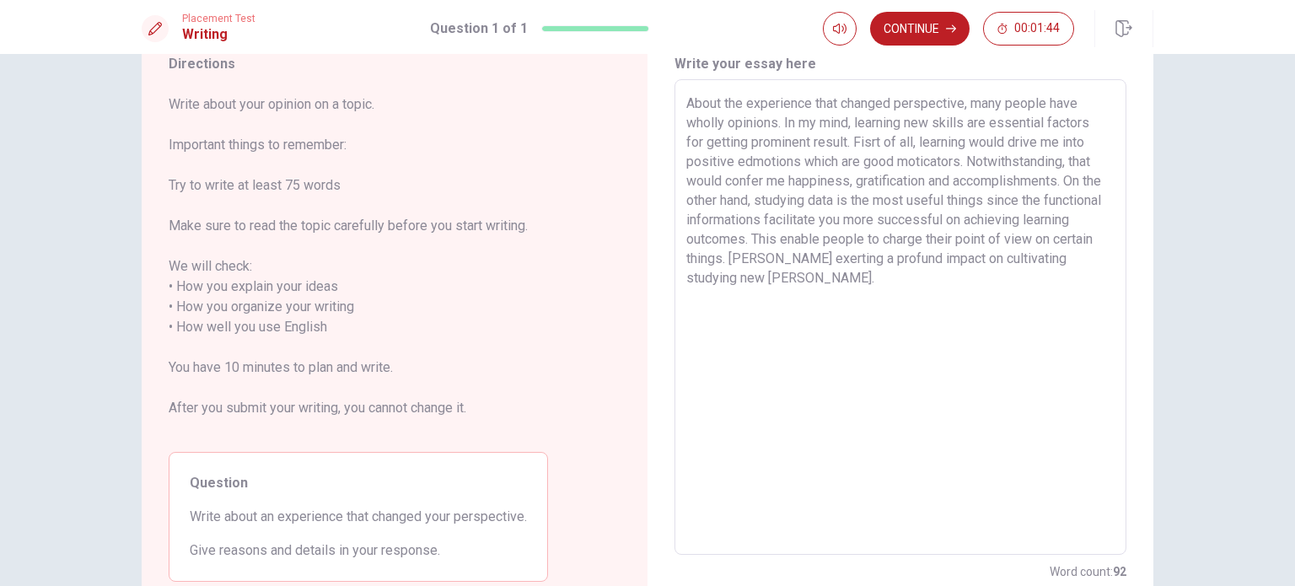
click at [724, 119] on textarea "About the experience that changed perspective, many people have wholly opinions…" at bounding box center [900, 318] width 428 height 448
click at [914, 124] on textarea "About the experience that changed perspective, many people have wholly dissimil…" at bounding box center [900, 318] width 428 height 448
click at [1060, 121] on textarea "About the experience that changed perspective, many people have wholly dissimil…" at bounding box center [900, 318] width 428 height 448
click at [827, 310] on textarea "About the experience that changed perspective, many people have wholly dissimil…" at bounding box center [900, 318] width 428 height 448
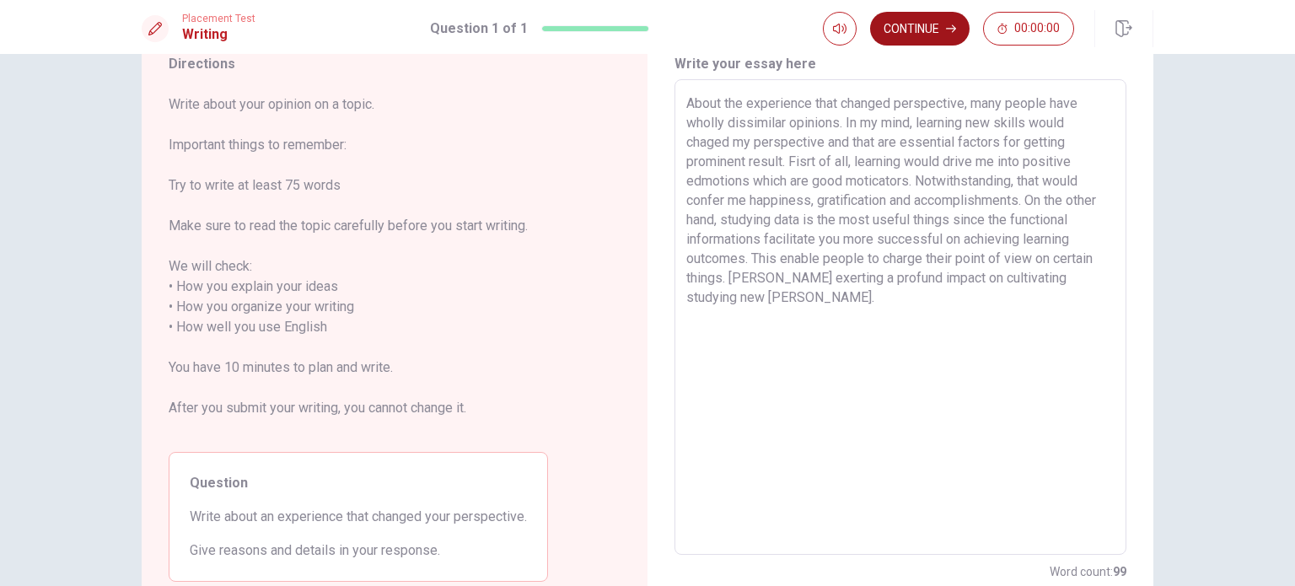
click at [925, 20] on div "You’ve run out of time. Your time is up. This is end of the Writing section. Cl…" at bounding box center [647, 293] width 1295 height 586
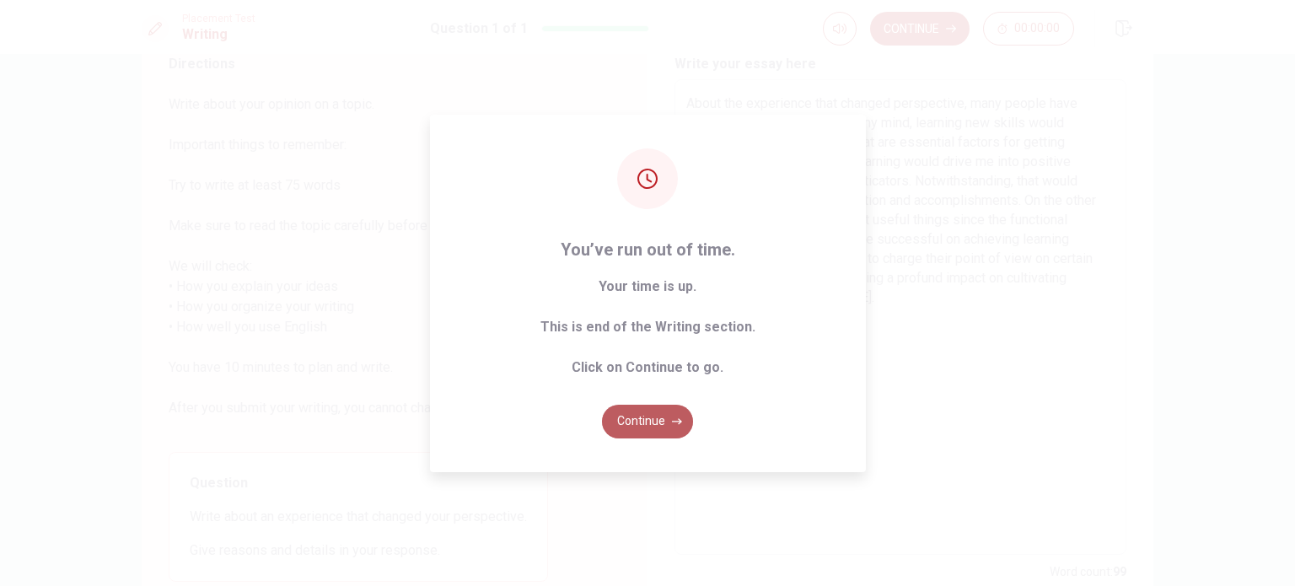
click at [661, 417] on button "Continue" at bounding box center [647, 422] width 91 height 34
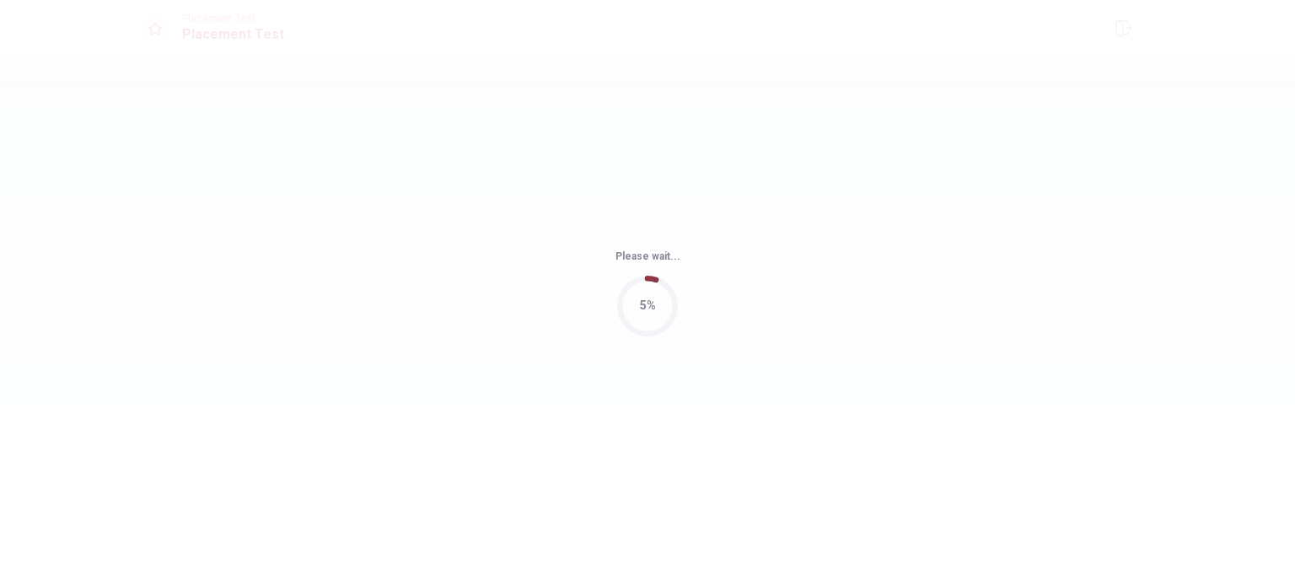
scroll to position [0, 0]
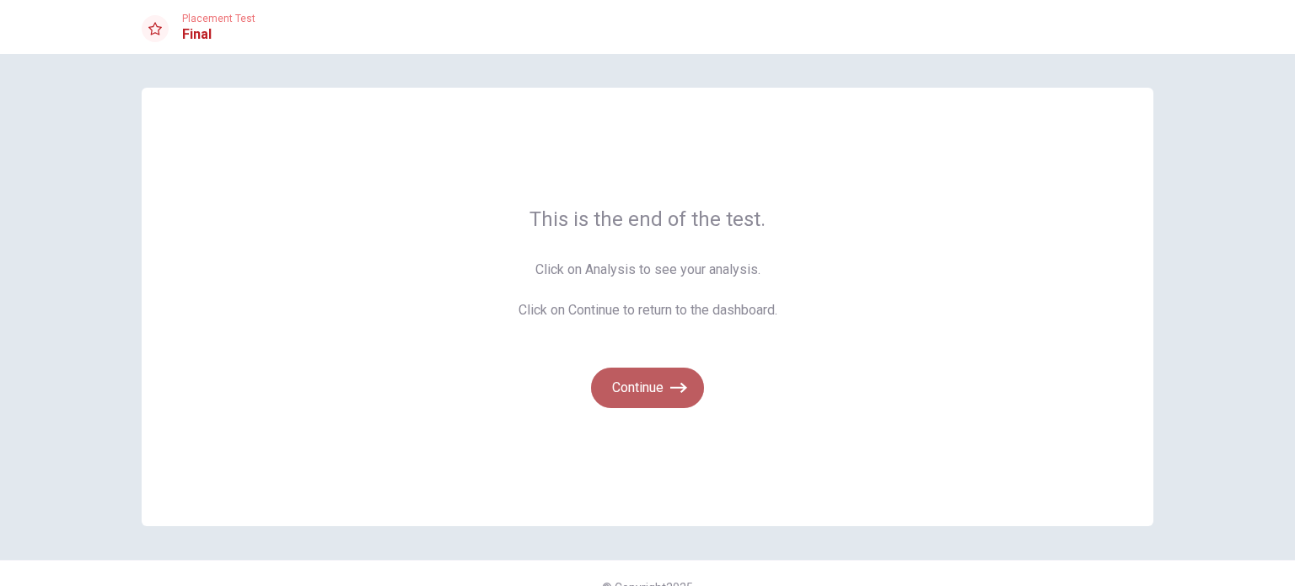
click at [662, 390] on button "Continue" at bounding box center [647, 387] width 113 height 40
